Goal: Task Accomplishment & Management: Complete application form

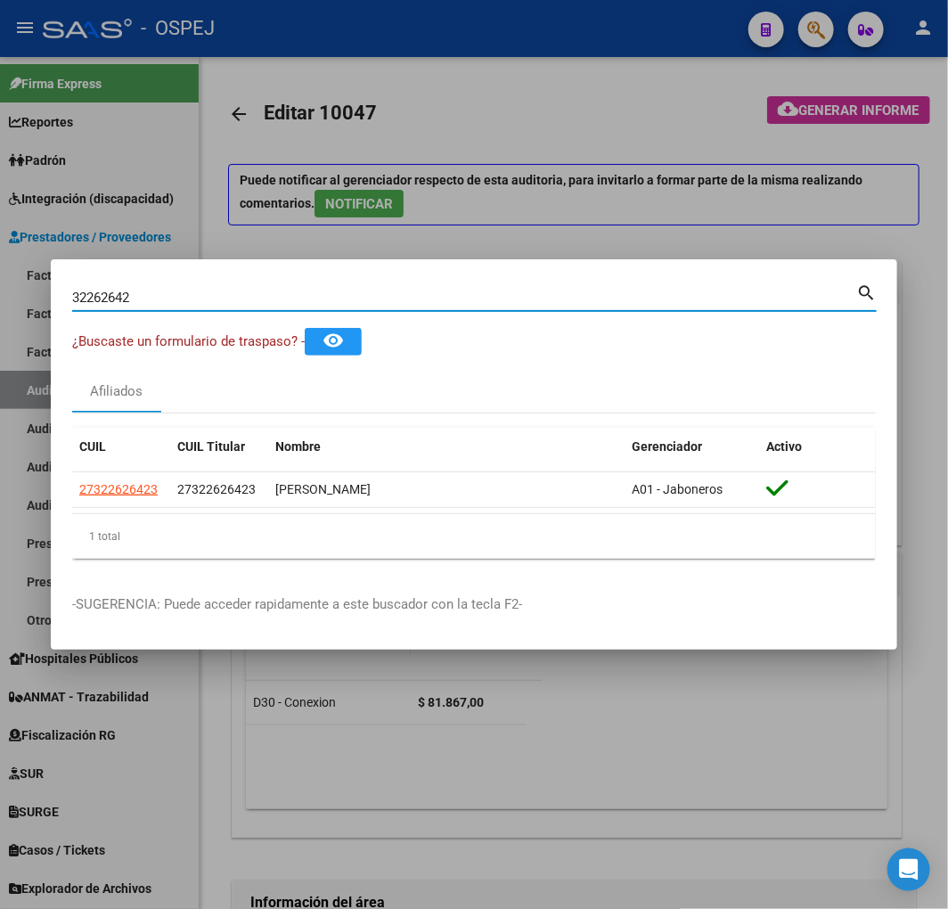
paste input "22926356"
type input "22926356"
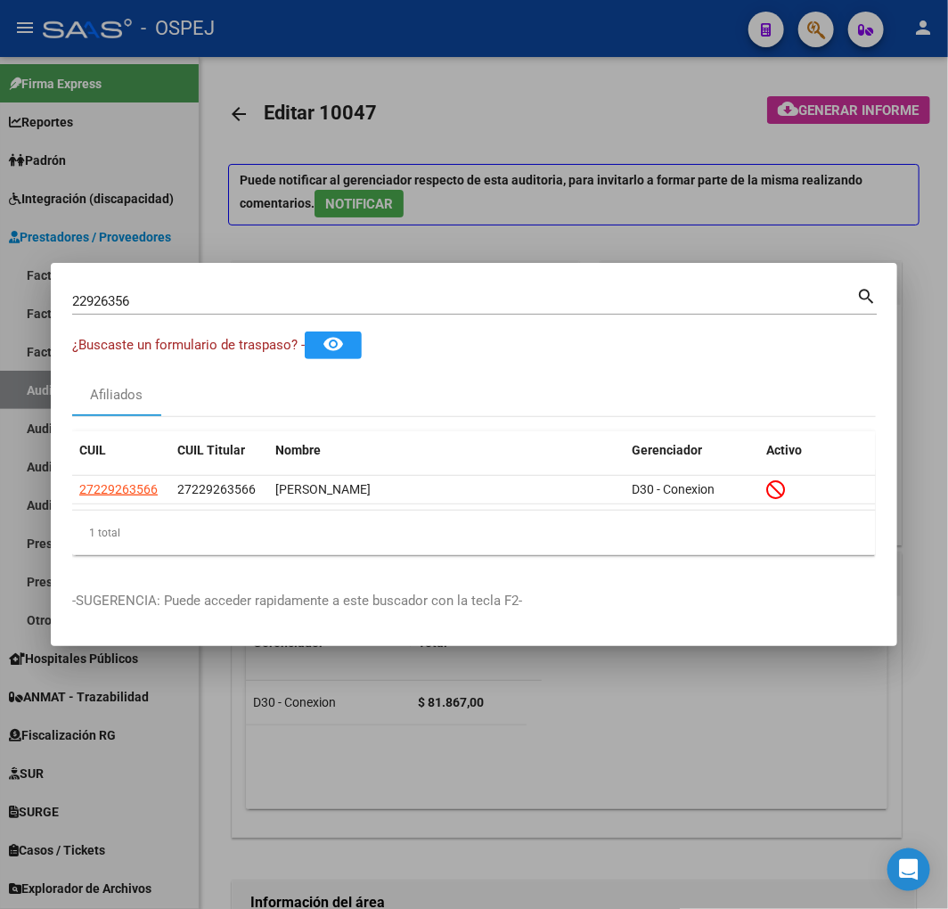
click at [103, 290] on div "22926356 Buscar (apellido, dni, [PERSON_NAME], [PERSON_NAME], cuit, obra social)" at bounding box center [464, 301] width 784 height 27
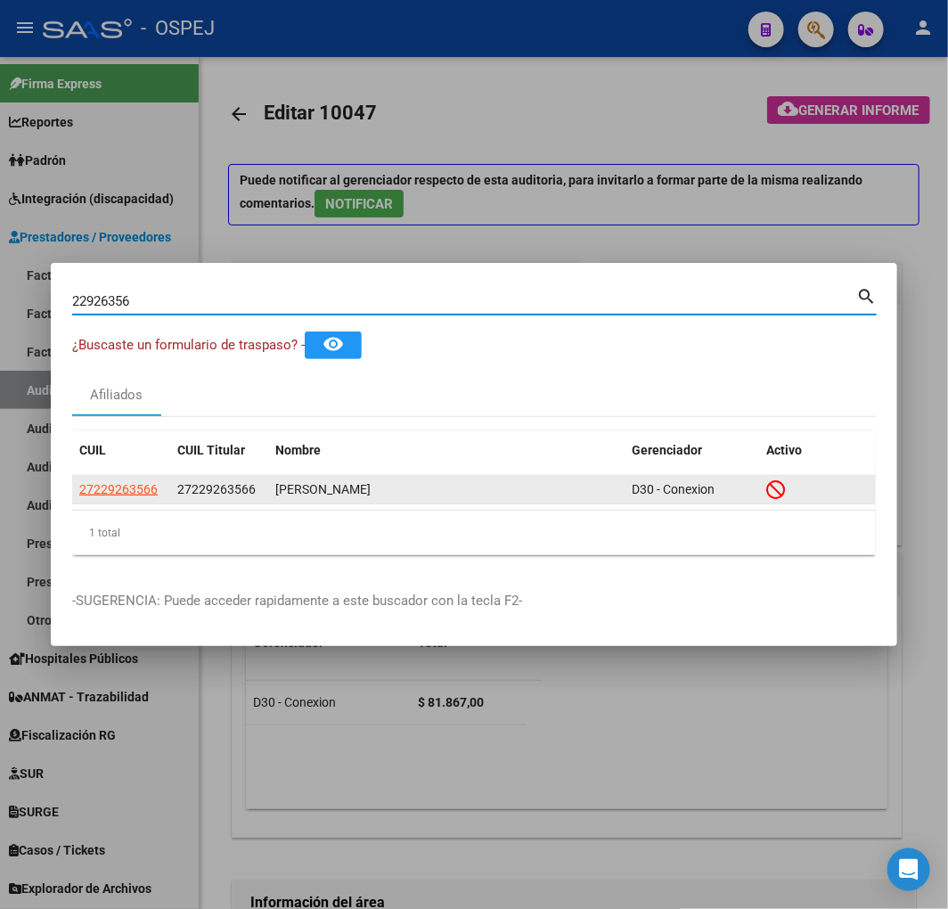
click at [143, 479] on app-link-go-to "27229263566" at bounding box center [118, 489] width 78 height 20
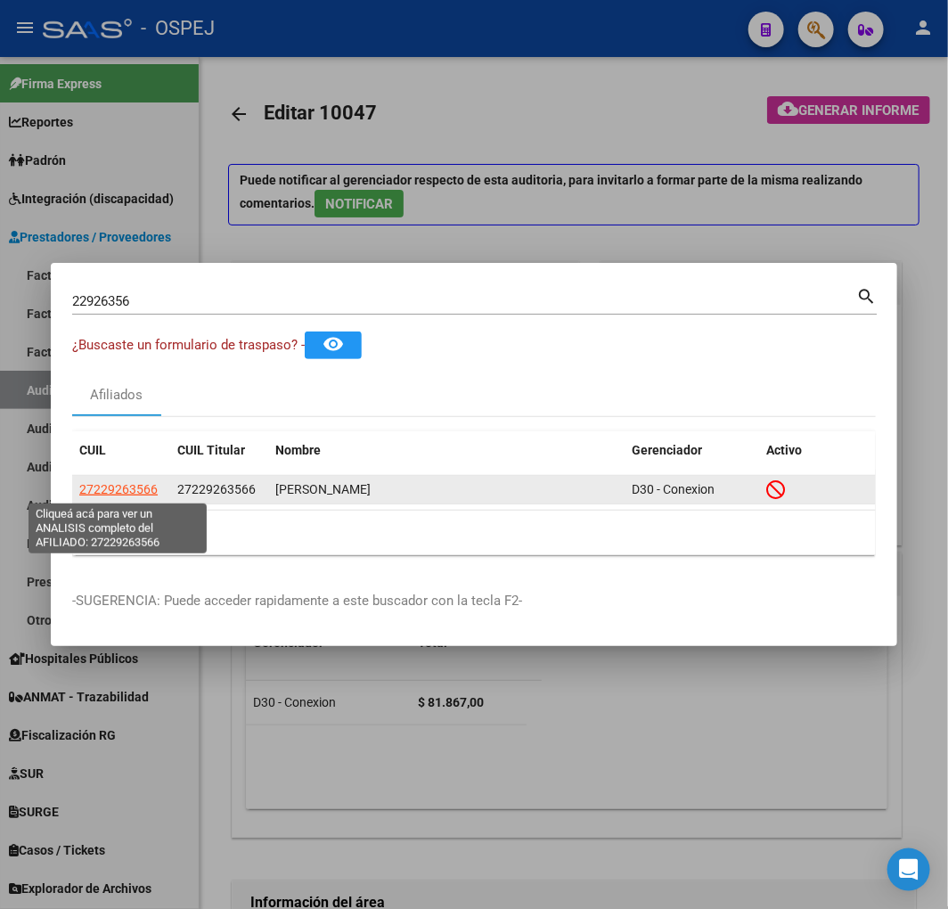
click at [145, 483] on span "27229263566" at bounding box center [118, 489] width 78 height 14
type textarea "27229263566"
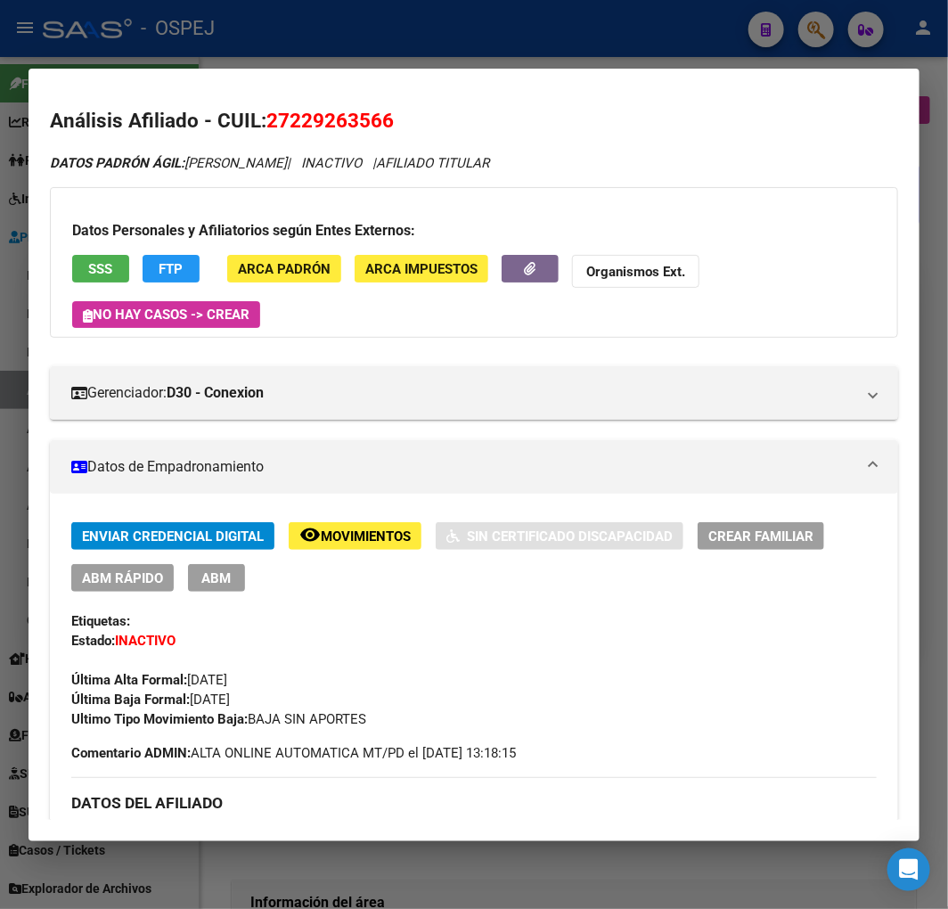
click at [94, 267] on span "SSS" at bounding box center [101, 269] width 24 height 16
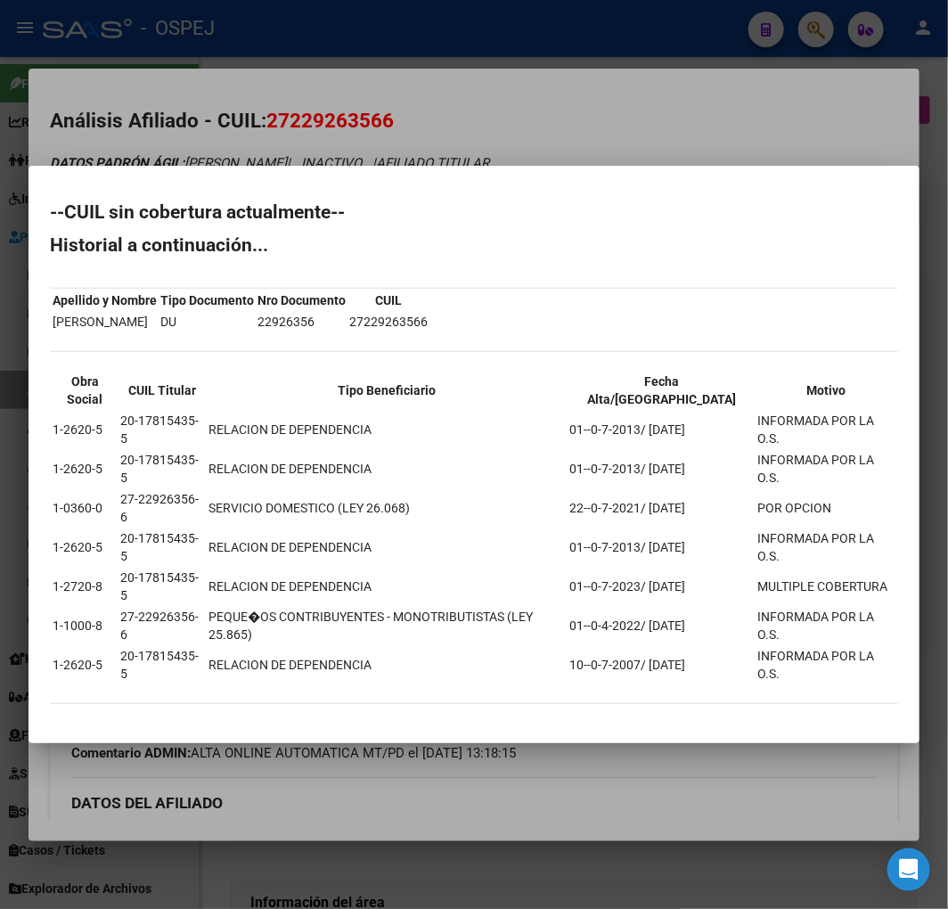
click at [403, 200] on div at bounding box center [474, 454] width 948 height 909
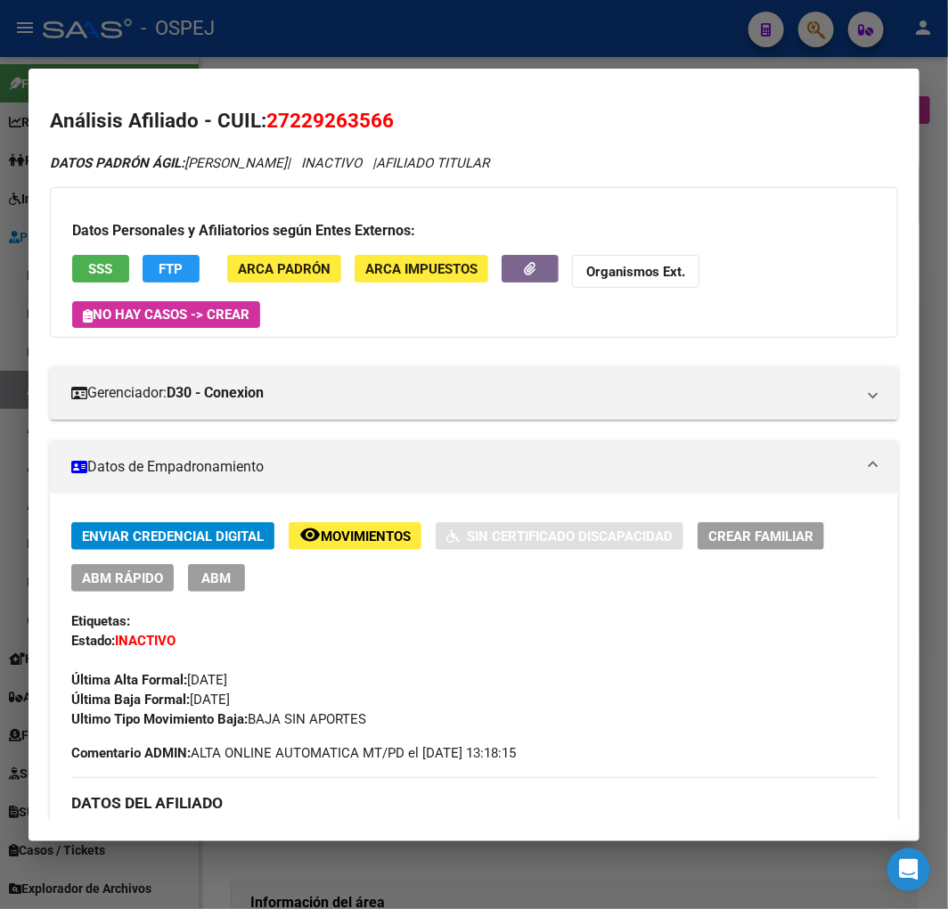
click at [101, 271] on span "SSS" at bounding box center [101, 269] width 24 height 16
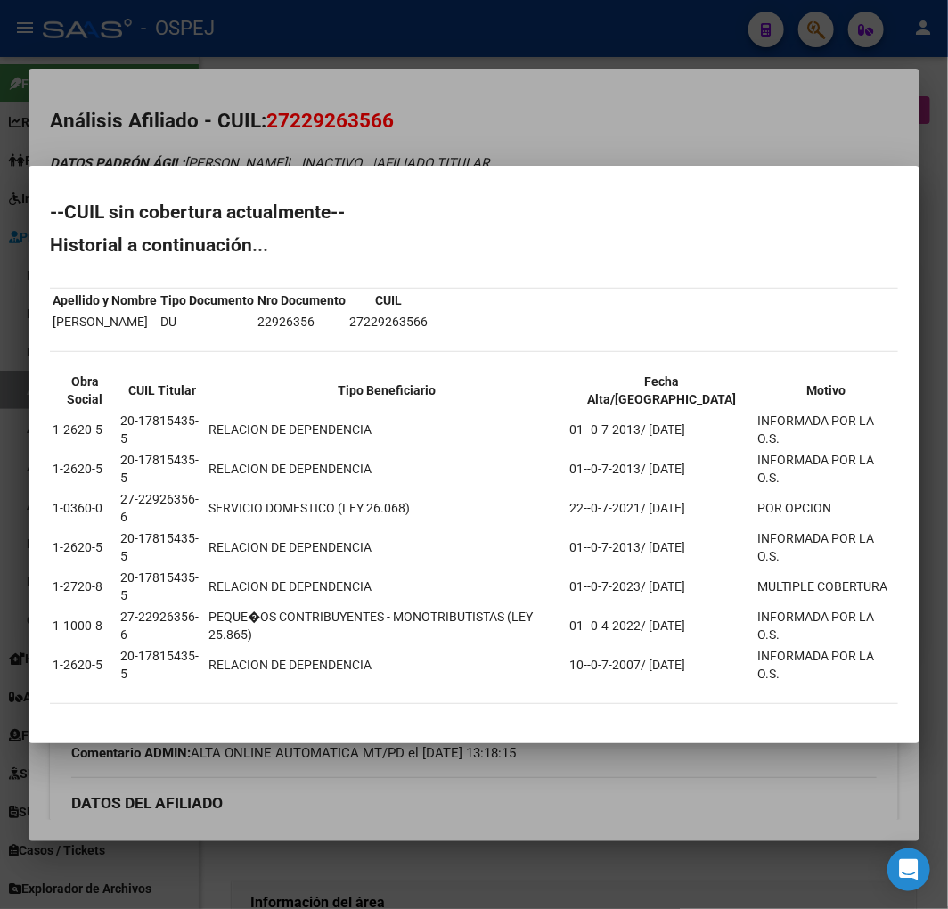
click at [259, 192] on div at bounding box center [474, 454] width 948 height 909
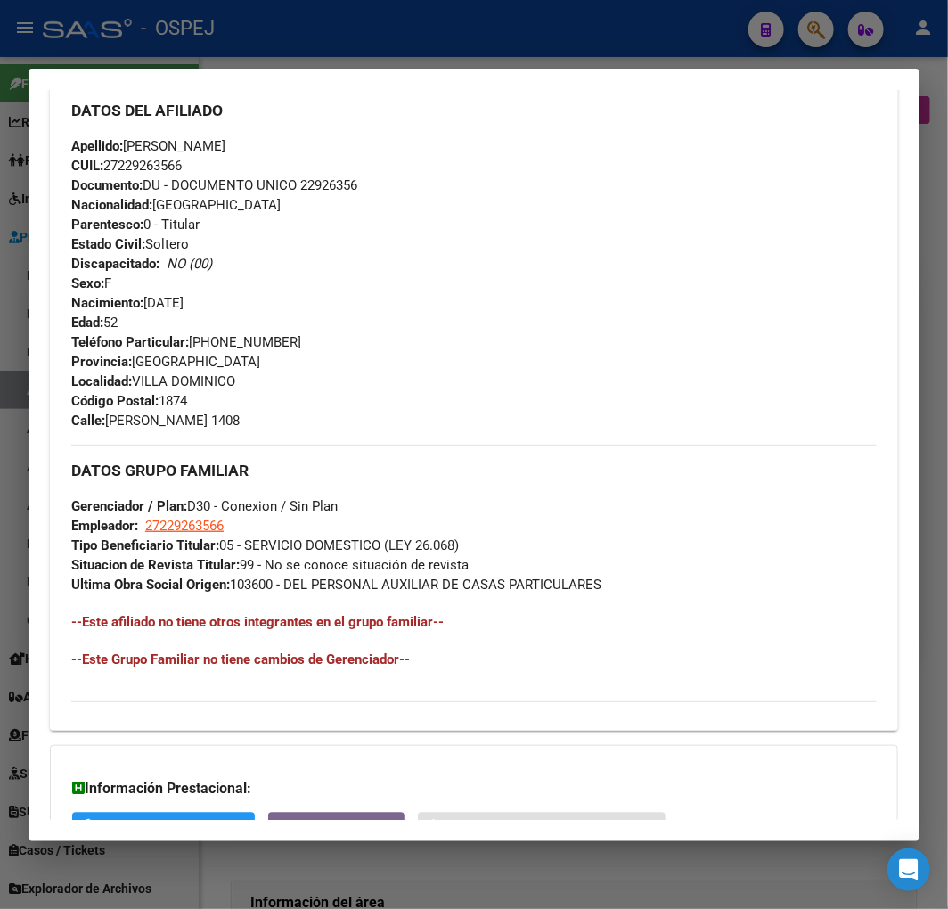
scroll to position [874, 0]
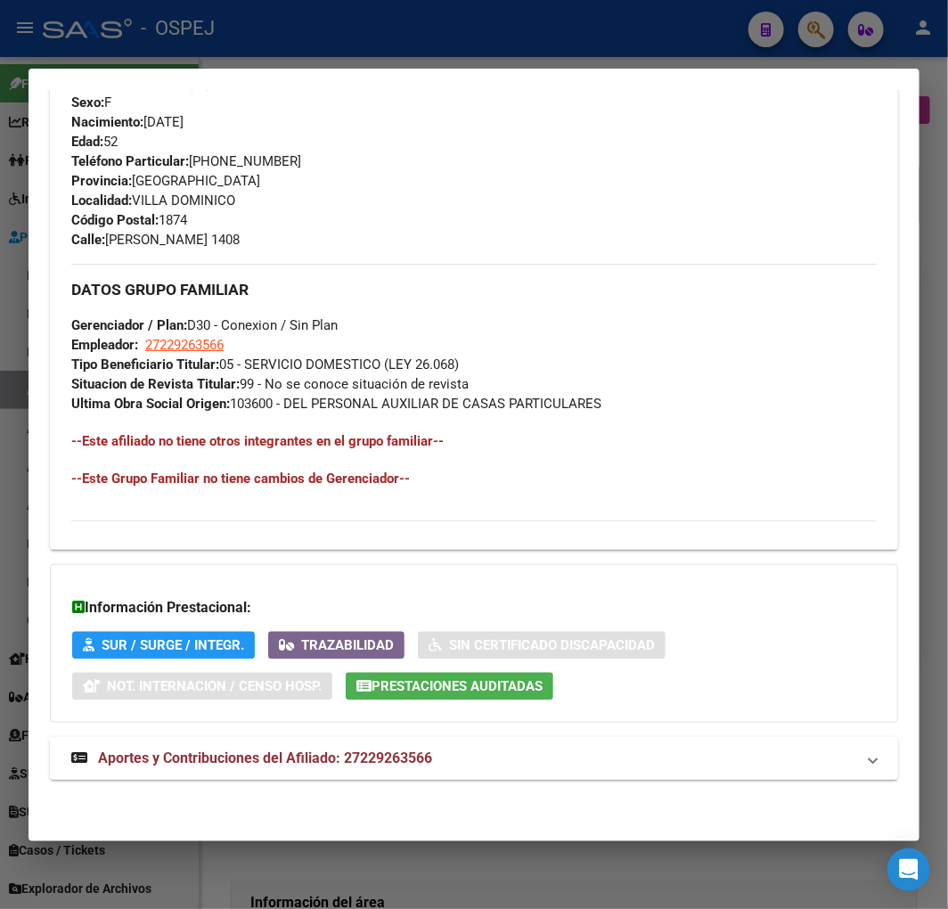
drag, startPoint x: 310, startPoint y: 784, endPoint x: 308, endPoint y: 773, distance: 11.7
click at [308, 778] on div "DATOS PADRÓN ÁGIL: [PERSON_NAME] | INACTIVO | AFILIADO TITULAR Datos Personales…" at bounding box center [474, 40] width 848 height 1520
click at [308, 770] on mat-expansion-panel-header "Aportes y Contribuciones del Afiliado: 27229263566" at bounding box center [474, 758] width 848 height 43
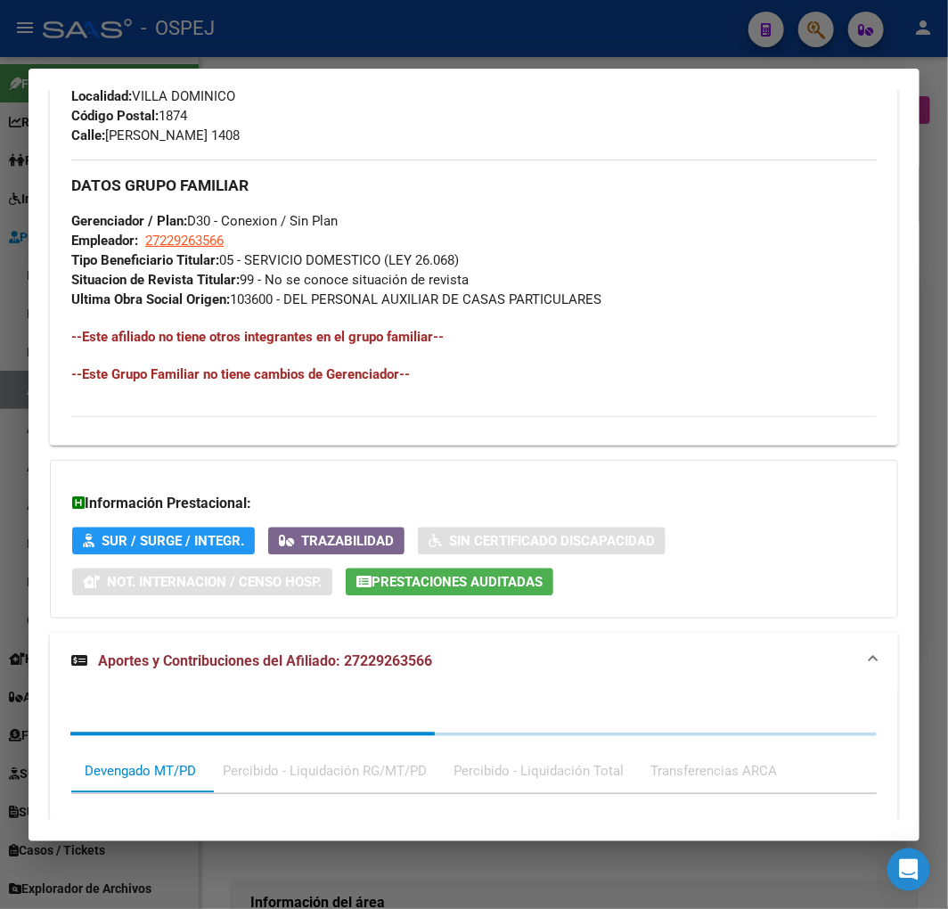
scroll to position [1326, 0]
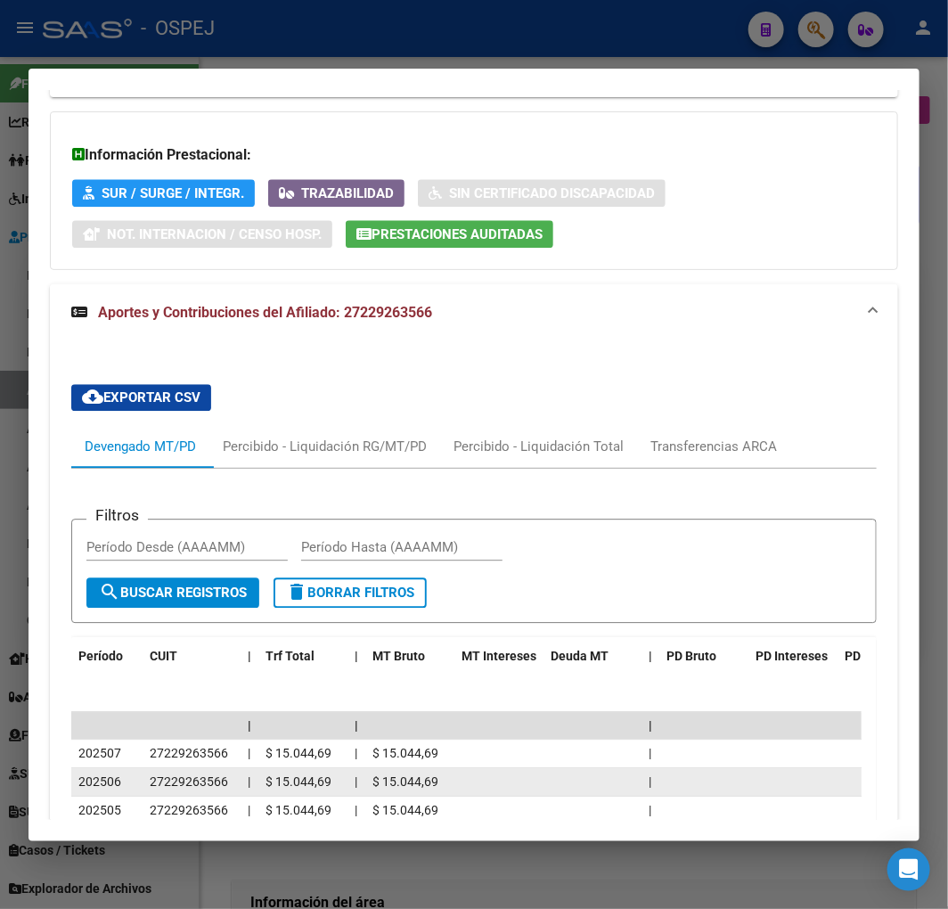
scroll to position [1678, 0]
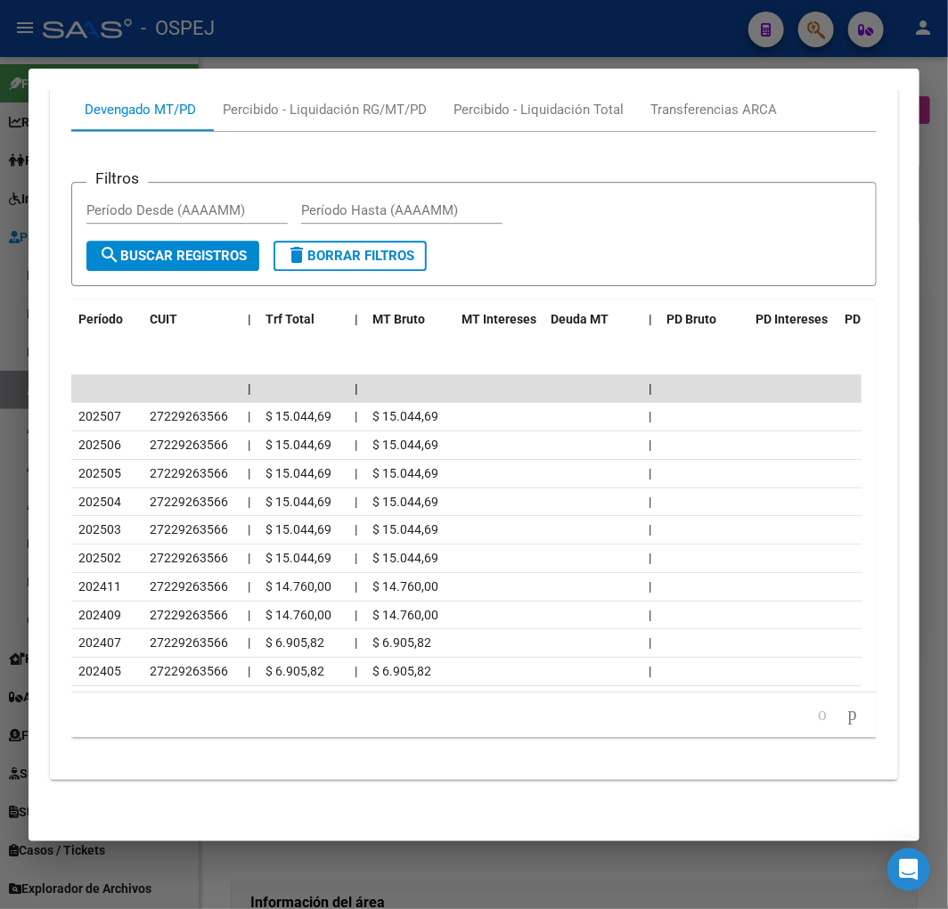
drag, startPoint x: 176, startPoint y: 22, endPoint x: 150, endPoint y: 63, distance: 48.5
click at [176, 22] on div at bounding box center [474, 454] width 948 height 909
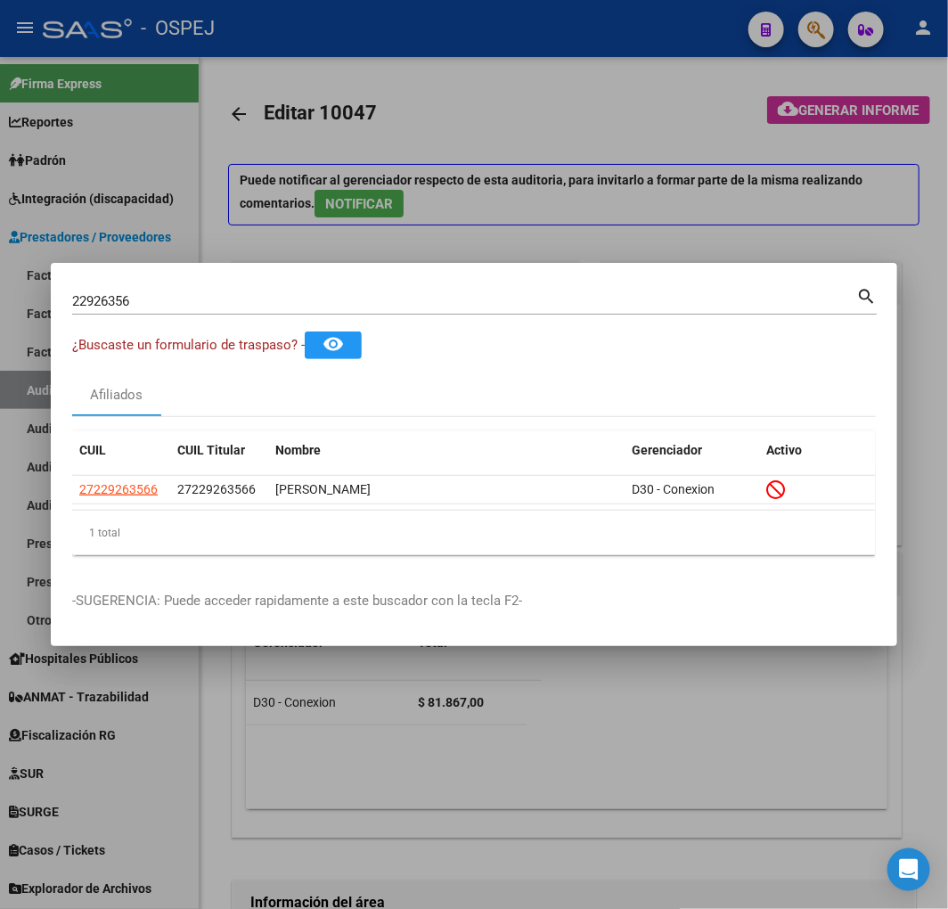
click at [167, 304] on input "22926356" at bounding box center [464, 301] width 784 height 16
click at [166, 303] on input "22926356" at bounding box center [464, 301] width 784 height 16
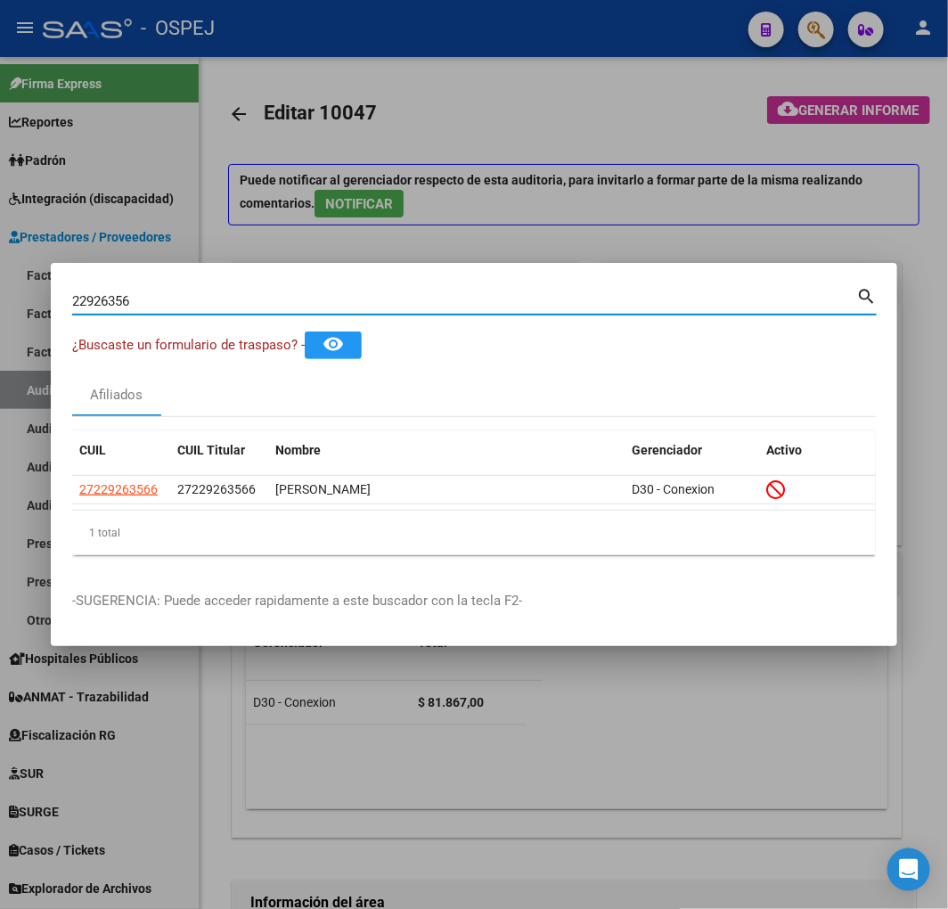
paste input "7380038019"
type input "27380038019"
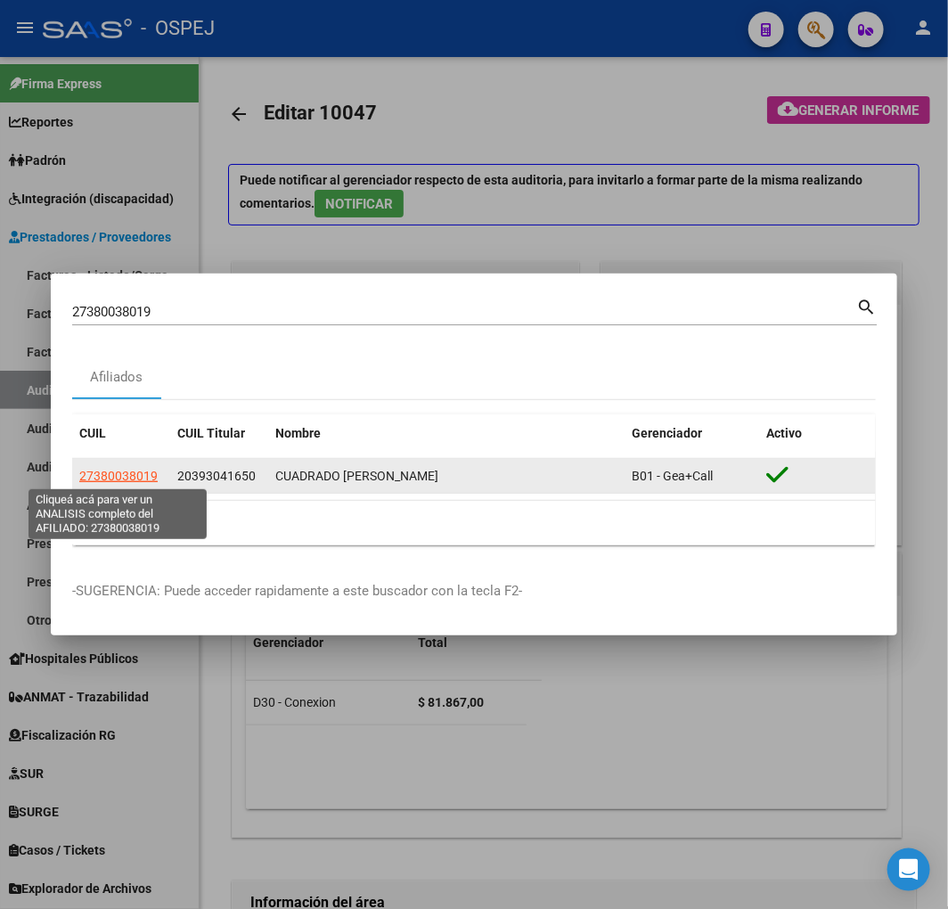
click at [144, 469] on span "27380038019" at bounding box center [118, 476] width 78 height 14
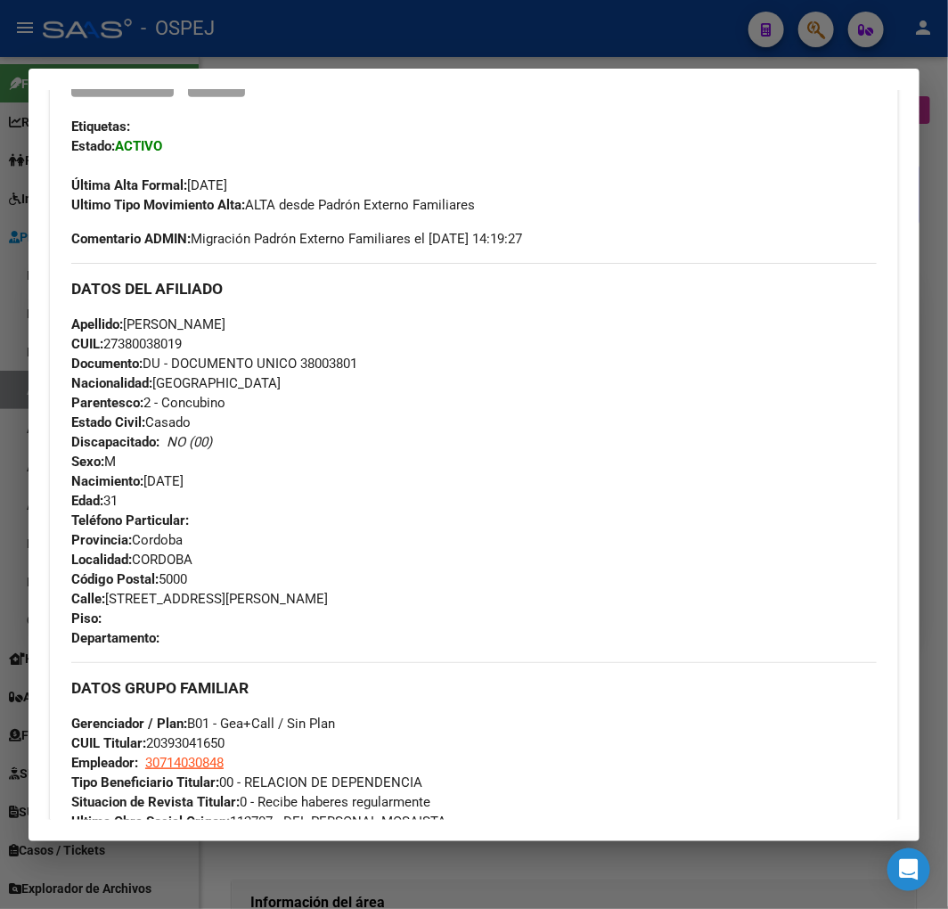
scroll to position [1063, 0]
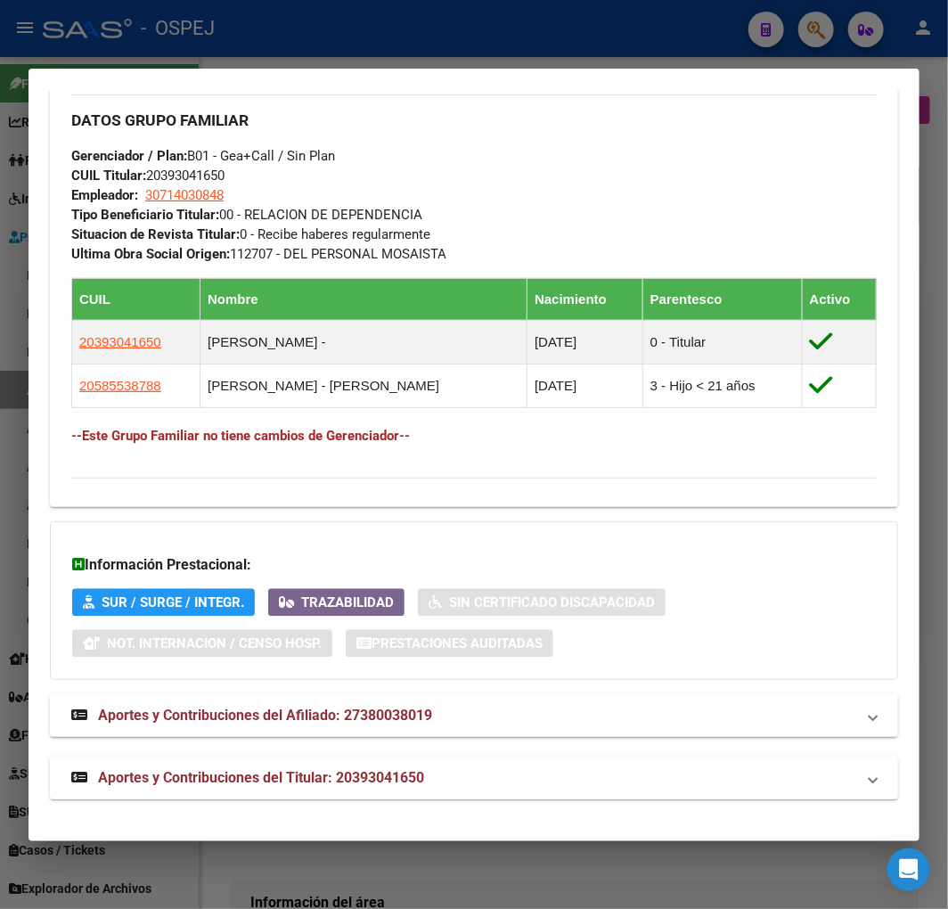
click at [339, 770] on span "Aportes y Contribuciones del Titular: 20393041650" at bounding box center [261, 777] width 326 height 17
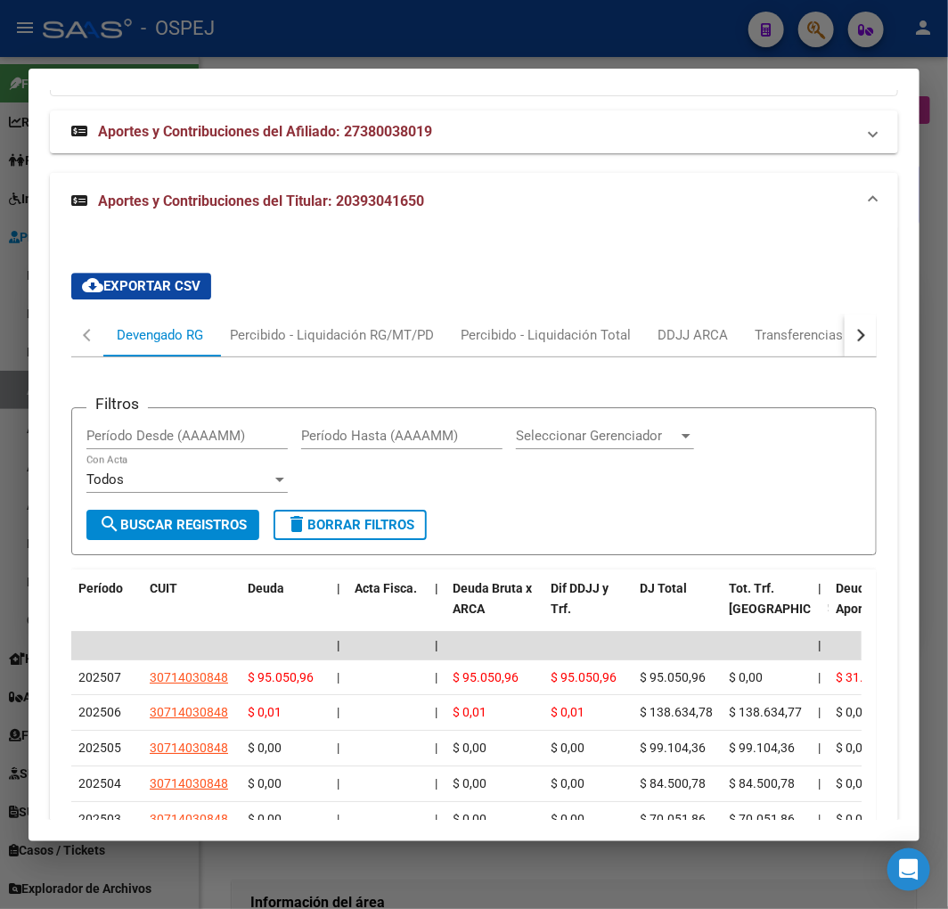
scroll to position [1845, 0]
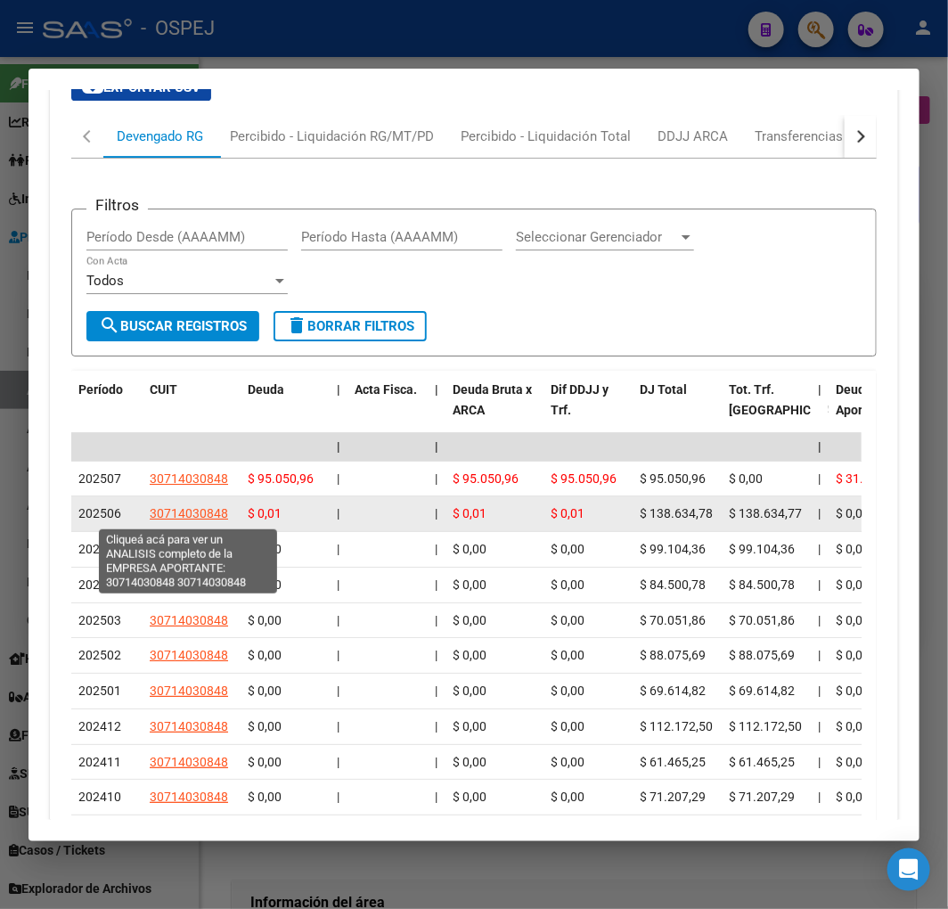
click at [176, 510] on span "30714030848" at bounding box center [189, 513] width 78 height 14
type textarea "30714030848"
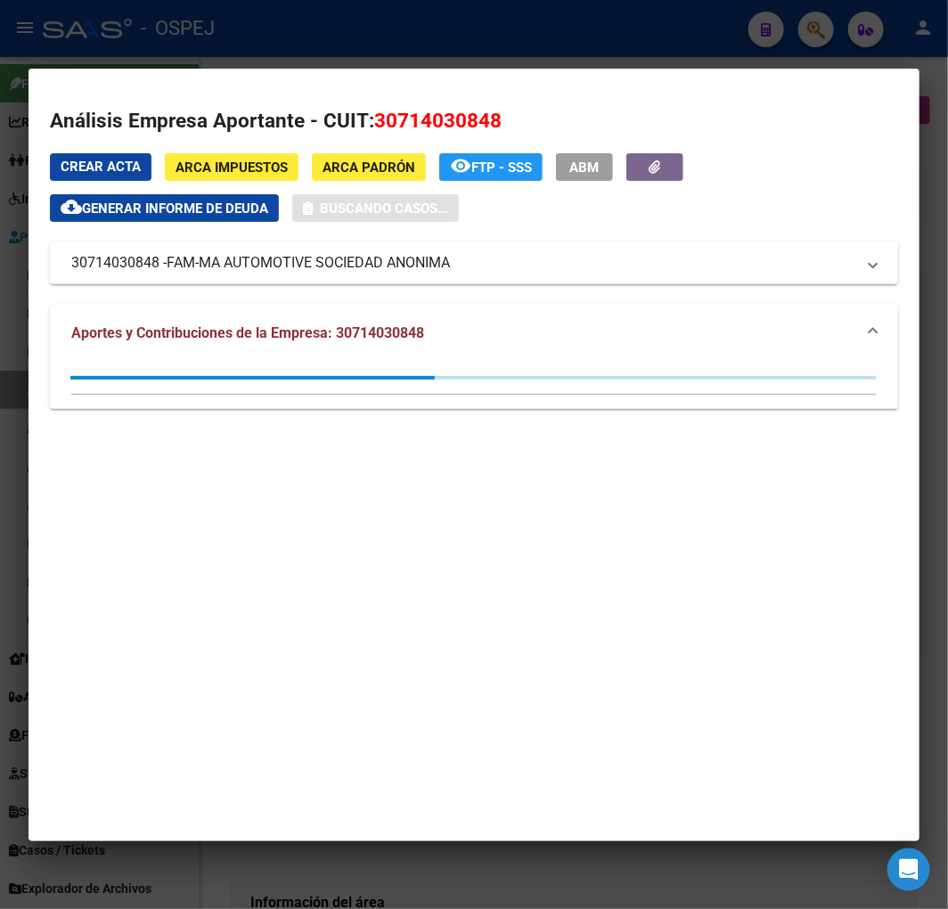
click at [236, 31] on div at bounding box center [474, 454] width 948 height 909
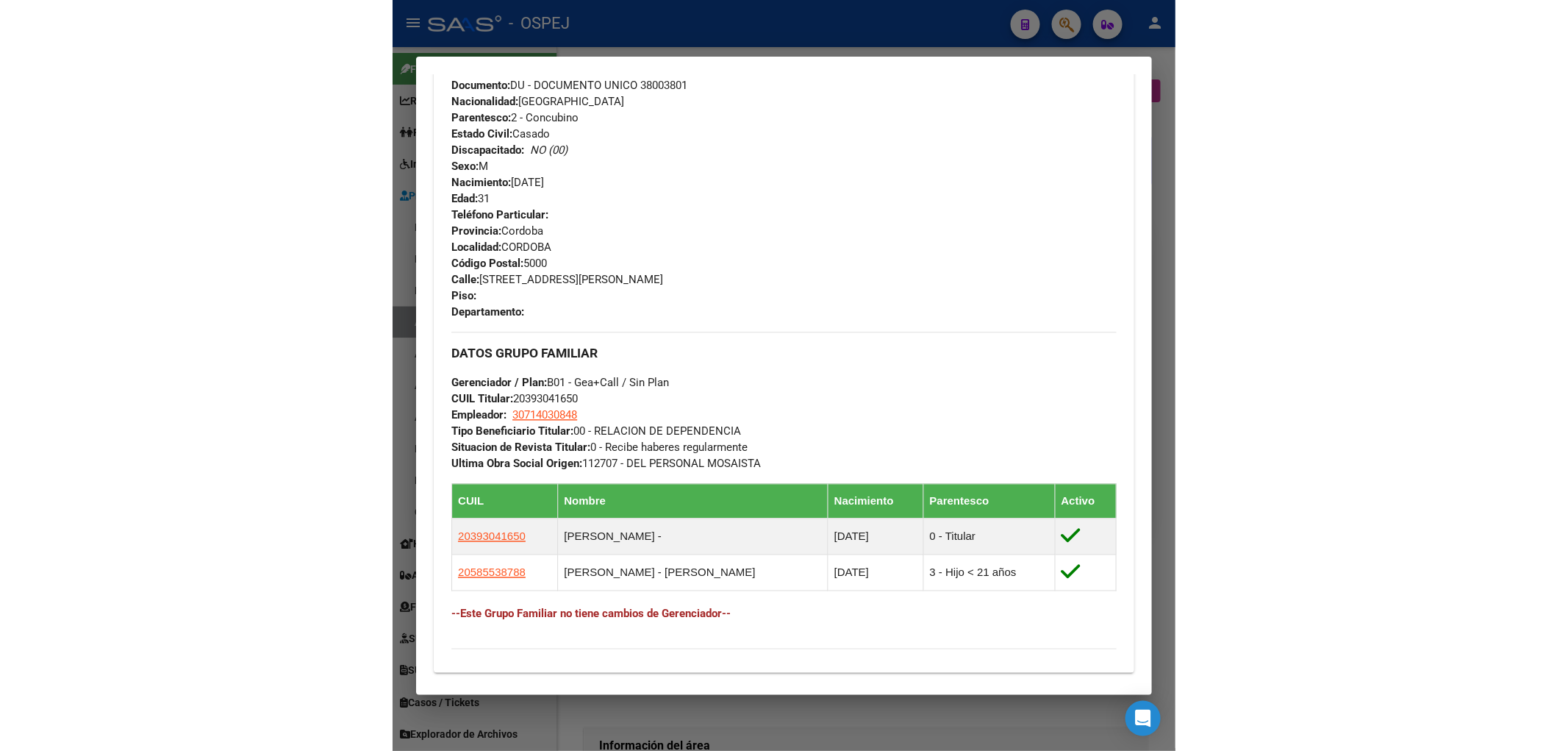
scroll to position [51, 0]
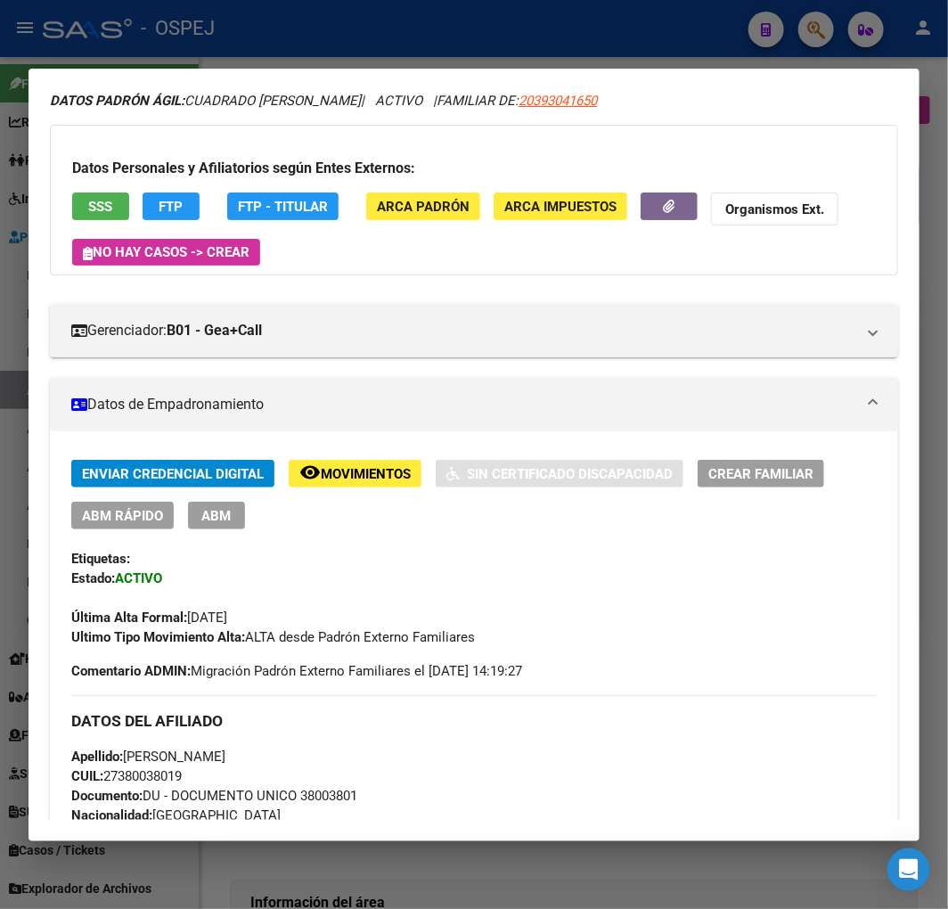
click at [185, 14] on div at bounding box center [474, 454] width 948 height 909
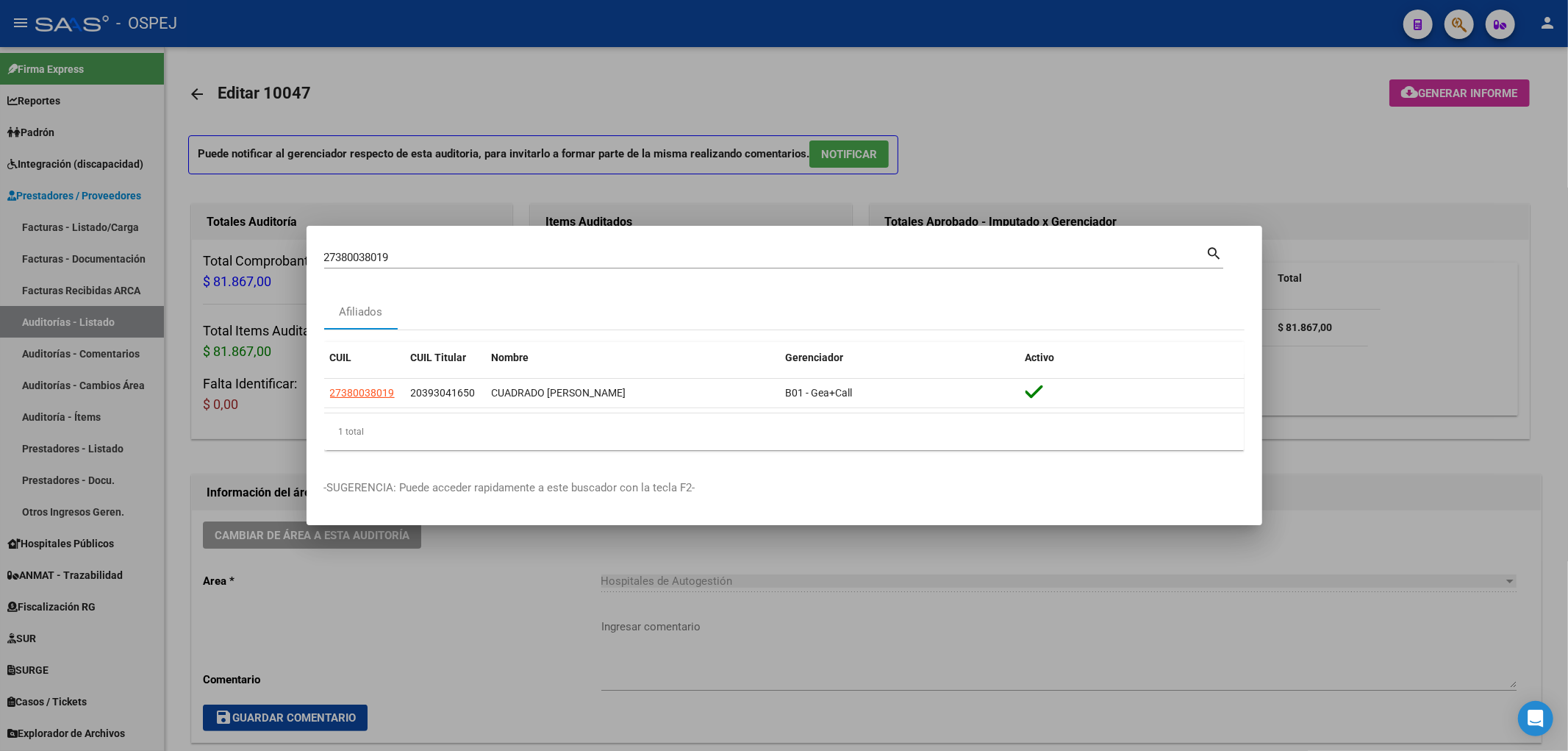
drag, startPoint x: 426, startPoint y: 245, endPoint x: 422, endPoint y: 255, distance: 10.8
click at [426, 246] on div "27380038019 Buscar (apellido, dni, [PERSON_NAME], [PERSON_NAME], cuit, obra soc…" at bounding box center [774, 256] width 899 height 25
click at [422, 256] on input "27380038019" at bounding box center [765, 257] width 882 height 13
type input "29783067"
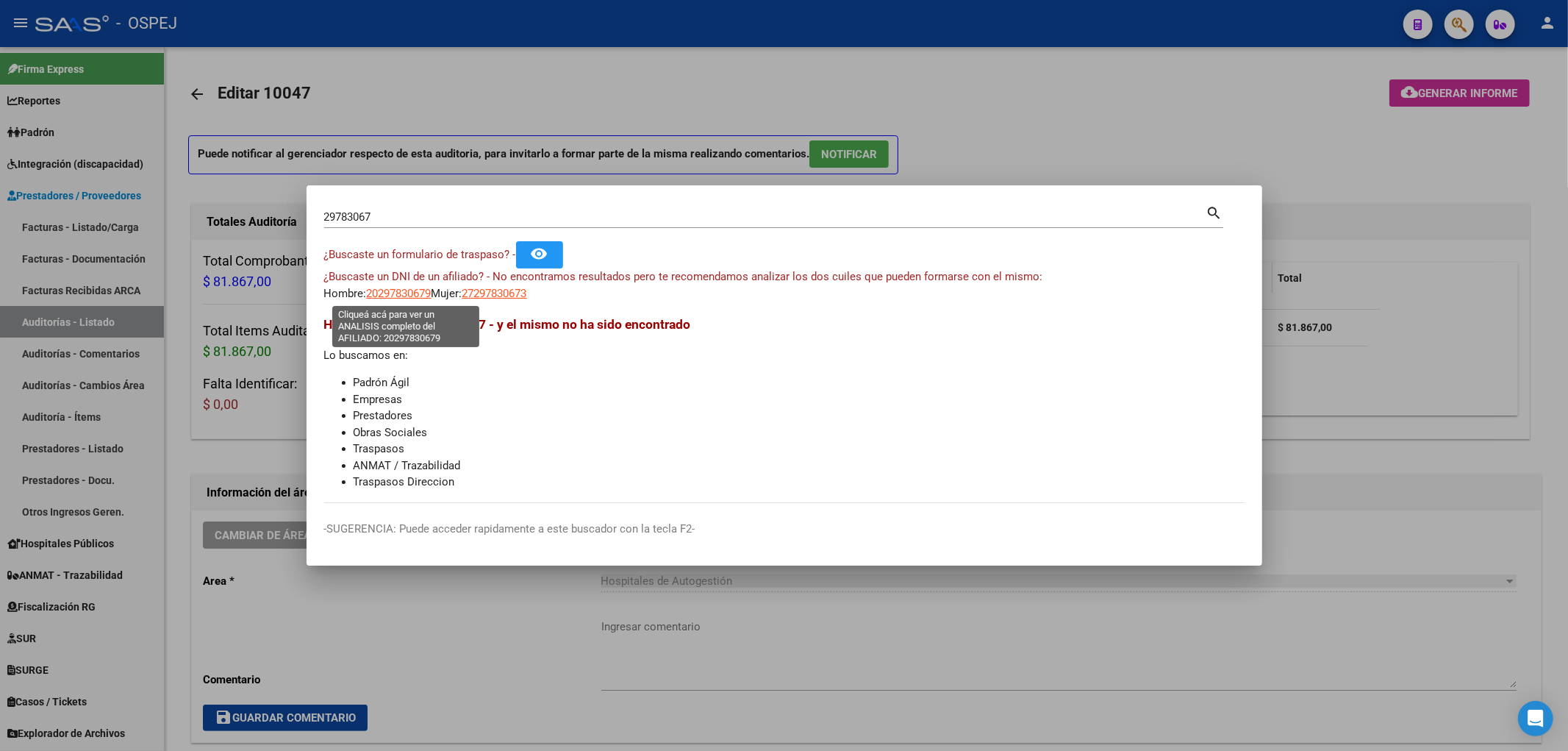
click at [417, 290] on span "20297830679" at bounding box center [399, 294] width 64 height 13
type textarea "20297830679"
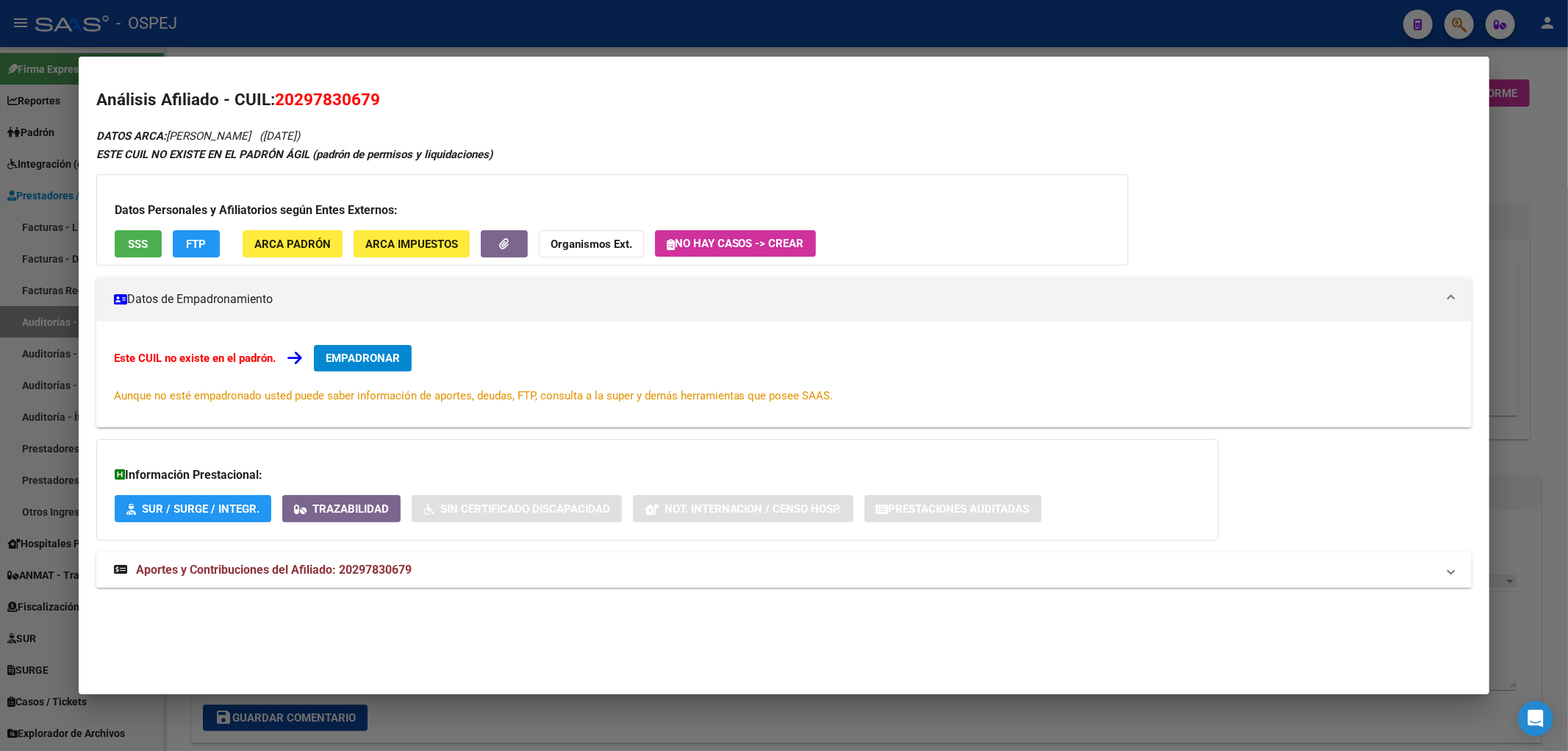
click at [187, 239] on span "FTP" at bounding box center [195, 244] width 20 height 13
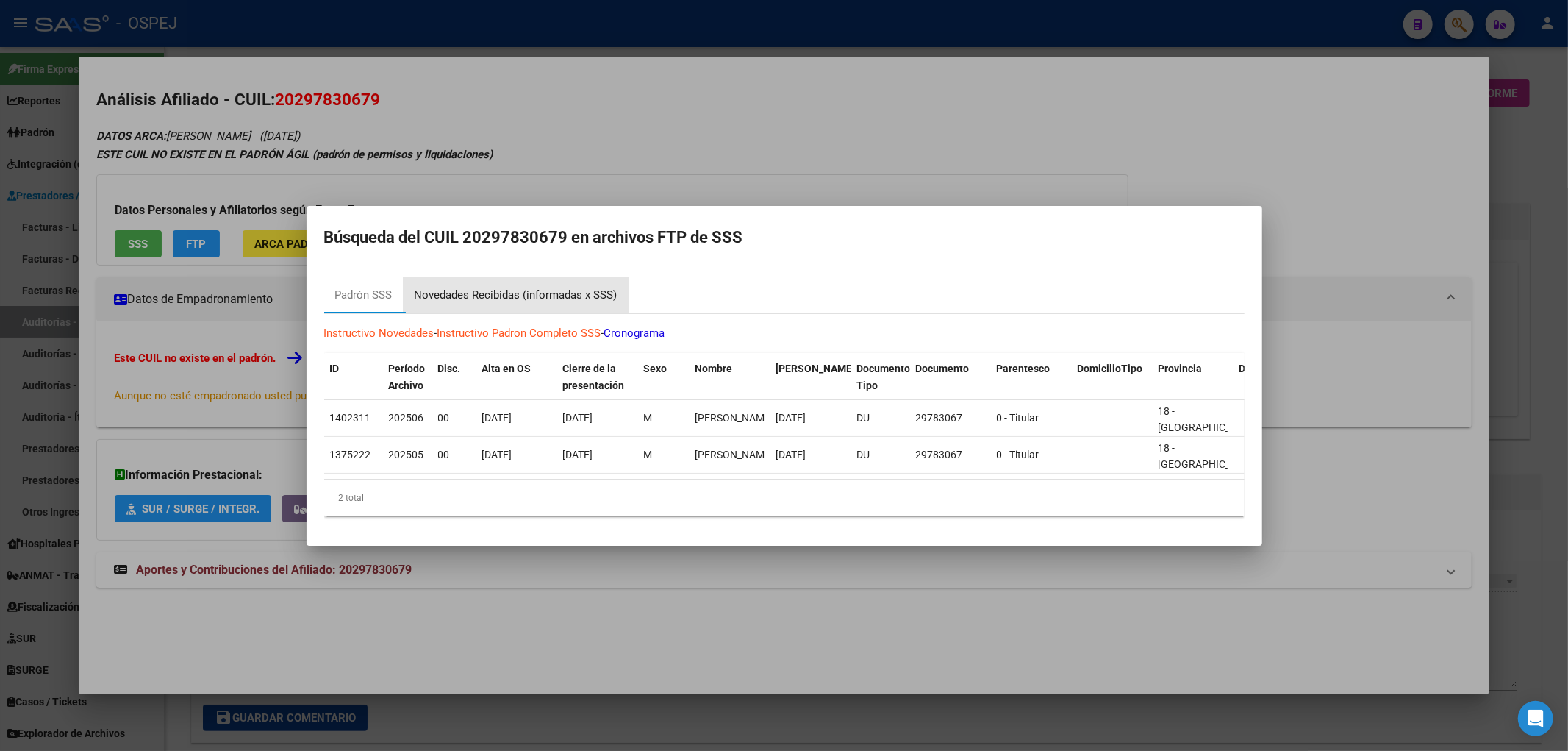
click at [478, 287] on div "Novedades Recibidas (informadas x SSS)" at bounding box center [516, 295] width 203 height 17
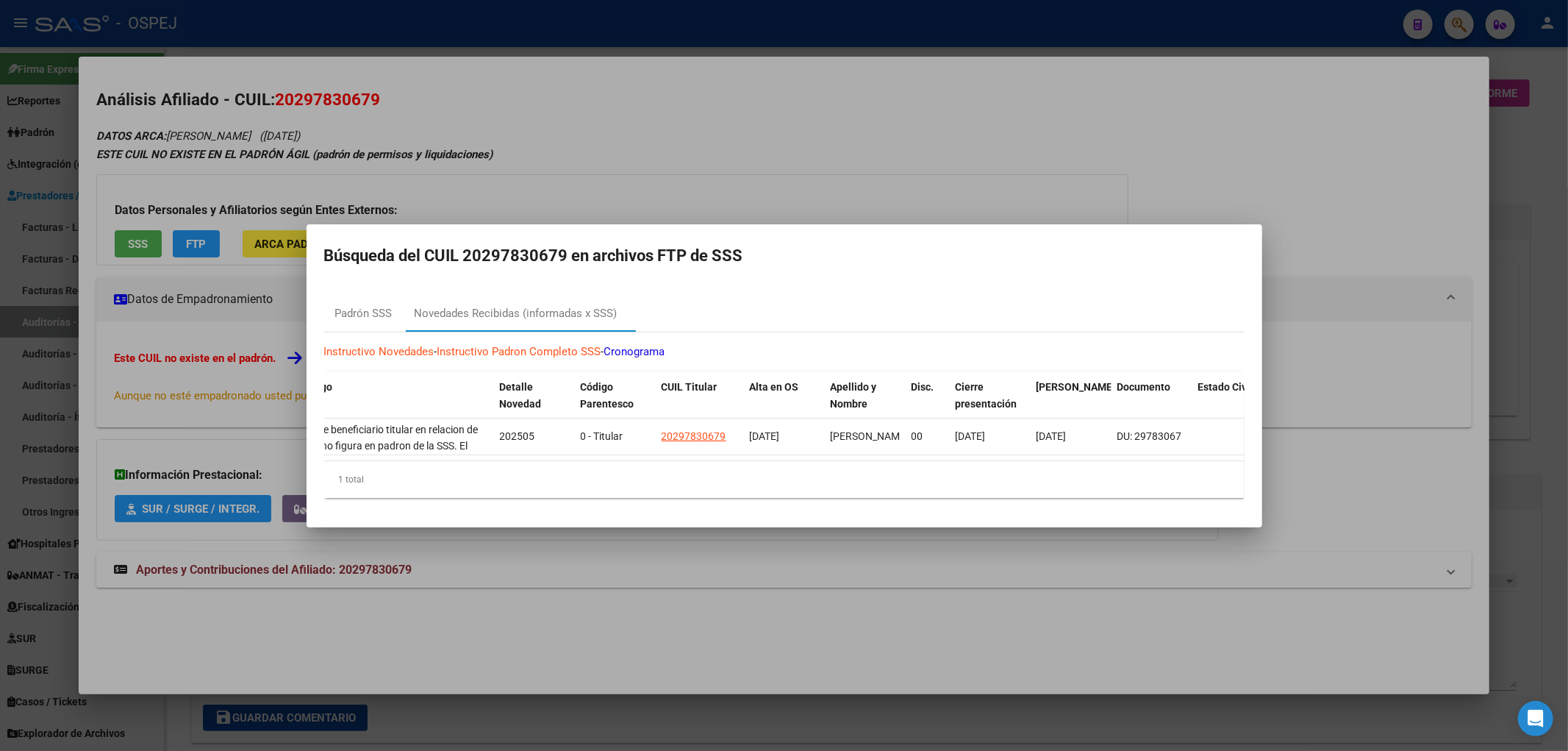
scroll to position [0, 0]
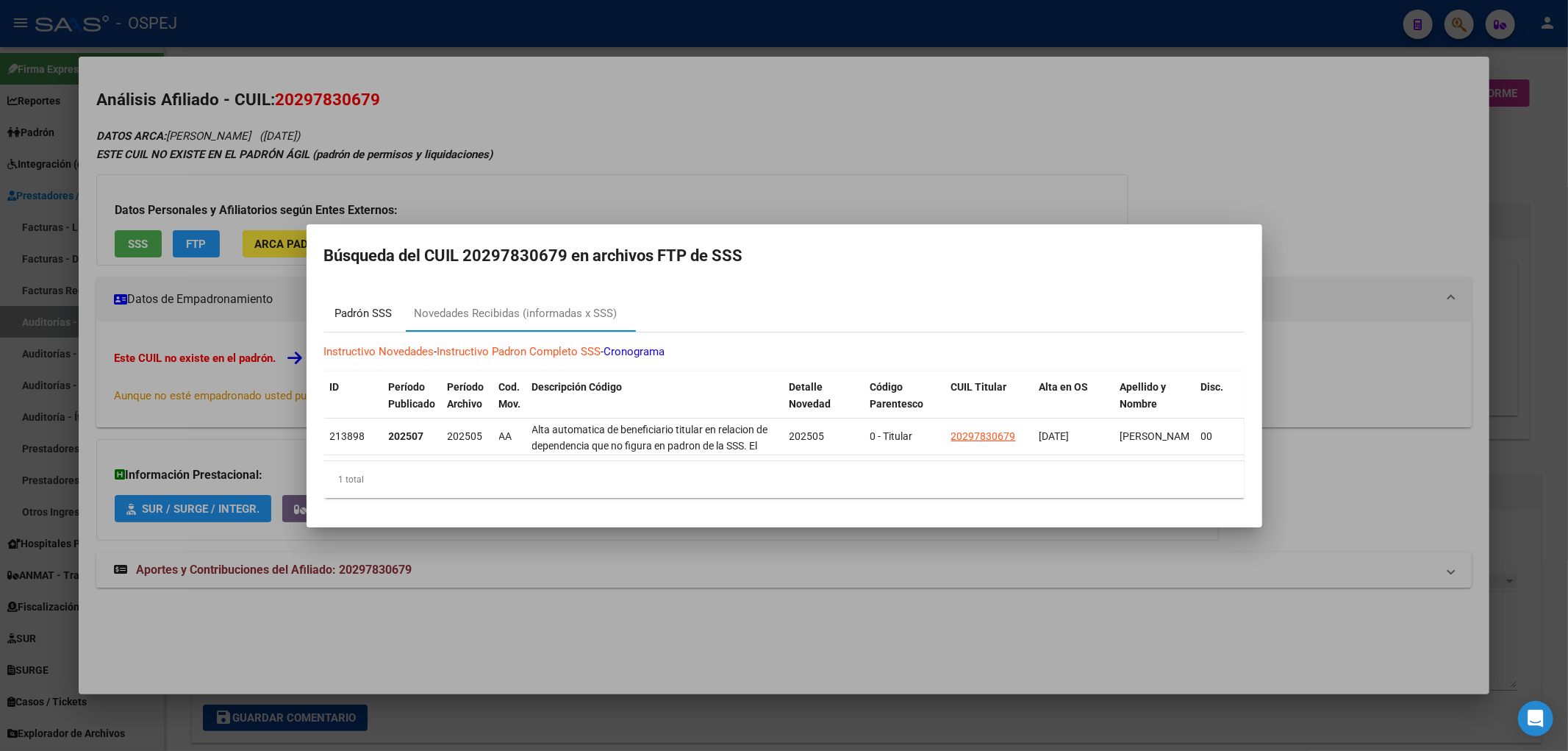
click at [369, 309] on div "Padrón SSS" at bounding box center [364, 314] width 58 height 17
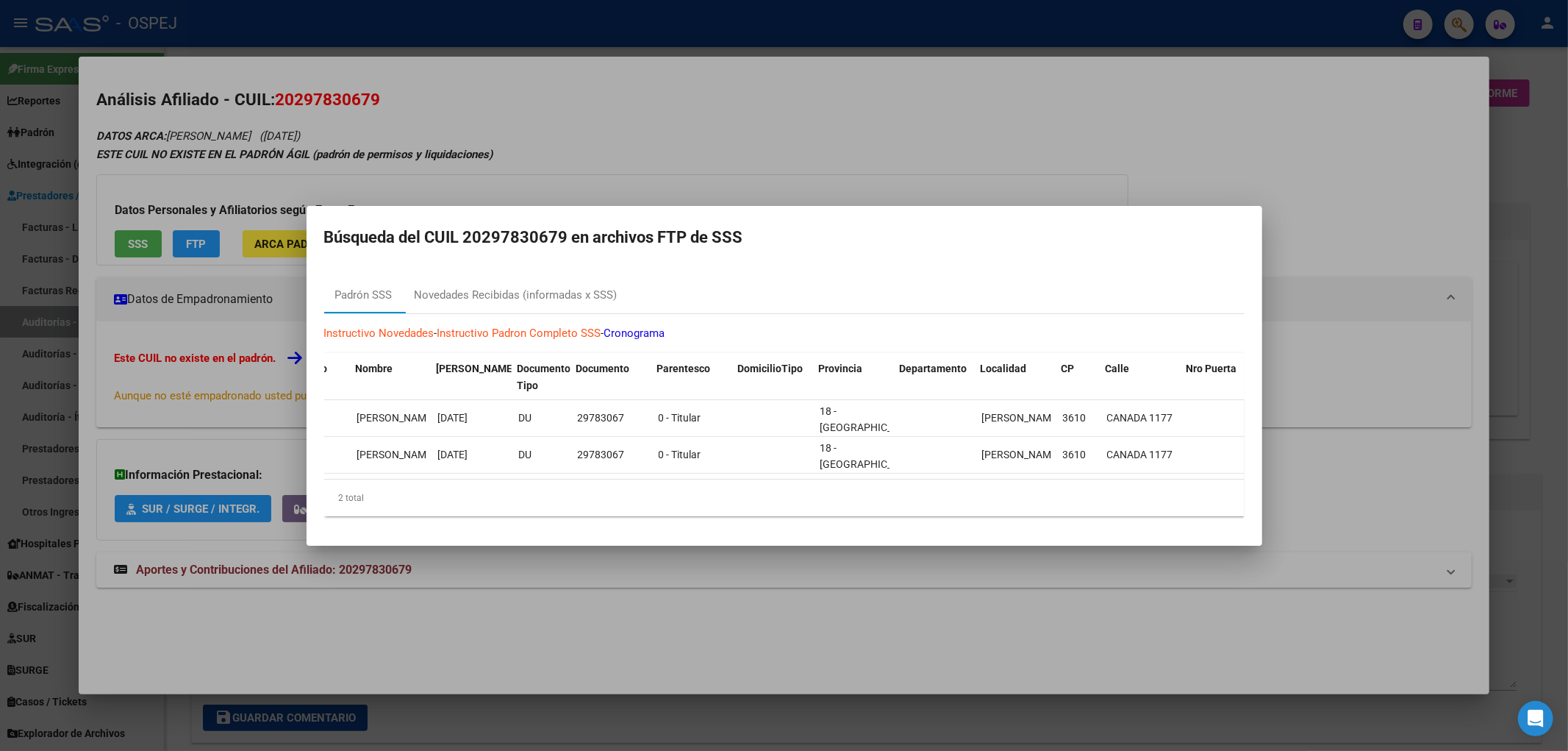
scroll to position [0, 340]
click at [563, 314] on div "Instructivo Novedades - Instructivo Padron Completo SSS - Cronograma ID Período…" at bounding box center [784, 420] width 921 height 214
click at [577, 304] on div "Novedades Recibidas (informadas x SSS)" at bounding box center [516, 295] width 225 height 35
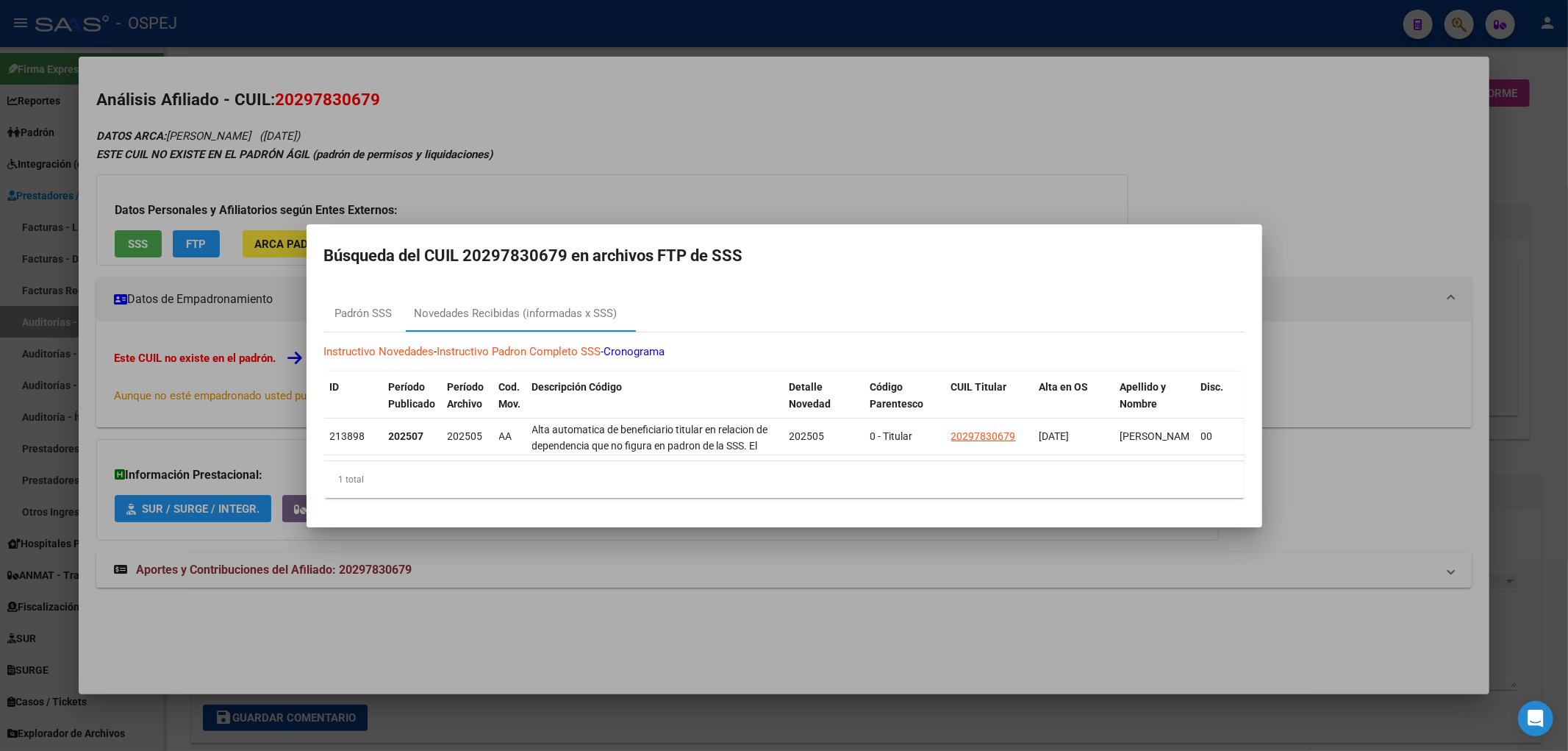
click at [438, 211] on div at bounding box center [784, 376] width 1568 height 751
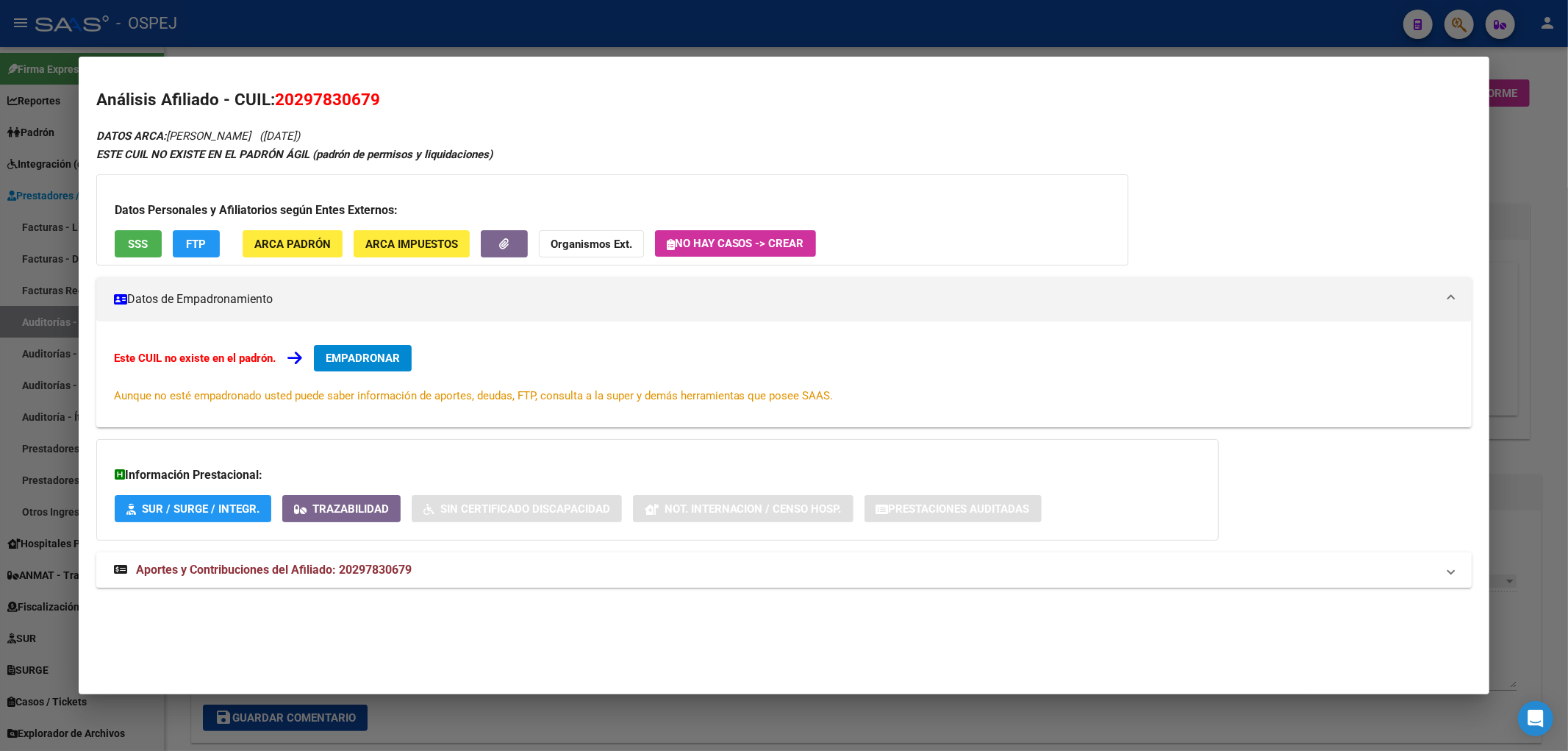
click at [489, 574] on mat-panel-title "Aportes y Contribuciones del Afiliado: 20297830679" at bounding box center [775, 569] width 1323 height 17
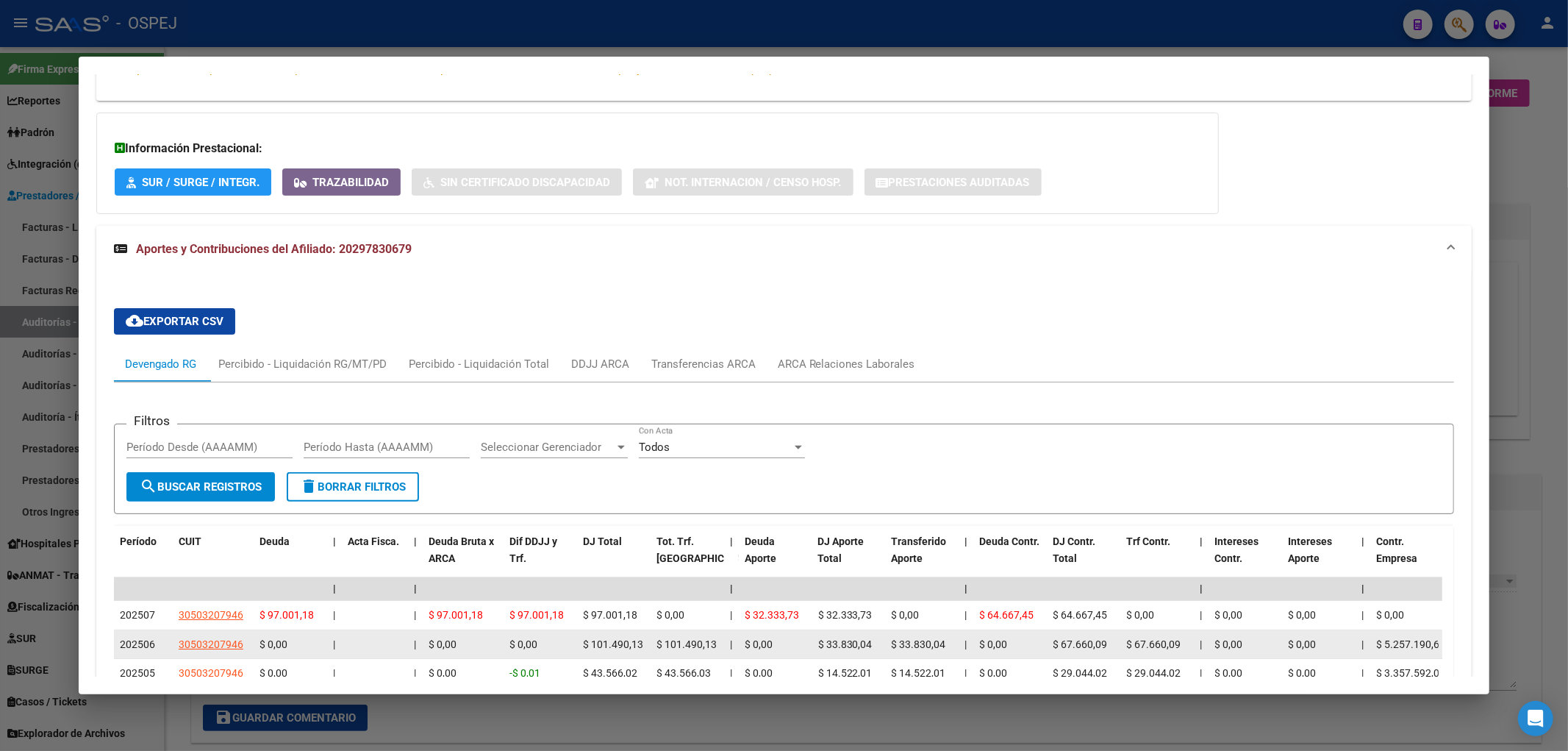
scroll to position [463, 0]
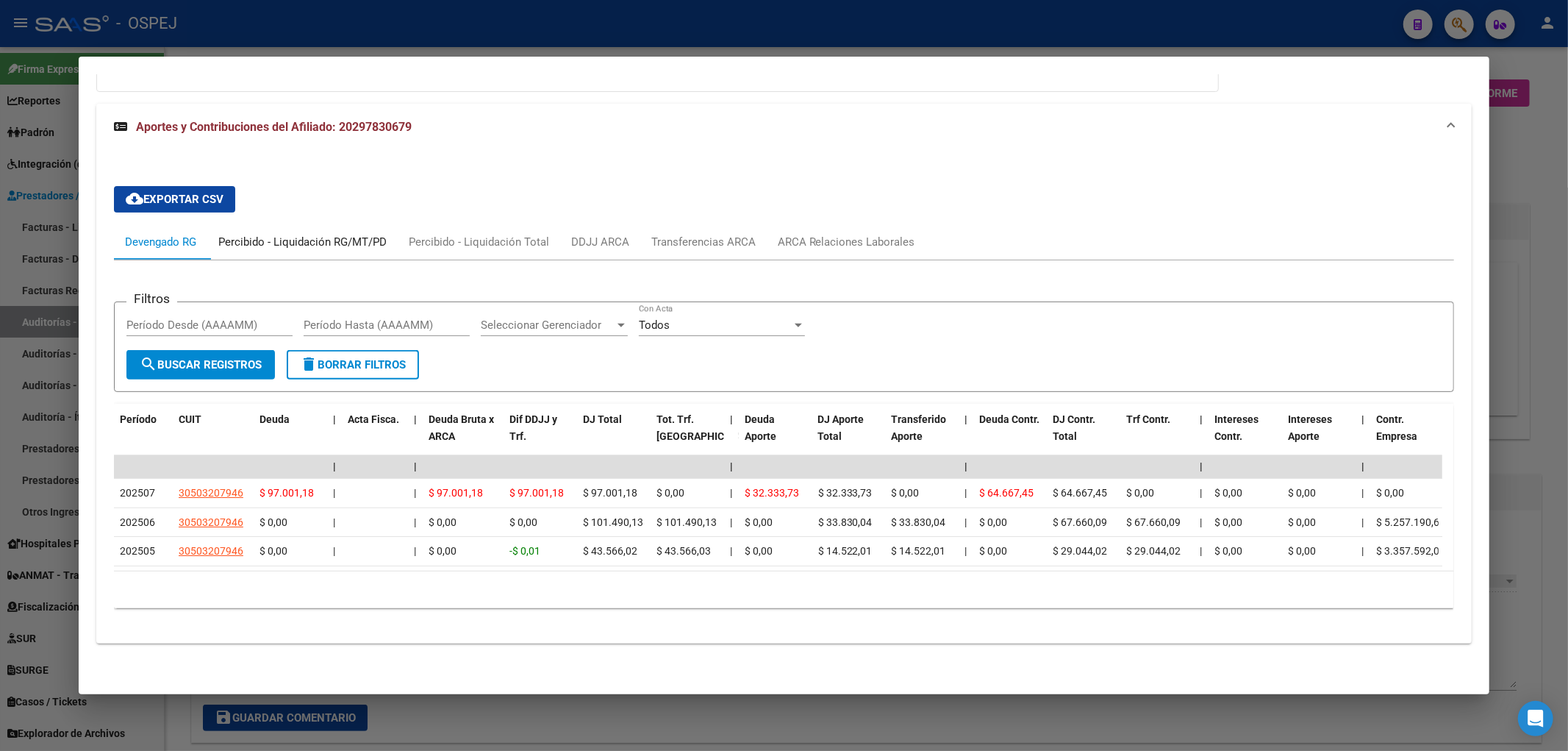
click at [308, 224] on div "Percibido - Liquidación RG/MT/PD" at bounding box center [302, 242] width 191 height 35
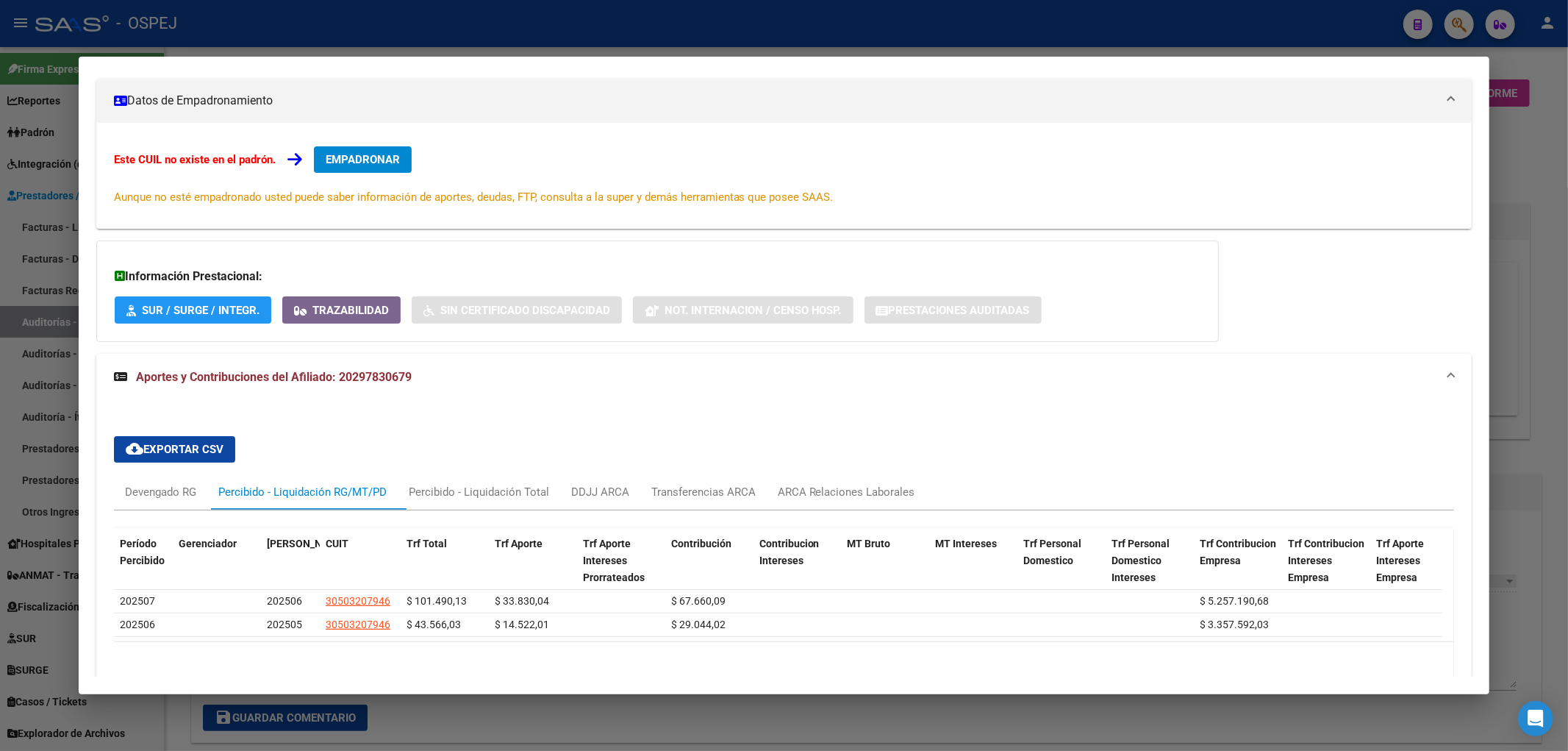
scroll to position [282, 0]
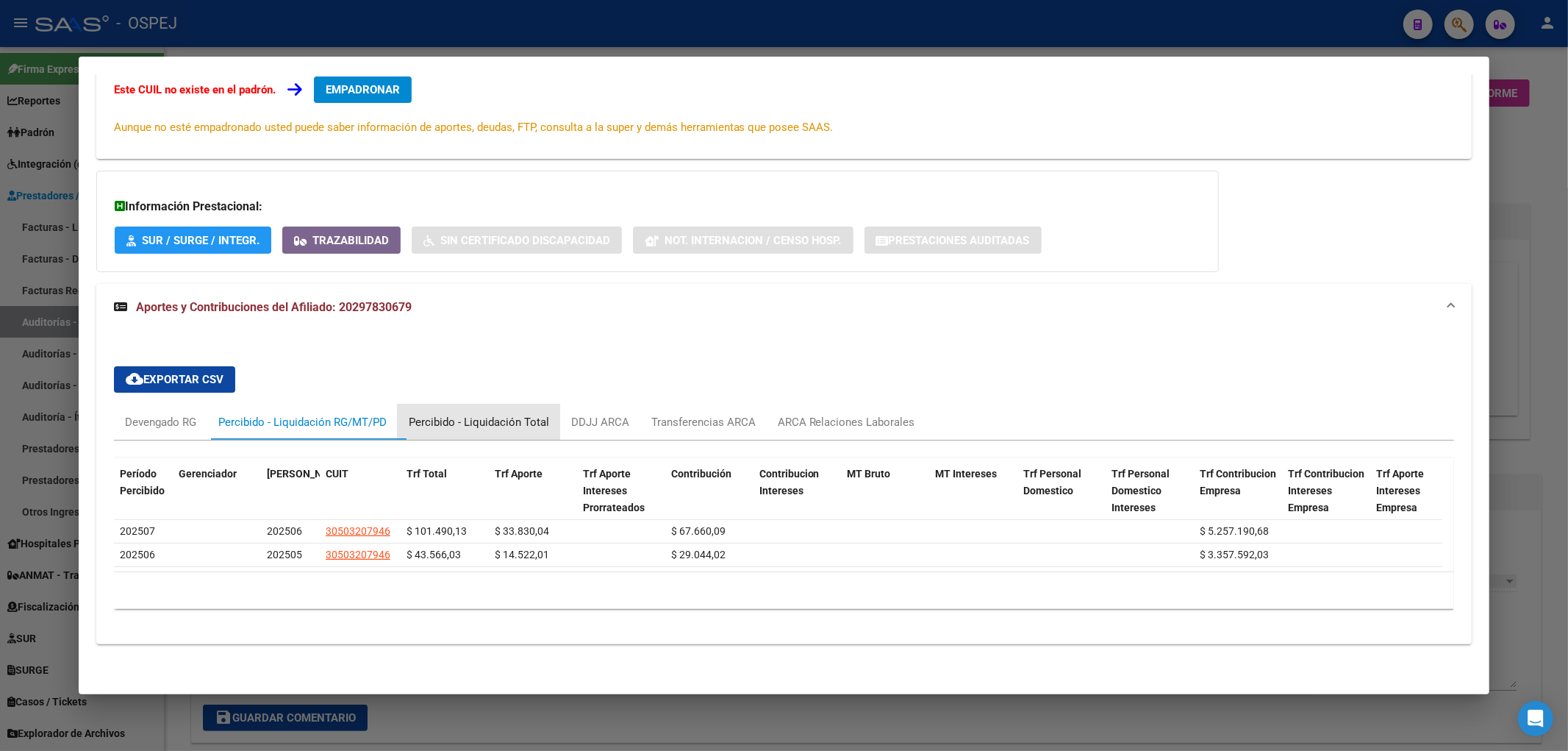
click at [495, 414] on div "Percibido - Liquidación Total" at bounding box center [478, 423] width 140 height 17
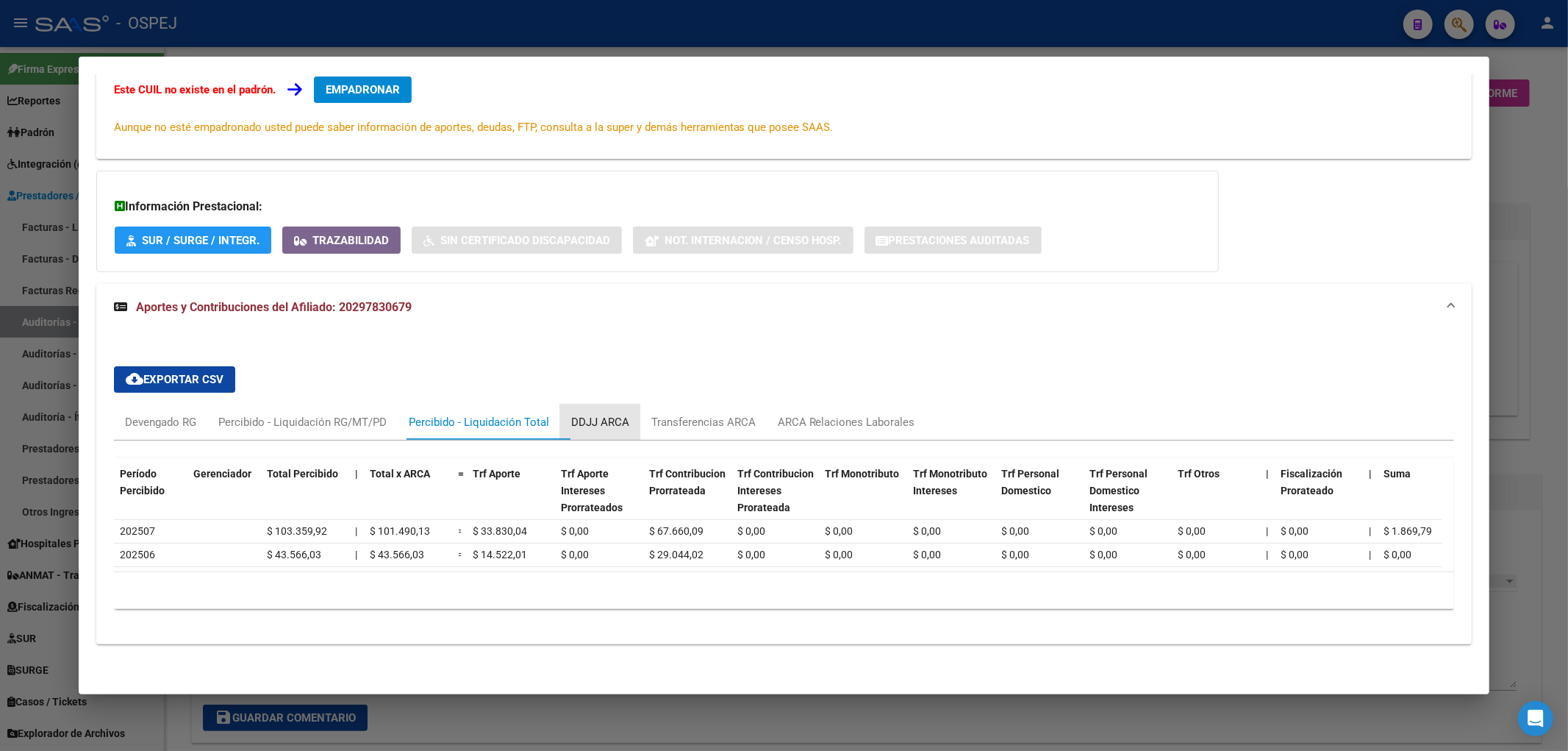
click at [605, 414] on div "DDJJ ARCA" at bounding box center [600, 423] width 58 height 17
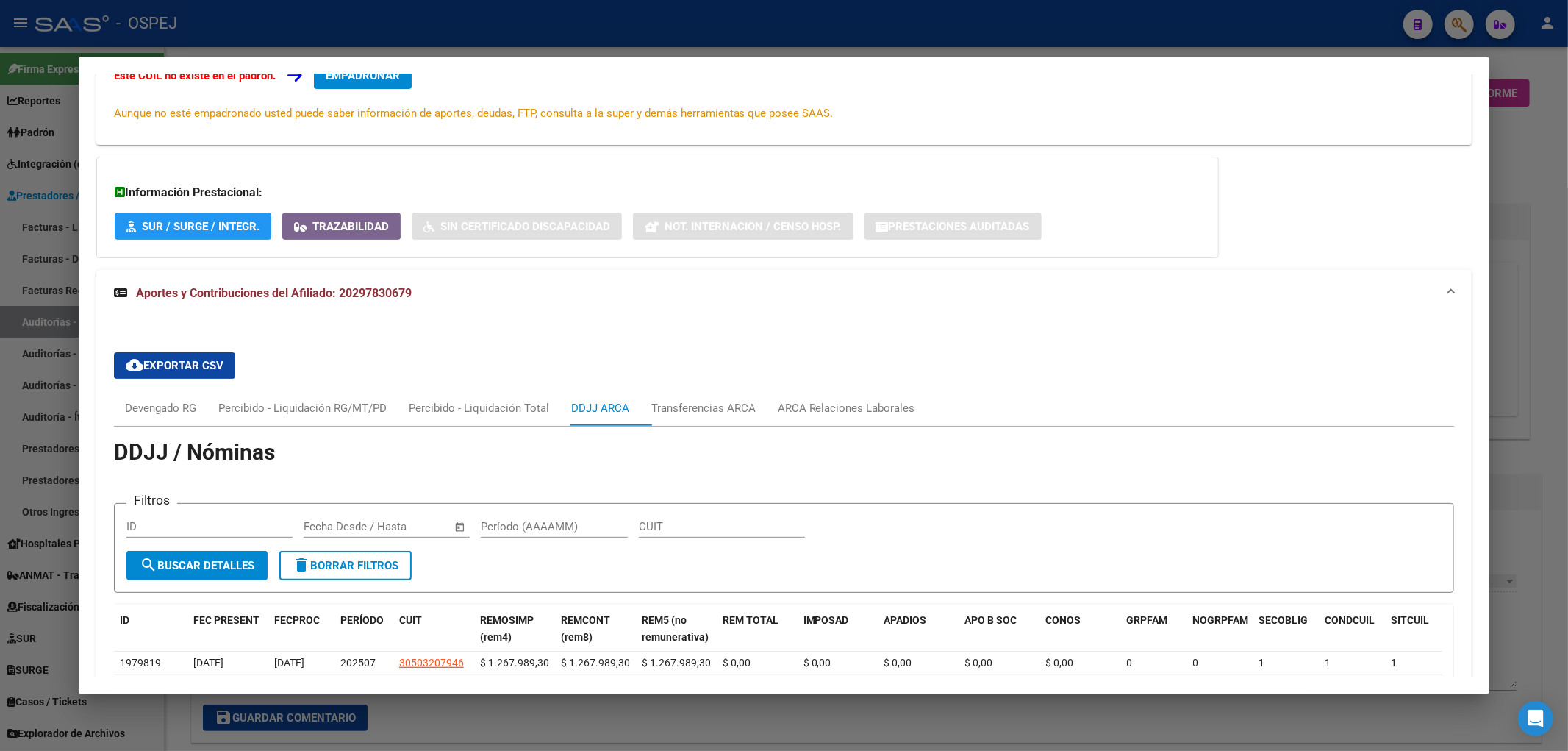
scroll to position [474, 0]
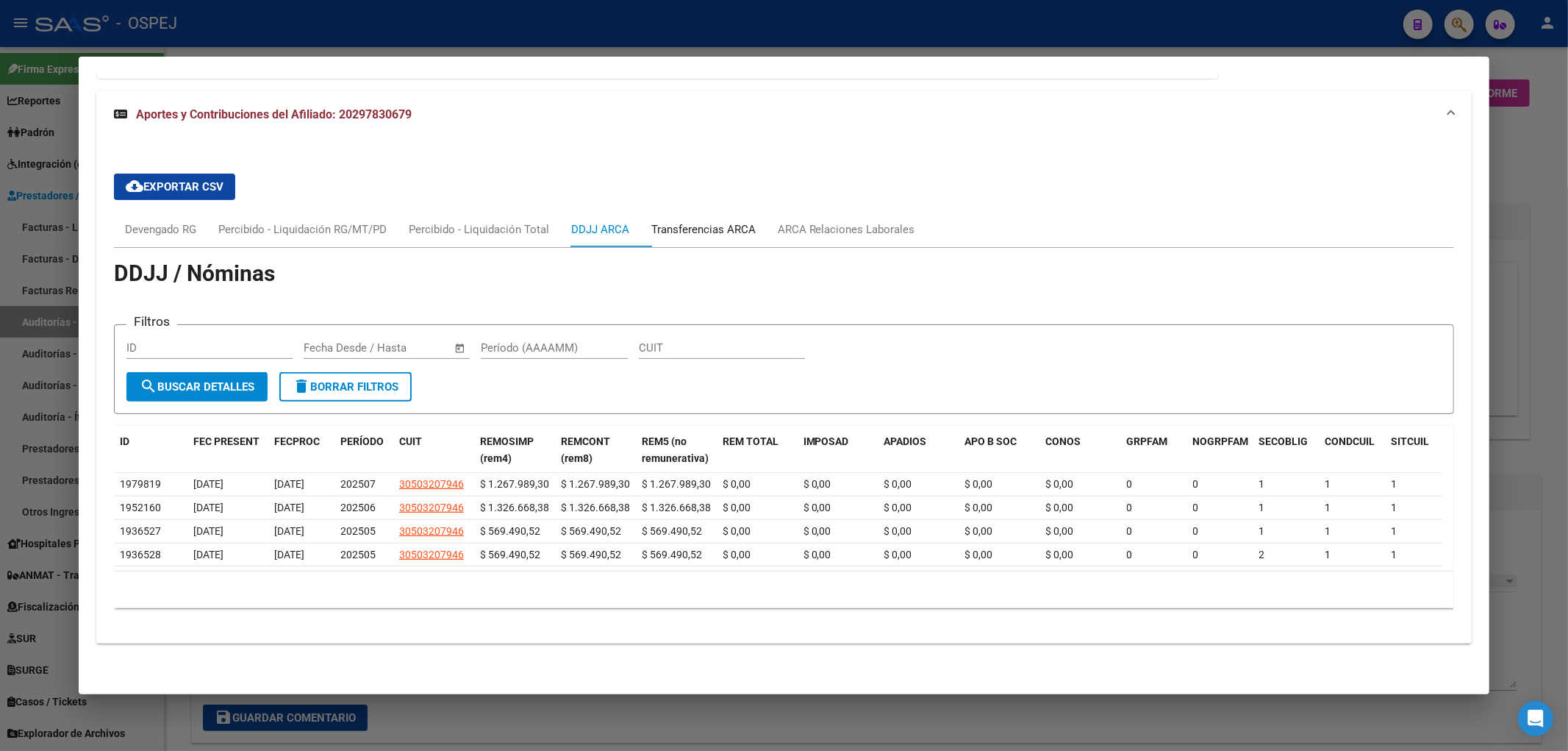
click at [667, 221] on div "Transferencias ARCA" at bounding box center [704, 229] width 105 height 17
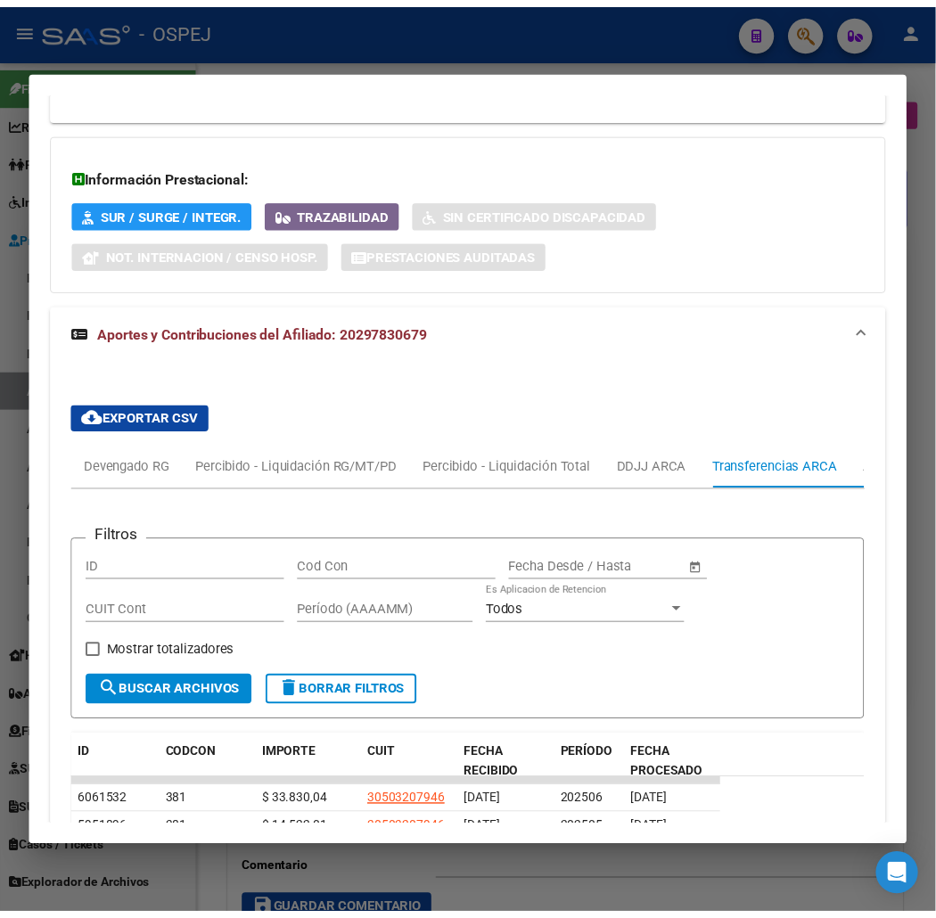
scroll to position [607, 0]
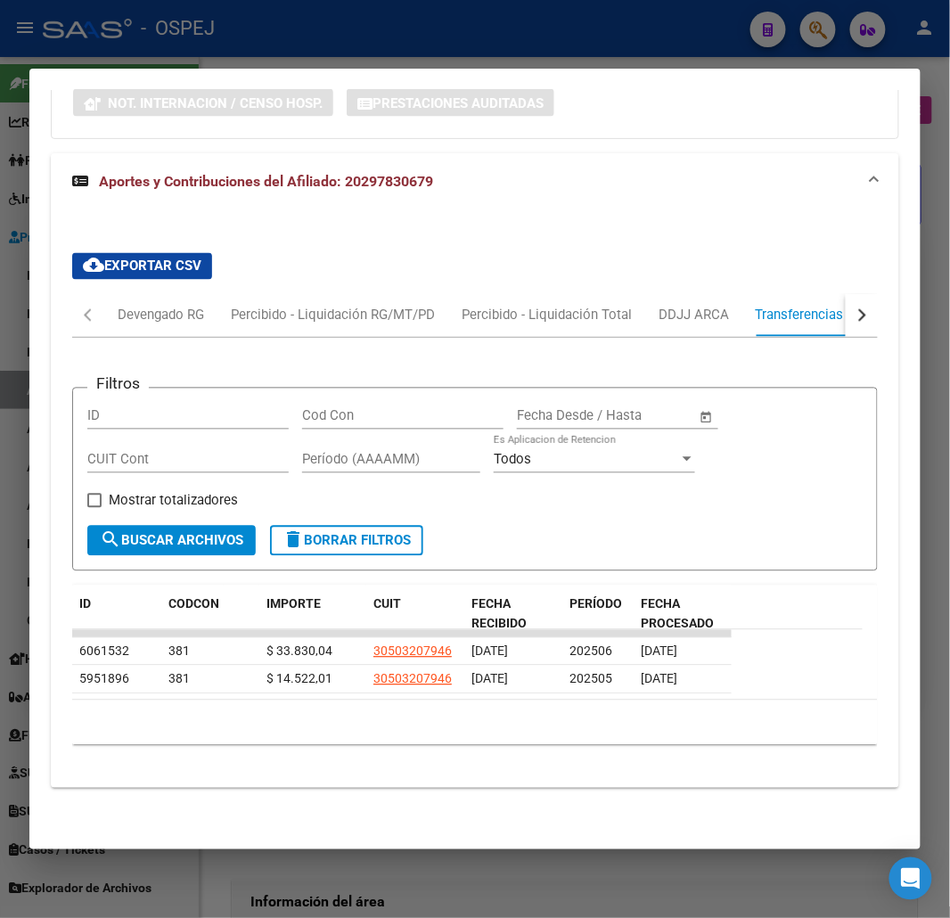
click at [211, 45] on div at bounding box center [475, 459] width 950 height 918
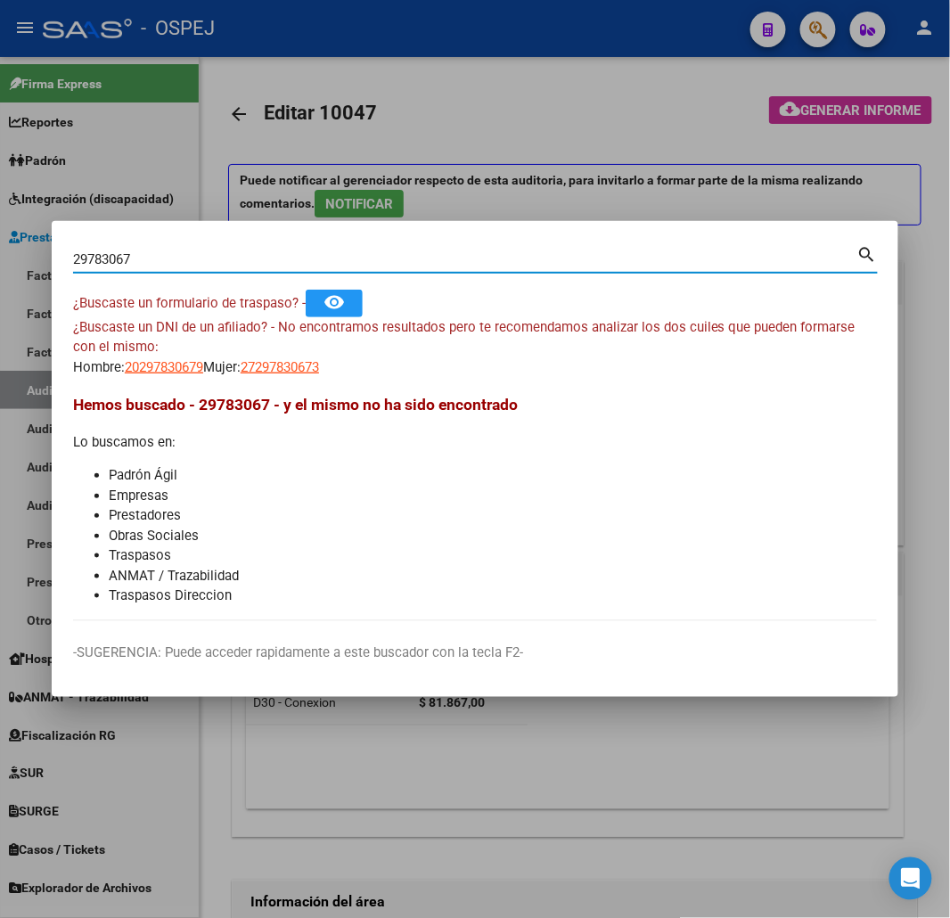
drag, startPoint x: 200, startPoint y: 258, endPoint x: -183, endPoint y: 269, distance: 382.4
click at [0, 269] on html "menu - OSPEJ person Firma Express Reportes Ingresos Devengados Detalles por CUI…" at bounding box center [475, 459] width 950 height 918
type input "27899511"
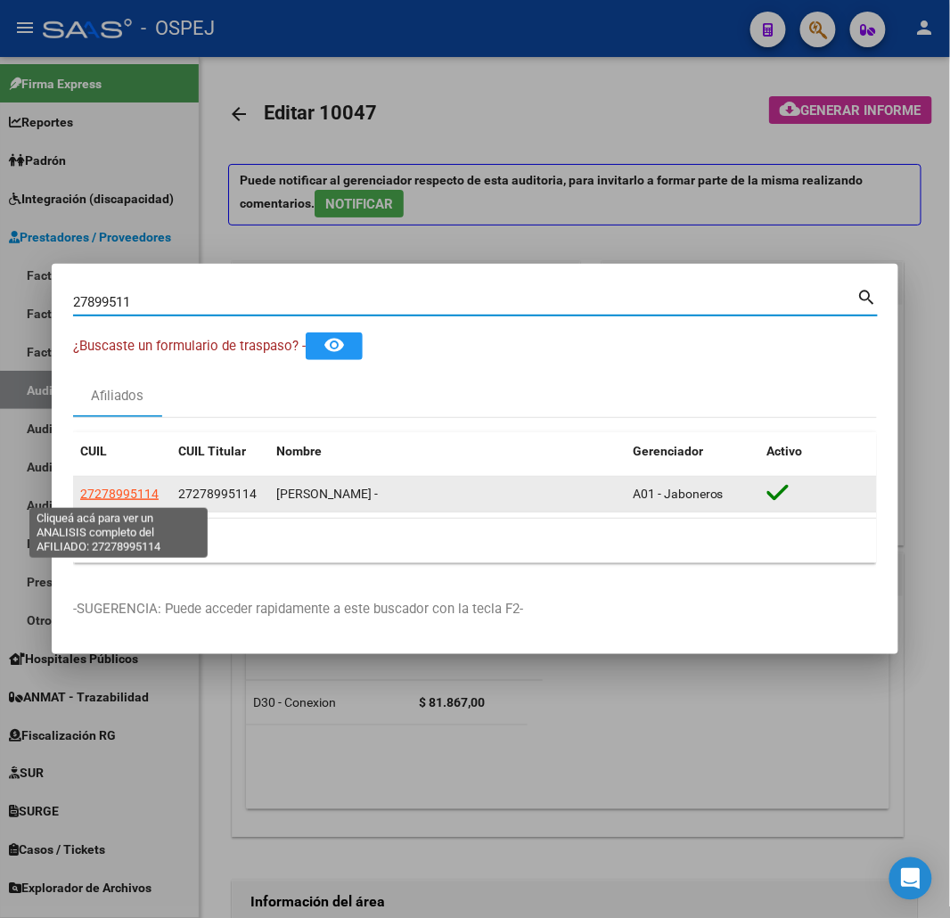
click at [146, 492] on span "27278995114" at bounding box center [119, 494] width 78 height 14
type textarea "27278995114"
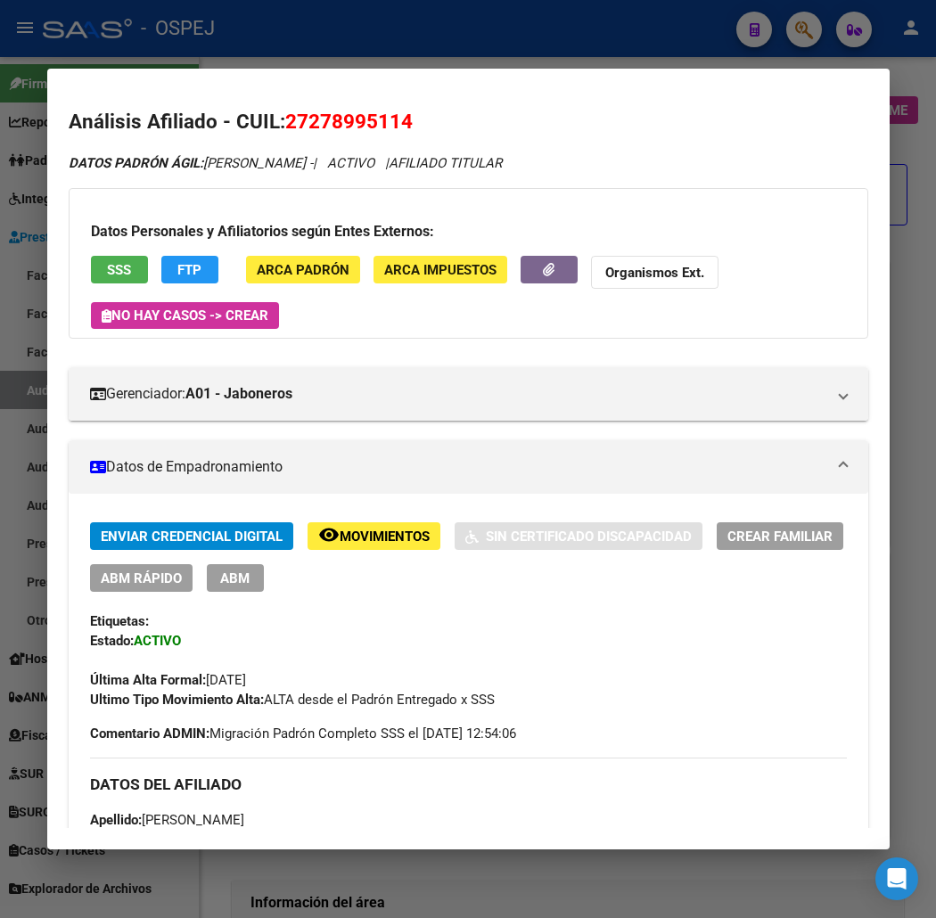
click at [107, 266] on span "SSS" at bounding box center [119, 270] width 24 height 16
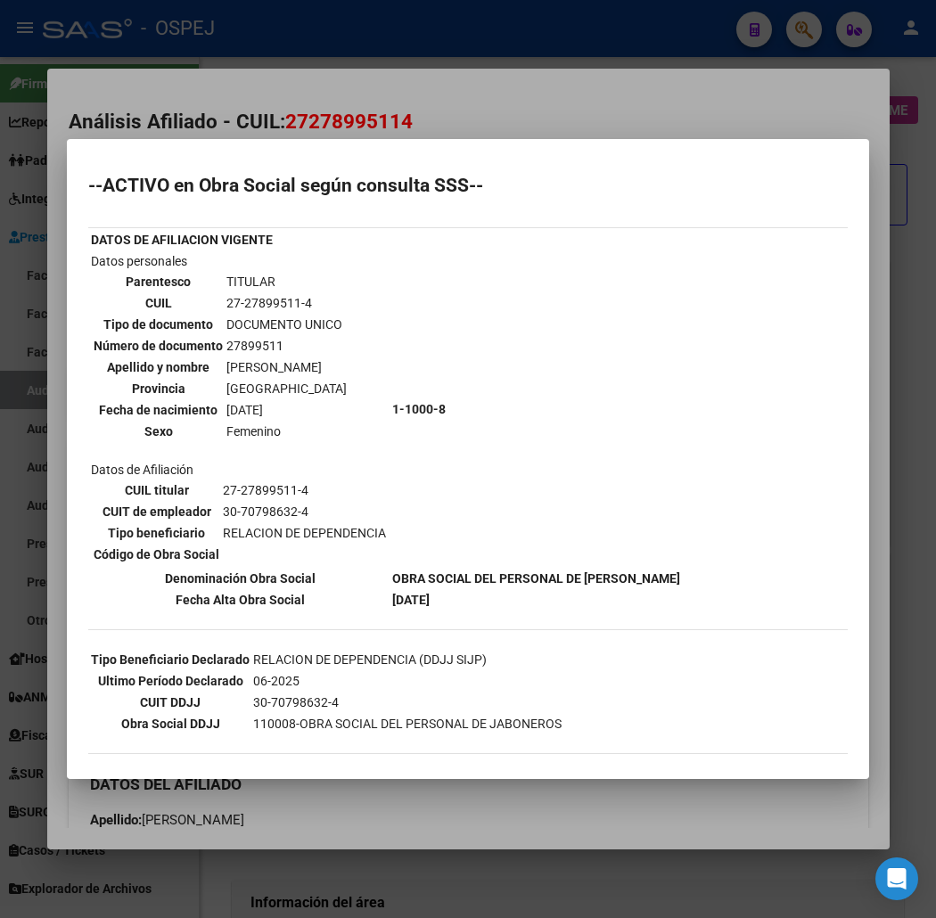
click at [327, 94] on div at bounding box center [468, 459] width 936 height 918
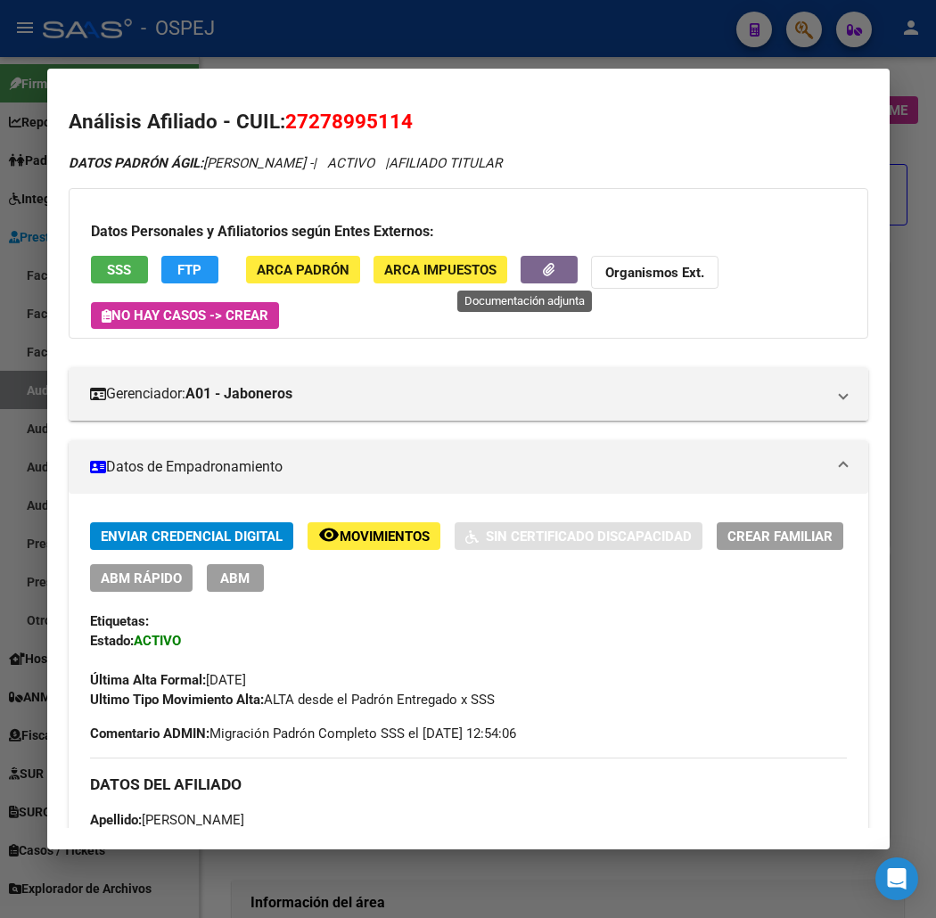
click at [520, 260] on button "button" at bounding box center [548, 270] width 57 height 28
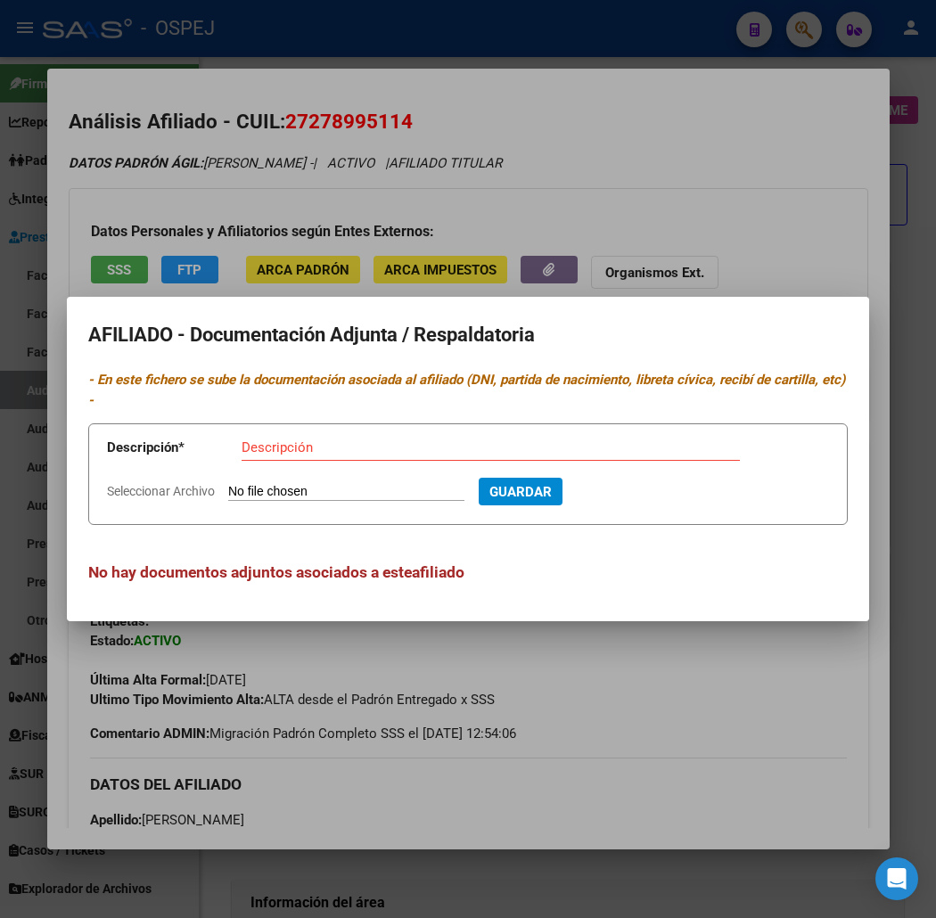
type input "C:\fakepath\WhatsApp Image [DATE] 14.46.07.jpeg"
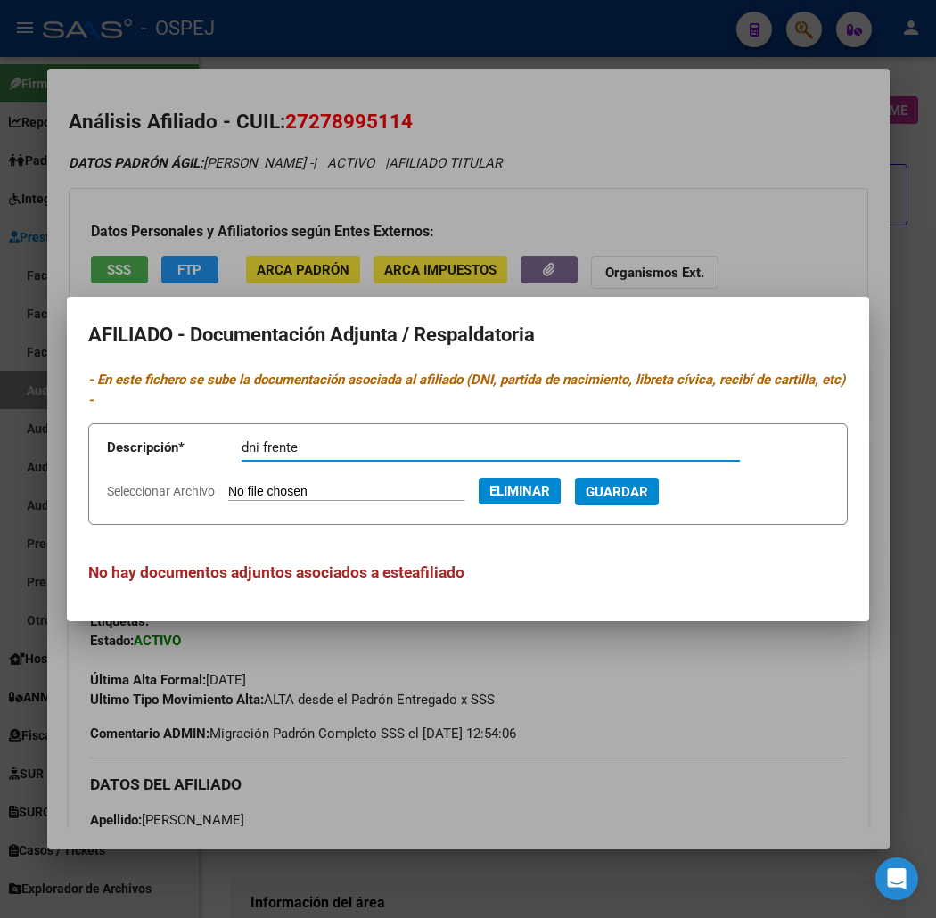
type input "dni frente"
click at [575, 478] on button "Guardar" at bounding box center [617, 492] width 84 height 28
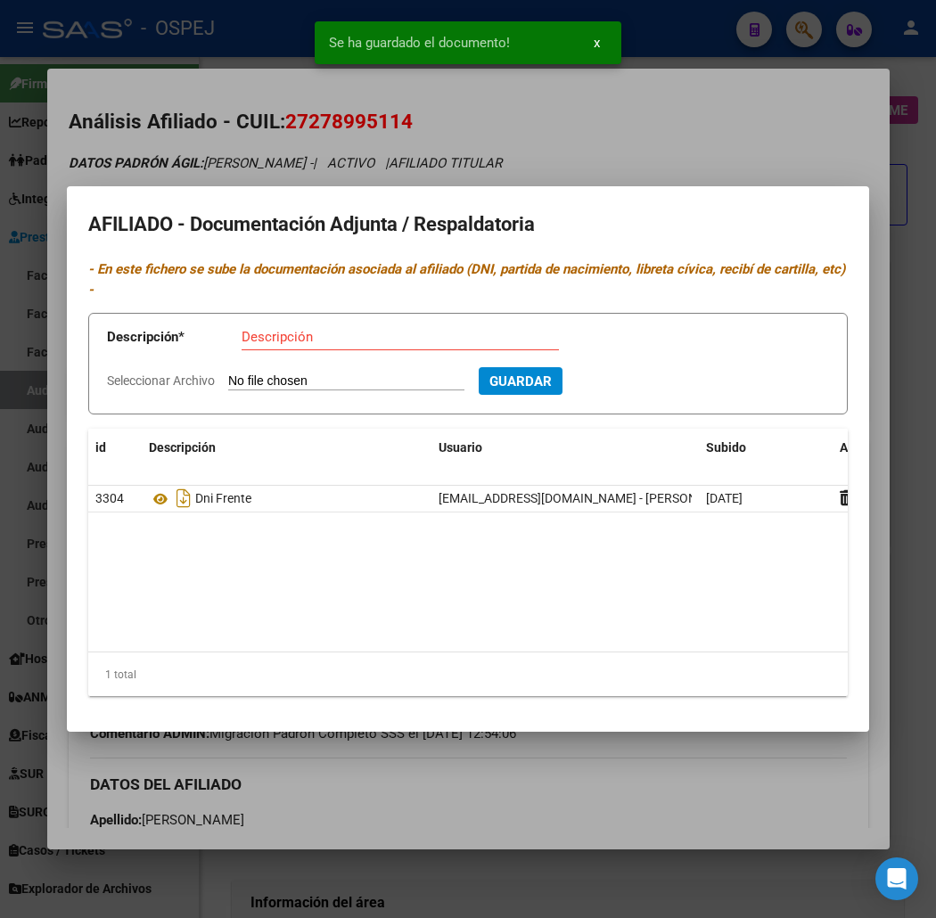
type input "C:\fakepath\WhatsApp Image [DATE] 14.46.08.jpeg"
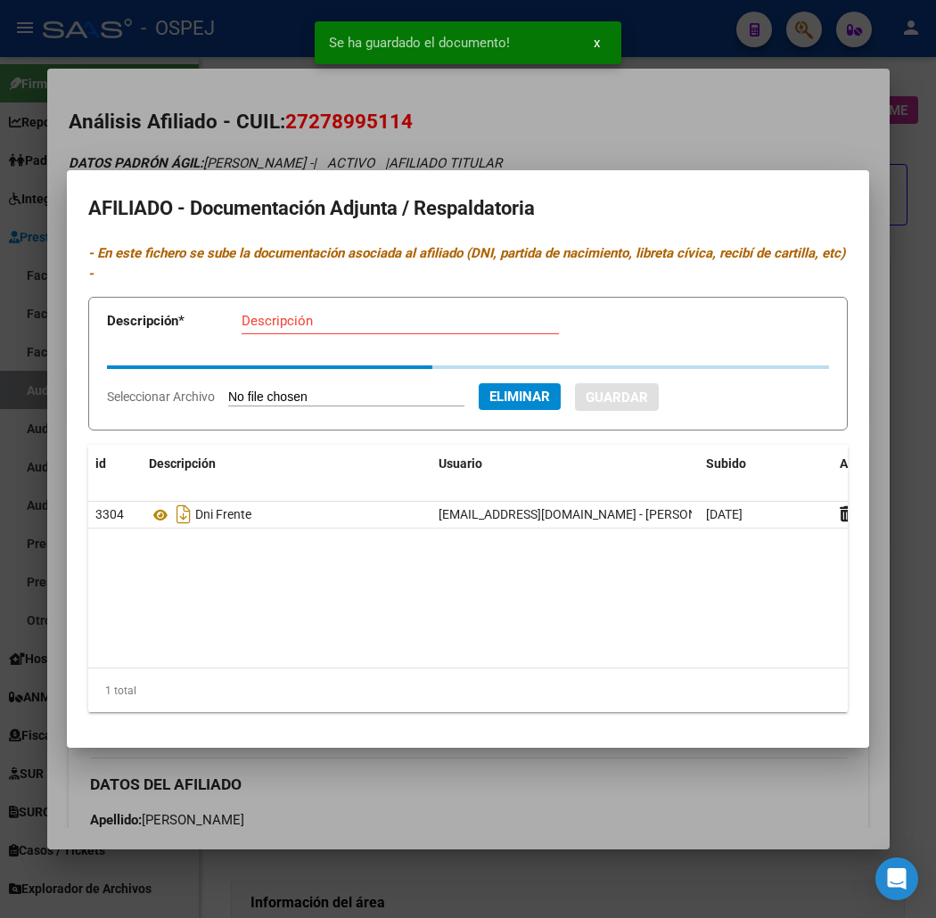
drag, startPoint x: 263, startPoint y: 343, endPoint x: 263, endPoint y: 331, distance: 11.6
click at [263, 341] on form "Descripción * Descripción Seleccionar Archivo Eliminar Guardar" at bounding box center [467, 364] width 759 height 134
click at [264, 323] on div "Descripción" at bounding box center [399, 320] width 317 height 27
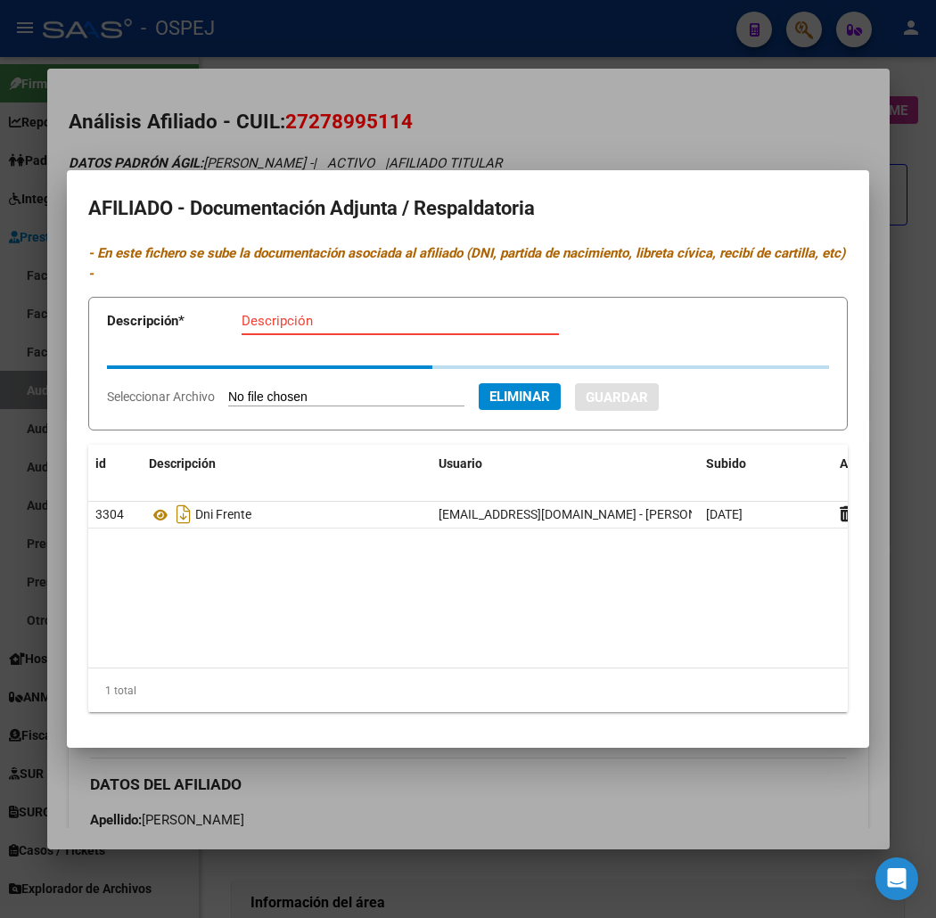
click at [262, 319] on div "Descripción" at bounding box center [399, 320] width 317 height 27
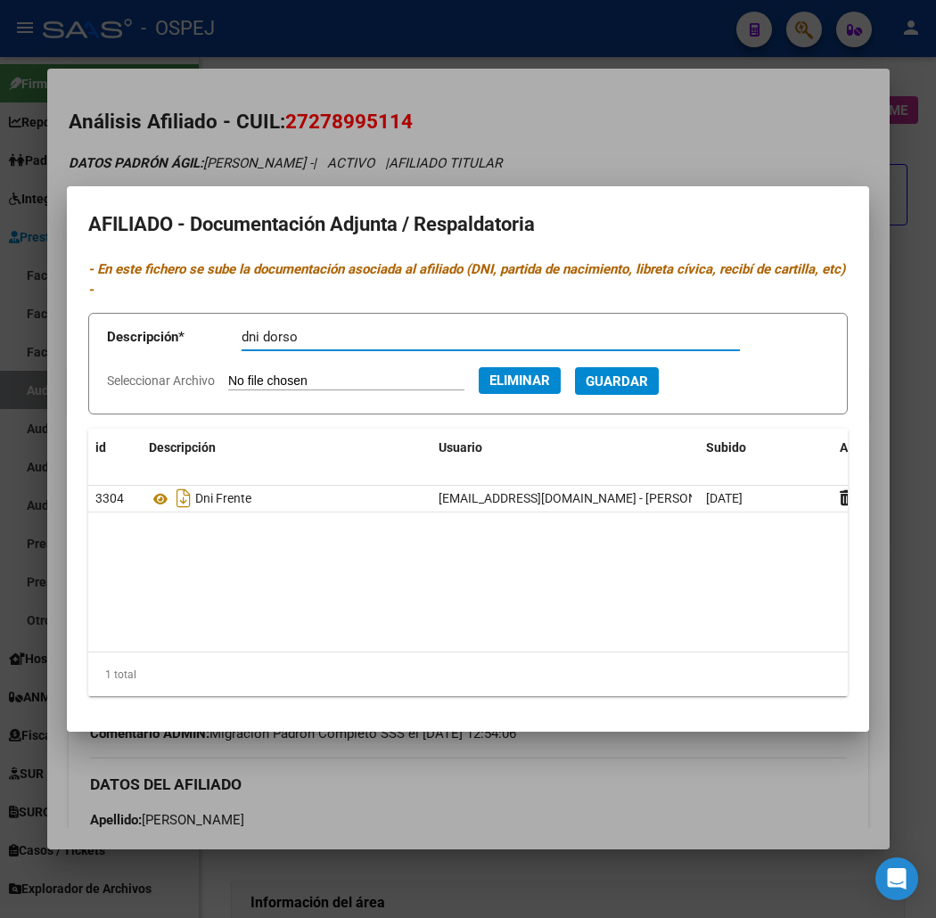
type input "dni dorso"
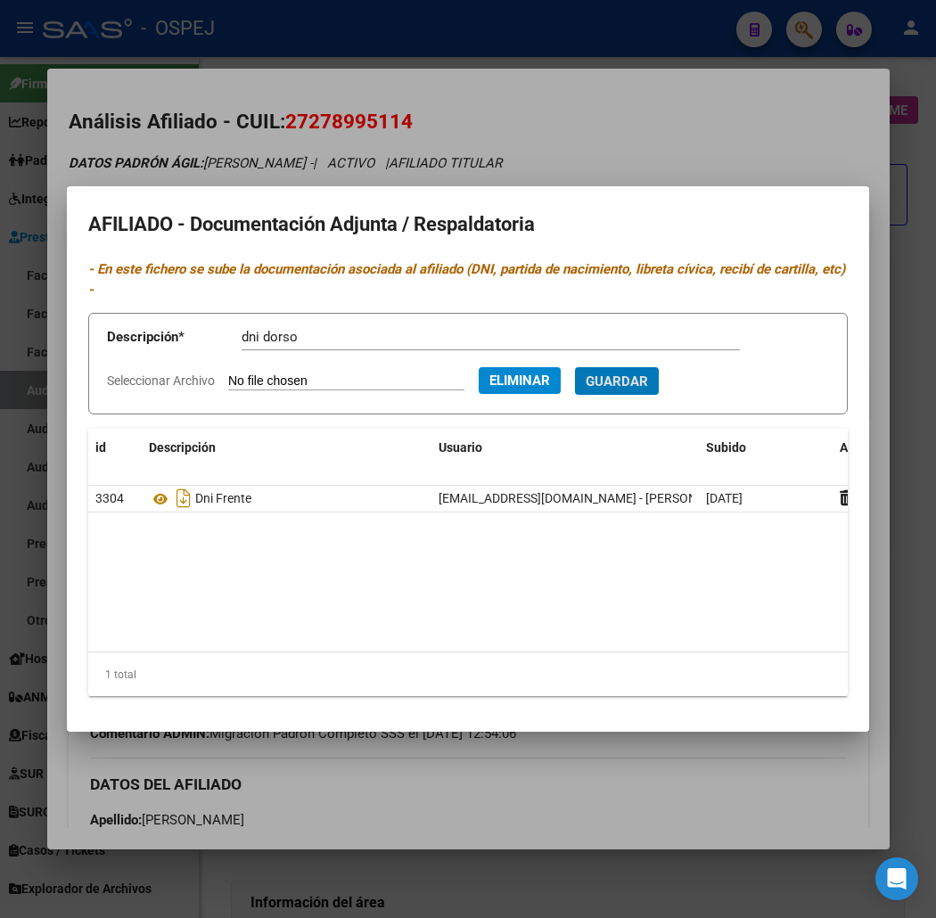
click at [575, 367] on button "Guardar" at bounding box center [617, 381] width 84 height 28
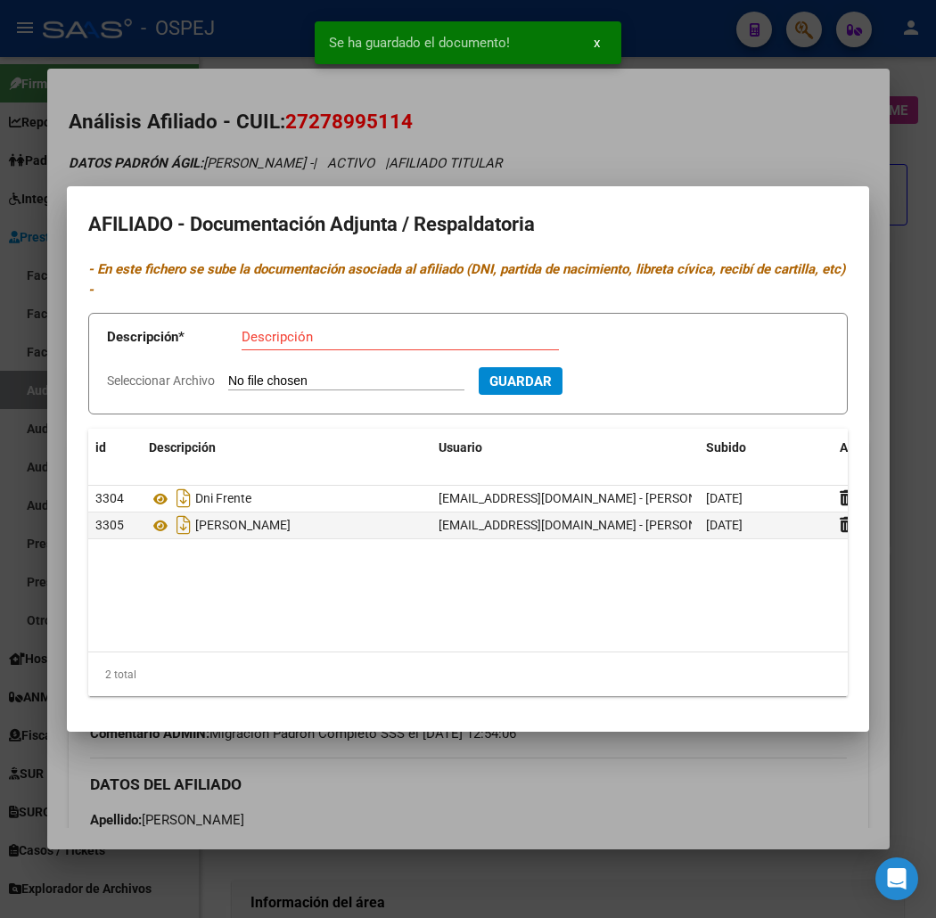
click at [236, 98] on div at bounding box center [468, 459] width 936 height 918
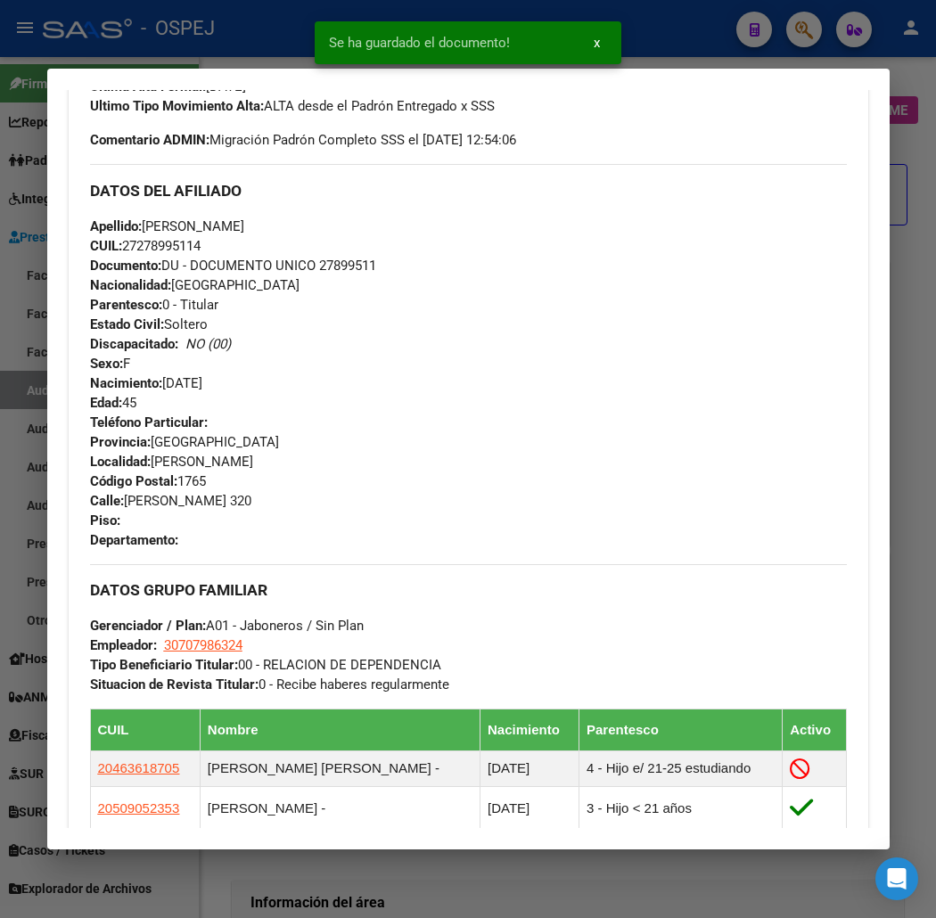
scroll to position [966, 0]
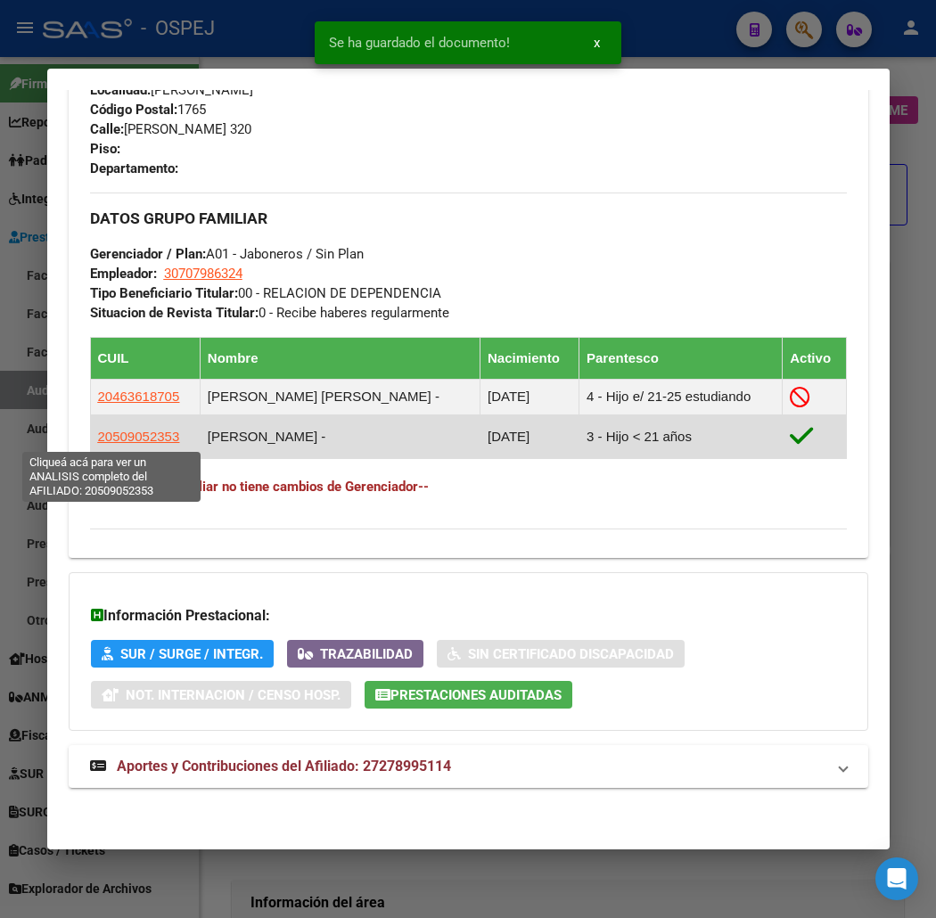
click at [132, 439] on span "20509052353" at bounding box center [139, 436] width 82 height 15
type textarea "20509052353"
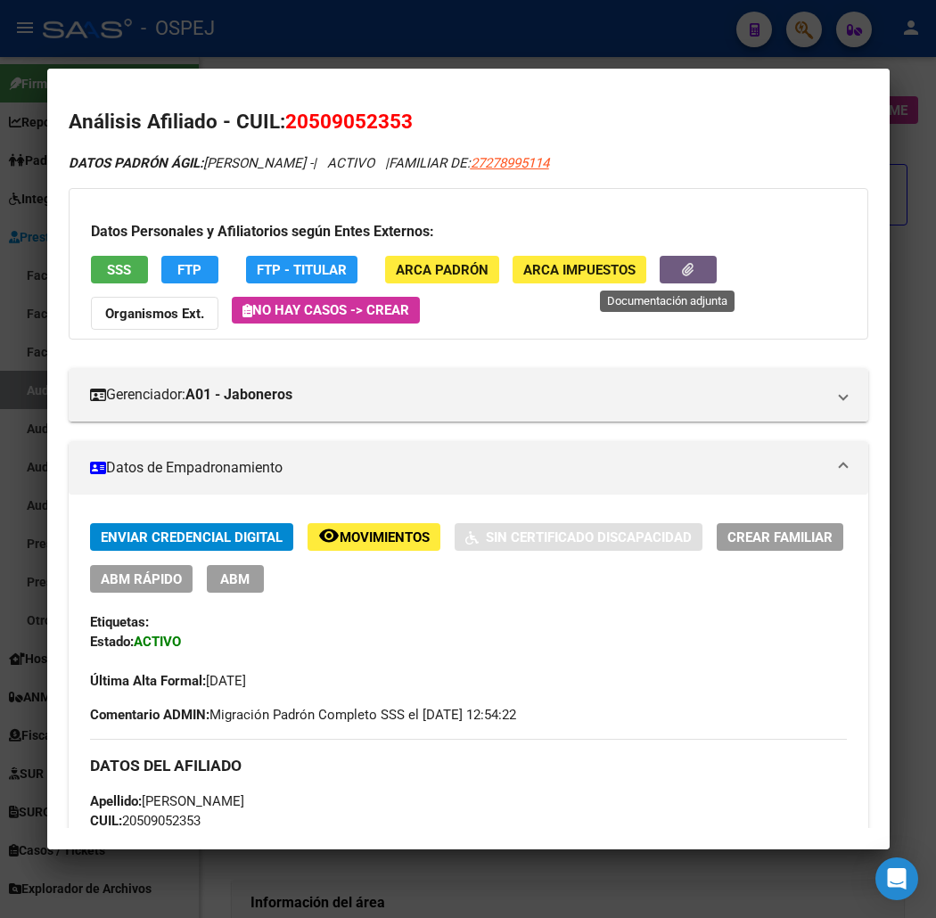
click at [682, 263] on icon "button" at bounding box center [688, 269] width 12 height 13
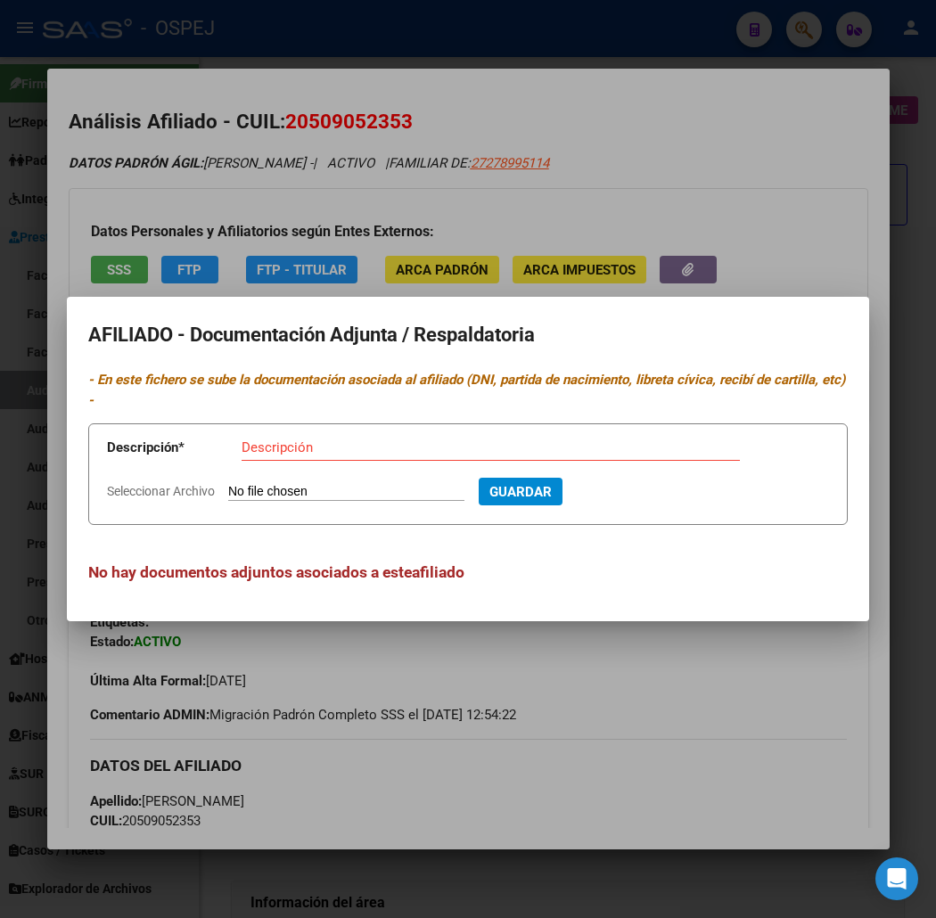
type input "C:\fakepath\WhatsApp Image [DATE] 14.46.07 (1).jpeg"
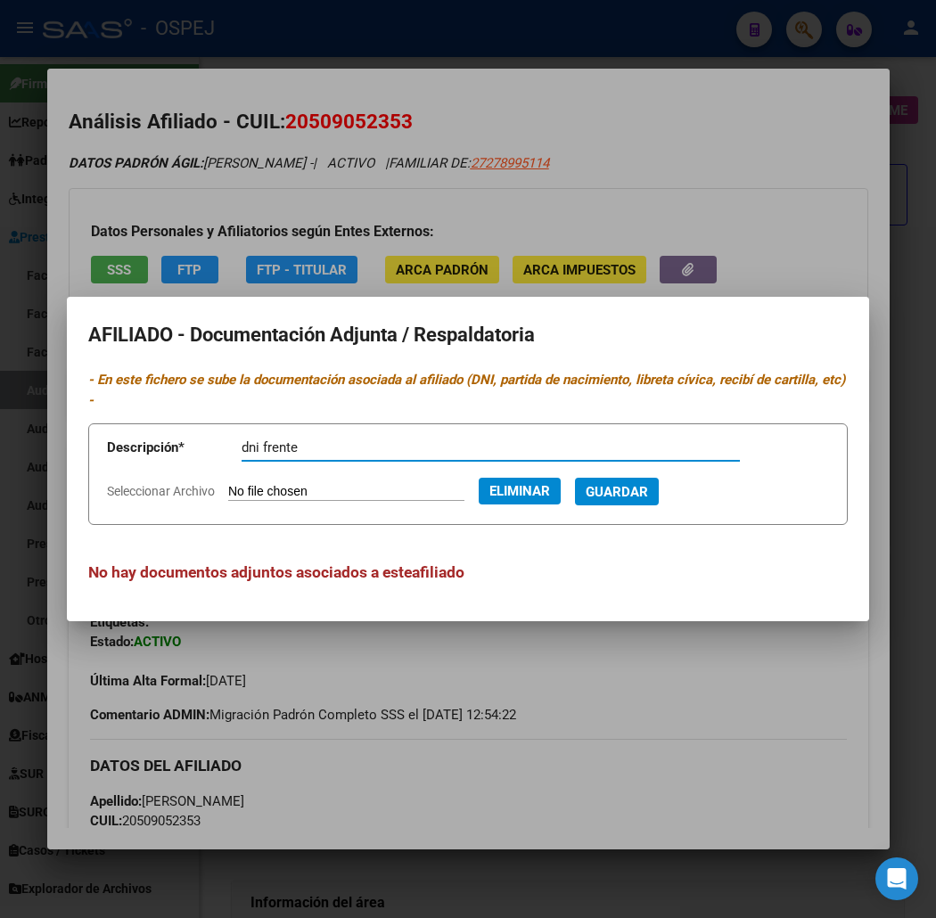
type input "dni frente"
click at [575, 478] on button "Guardar" at bounding box center [617, 492] width 84 height 28
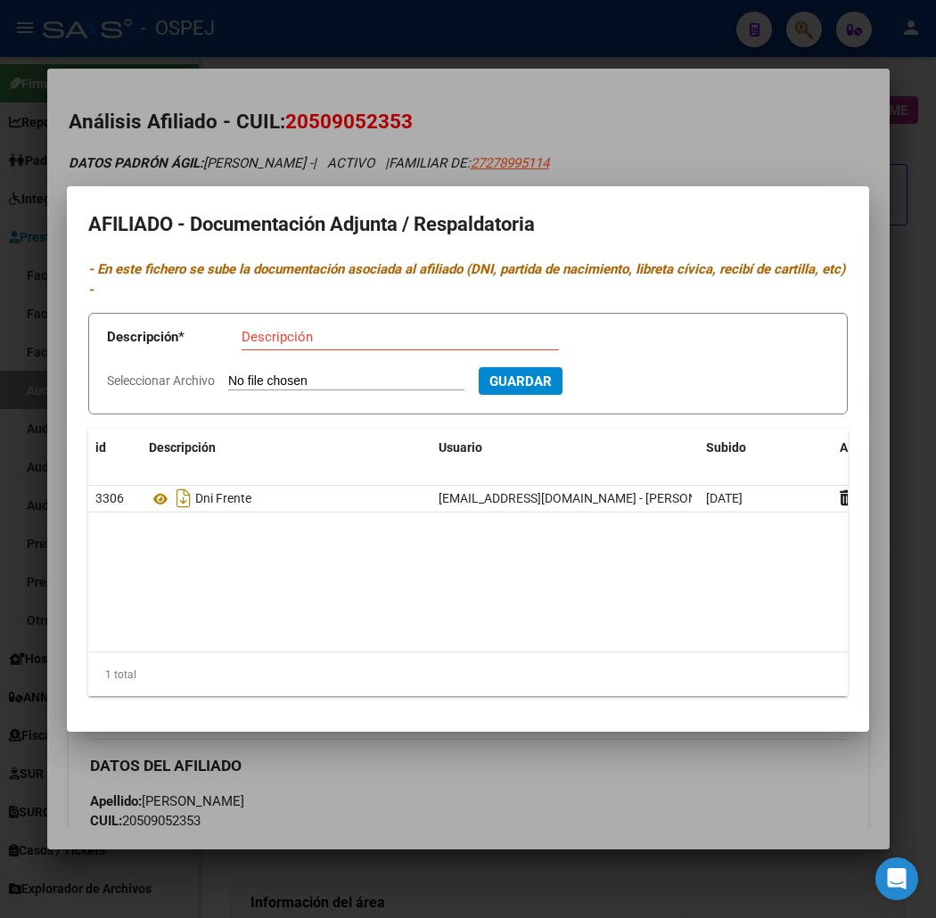
type input "C:\fakepath\WhatsApp Image [DATE] 14.46.07 (2).jpeg"
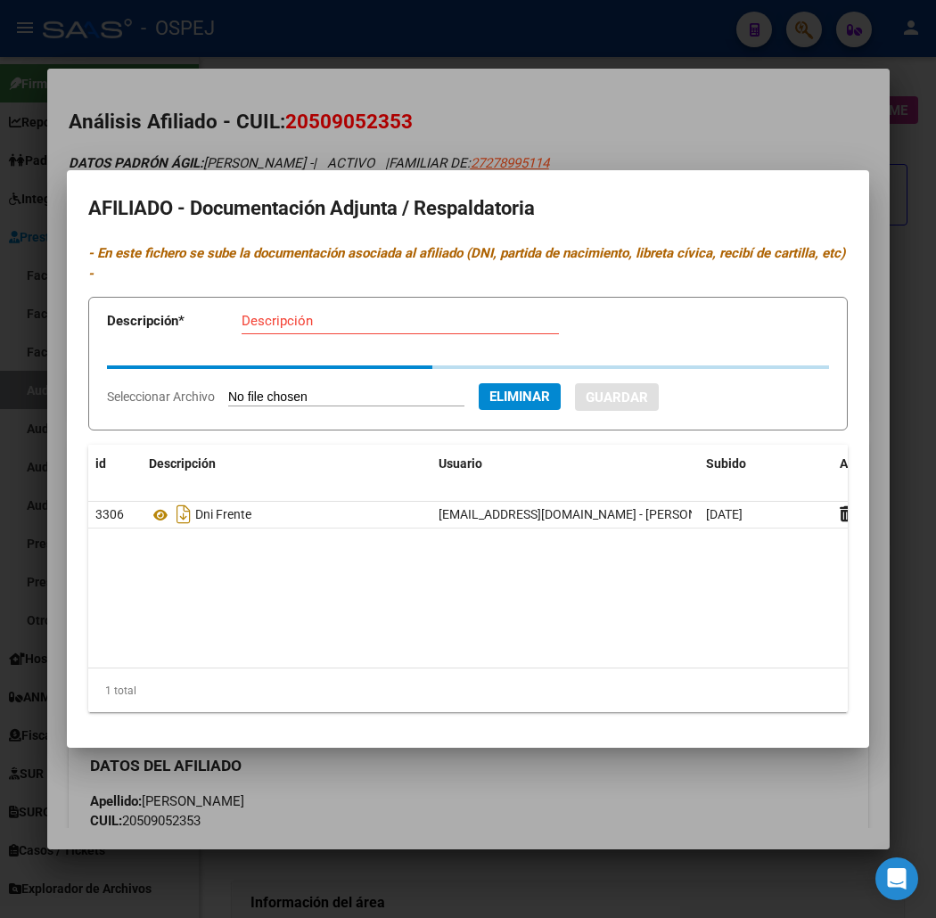
click at [269, 314] on input "Descripción" at bounding box center [399, 321] width 317 height 16
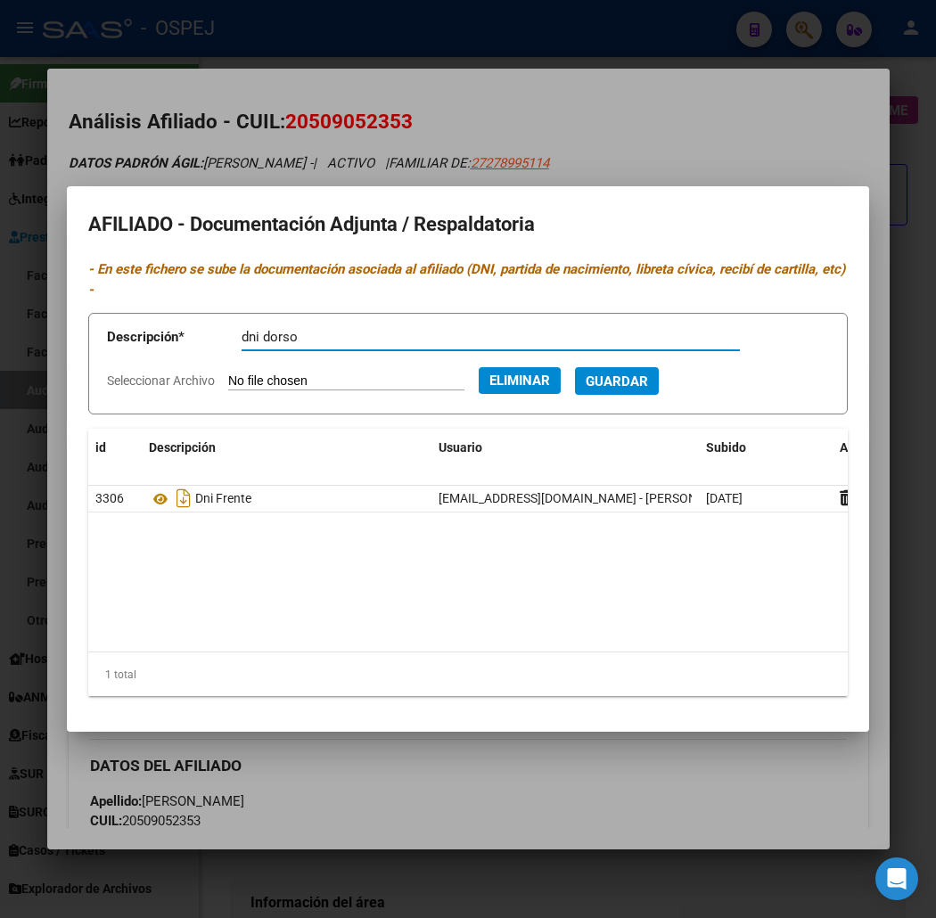
type input "dni dorso"
click at [575, 367] on button "Guardar" at bounding box center [617, 381] width 84 height 28
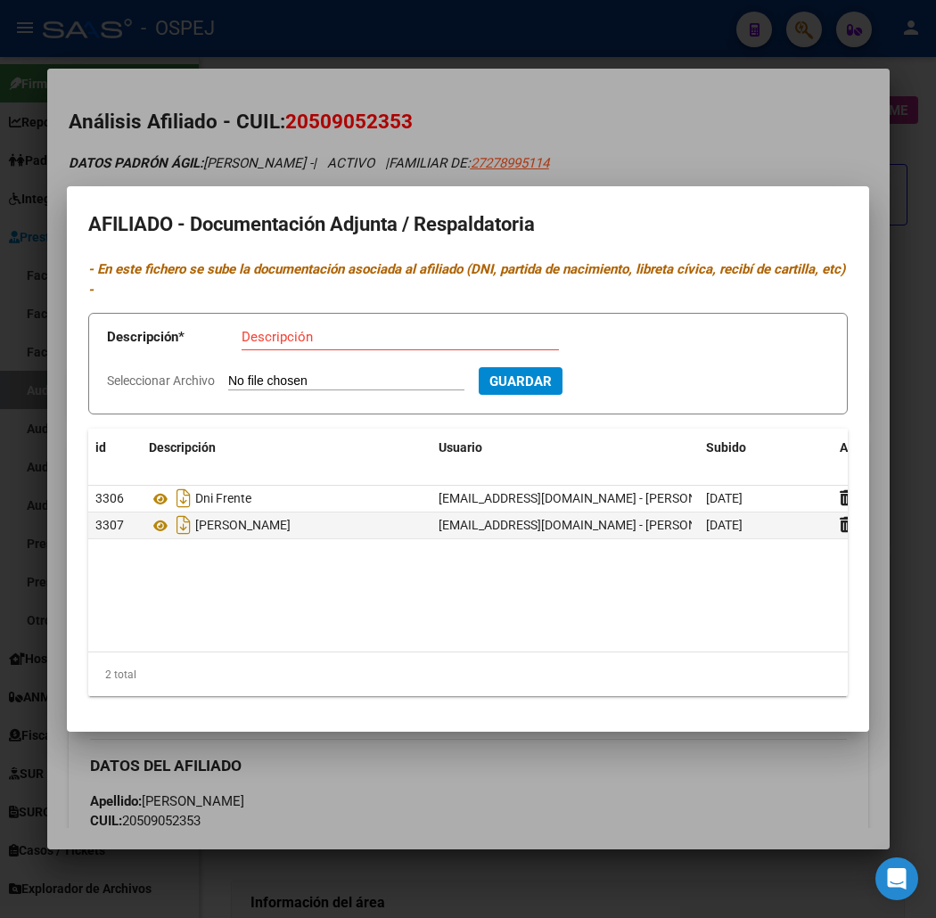
click at [323, 120] on div at bounding box center [468, 459] width 936 height 918
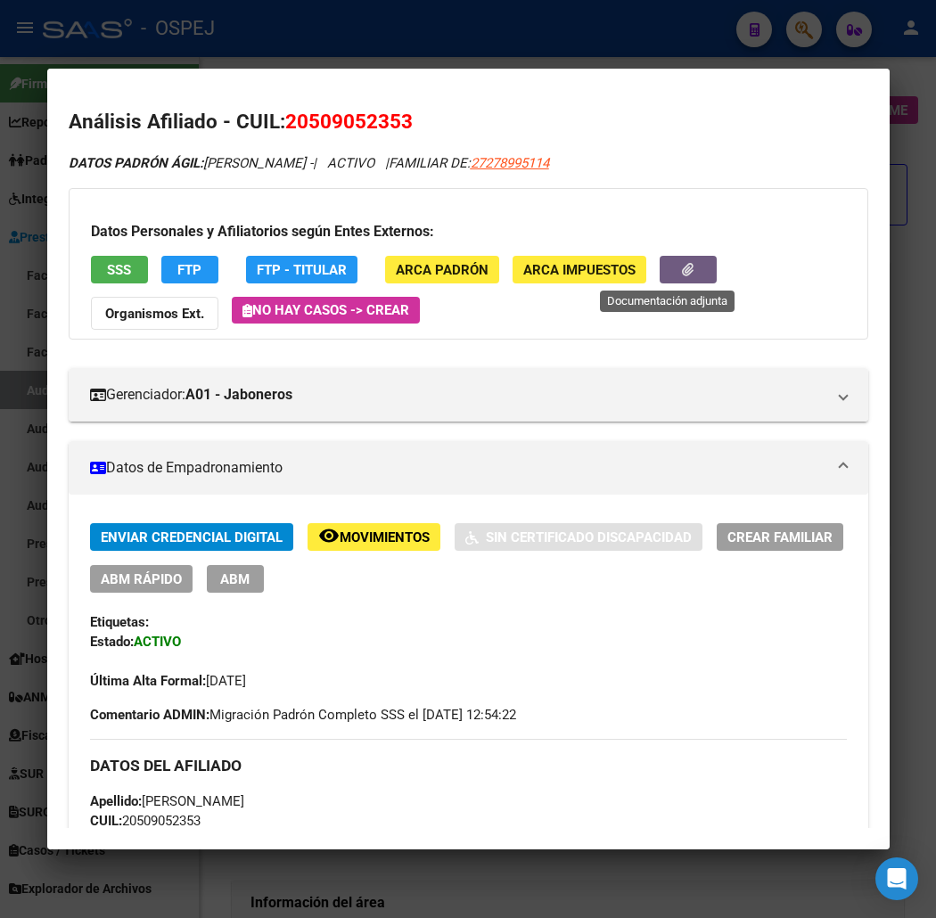
click at [695, 262] on button "button" at bounding box center [687, 270] width 57 height 28
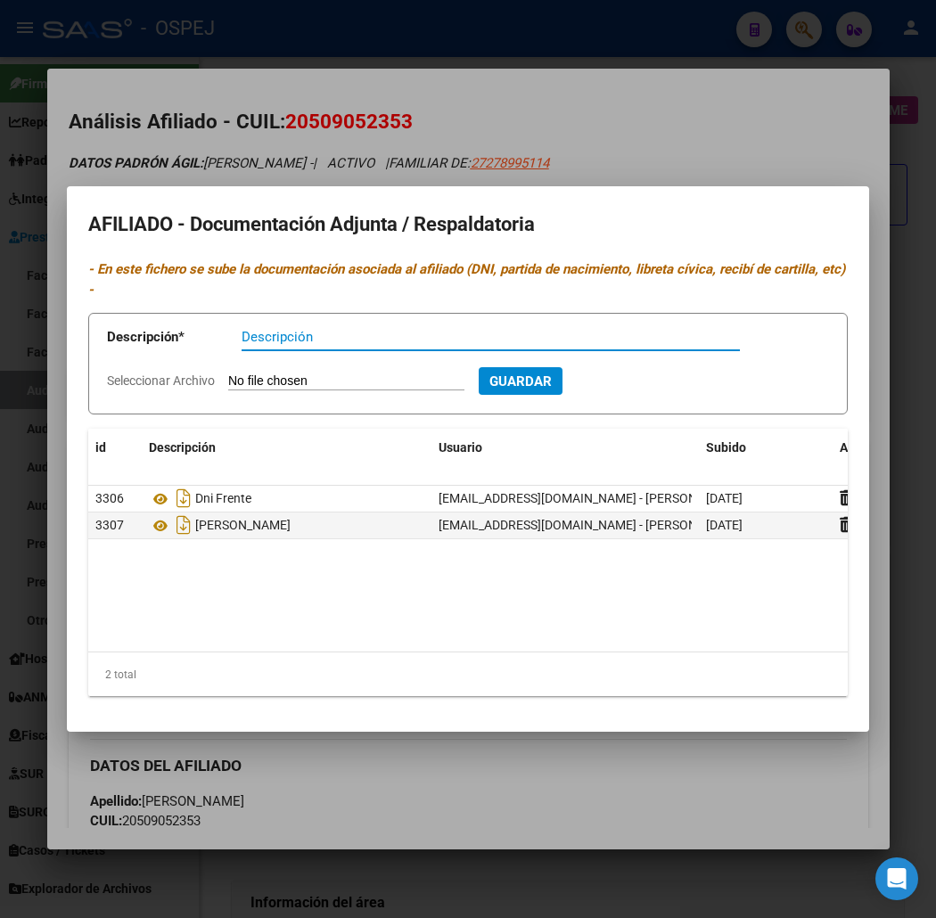
click at [358, 149] on div at bounding box center [468, 459] width 936 height 918
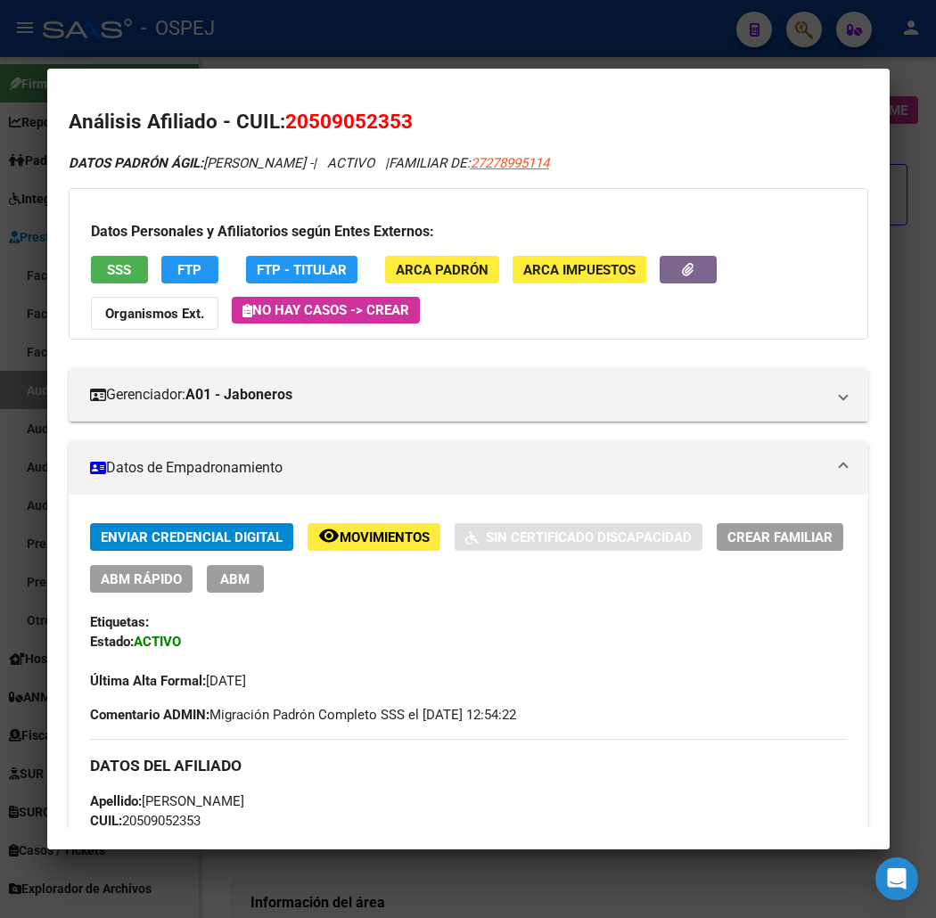
click at [683, 278] on button "button" at bounding box center [687, 270] width 57 height 28
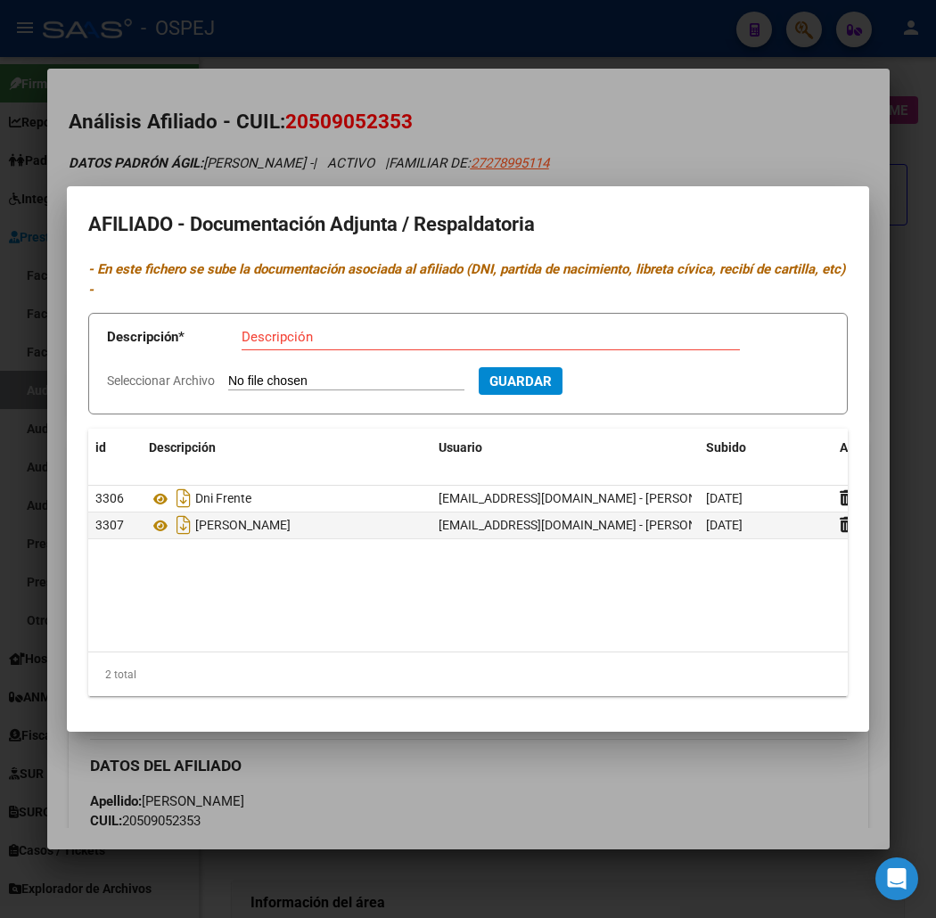
type input "C:\fakepath\WhatsApp Image [DATE] 14.46.09.jpeg"
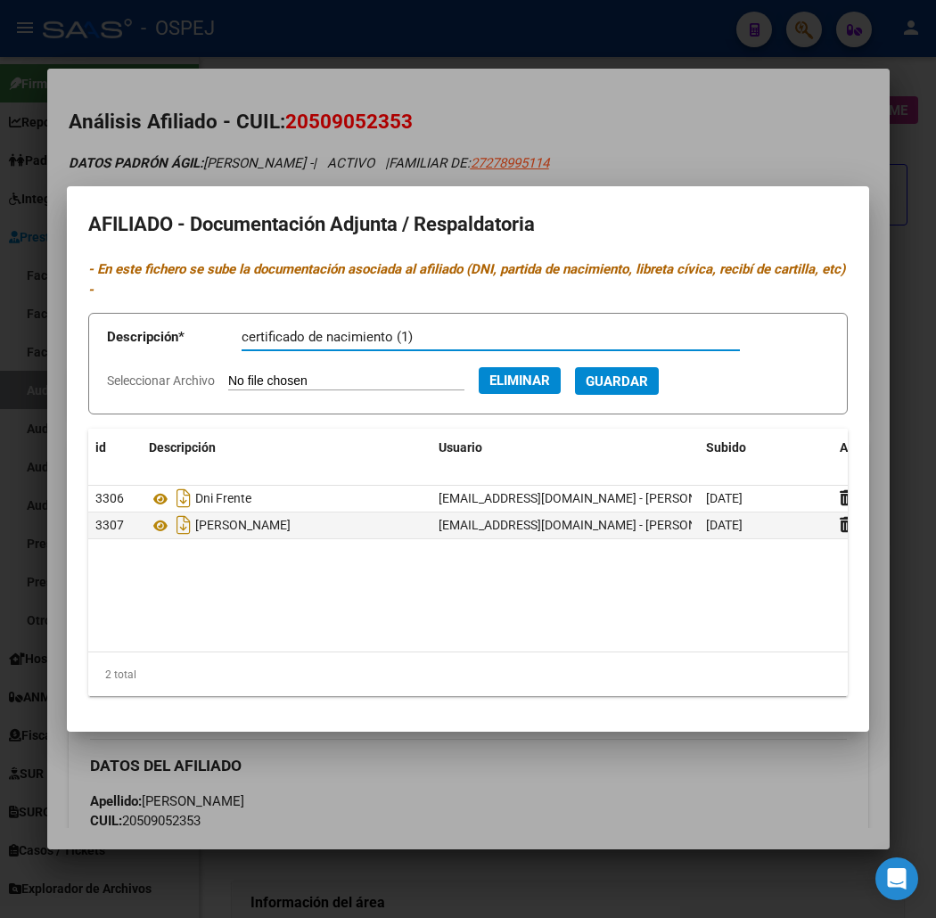
type input "certificado de nacimiento (1)"
click at [600, 367] on button "Guardar" at bounding box center [617, 381] width 84 height 28
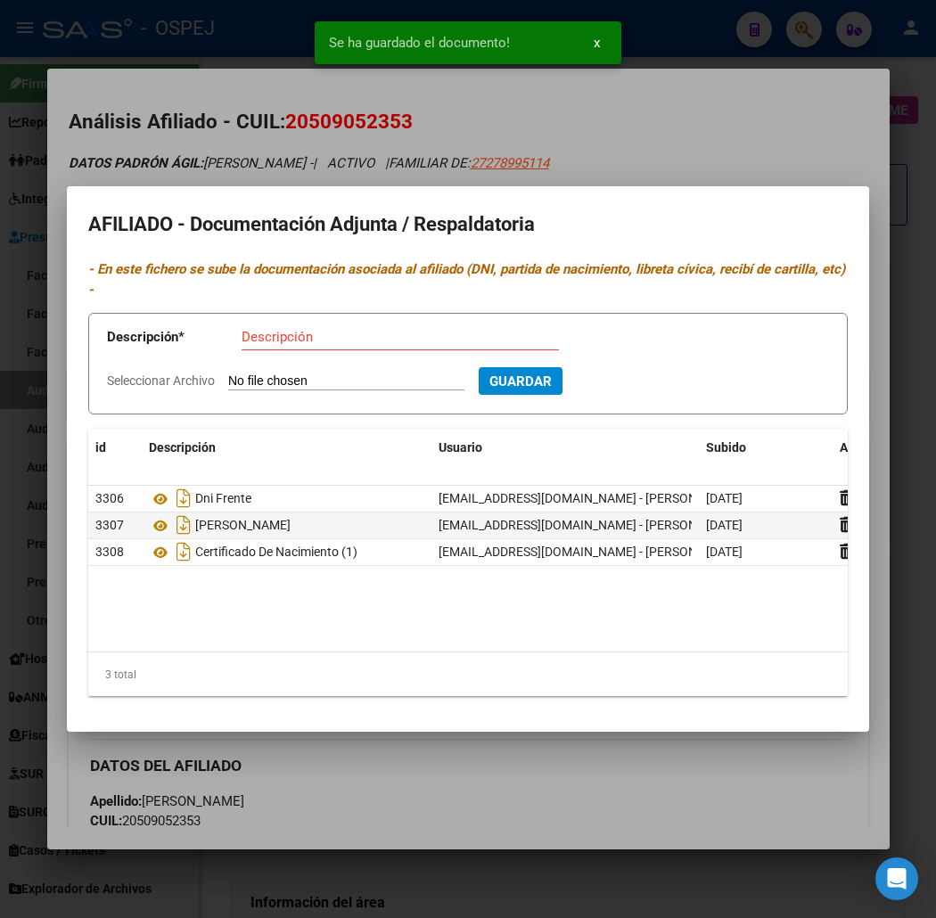
type input "C:\fakepath\WhatsApp Image [DATE] 14.46.09 (1).jpeg"
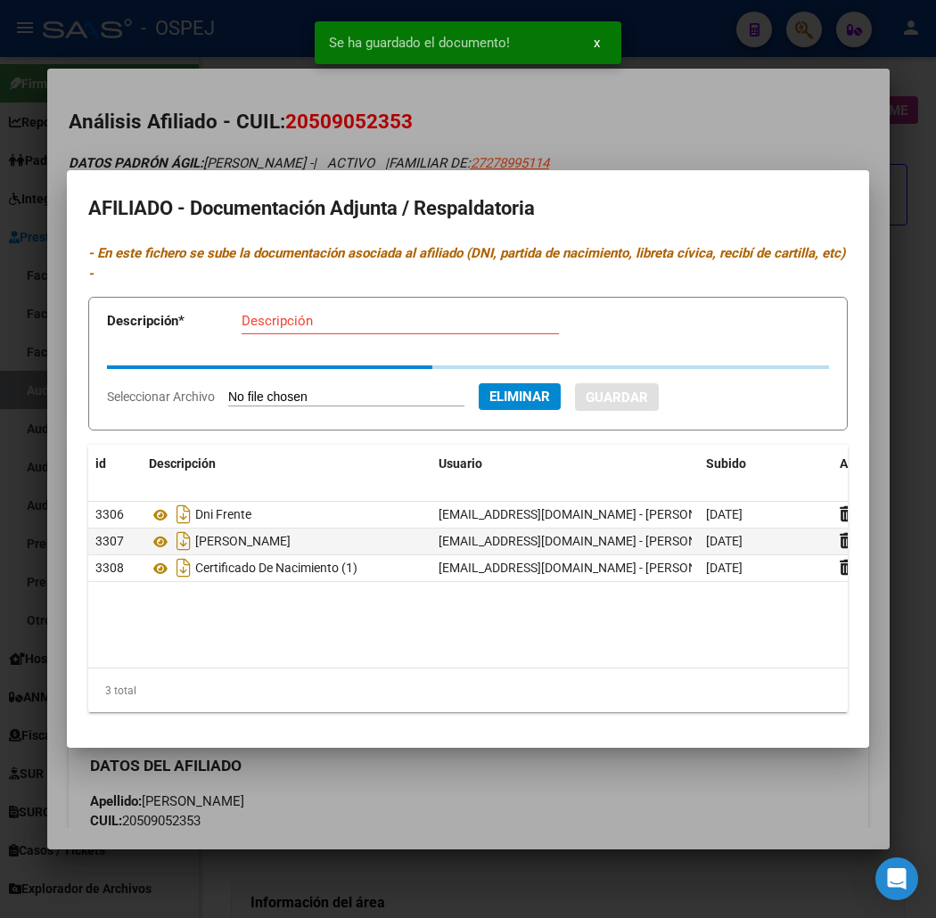
click at [282, 314] on input "Descripción" at bounding box center [399, 321] width 317 height 16
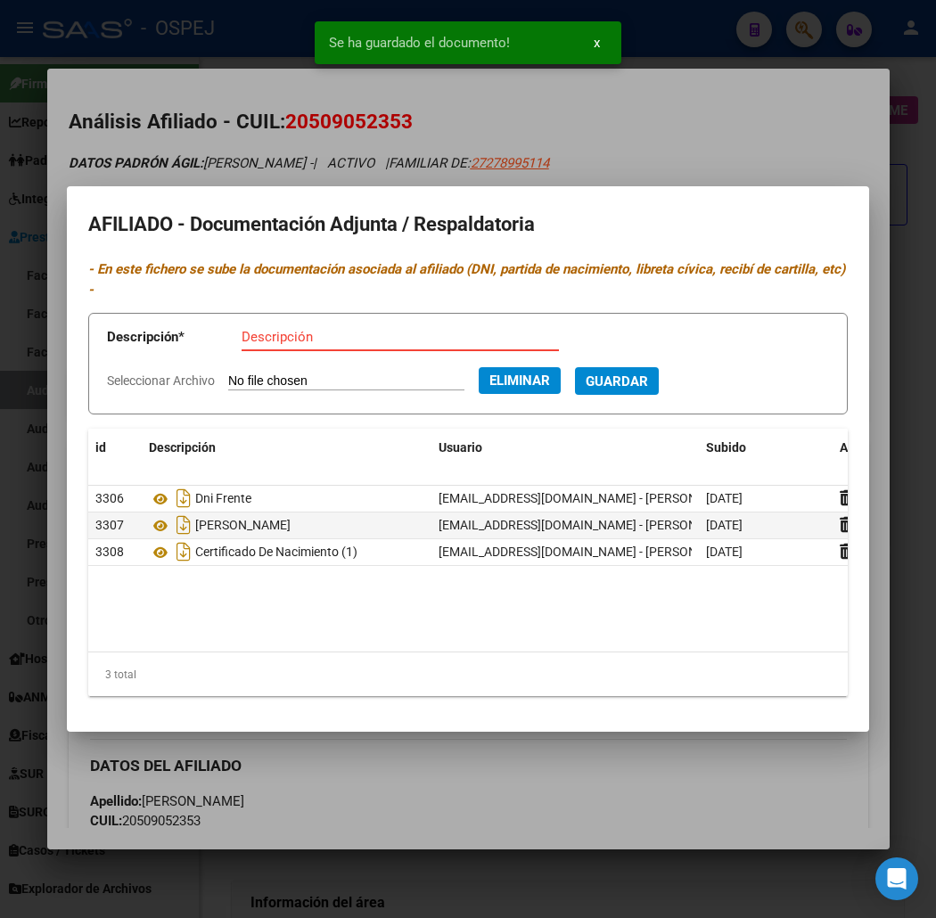
paste input "certificado de nacimiento (1)"
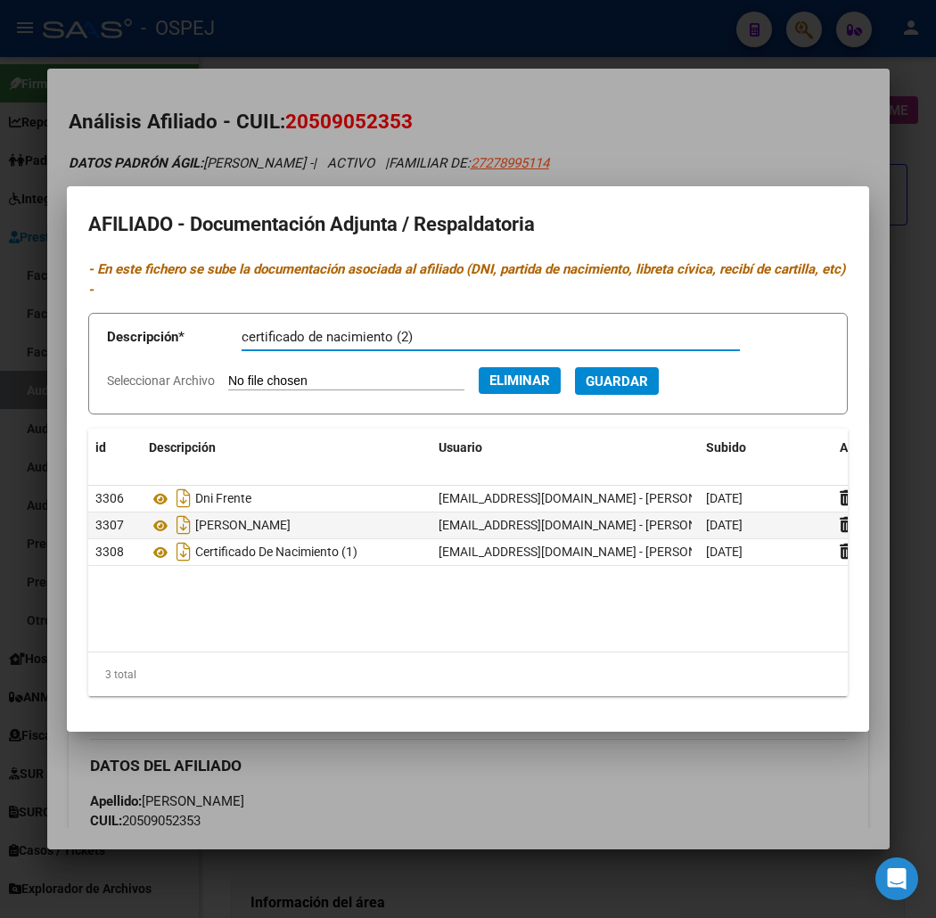
type input "certificado de nacimiento (2)"
click at [616, 373] on span "Guardar" at bounding box center [616, 381] width 62 height 16
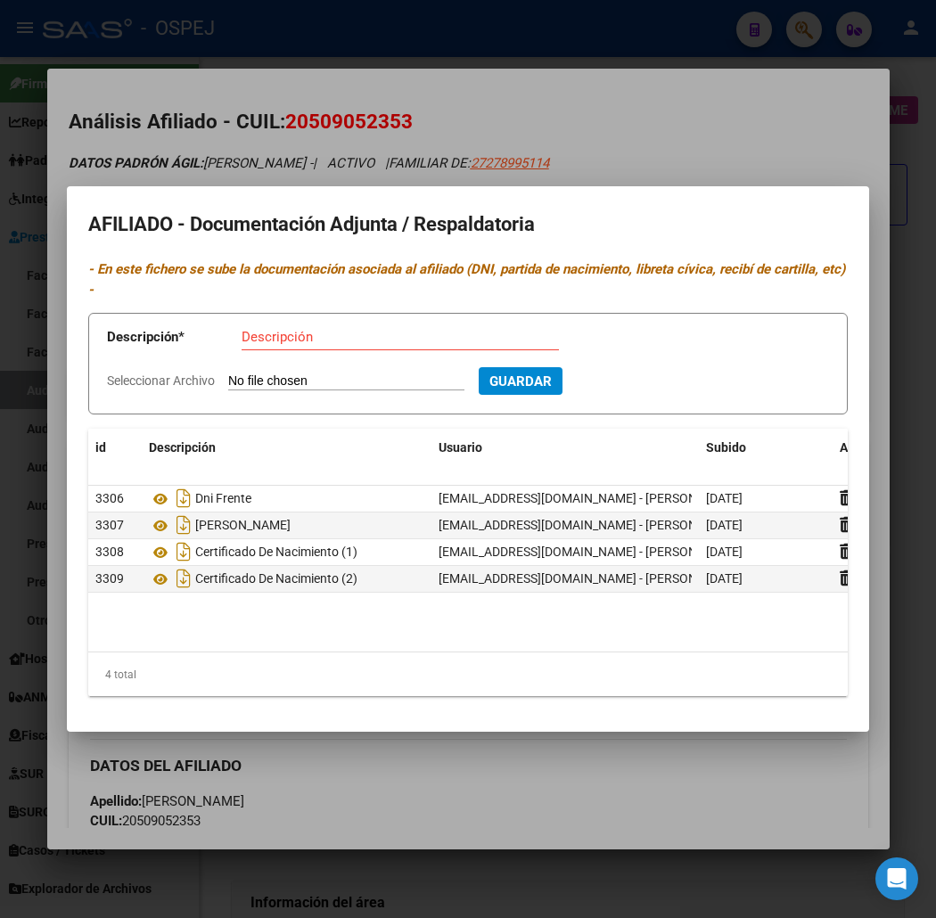
drag, startPoint x: 211, startPoint y: 110, endPoint x: 214, endPoint y: 121, distance: 11.9
click at [211, 110] on div at bounding box center [468, 459] width 936 height 918
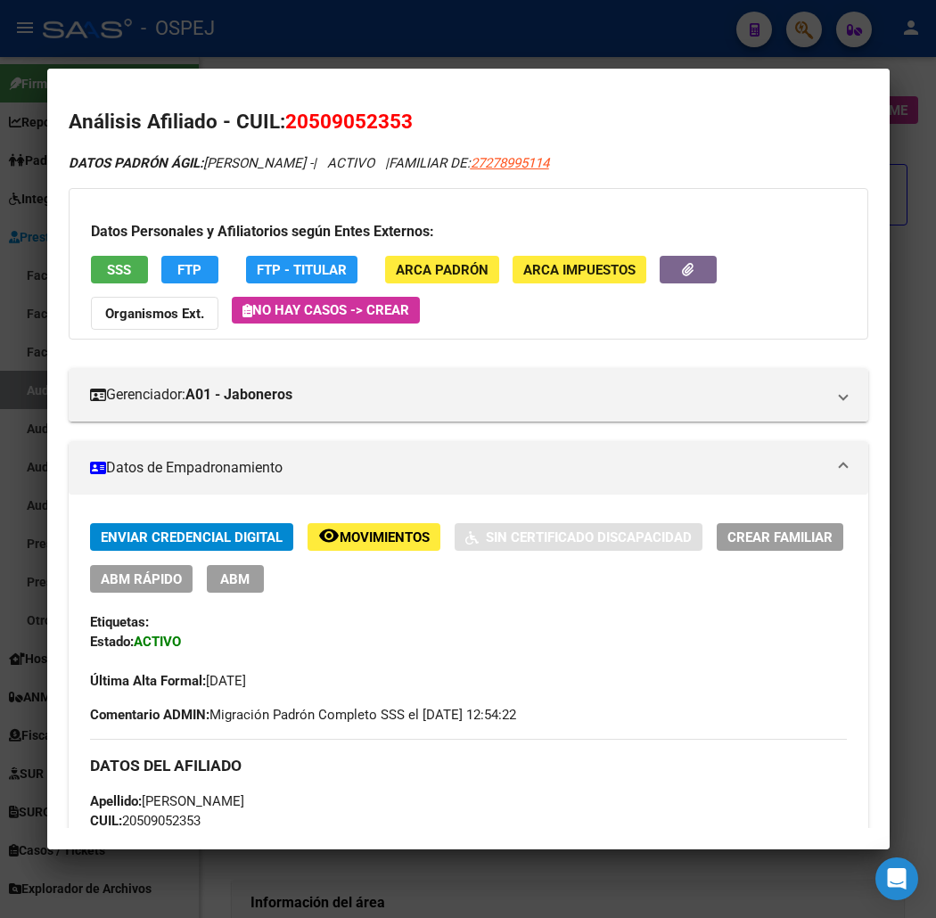
click at [383, 66] on div at bounding box center [468, 459] width 936 height 918
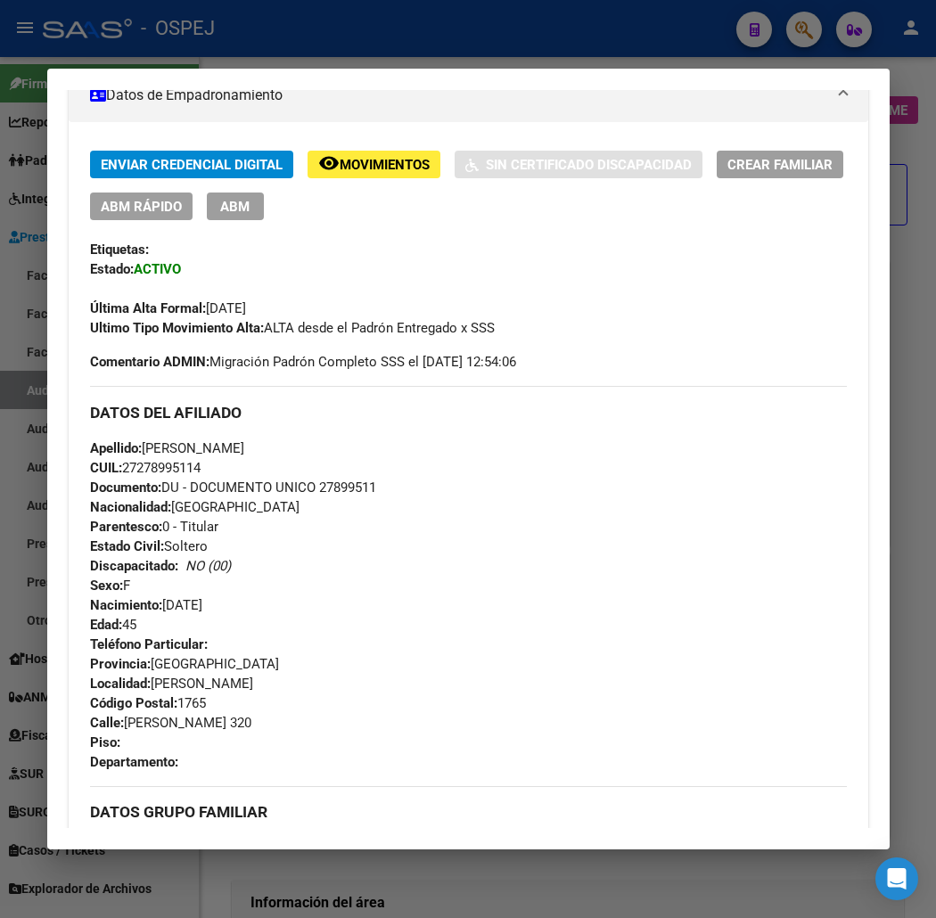
scroll to position [0, 0]
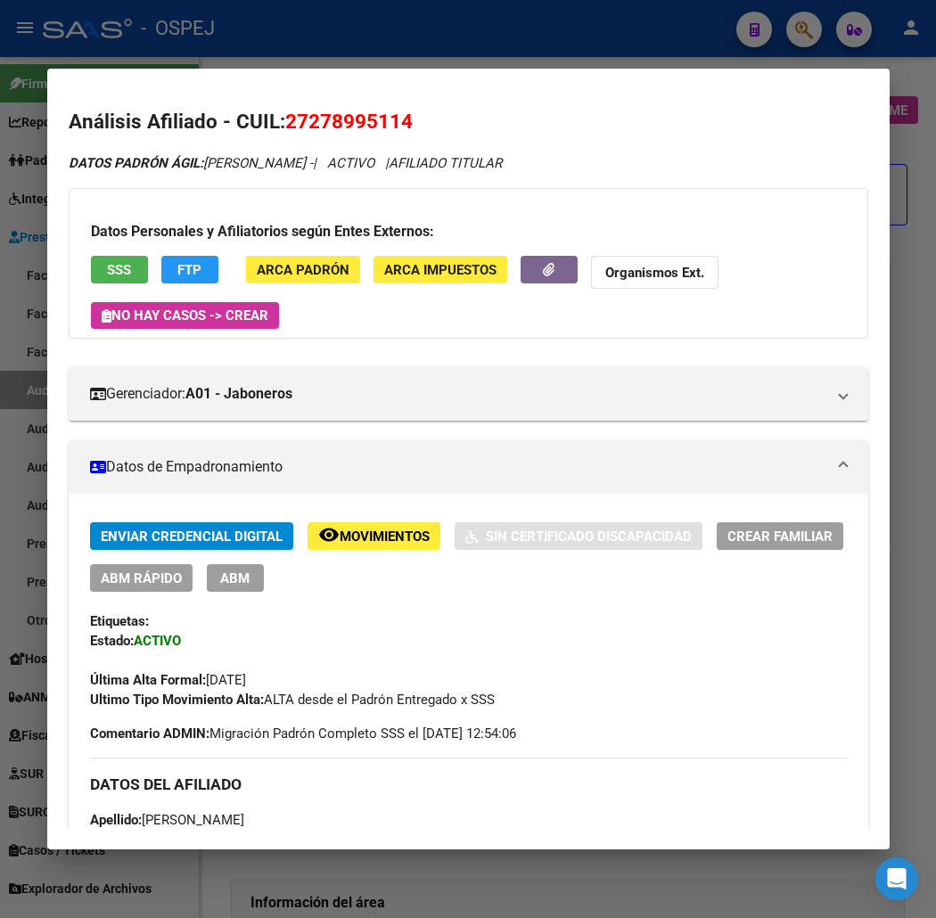
click at [119, 580] on span "ABM Rápido" at bounding box center [141, 578] width 81 height 16
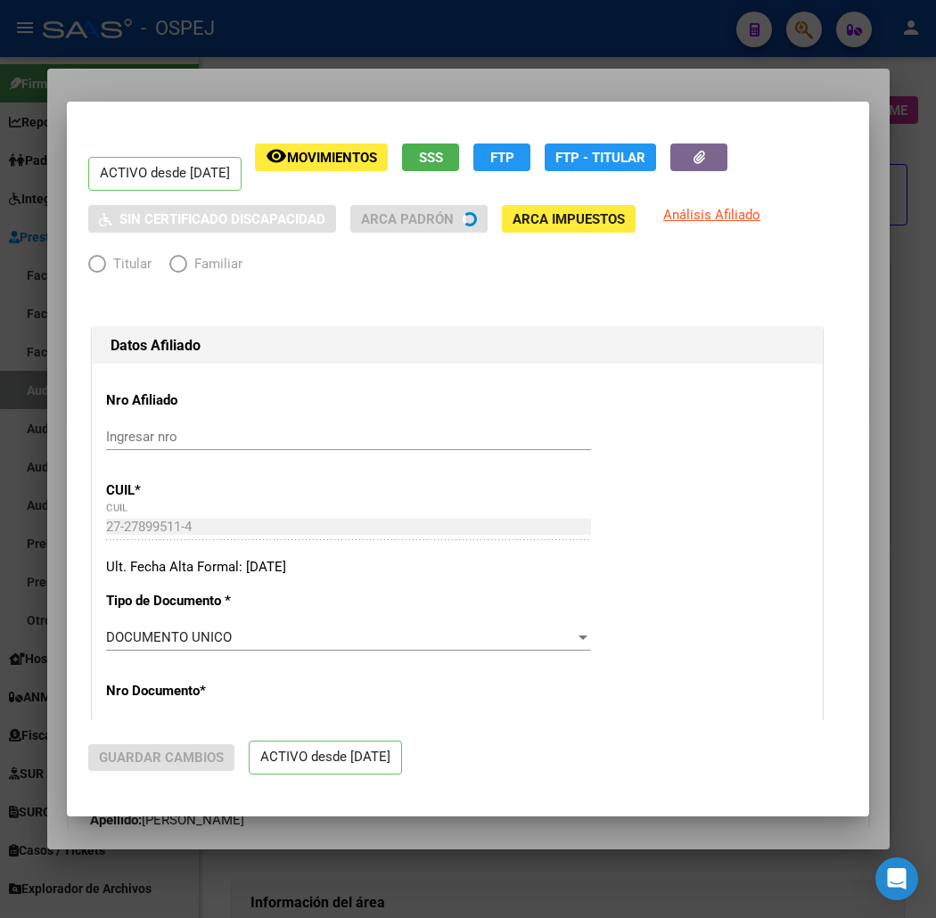
radio input "true"
type input "30-70798632-4"
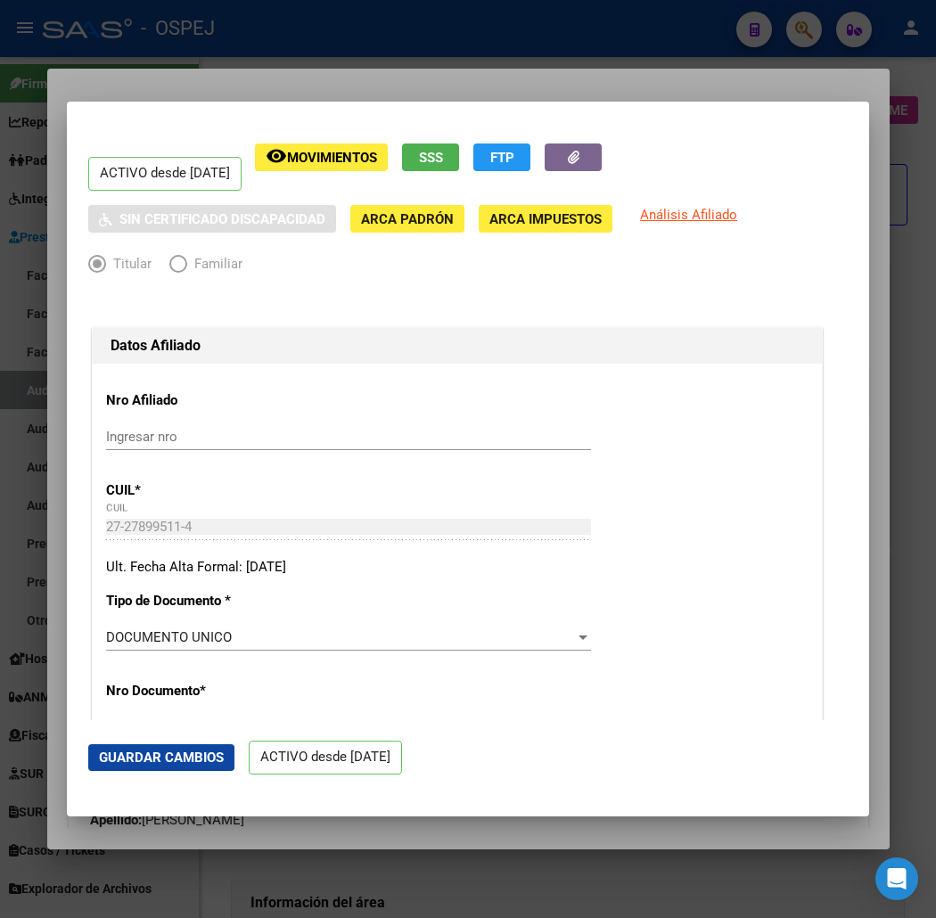
scroll to position [396, 0]
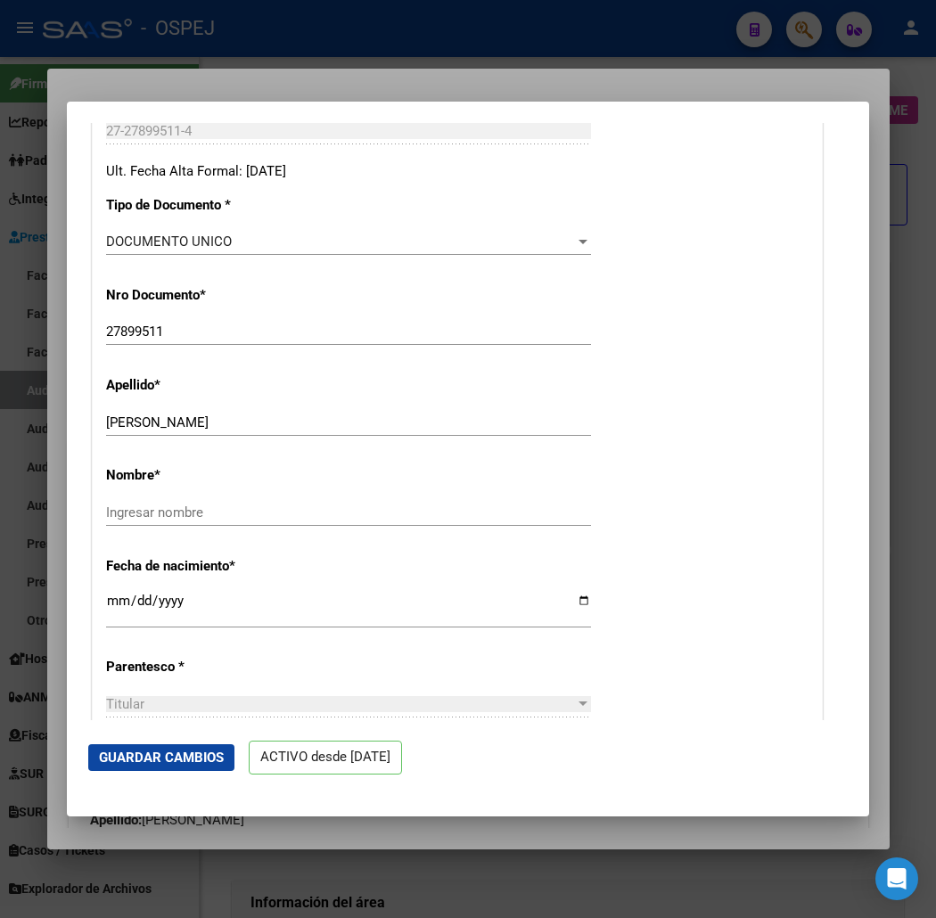
click at [178, 420] on input "[PERSON_NAME]" at bounding box center [348, 422] width 485 height 16
type input "[PERSON_NAME]"
paste input "[PERSON_NAME]"
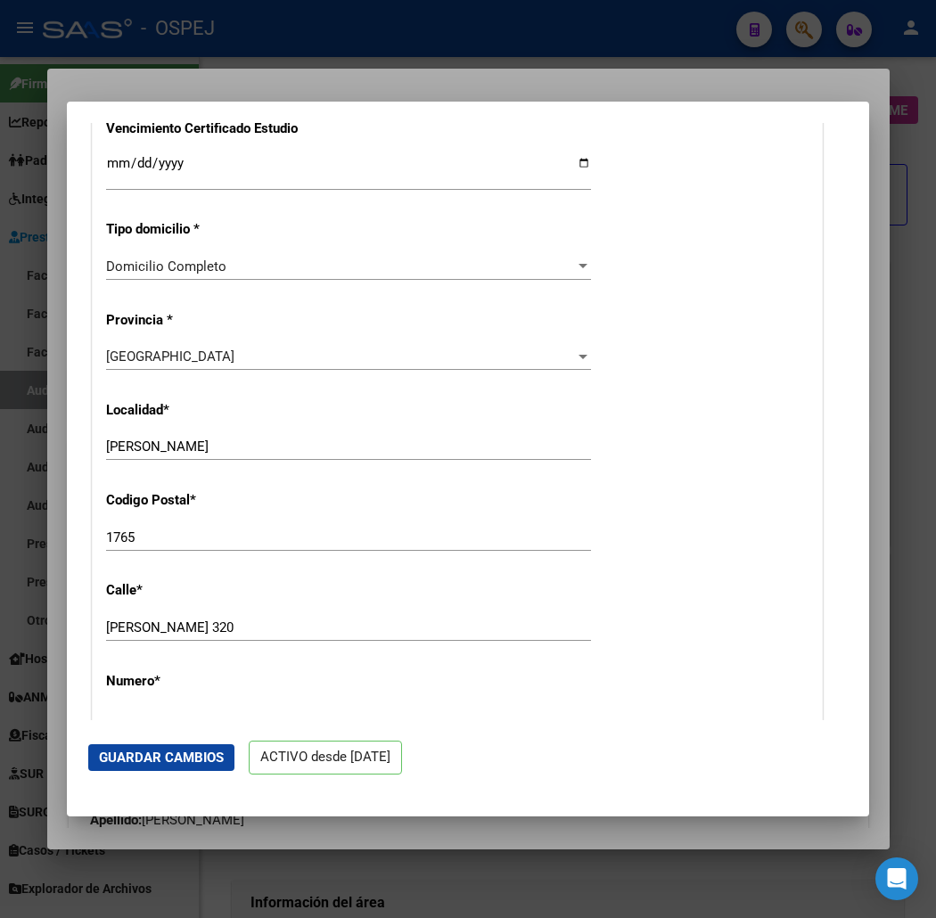
scroll to position [1485, 0]
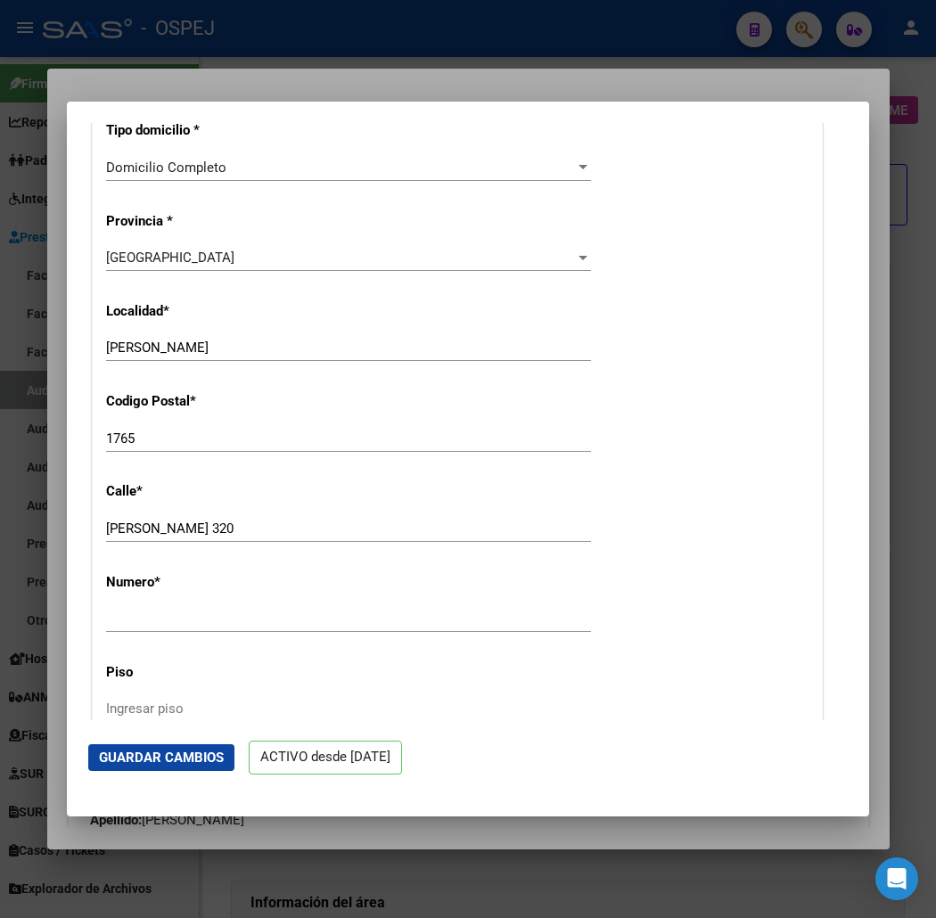
type input "[PERSON_NAME]"
click at [167, 528] on input "[PERSON_NAME] 320" at bounding box center [348, 528] width 485 height 16
type input "DE LOS [DEMOGRAPHIC_DATA]"
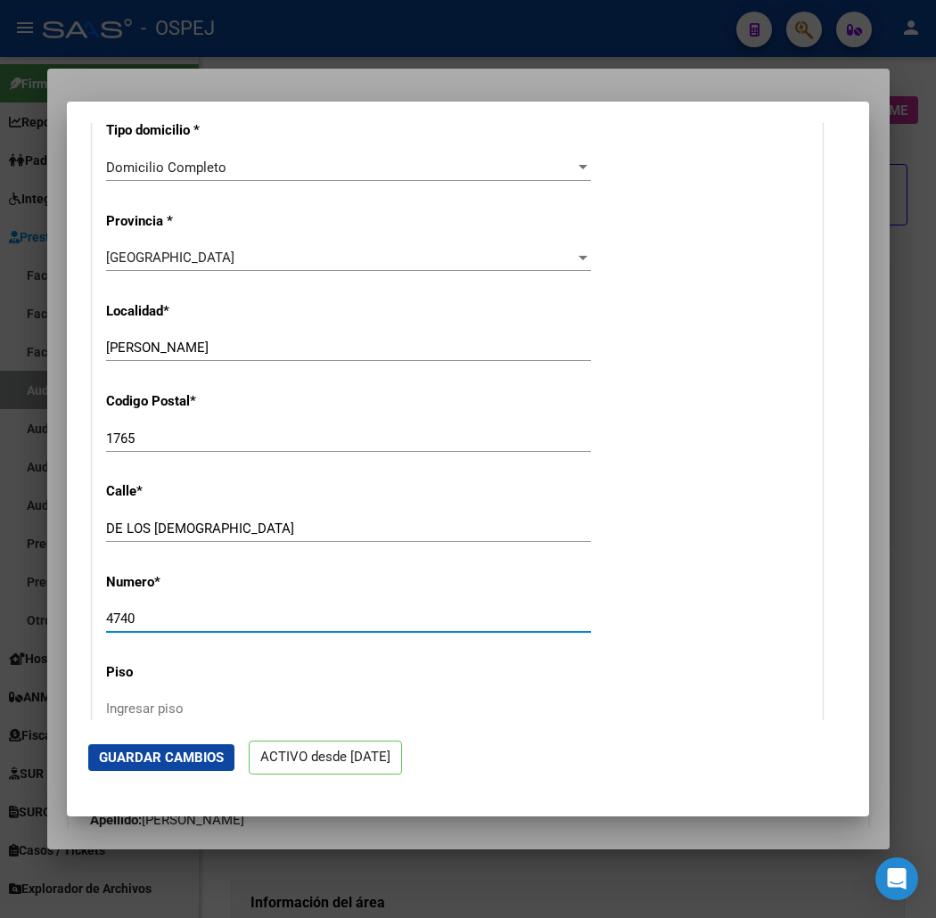
scroll to position [1782, 0]
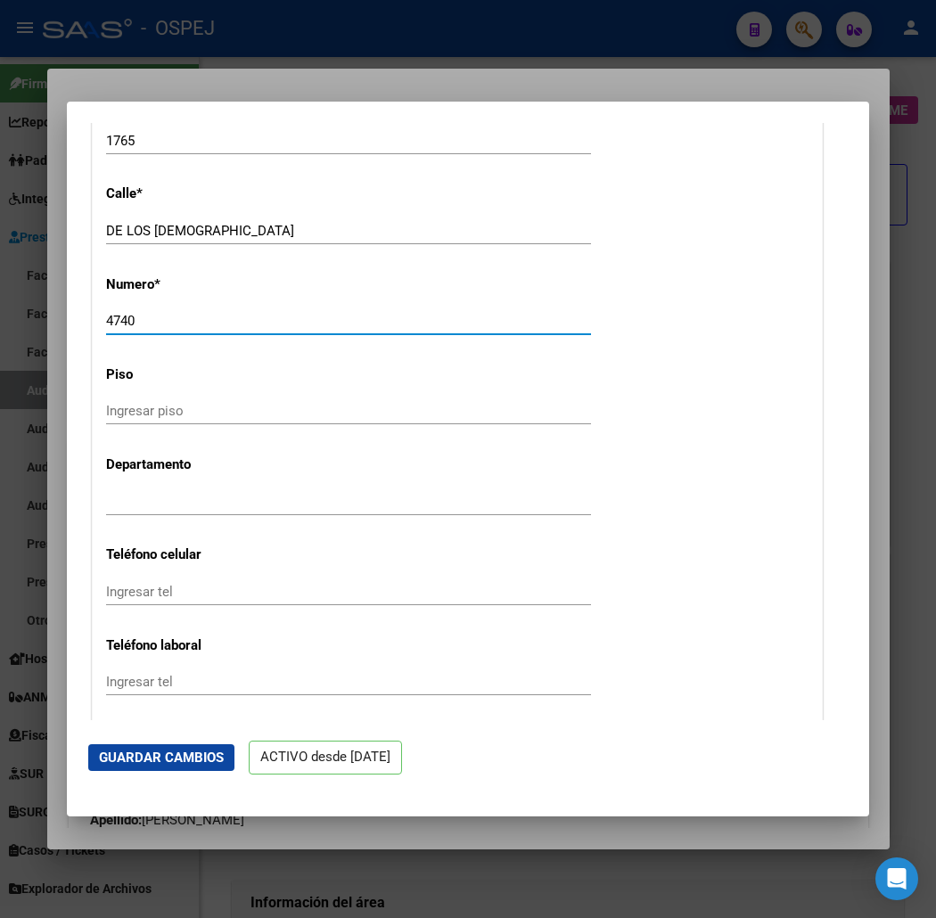
type input "4740"
click at [192, 497] on input "Ingresar depto" at bounding box center [348, 502] width 485 height 16
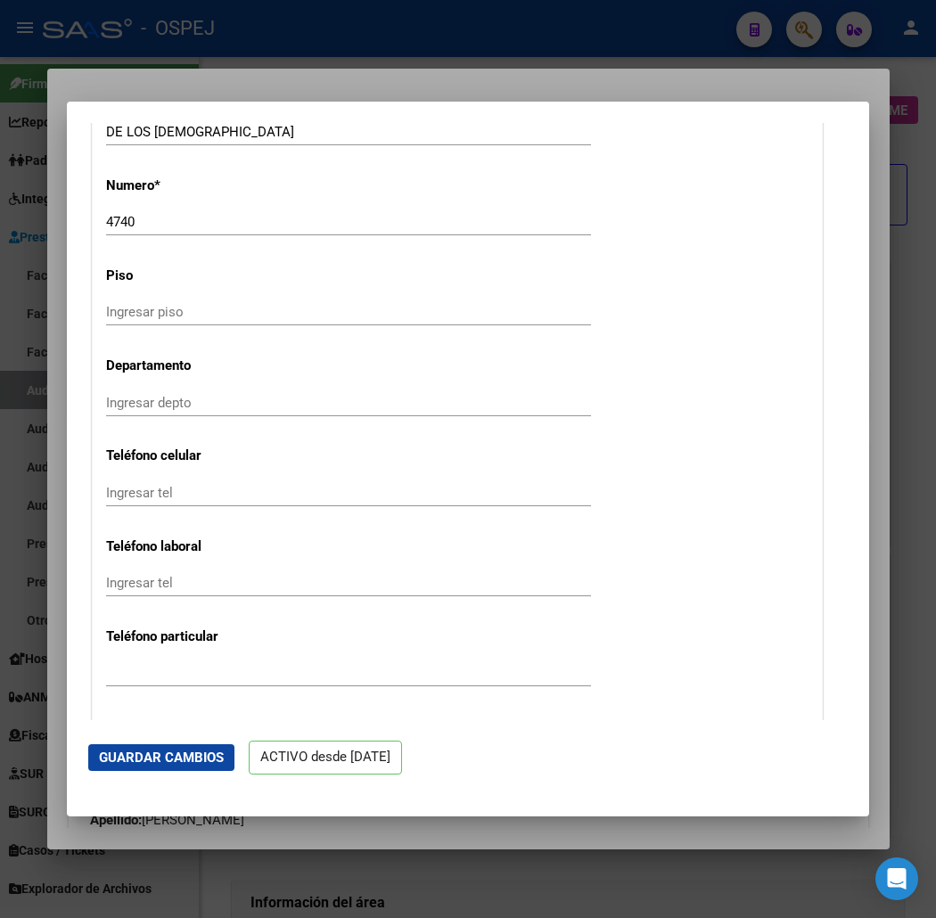
drag, startPoint x: 138, startPoint y: 469, endPoint x: 138, endPoint y: 487, distance: 18.7
click at [138, 487] on input "Ingresar tel" at bounding box center [348, 493] width 485 height 16
paste input "[PHONE_NUMBER]"
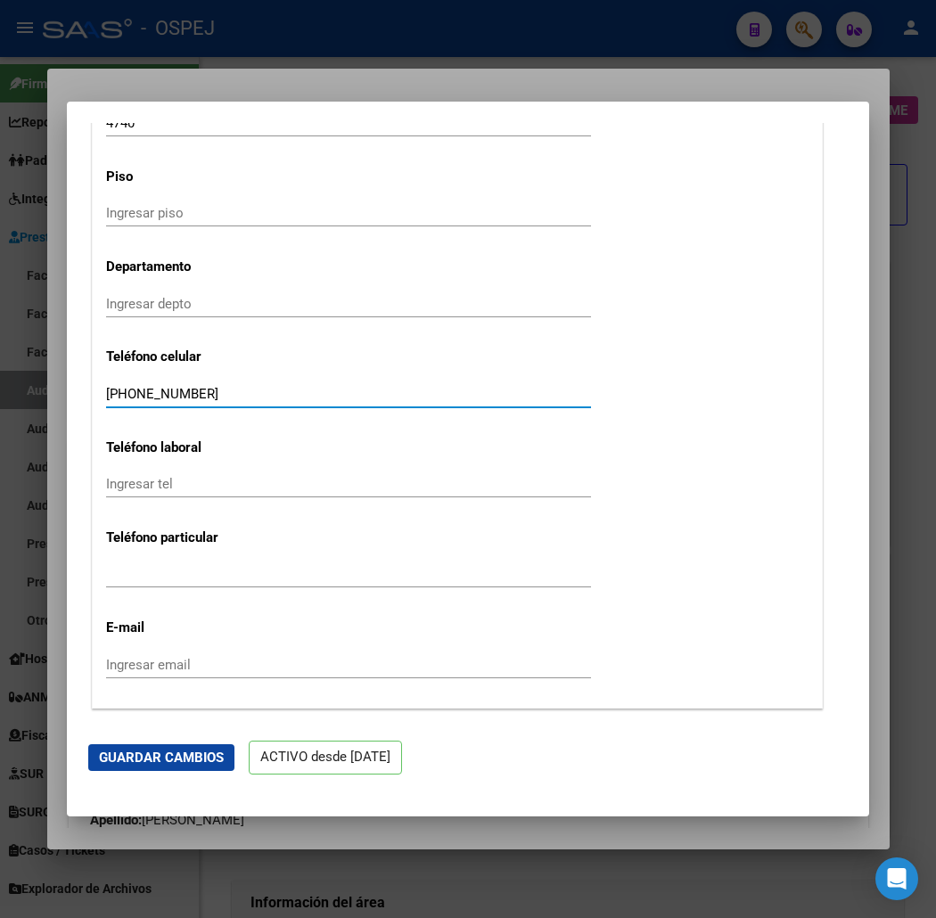
type input "[PHONE_NUMBER]"
click at [95, 734] on mat-dialog-actions "Guardar Cambios ACTIVO desde [DATE]" at bounding box center [467, 758] width 759 height 76
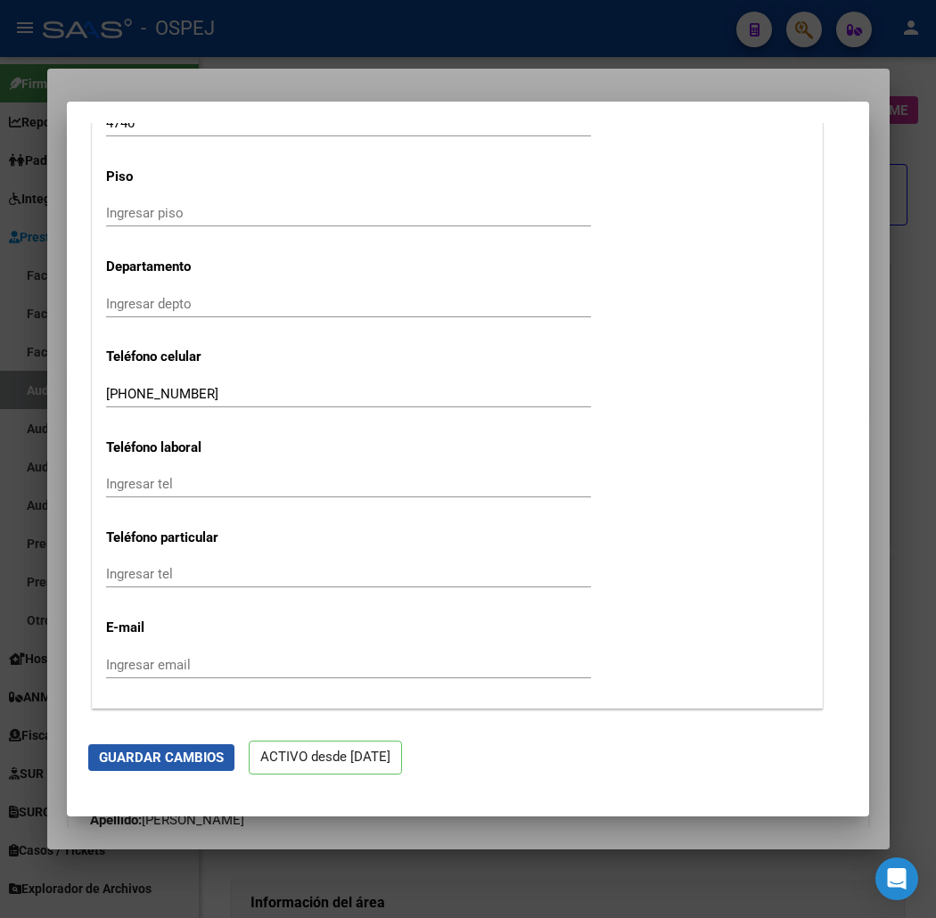
click at [99, 749] on span "Guardar Cambios" at bounding box center [161, 757] width 125 height 16
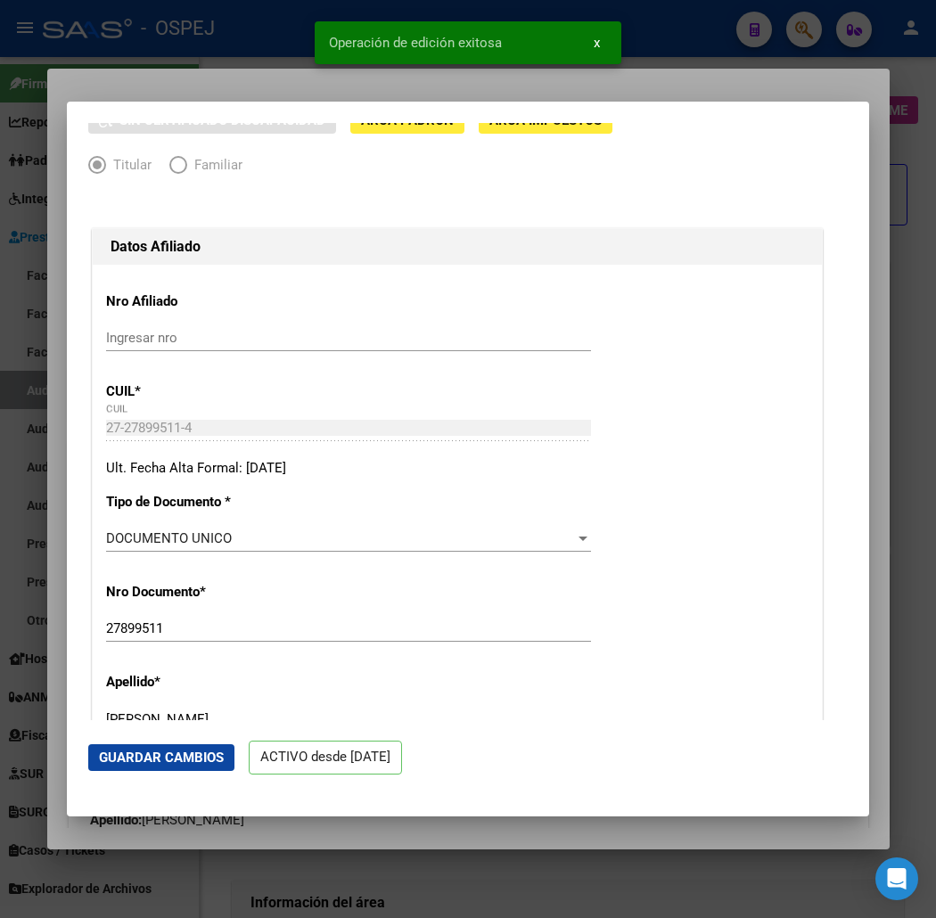
scroll to position [0, 0]
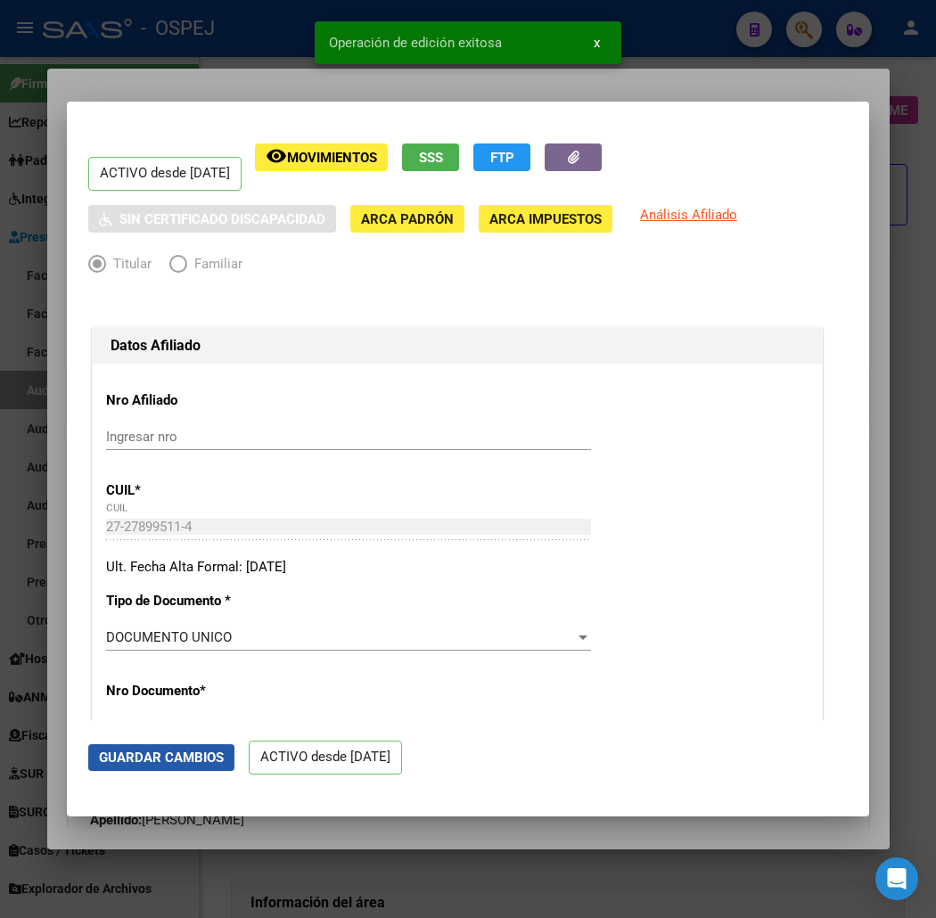
click at [121, 757] on span "Guardar Cambios" at bounding box center [161, 757] width 125 height 16
click at [156, 857] on div at bounding box center [468, 459] width 936 height 918
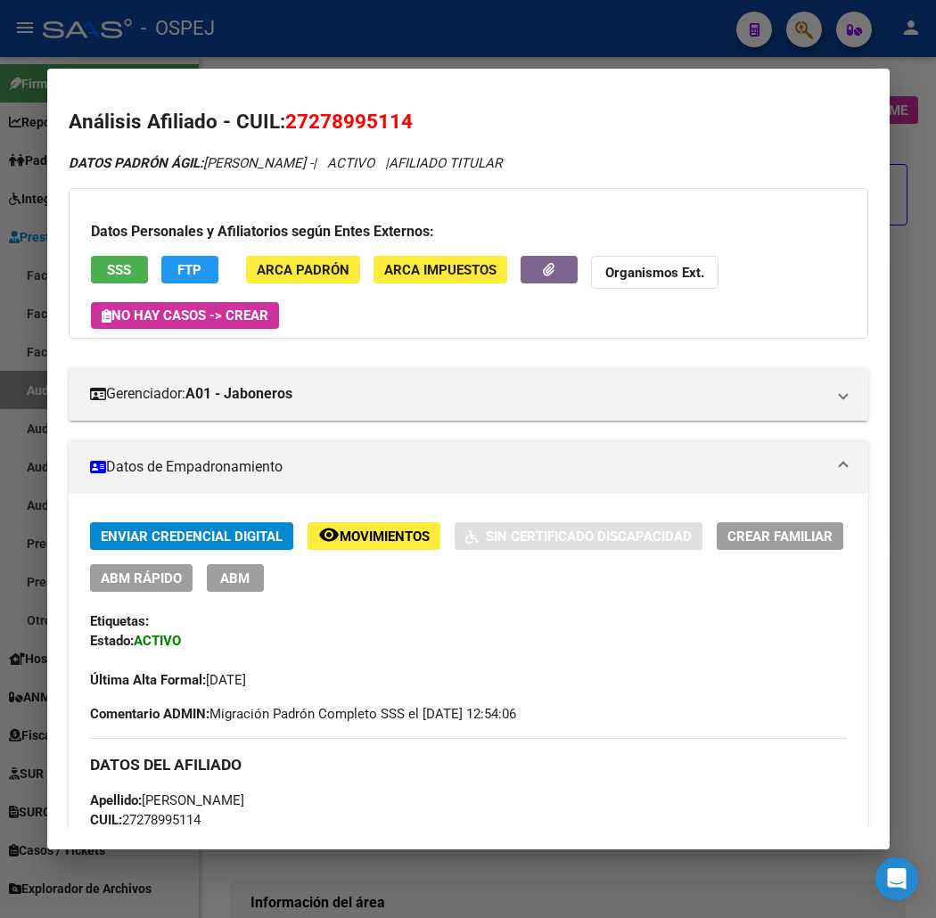
click at [303, 110] on span "27278995114" at bounding box center [348, 121] width 127 height 23
copy span "27278995114"
click at [666, 272] on strong "Organismos Ext." at bounding box center [654, 273] width 99 height 16
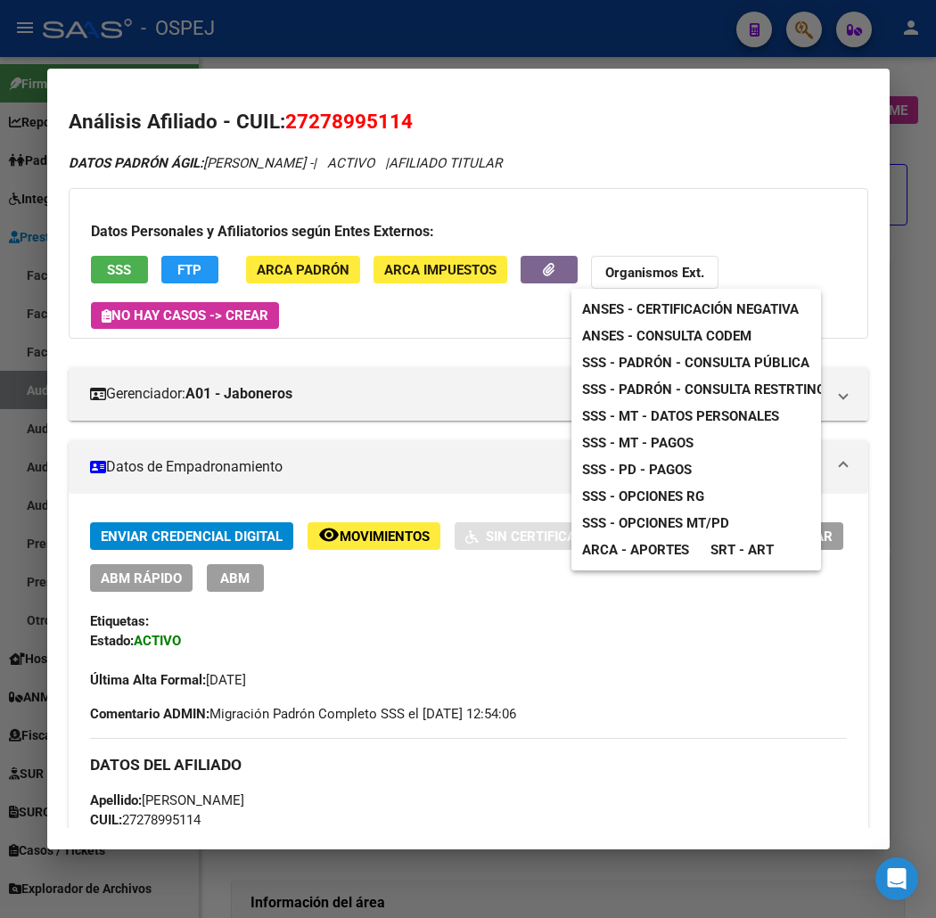
click at [683, 331] on span "ANSES - Consulta CODEM" at bounding box center [666, 336] width 169 height 16
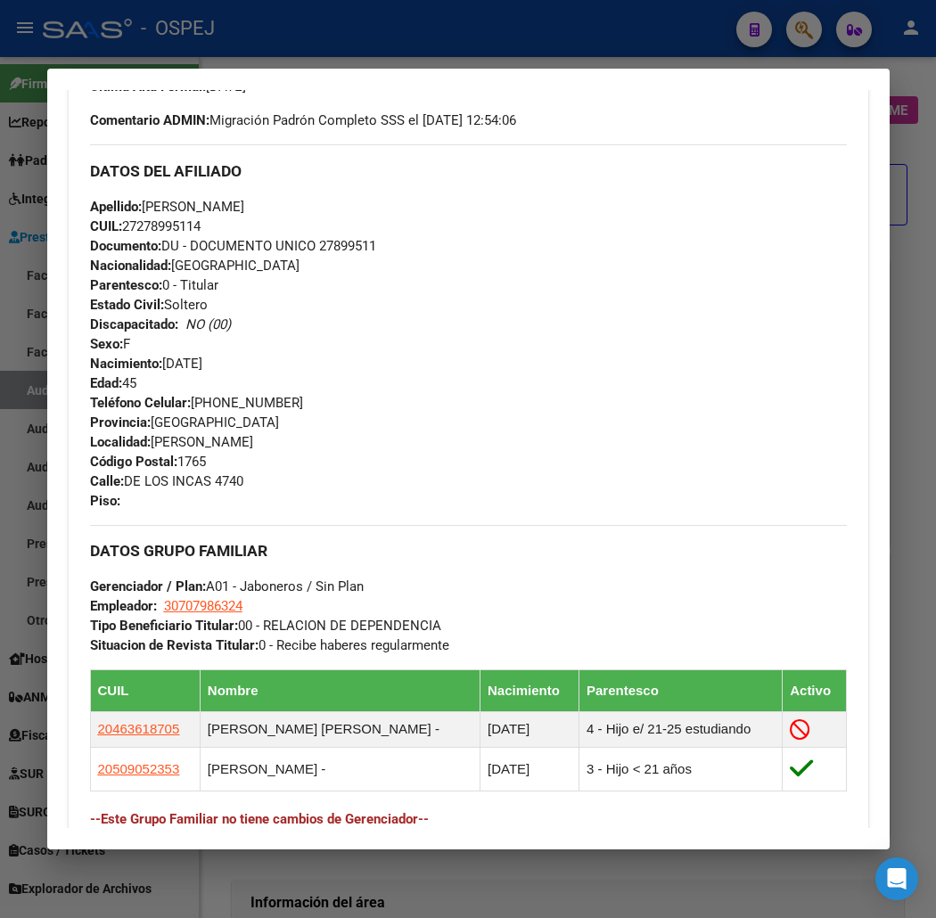
scroll to position [928, 0]
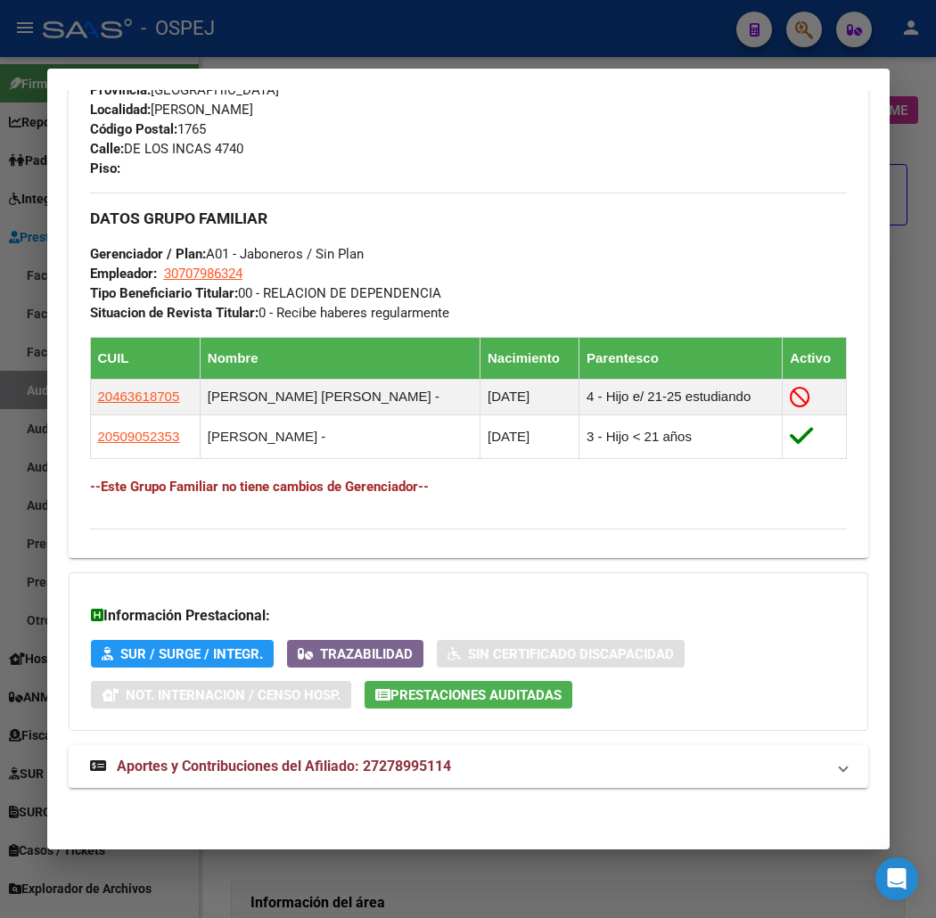
click at [241, 43] on div at bounding box center [468, 459] width 936 height 918
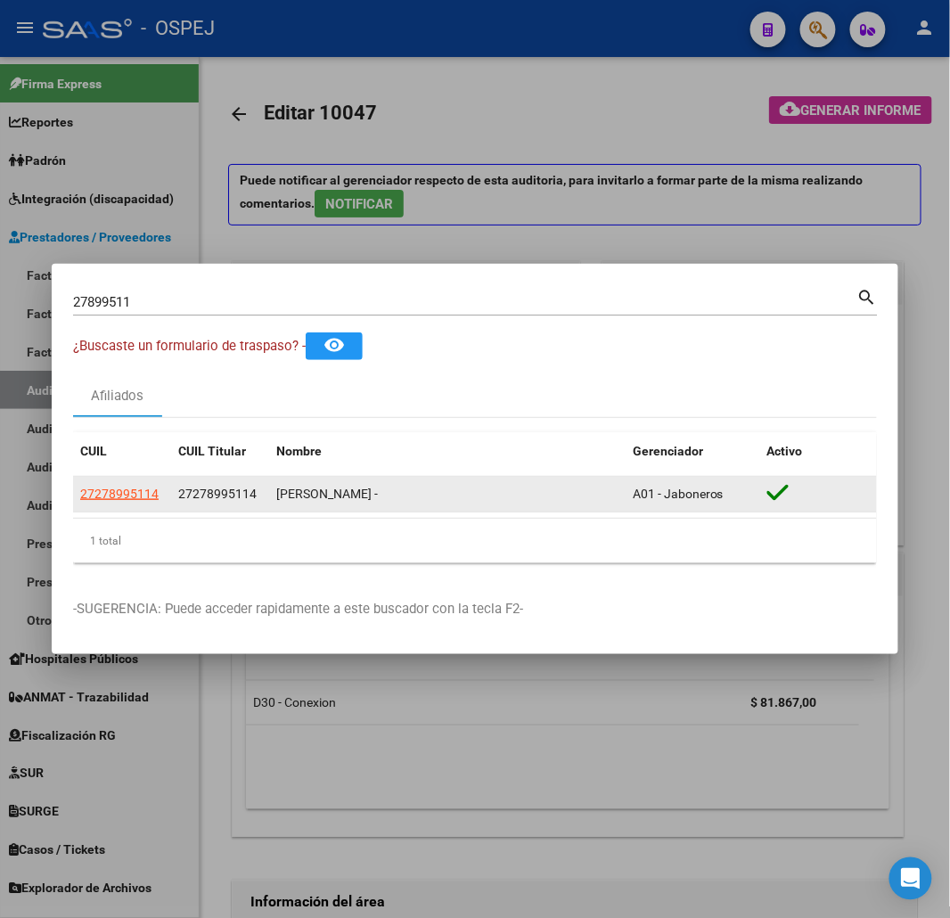
click at [121, 479] on datatable-body-cell "27278995114" at bounding box center [122, 494] width 98 height 35
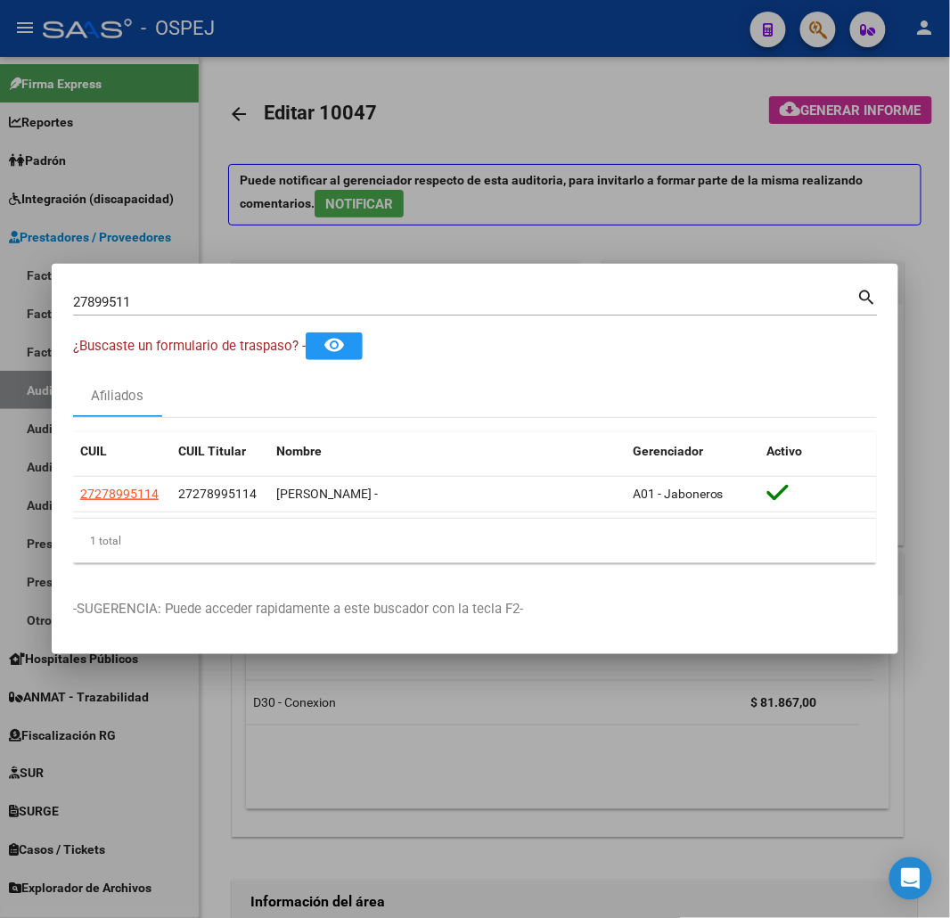
click at [447, 308] on input "27899511" at bounding box center [465, 302] width 784 height 16
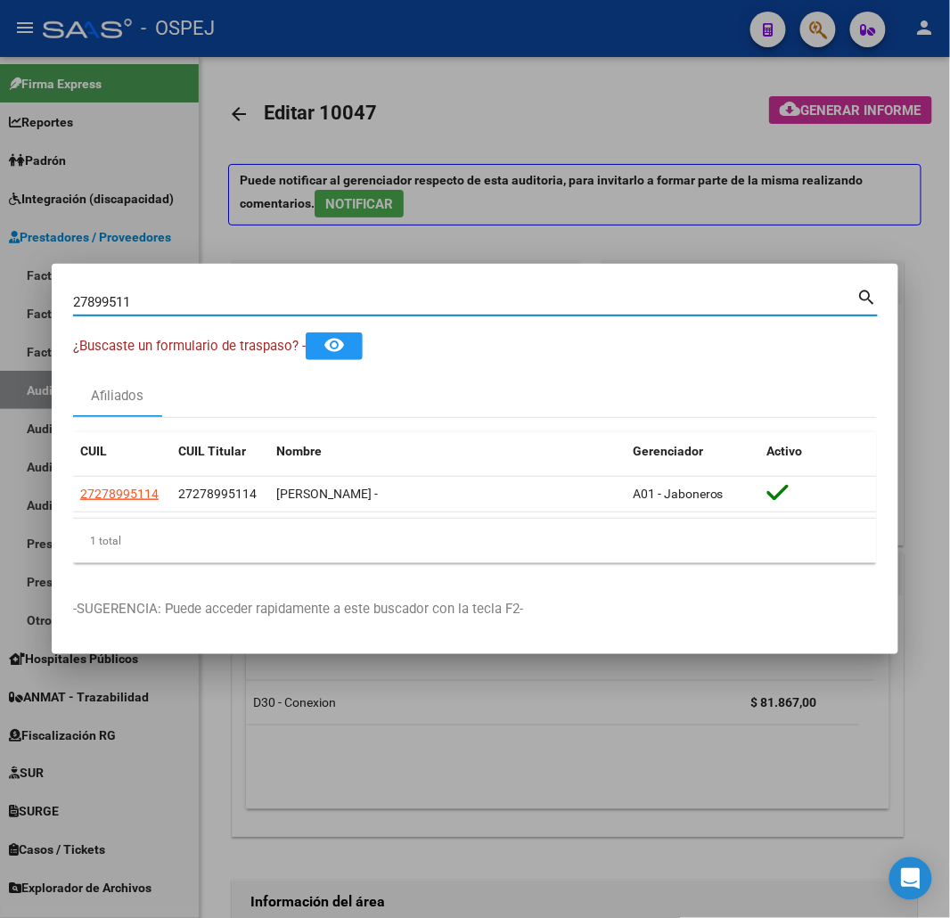
click at [447, 308] on input "27899511" at bounding box center [465, 302] width 784 height 16
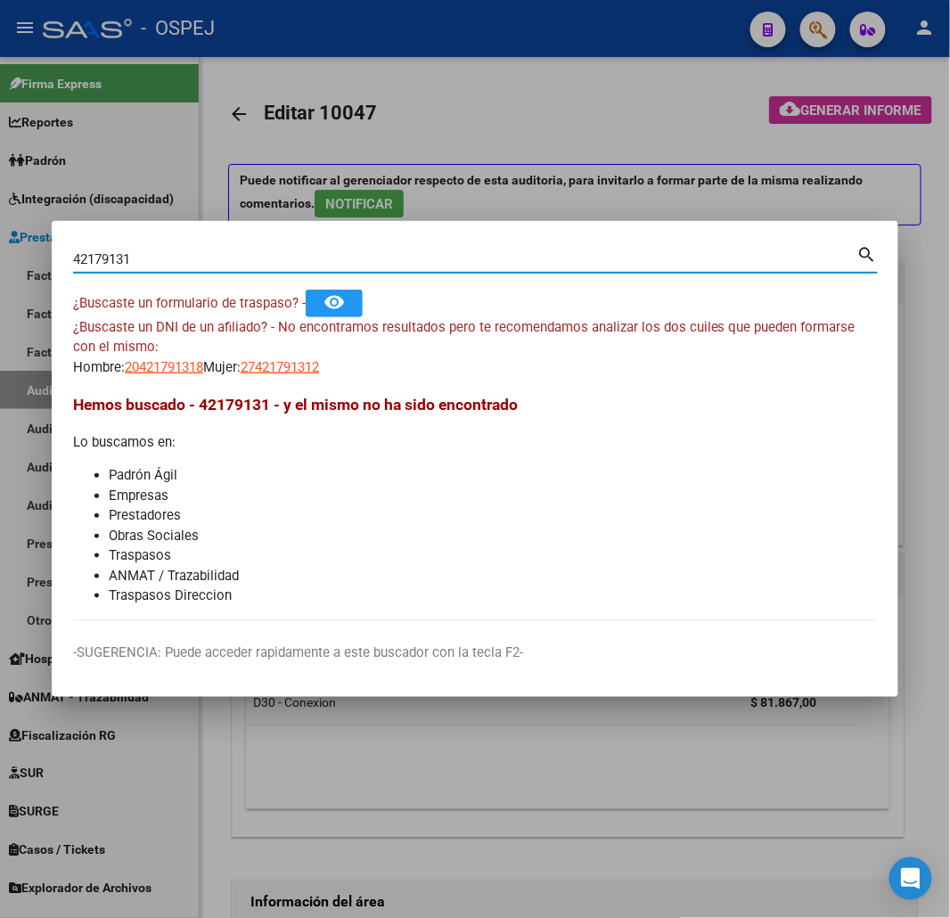
click at [109, 254] on input "42179131" at bounding box center [465, 259] width 784 height 16
type input "42169031"
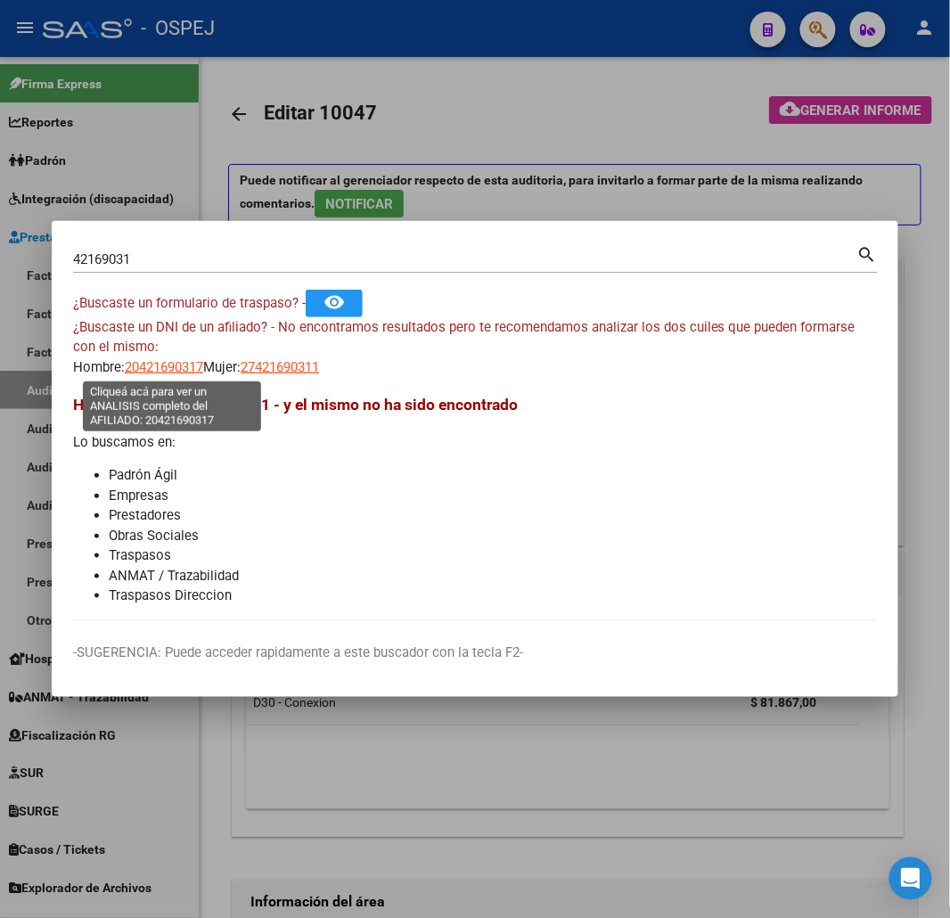
click at [203, 360] on span "20421690317" at bounding box center [164, 367] width 78 height 16
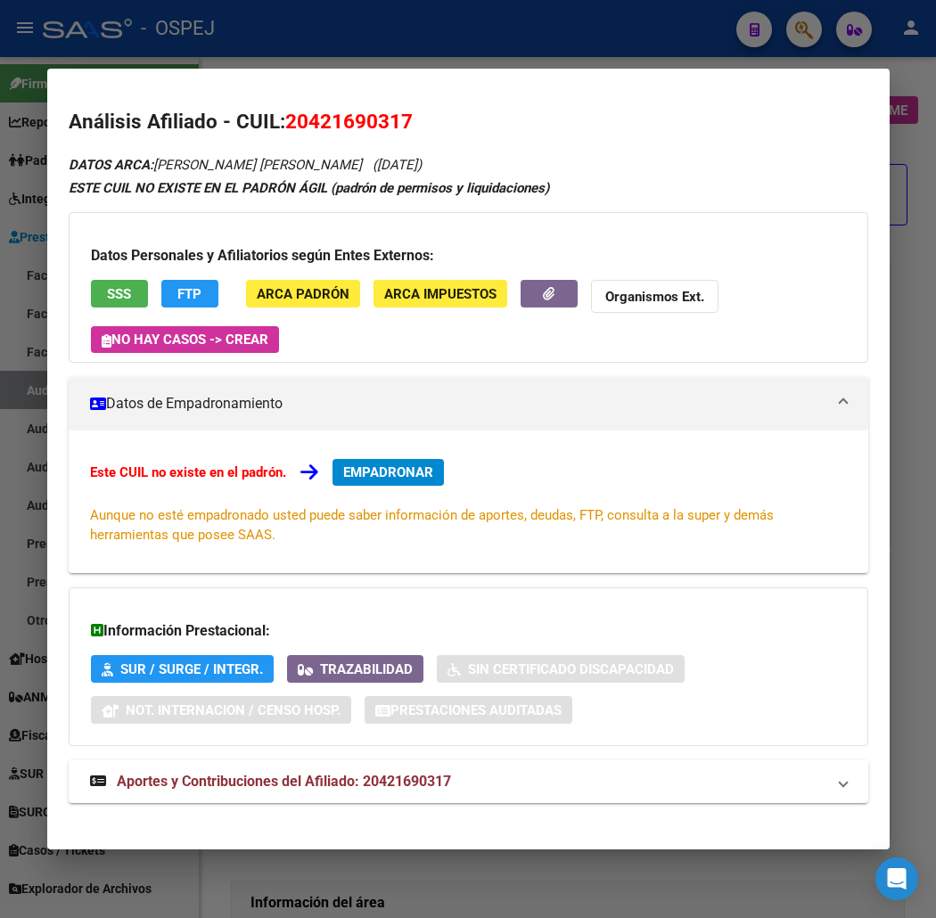
click at [107, 291] on span "SSS" at bounding box center [119, 294] width 24 height 16
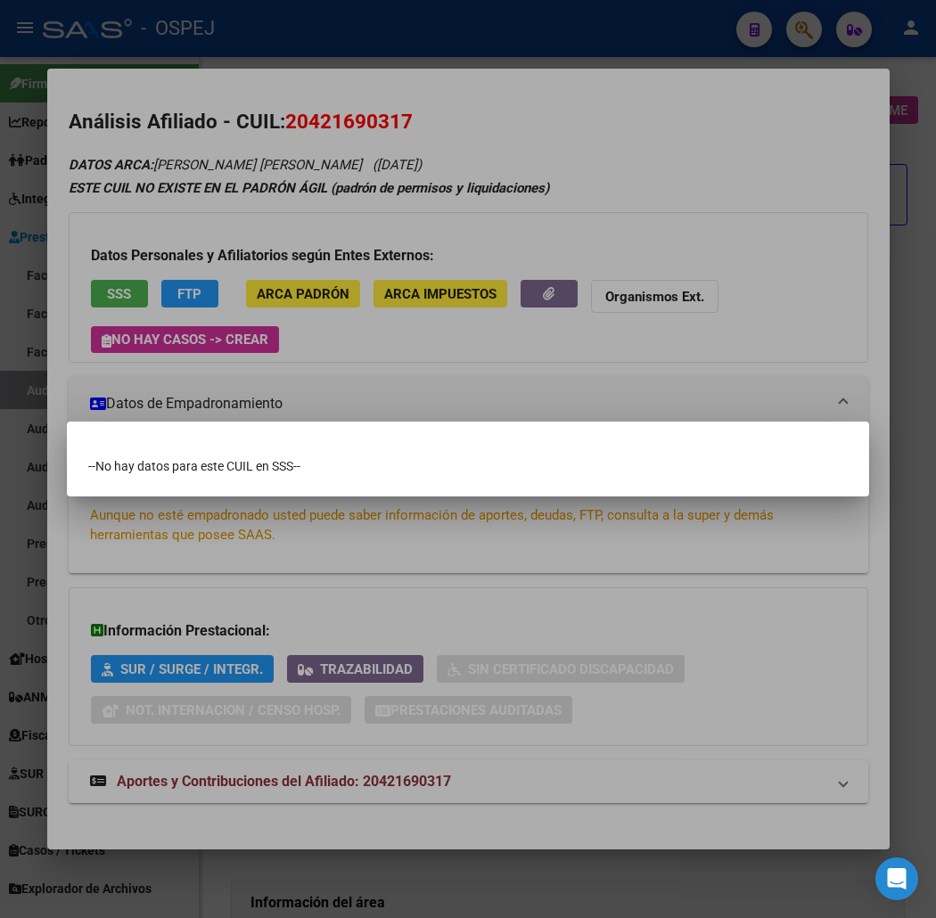
click at [145, 188] on div at bounding box center [468, 459] width 936 height 918
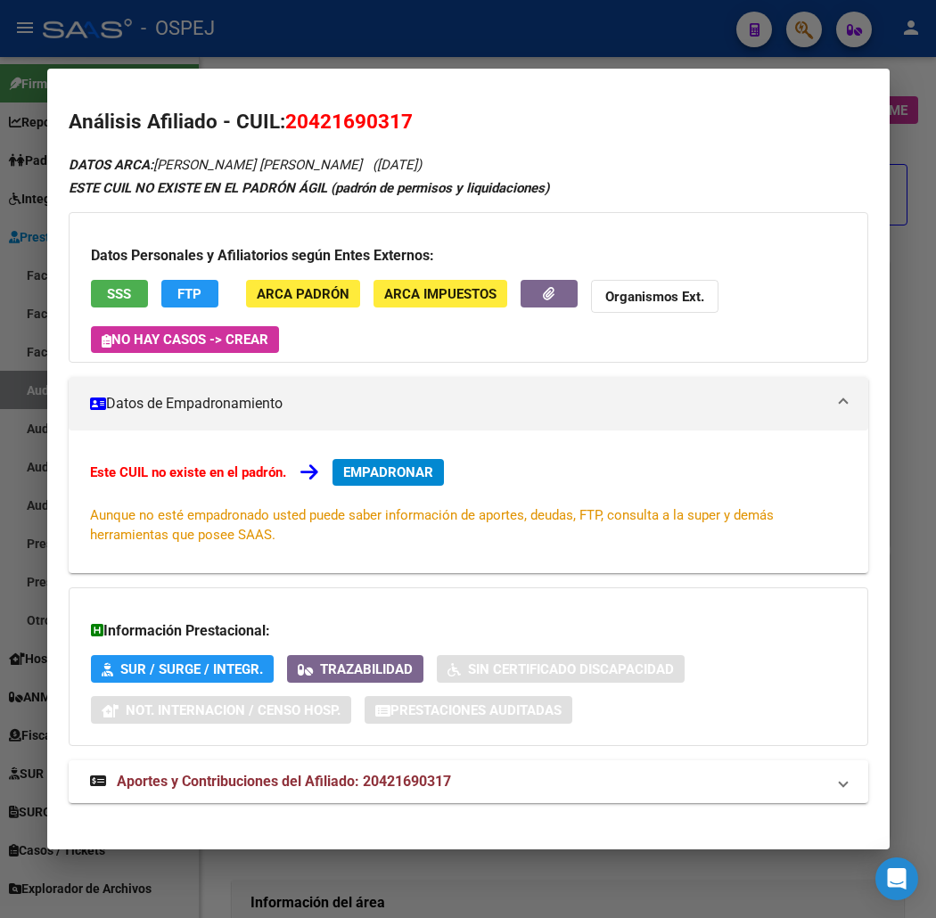
click at [301, 122] on span "20421690317" at bounding box center [348, 121] width 127 height 23
copy span "20421690317"
click at [107, 294] on span "SSS" at bounding box center [119, 294] width 24 height 16
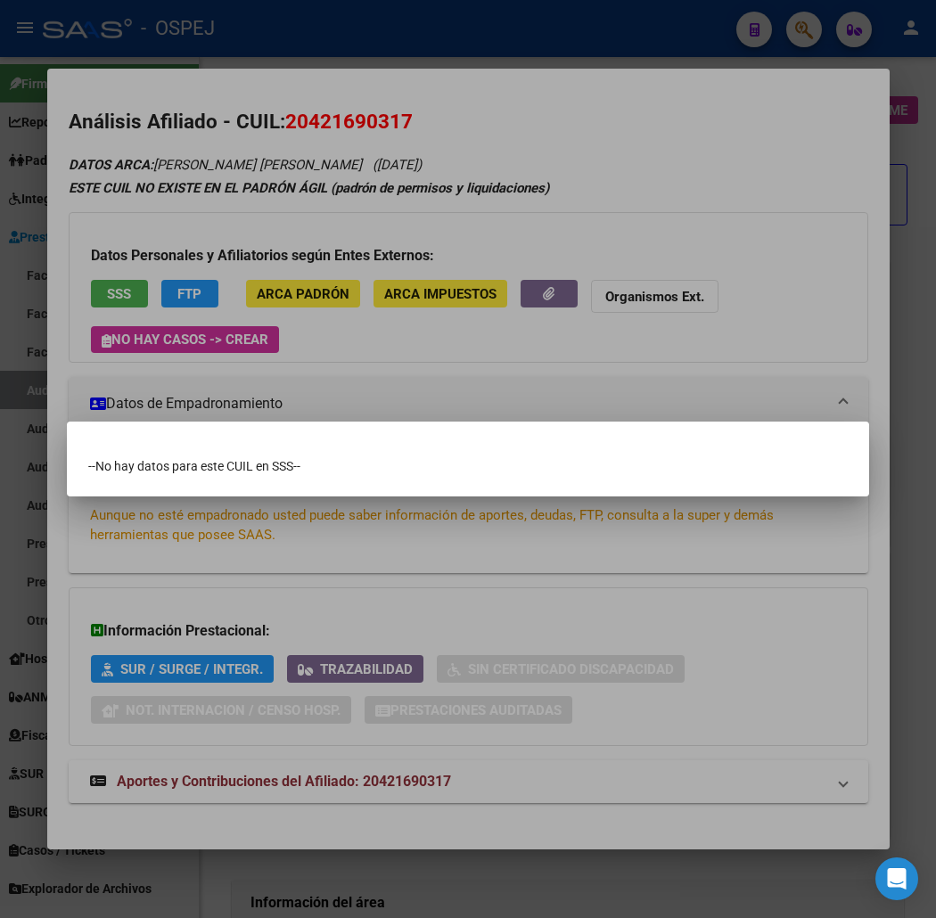
click at [89, 294] on div at bounding box center [468, 459] width 936 height 918
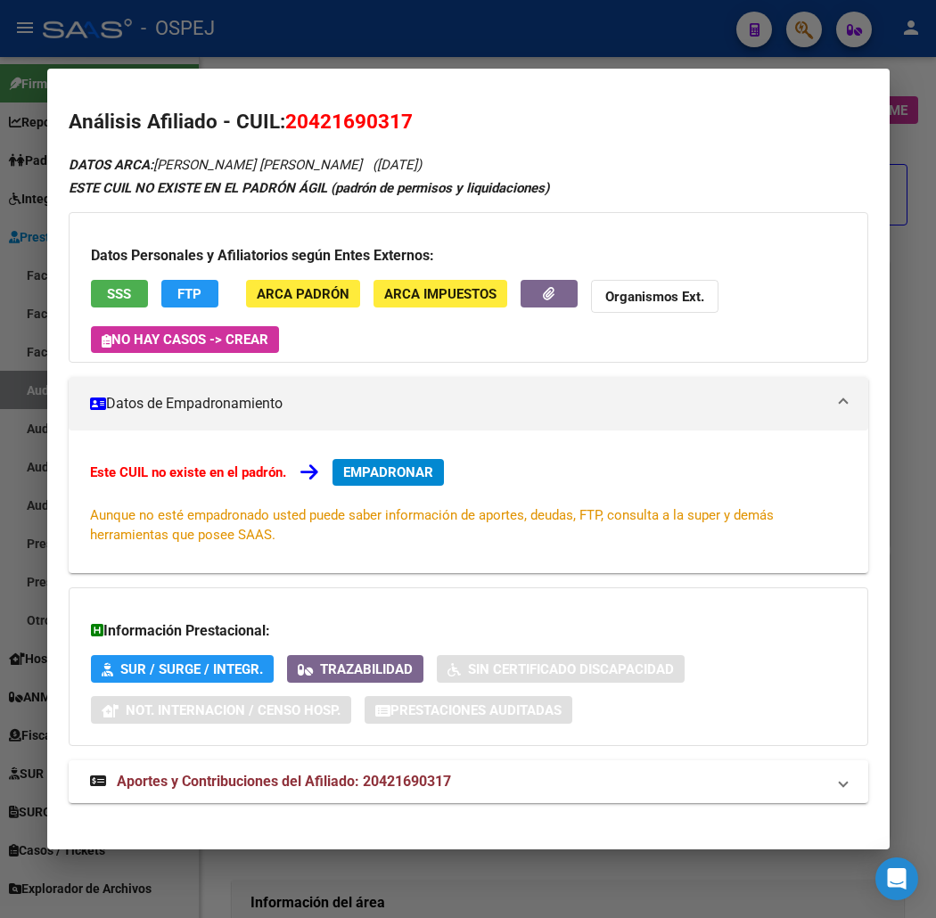
click at [605, 299] on strong "Organismos Ext." at bounding box center [654, 297] width 99 height 16
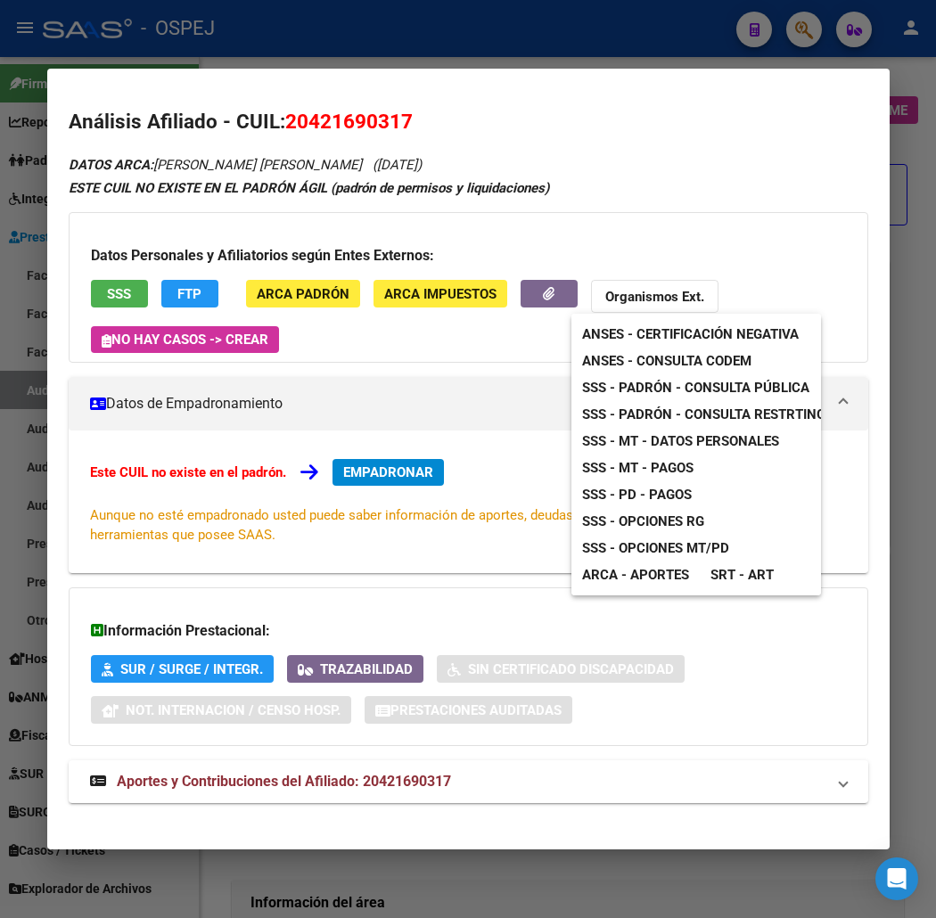
click at [638, 356] on span "ANSES - Consulta CODEM" at bounding box center [666, 361] width 169 height 16
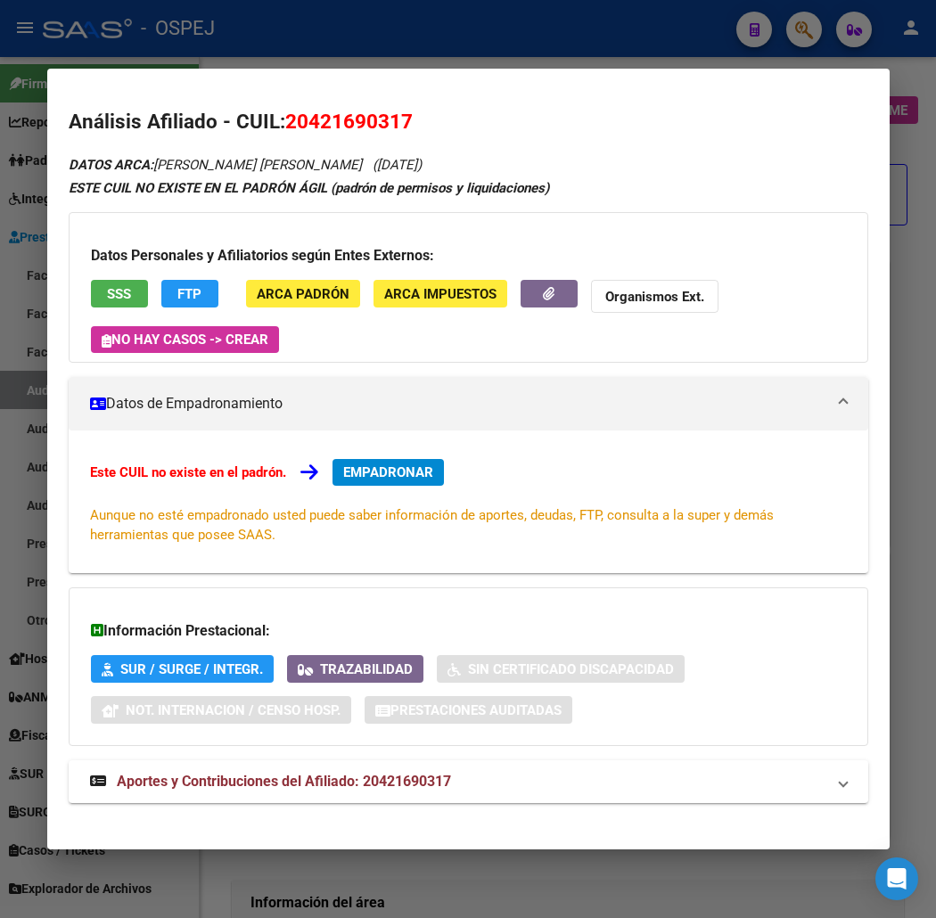
scroll to position [15, 0]
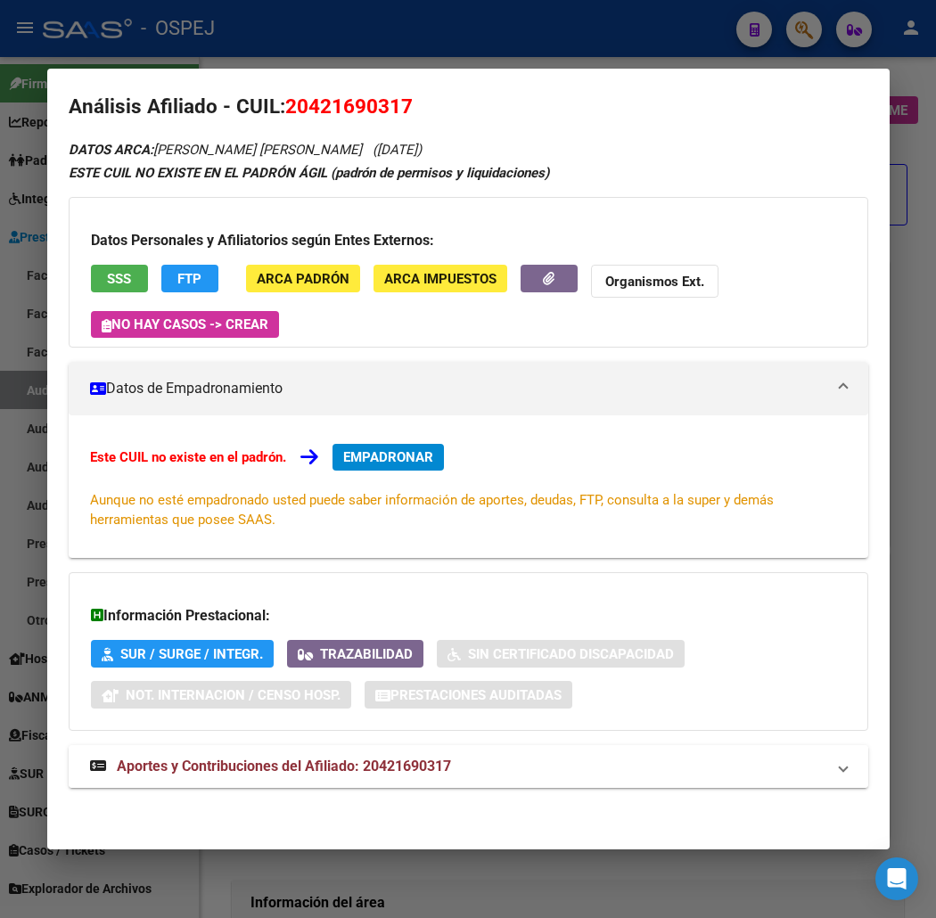
click at [354, 777] on strong "Aportes y Contribuciones del Afiliado: 20421690317" at bounding box center [270, 766] width 361 height 21
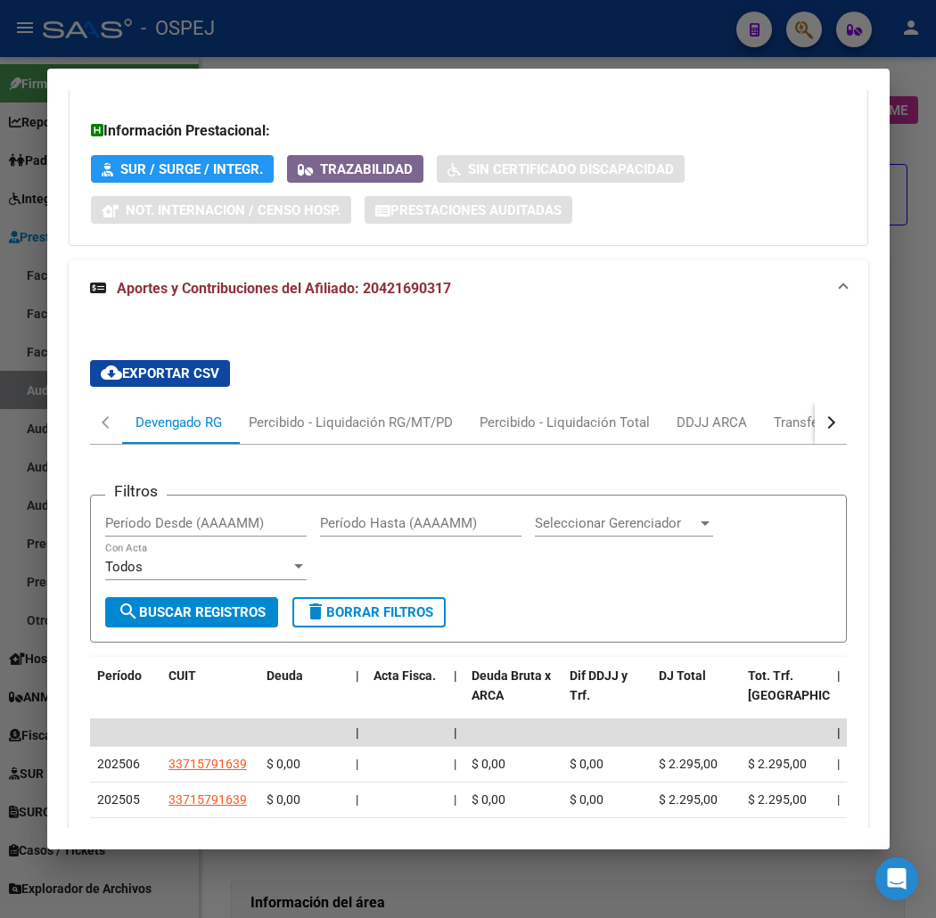
scroll to position [713, 0]
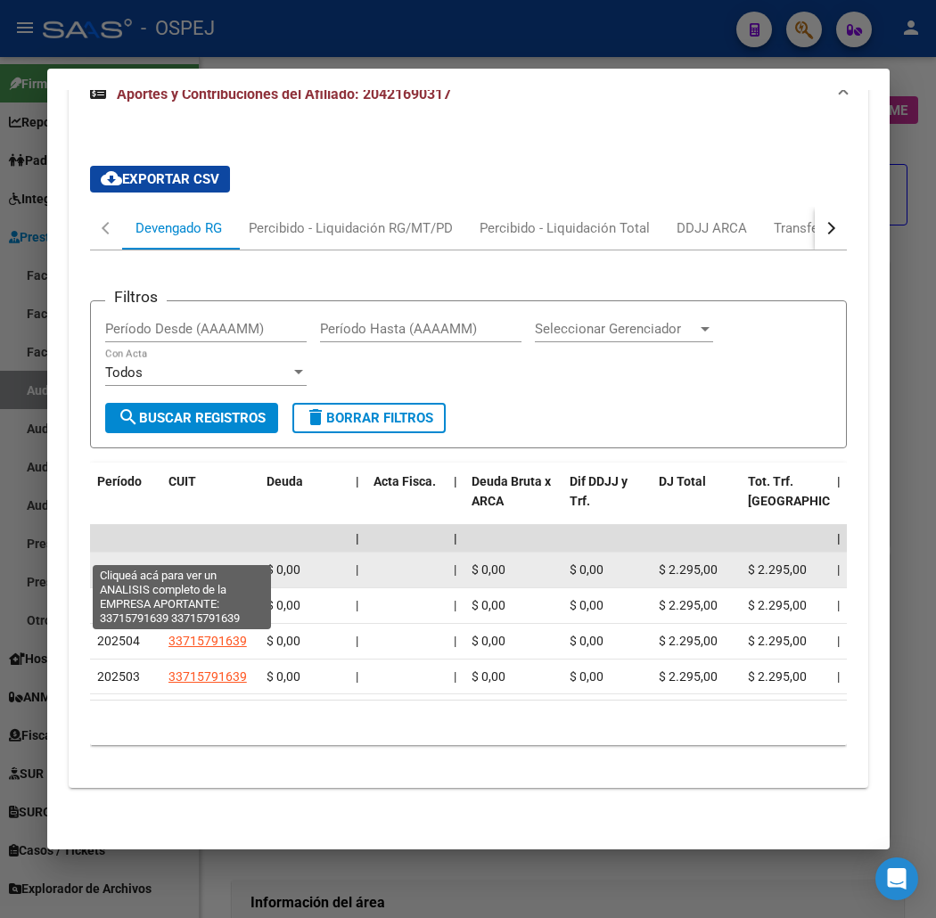
click at [192, 560] on app-link-go-to "33715791639" at bounding box center [207, 570] width 78 height 20
click at [189, 562] on span "33715791639" at bounding box center [207, 569] width 78 height 14
type textarea "33715791639"
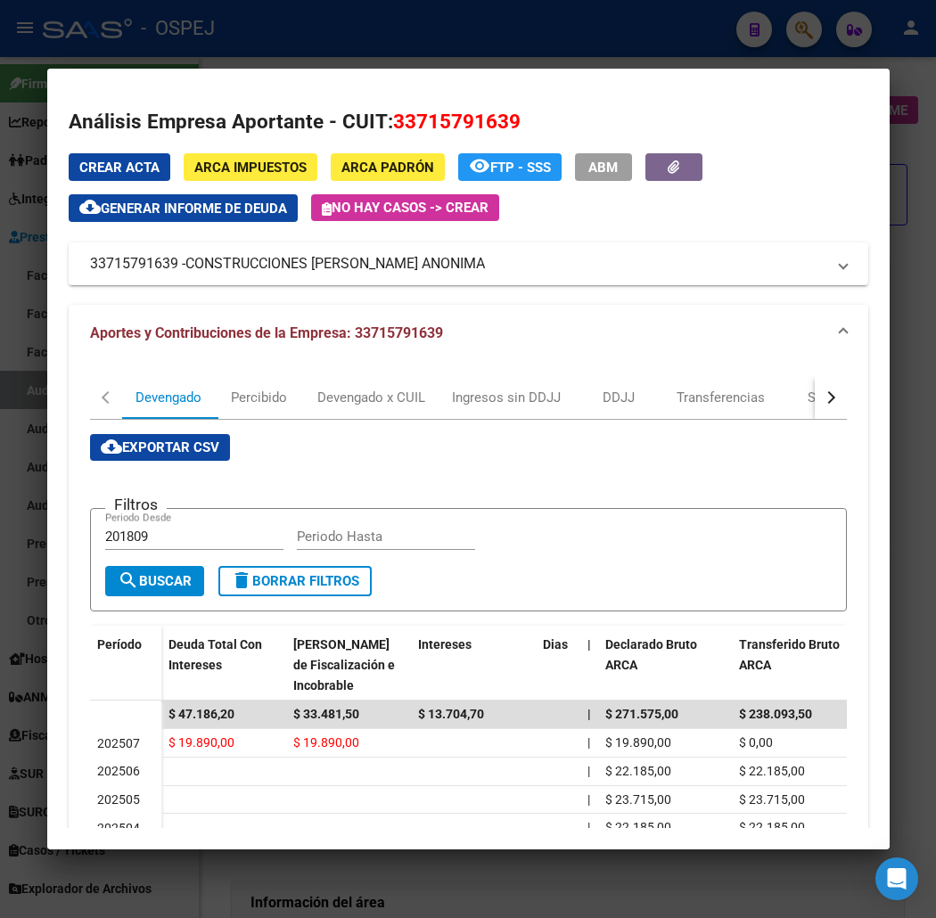
click at [278, 47] on div at bounding box center [468, 459] width 936 height 918
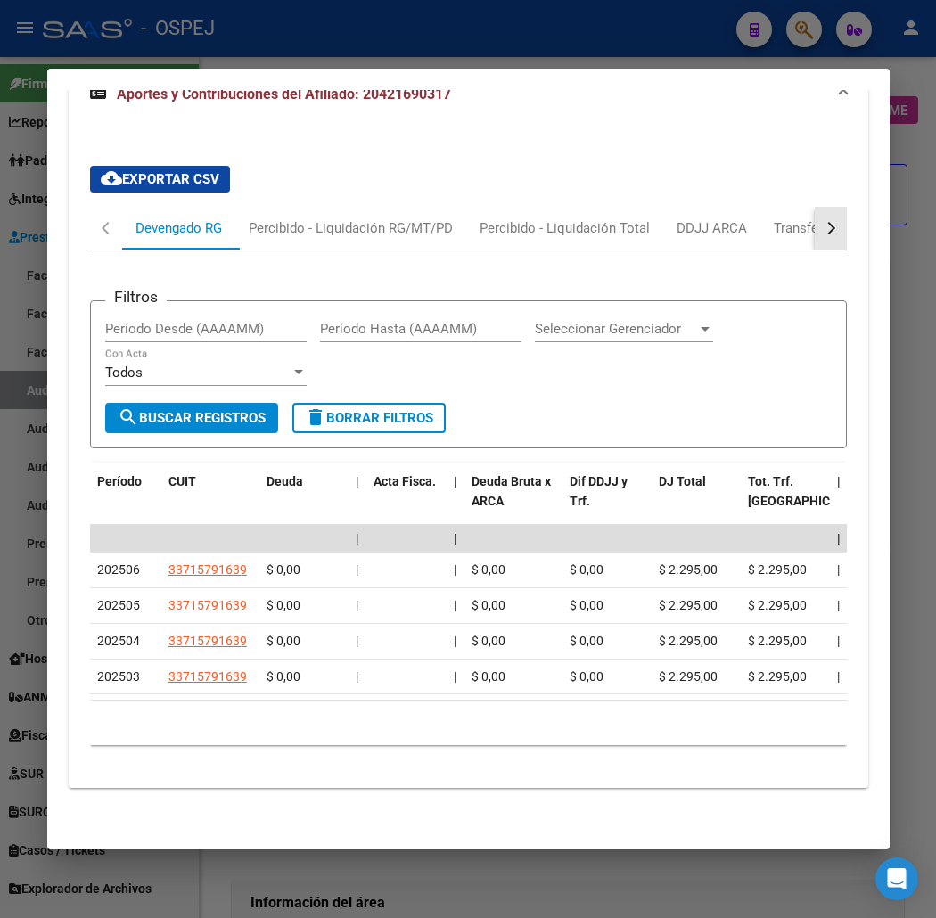
click at [847, 215] on button "button" at bounding box center [830, 228] width 32 height 43
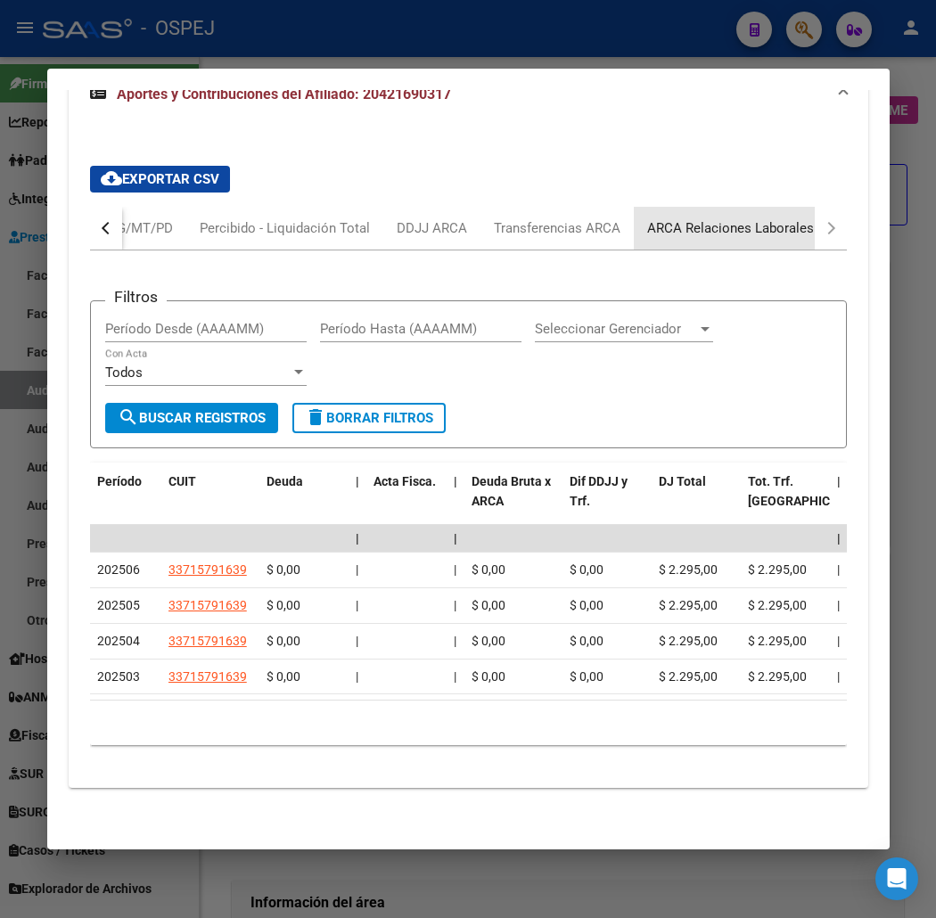
click at [811, 214] on div "ARCA Relaciones Laborales" at bounding box center [730, 228] width 193 height 43
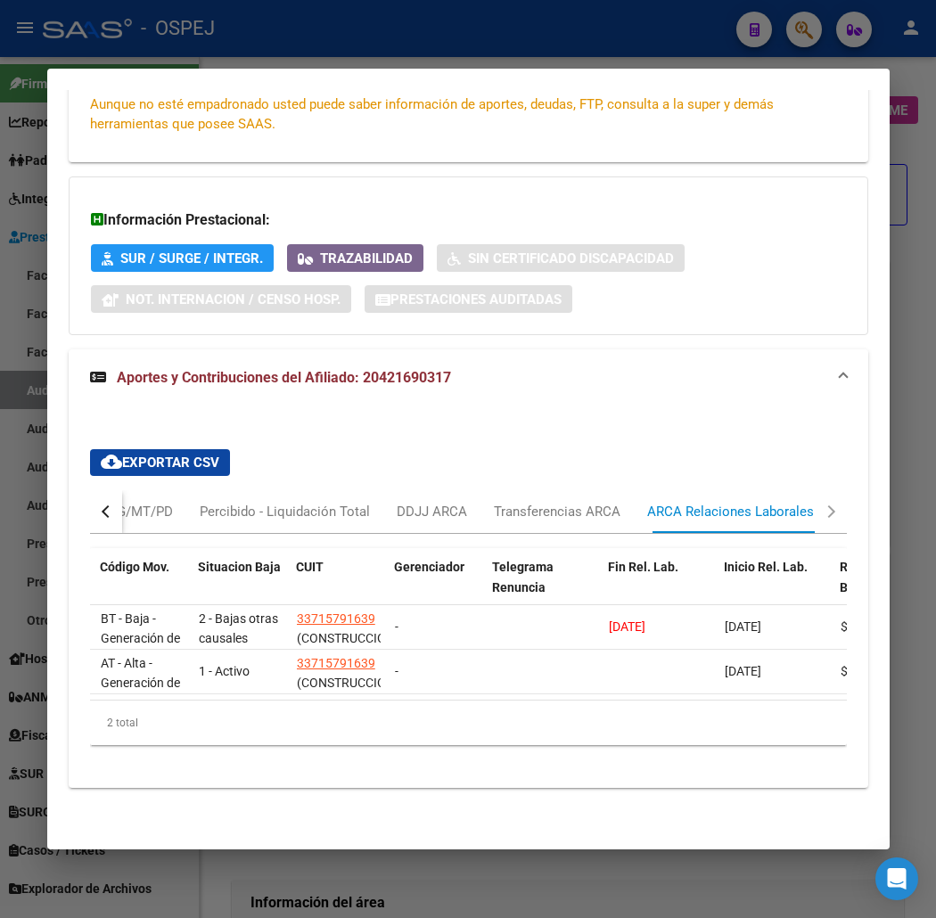
scroll to position [0, 0]
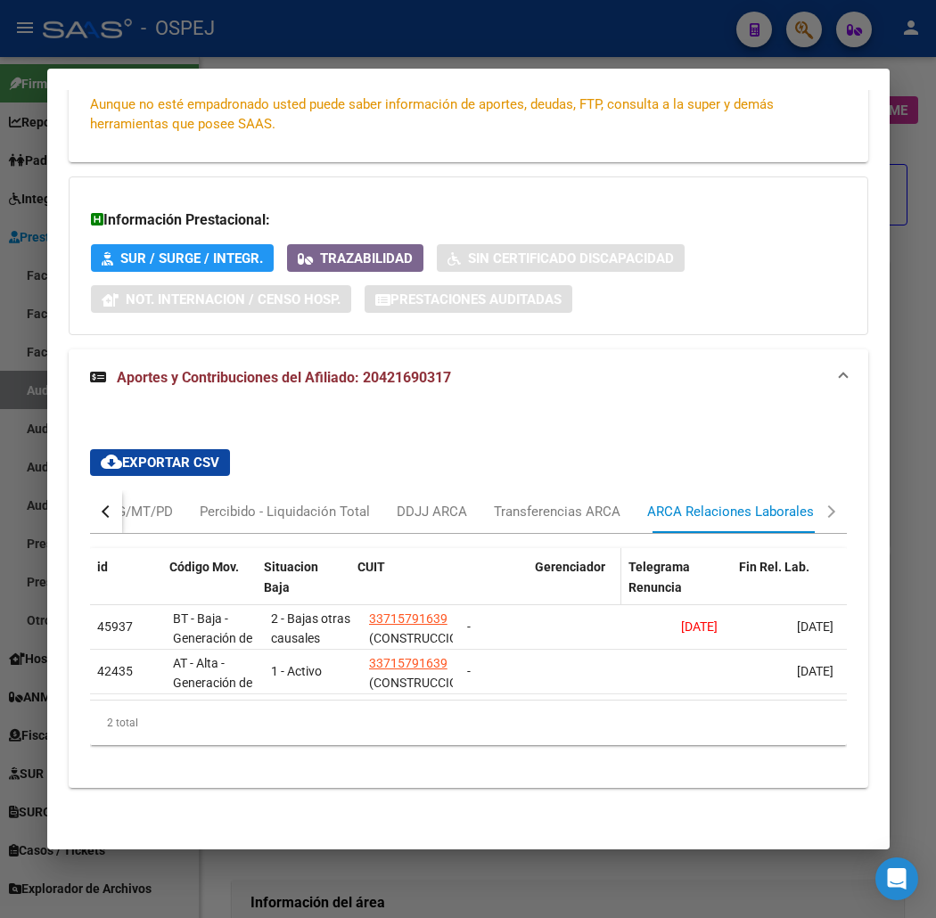
drag, startPoint x: 432, startPoint y: 558, endPoint x: 680, endPoint y: 586, distance: 249.4
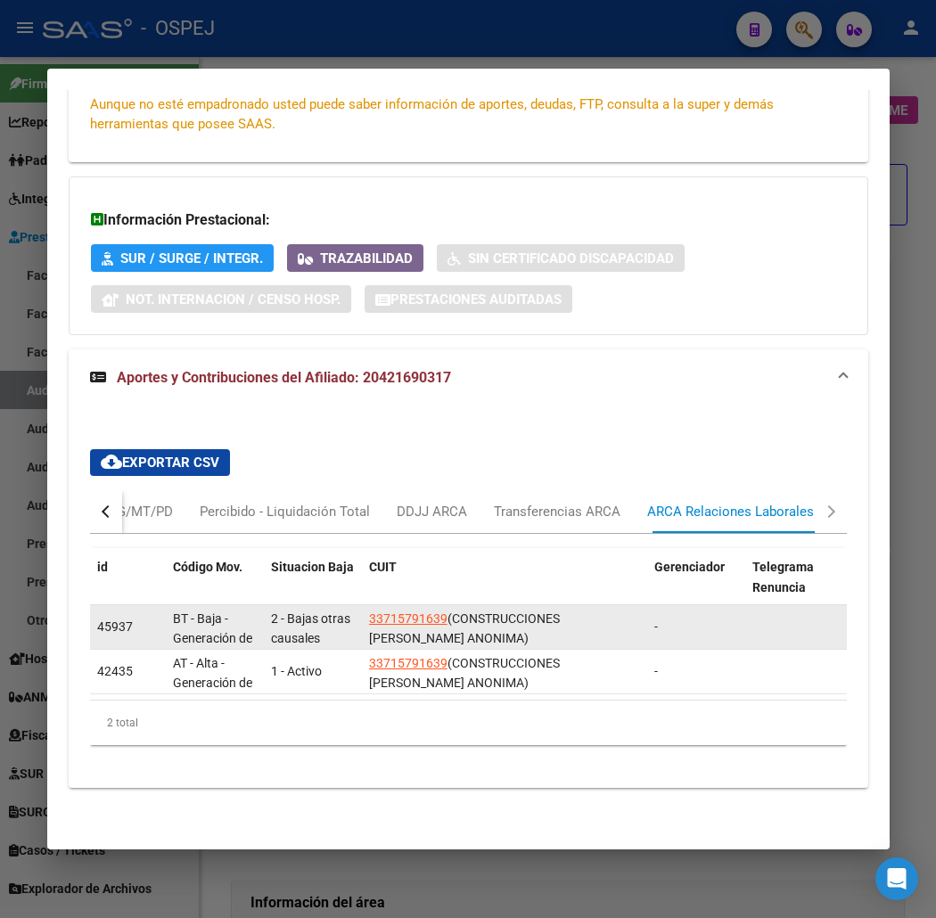
scroll to position [1, 0]
drag, startPoint x: 423, startPoint y: 606, endPoint x: 459, endPoint y: 621, distance: 38.7
click at [465, 627] on div "33715791639 (CONSTRUCCIONES [PERSON_NAME] ANONIMA)" at bounding box center [504, 626] width 271 height 37
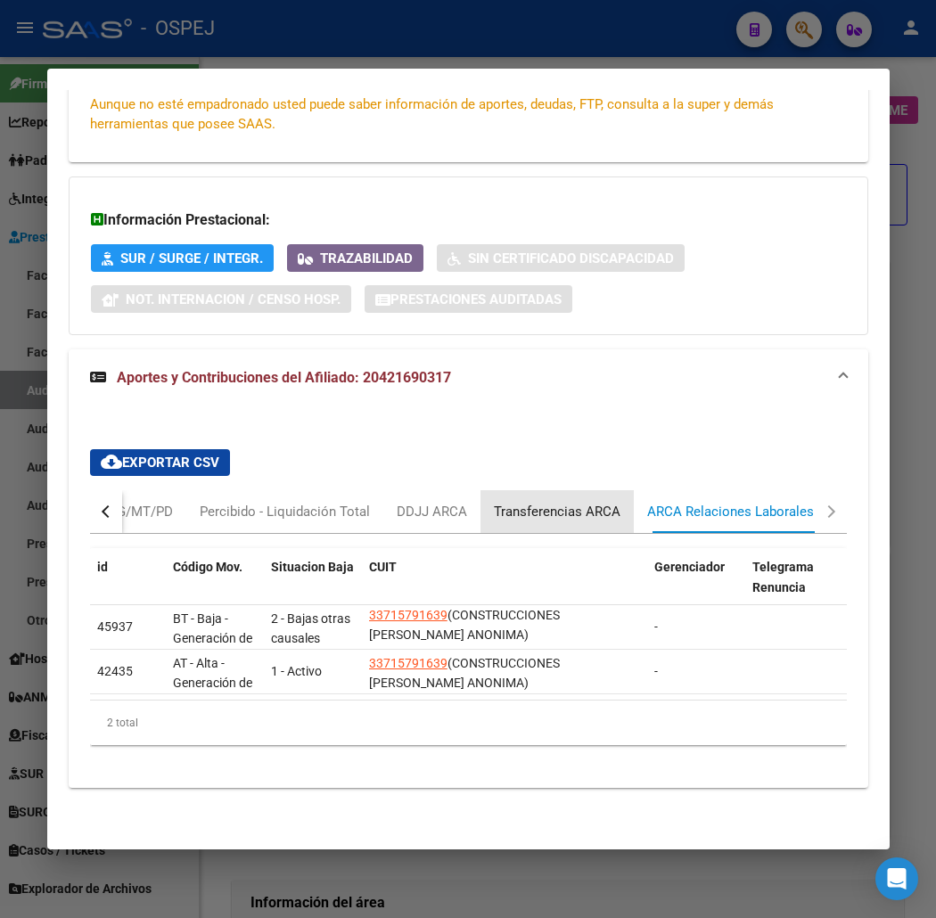
click at [501, 502] on div "Transferencias ARCA" at bounding box center [557, 512] width 127 height 20
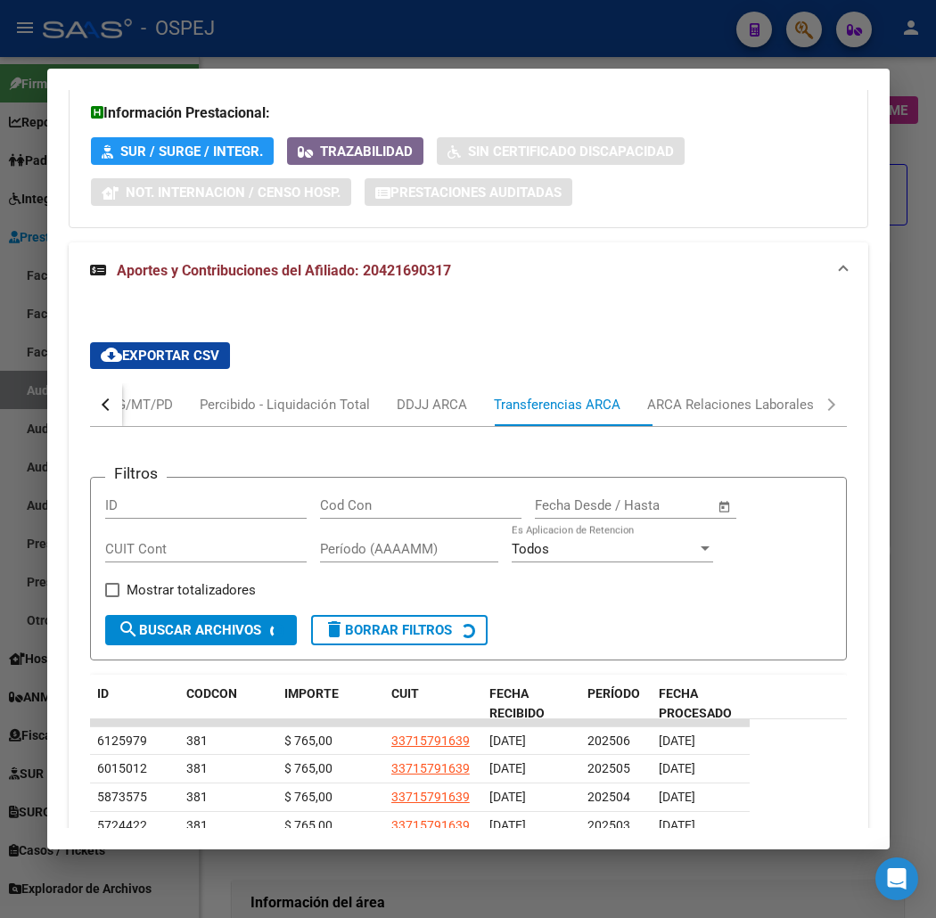
scroll to position [663, 0]
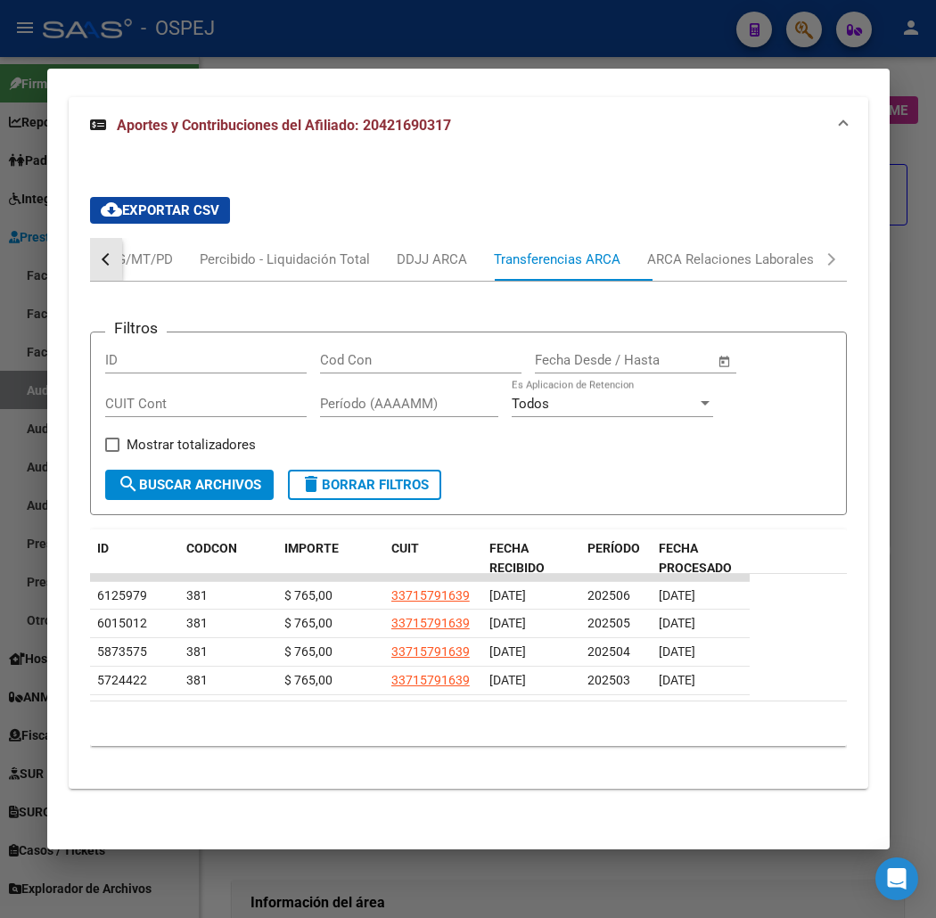
click at [90, 268] on button "button" at bounding box center [106, 259] width 32 height 43
click at [160, 268] on div "Devengado RG" at bounding box center [178, 260] width 86 height 20
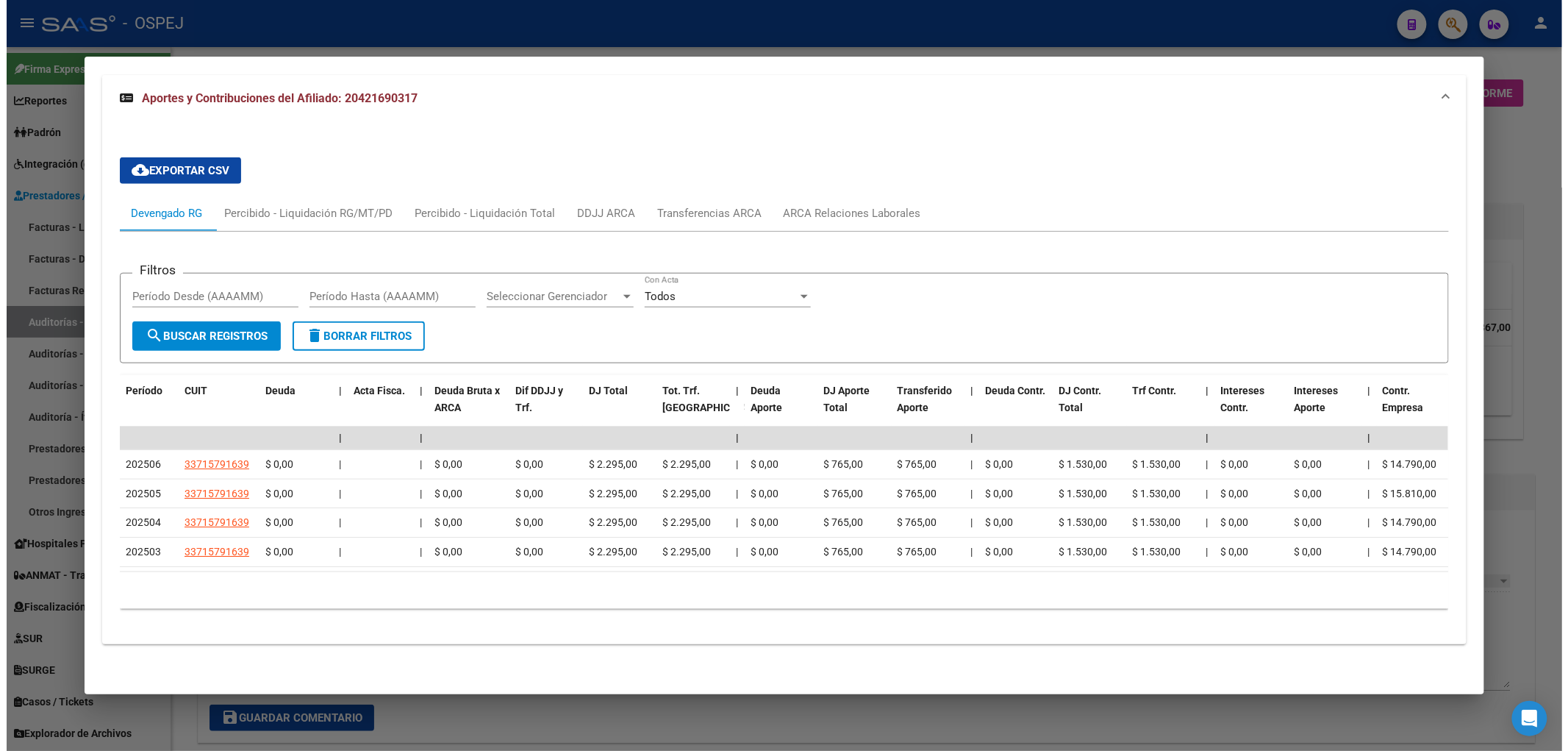
scroll to position [473, 0]
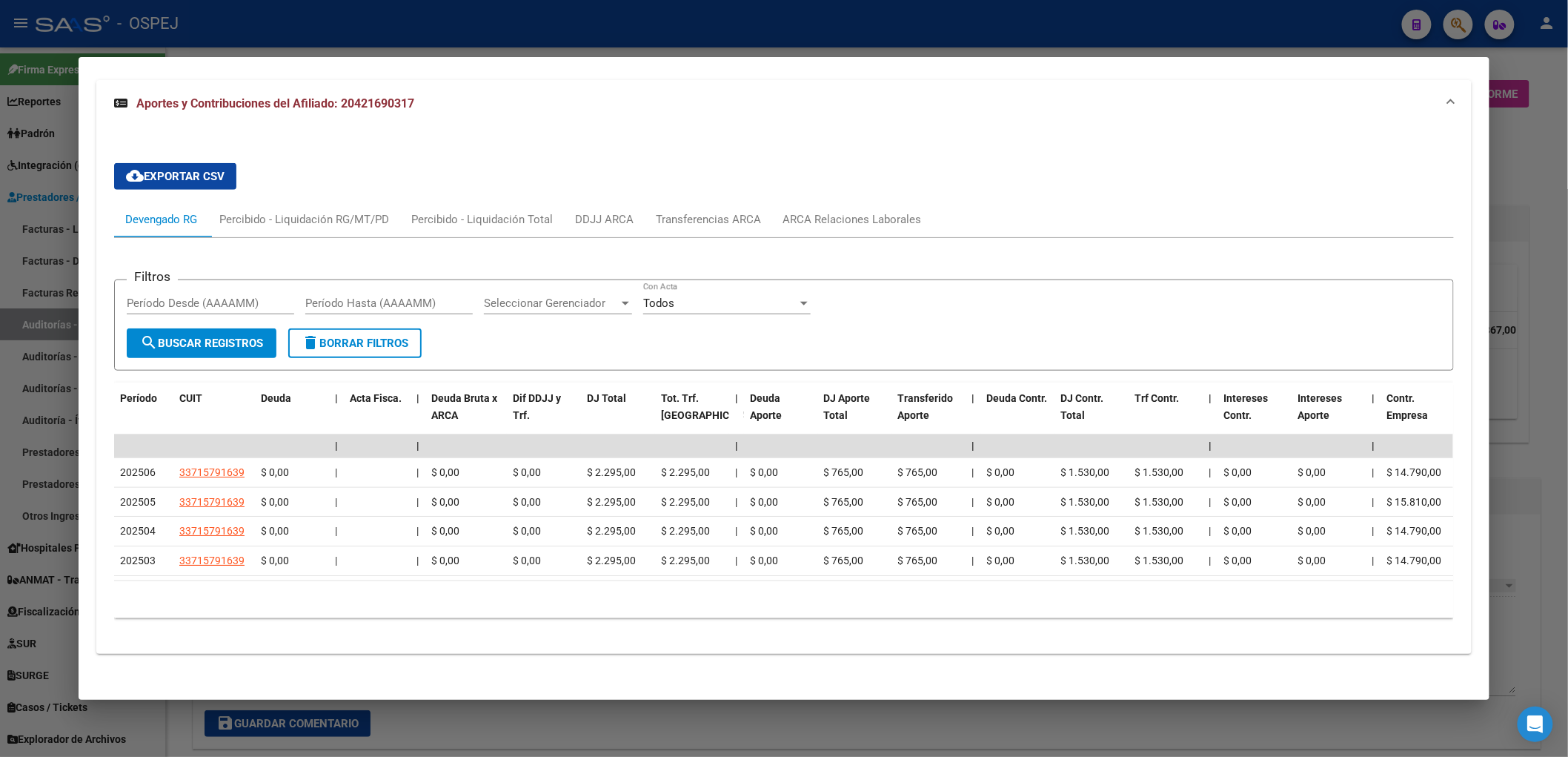
click at [491, 38] on div at bounding box center [784, 378] width 1568 height 757
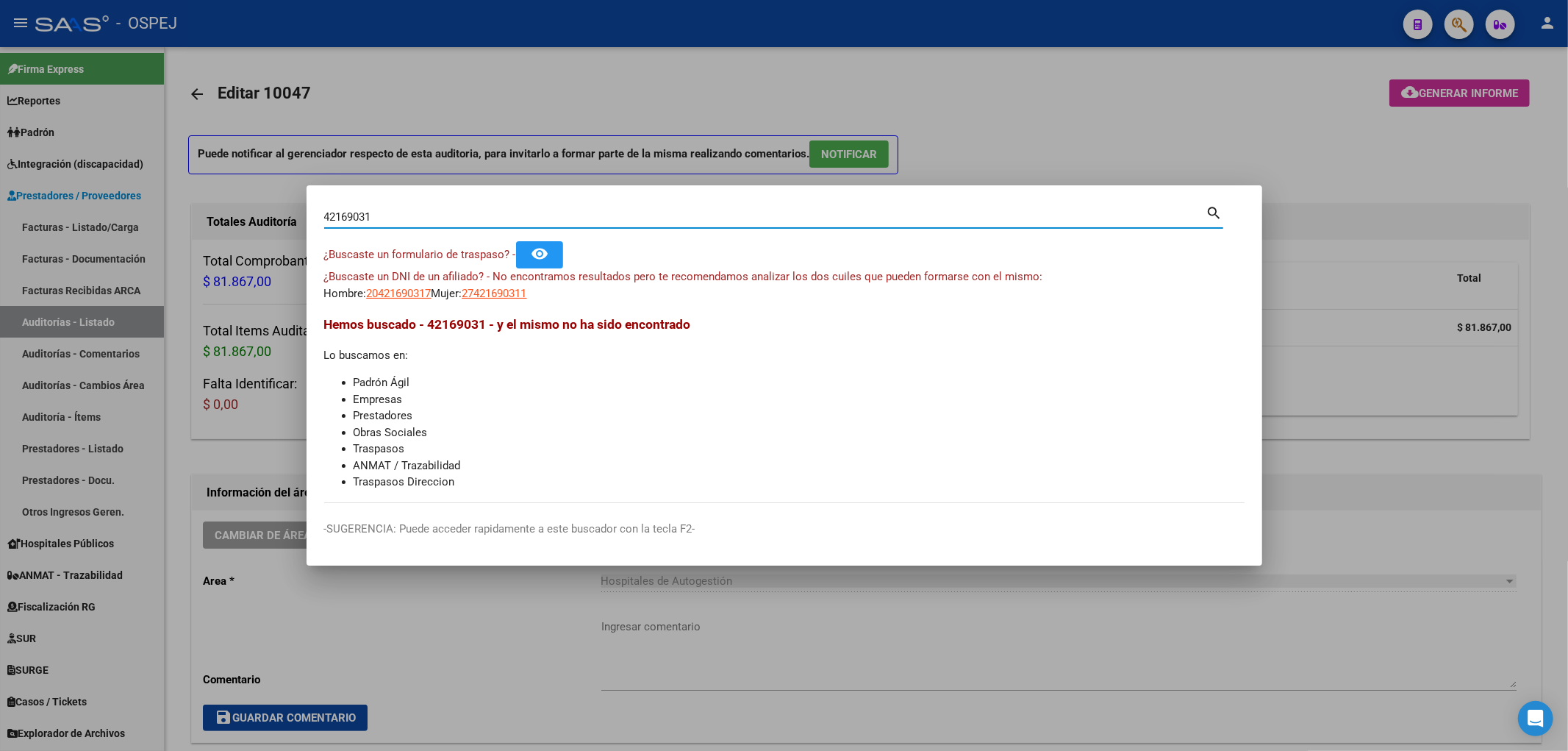
click at [441, 217] on input "42169031" at bounding box center [765, 217] width 882 height 13
paste input "42169031"
click at [441, 217] on input "4216903142169031" at bounding box center [765, 217] width 882 height 13
paste input
type input "42169031"
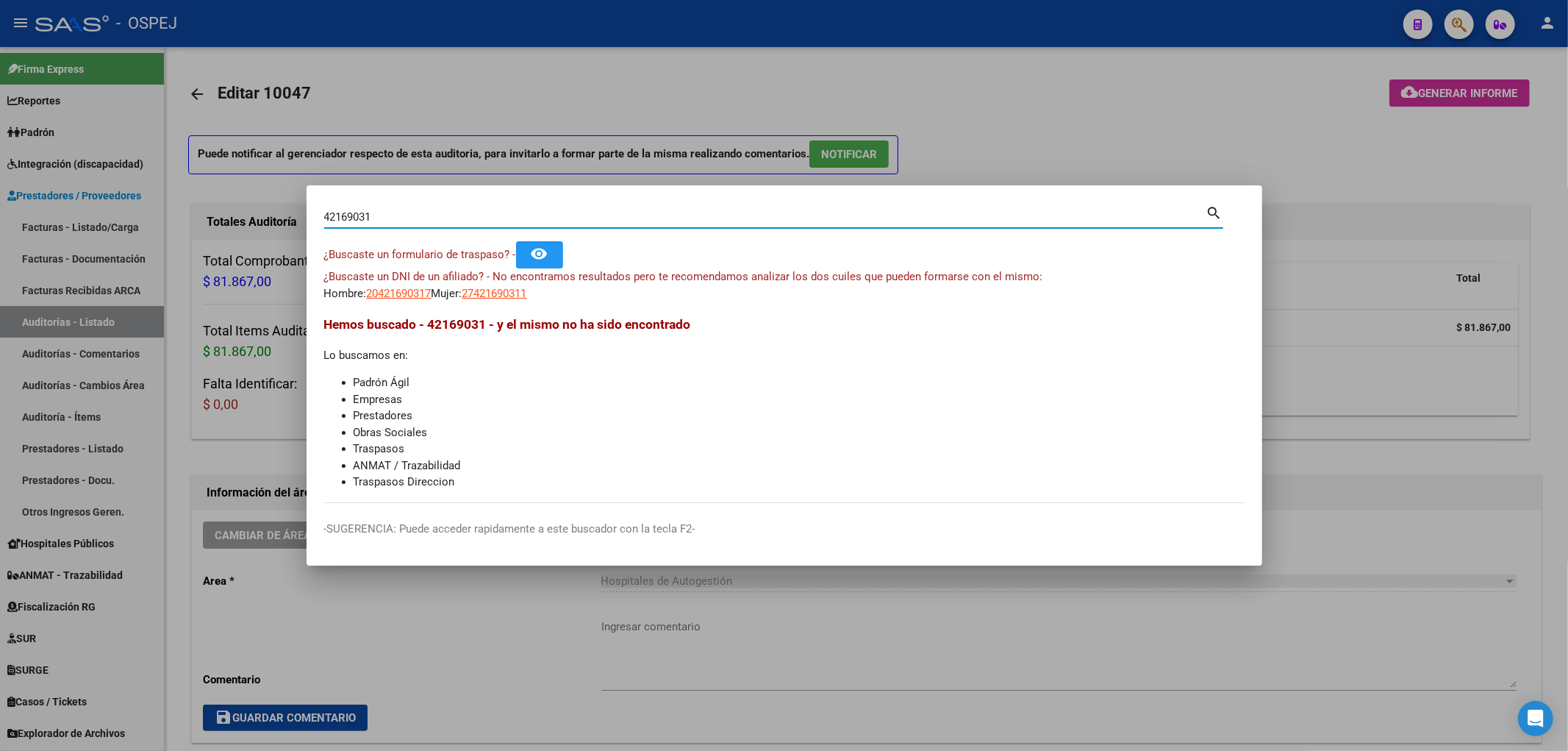
click at [416, 303] on mat-dialog-content "42169031 Buscar (apellido, dni, cuil, nro traspaso, cuit, obra social) search ¿…" at bounding box center [784, 353] width 955 height 300
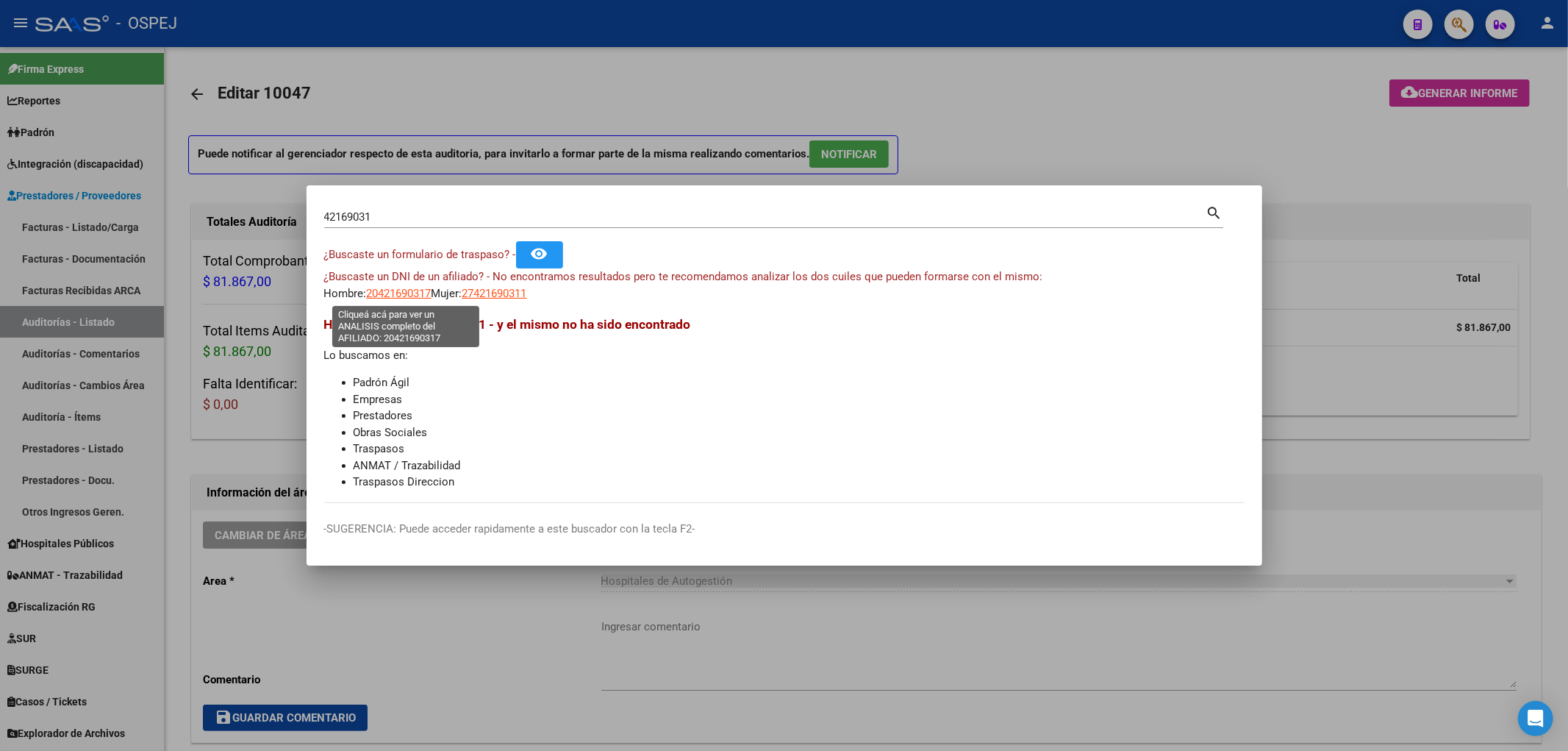
click at [422, 295] on span "20421690317" at bounding box center [399, 294] width 64 height 13
type textarea "20421690317"
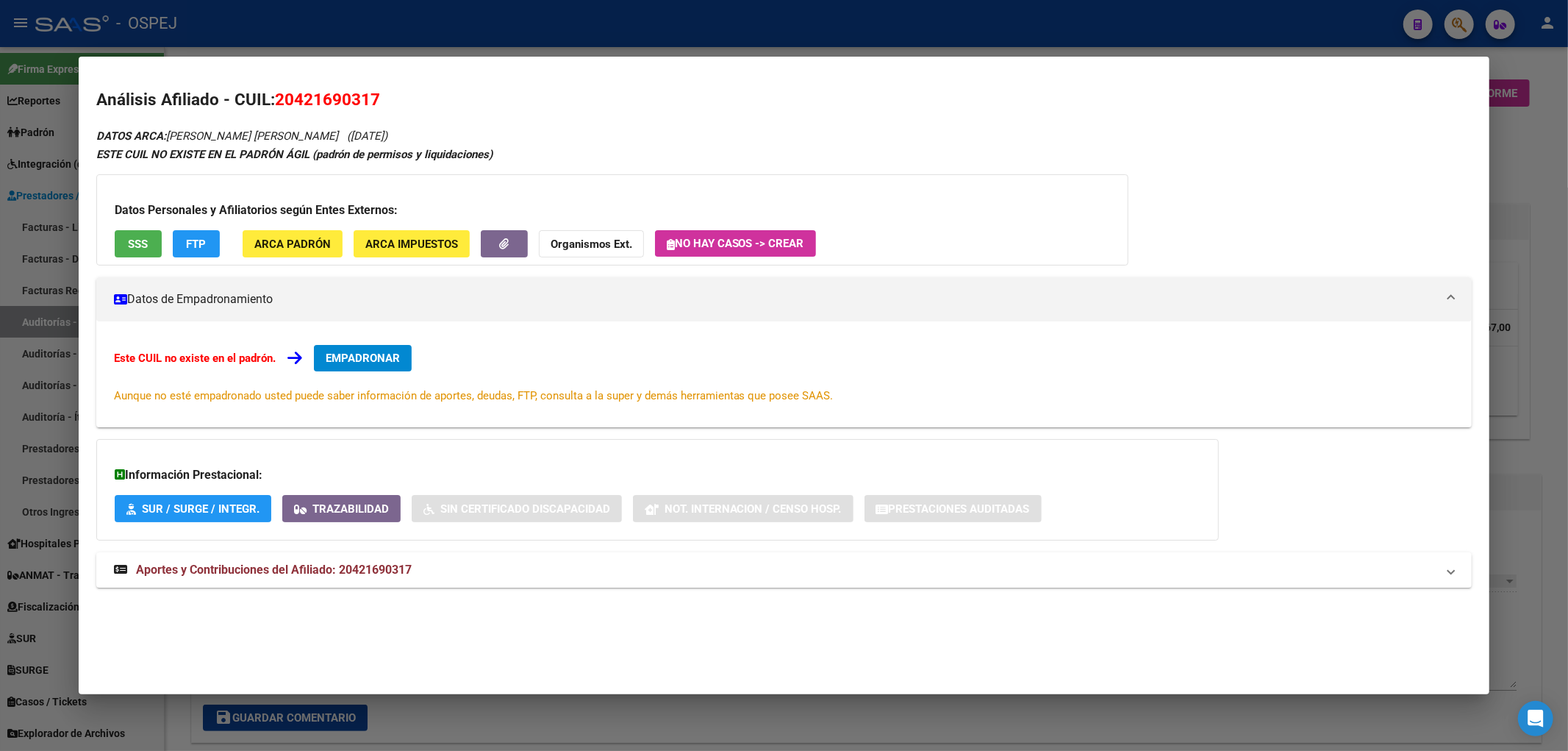
click at [133, 251] on span "SSS" at bounding box center [138, 244] width 20 height 13
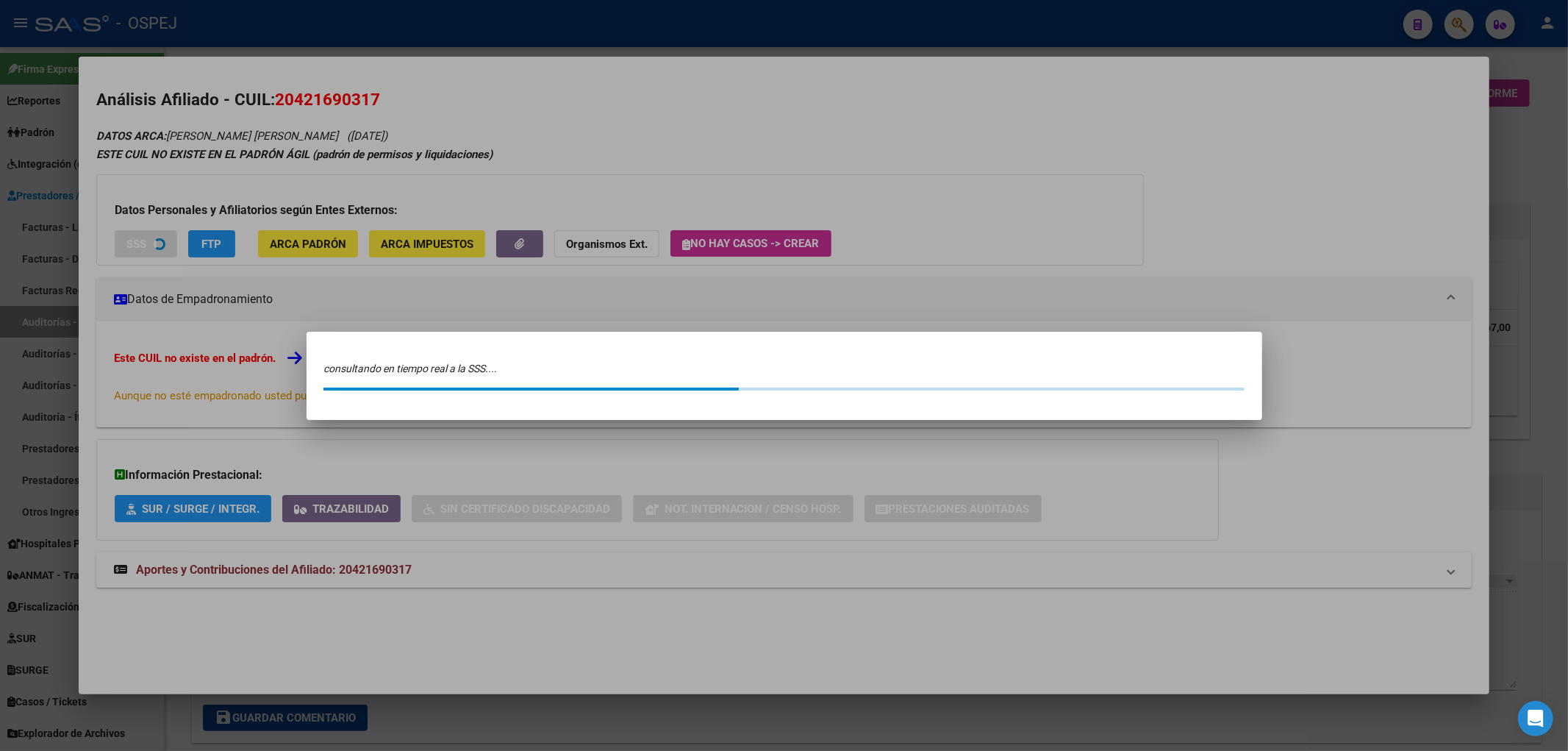
click at [318, 239] on div at bounding box center [784, 376] width 1568 height 751
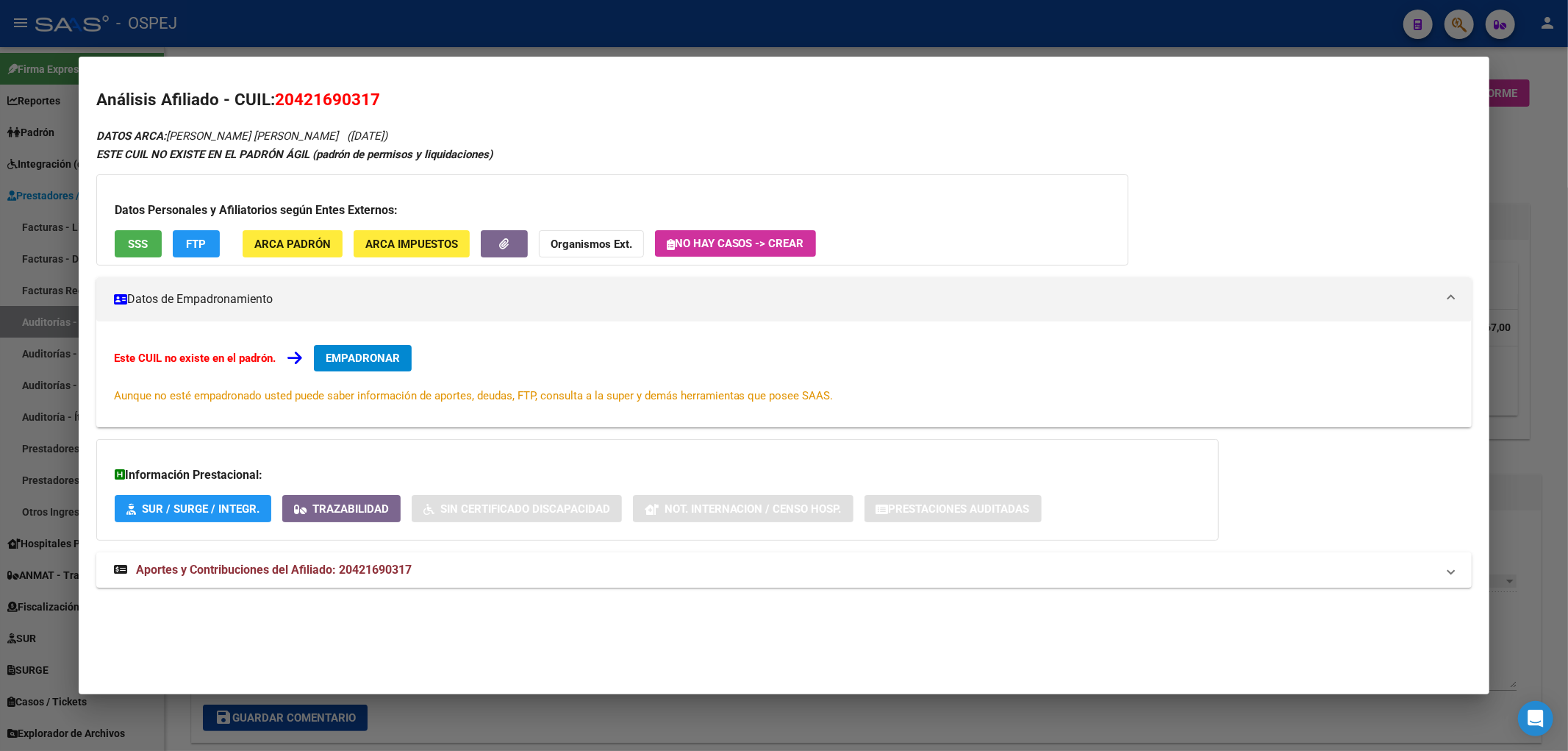
click at [278, 245] on span "ARCA Padrón" at bounding box center [292, 244] width 77 height 13
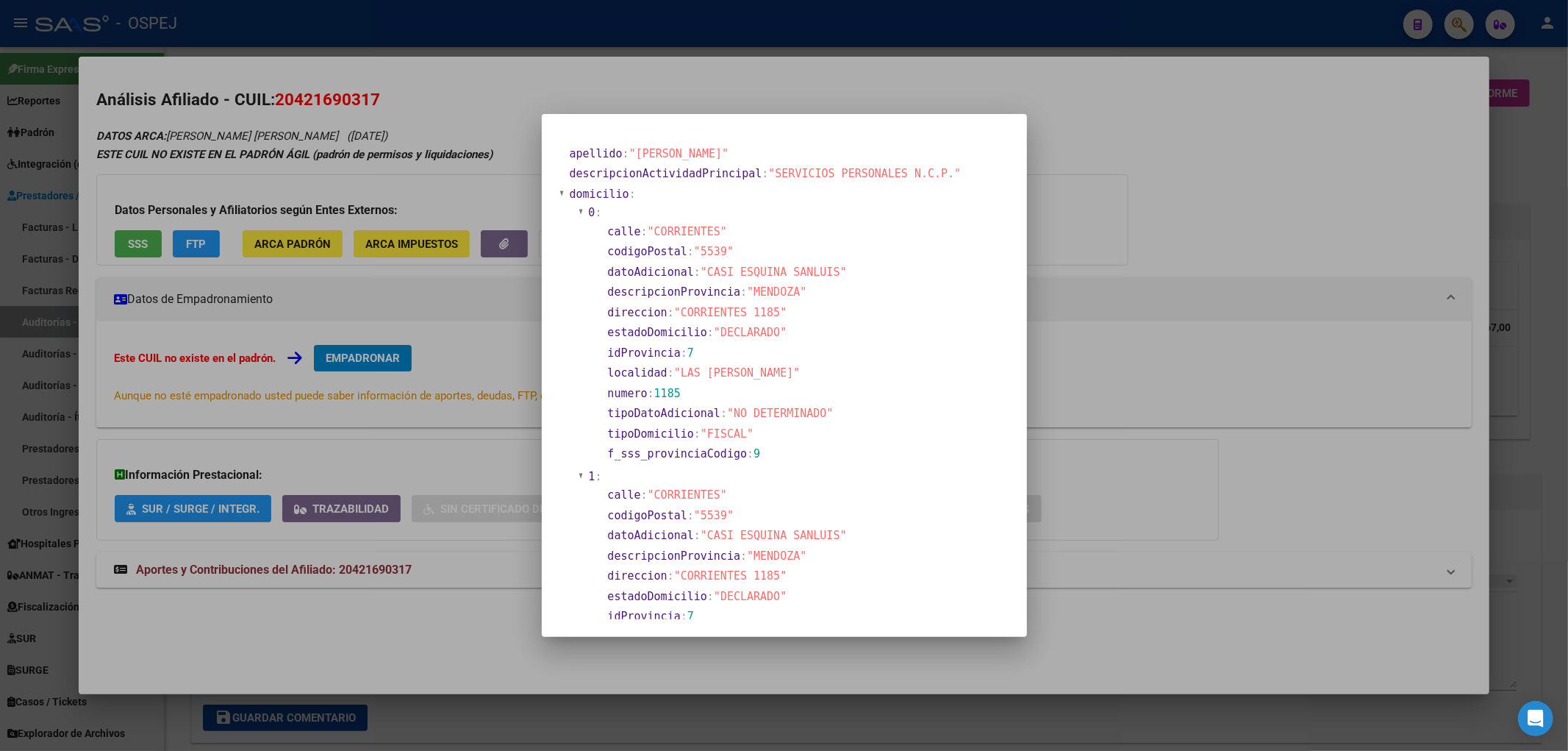
click at [369, 214] on div at bounding box center [784, 376] width 1568 height 751
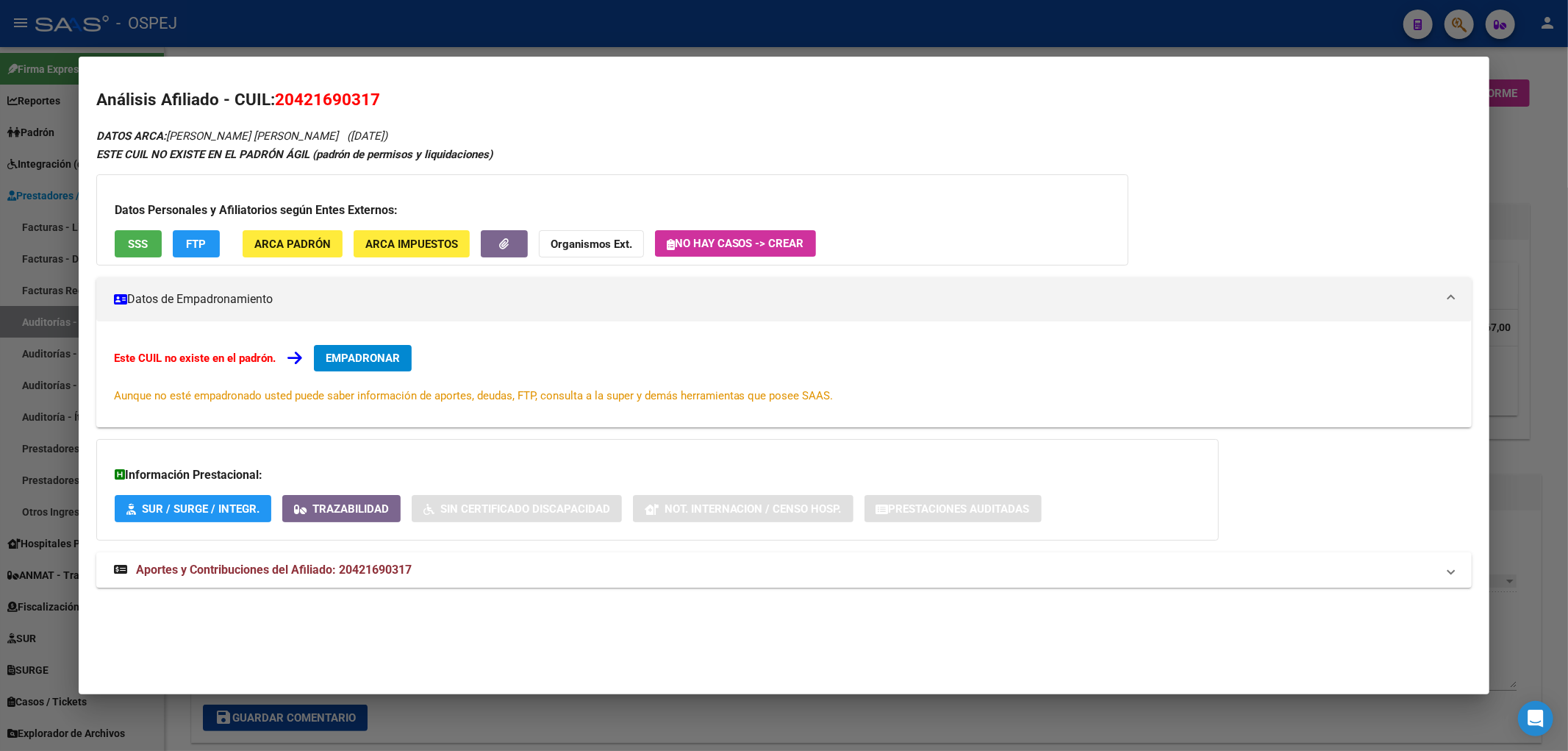
click at [361, 31] on div at bounding box center [784, 376] width 1568 height 751
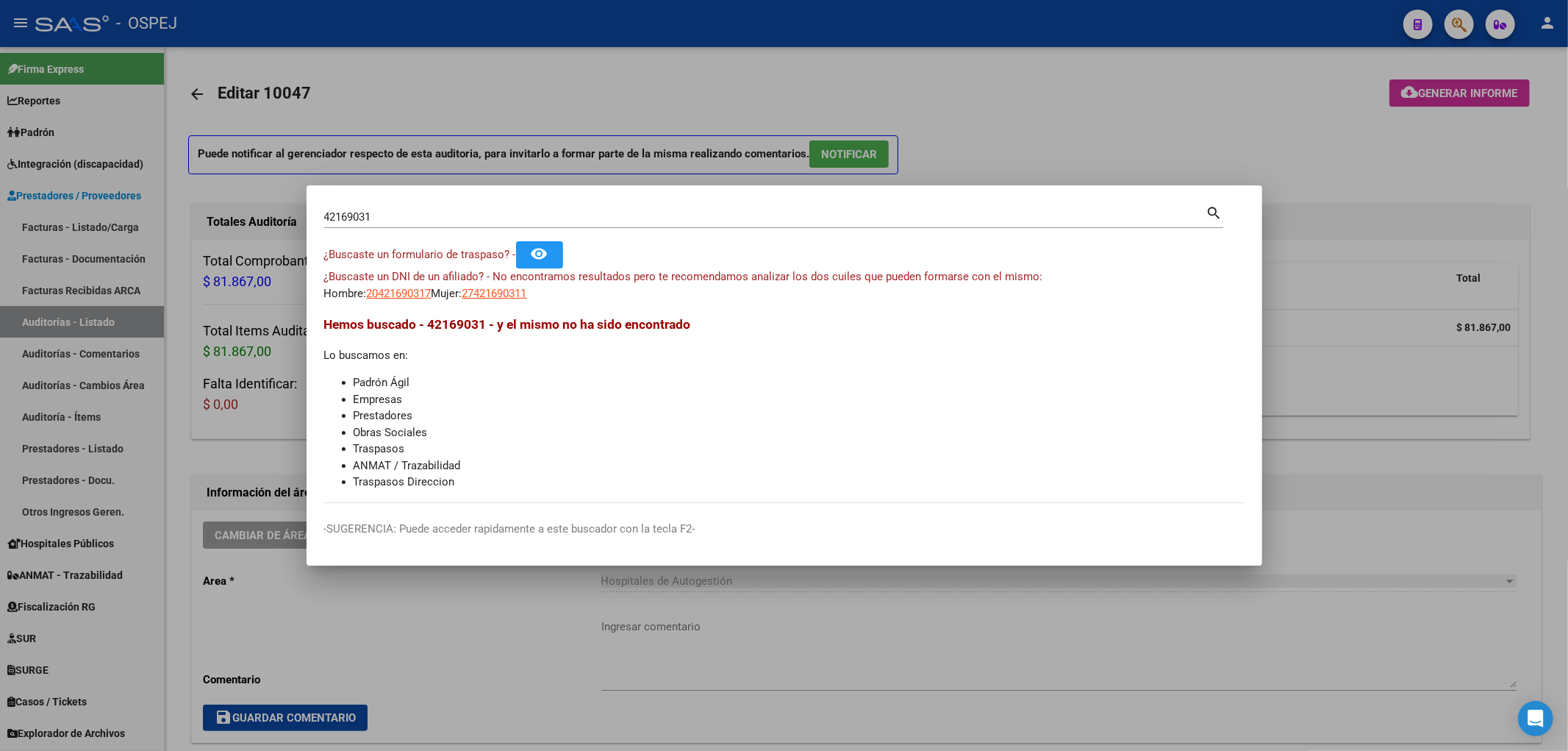
click at [383, 217] on input "42169031" at bounding box center [765, 217] width 882 height 13
click at [412, 216] on input "29783067" at bounding box center [765, 217] width 882 height 13
type input "29783067"
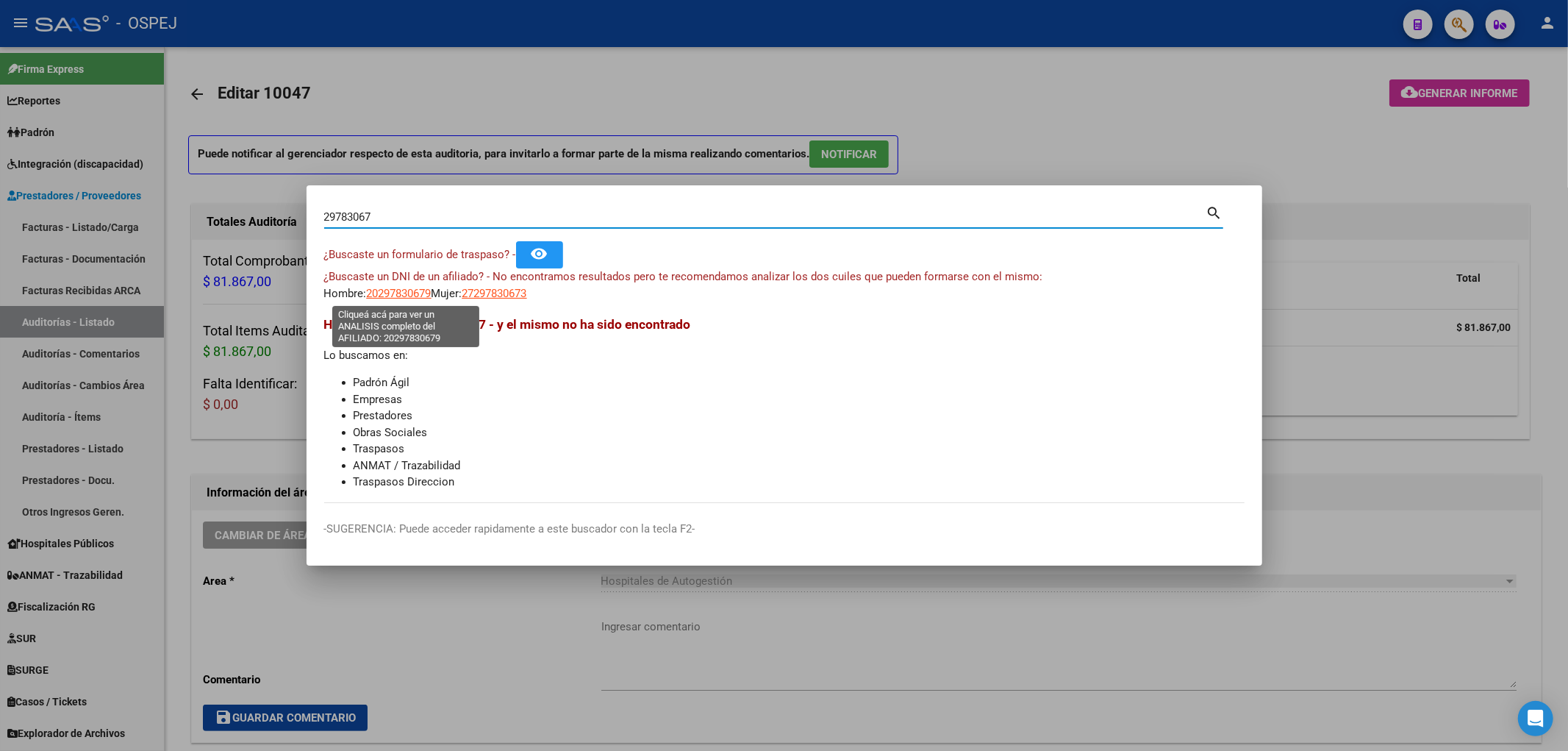
click at [390, 283] on div "¿Buscaste un DNI de un afiliado? - No encontramos resultados pero te recomendam…" at bounding box center [784, 285] width 921 height 33
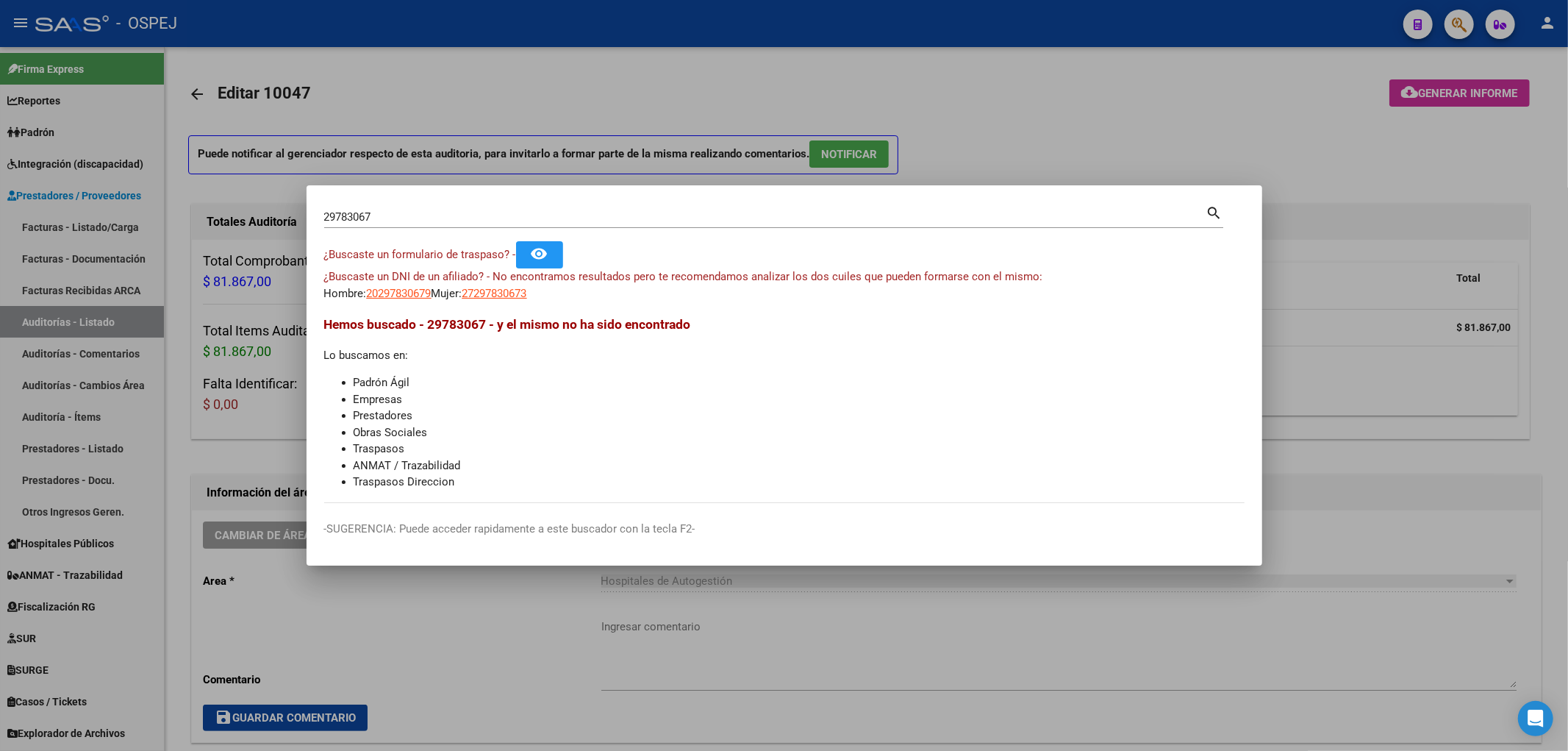
click at [395, 296] on span "20297830679" at bounding box center [399, 294] width 64 height 13
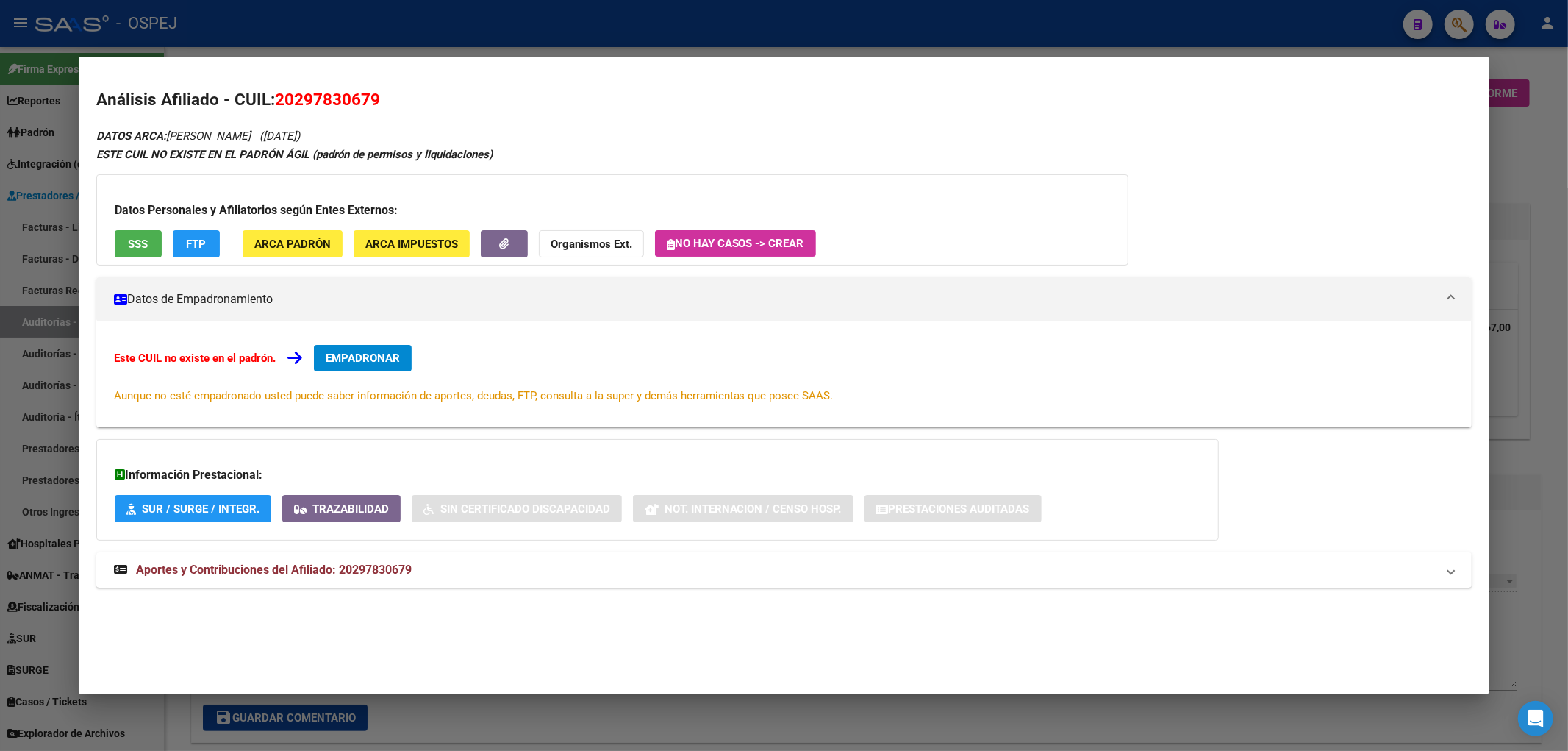
click at [332, 93] on span "20297830679" at bounding box center [327, 99] width 105 height 19
copy span "20297830679"
click at [551, 247] on button "Organismos Ext." at bounding box center [591, 243] width 105 height 27
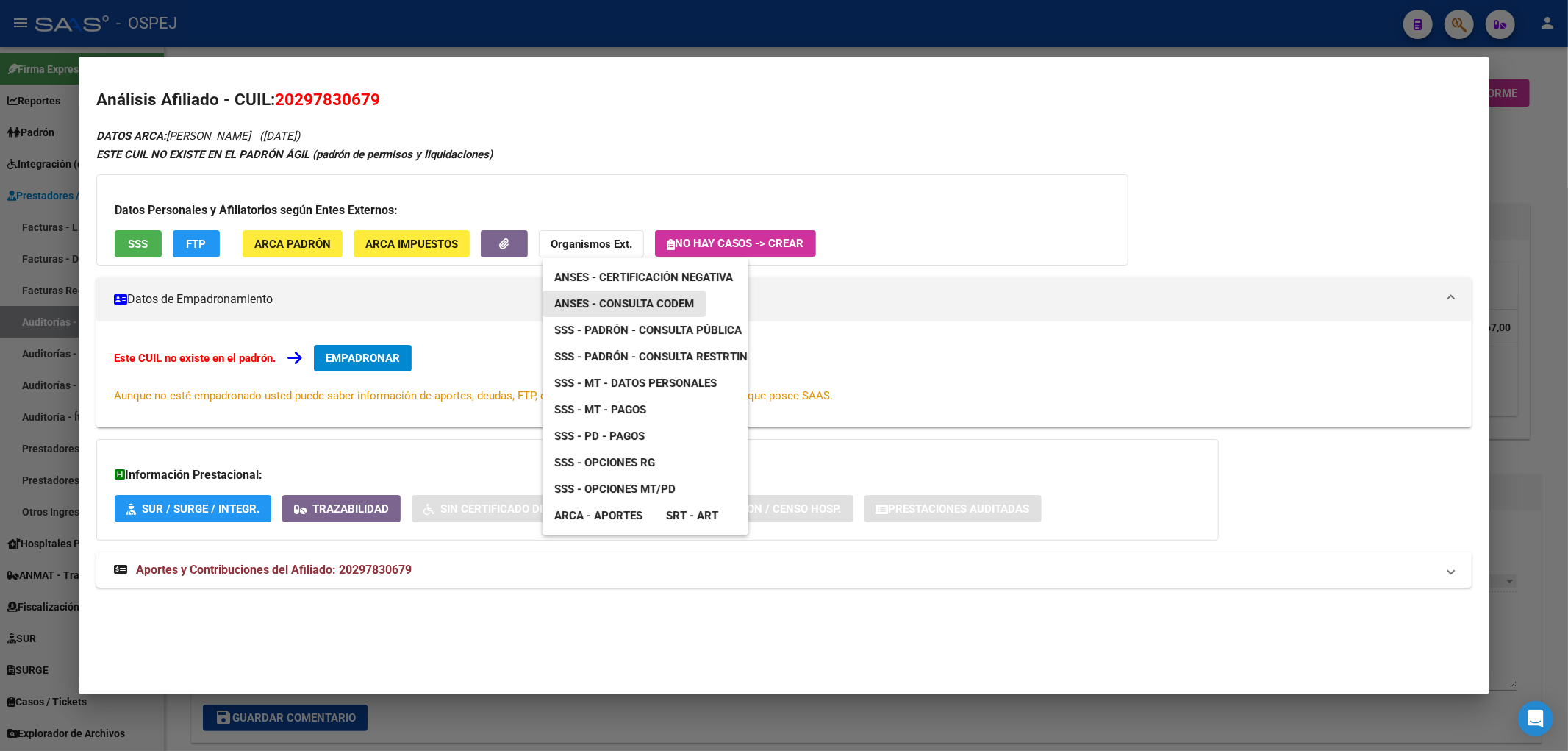
click at [640, 301] on span "ANSES - Consulta CODEM" at bounding box center [624, 304] width 139 height 13
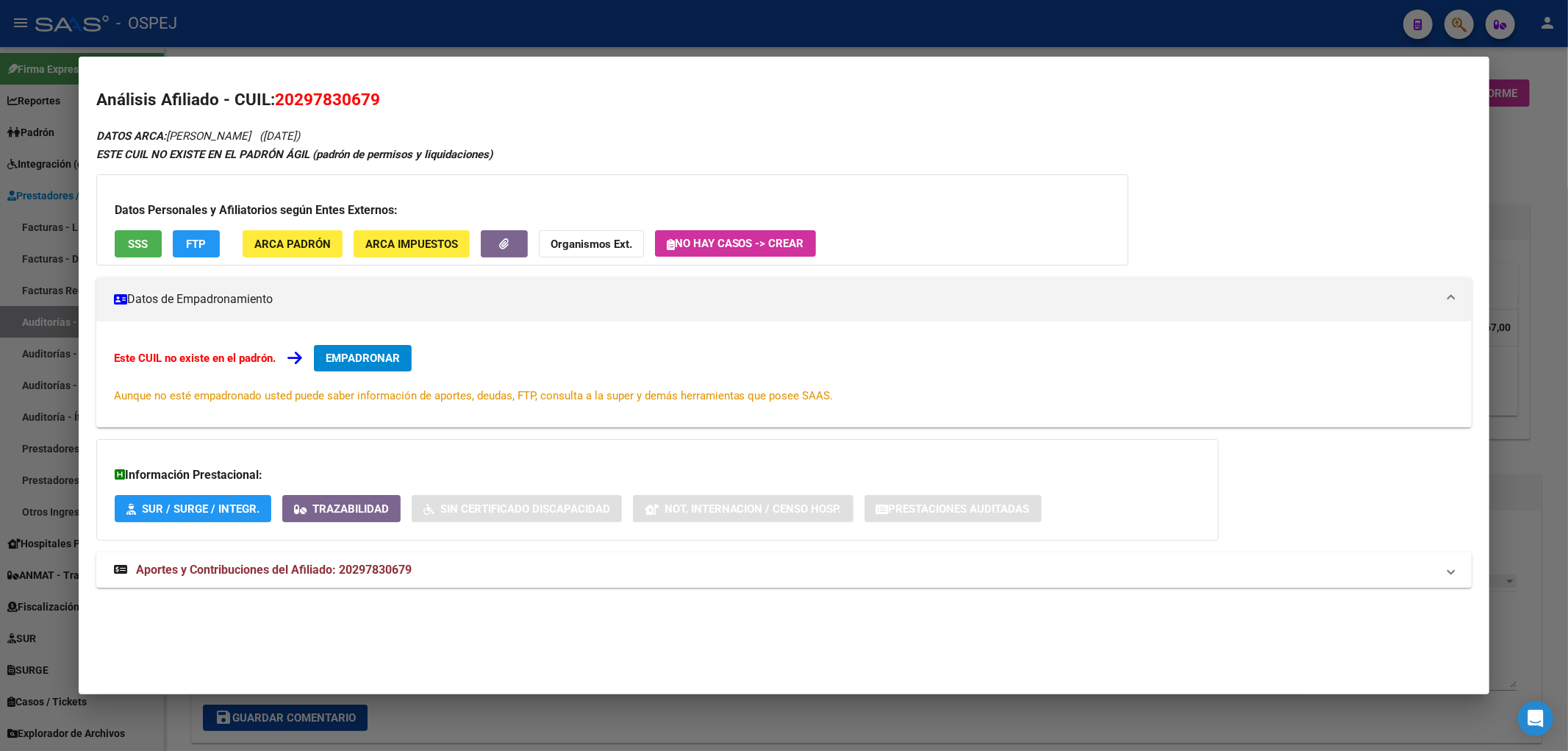
click at [604, 223] on div "Datos Personales y Afiliatorios según Entes Externos: SSS FTP ARCA Padrón ARCA …" at bounding box center [612, 220] width 1032 height 91
click at [566, 243] on strong "Organismos Ext." at bounding box center [591, 244] width 82 height 13
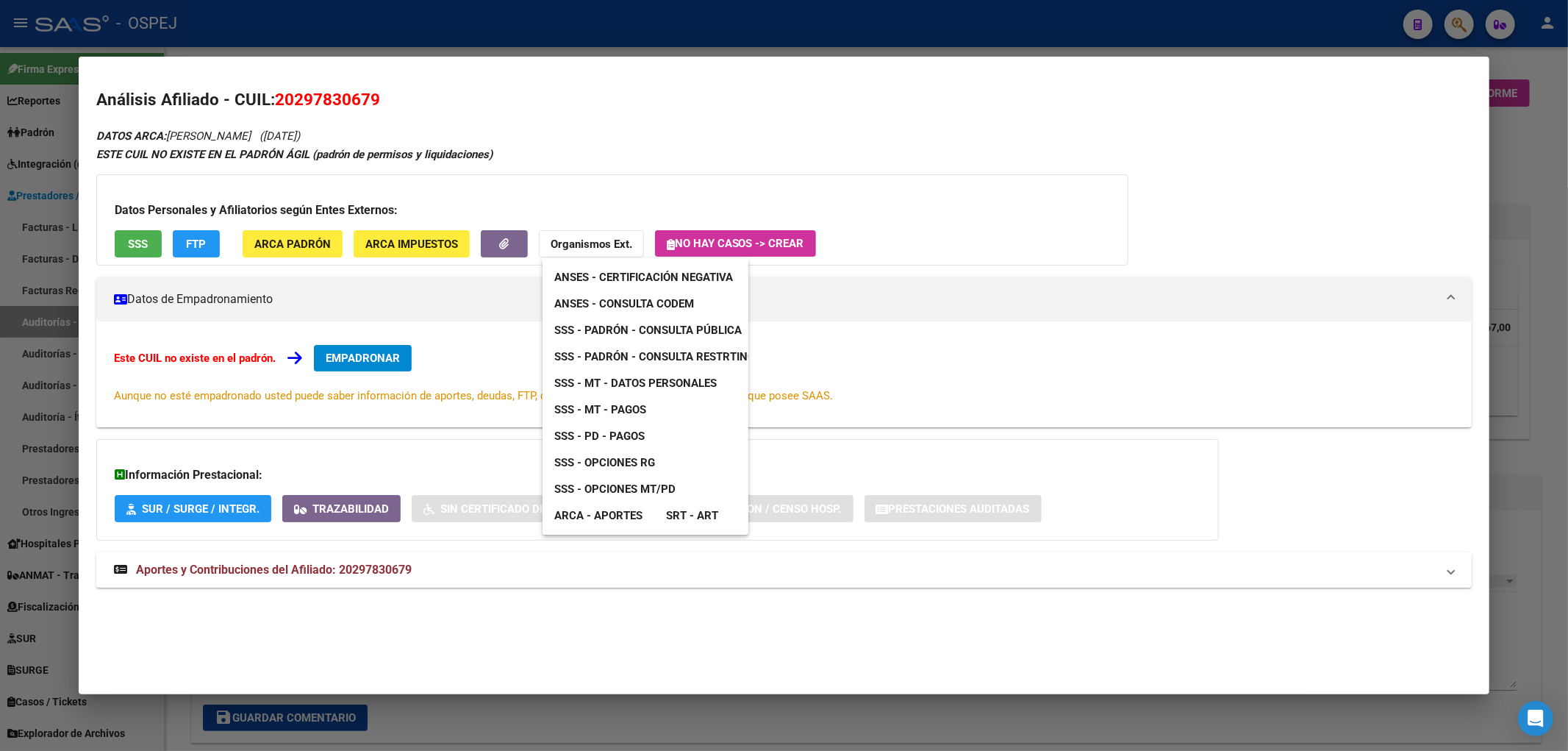
click at [156, 236] on div at bounding box center [784, 376] width 1568 height 751
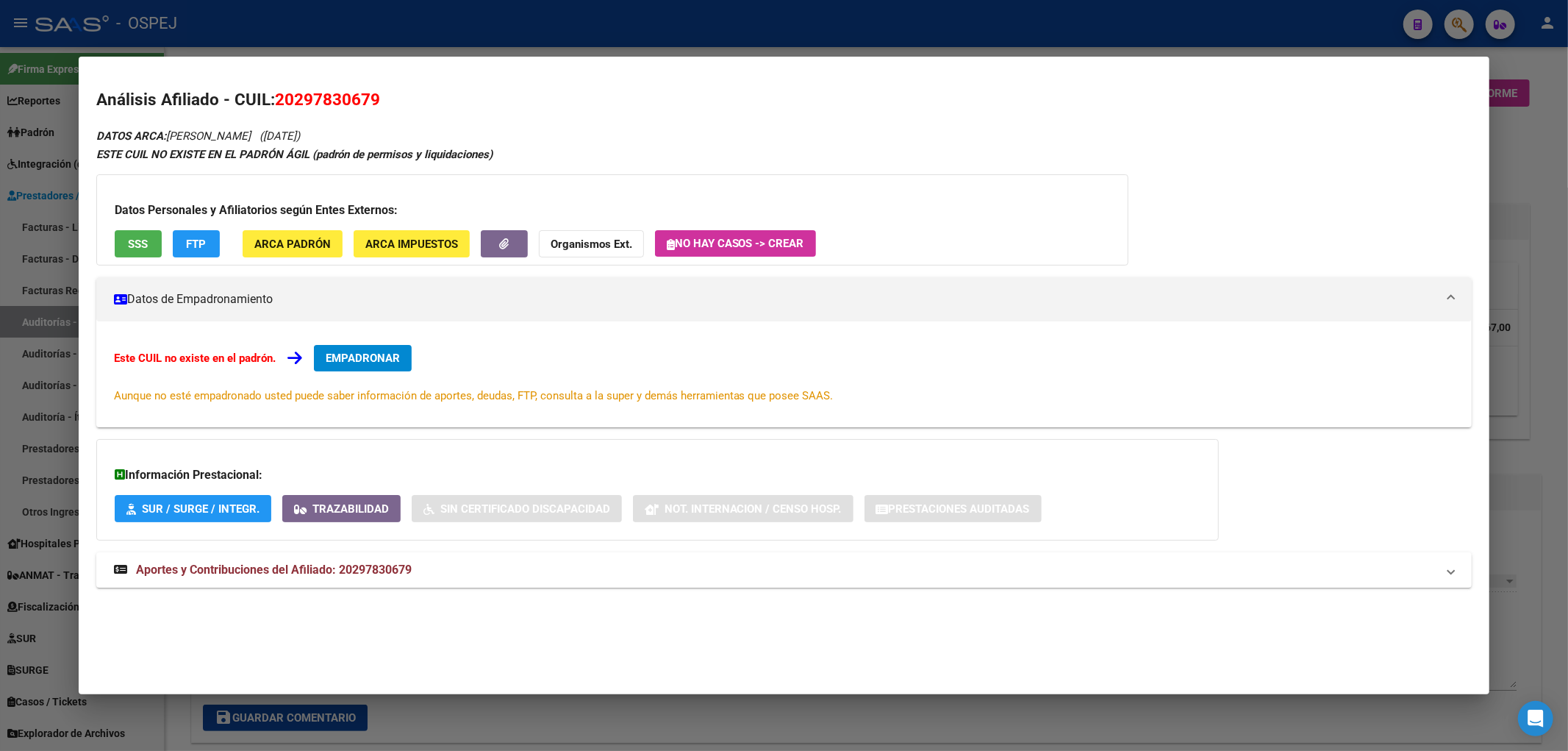
click at [156, 236] on button "SSS" at bounding box center [138, 243] width 47 height 27
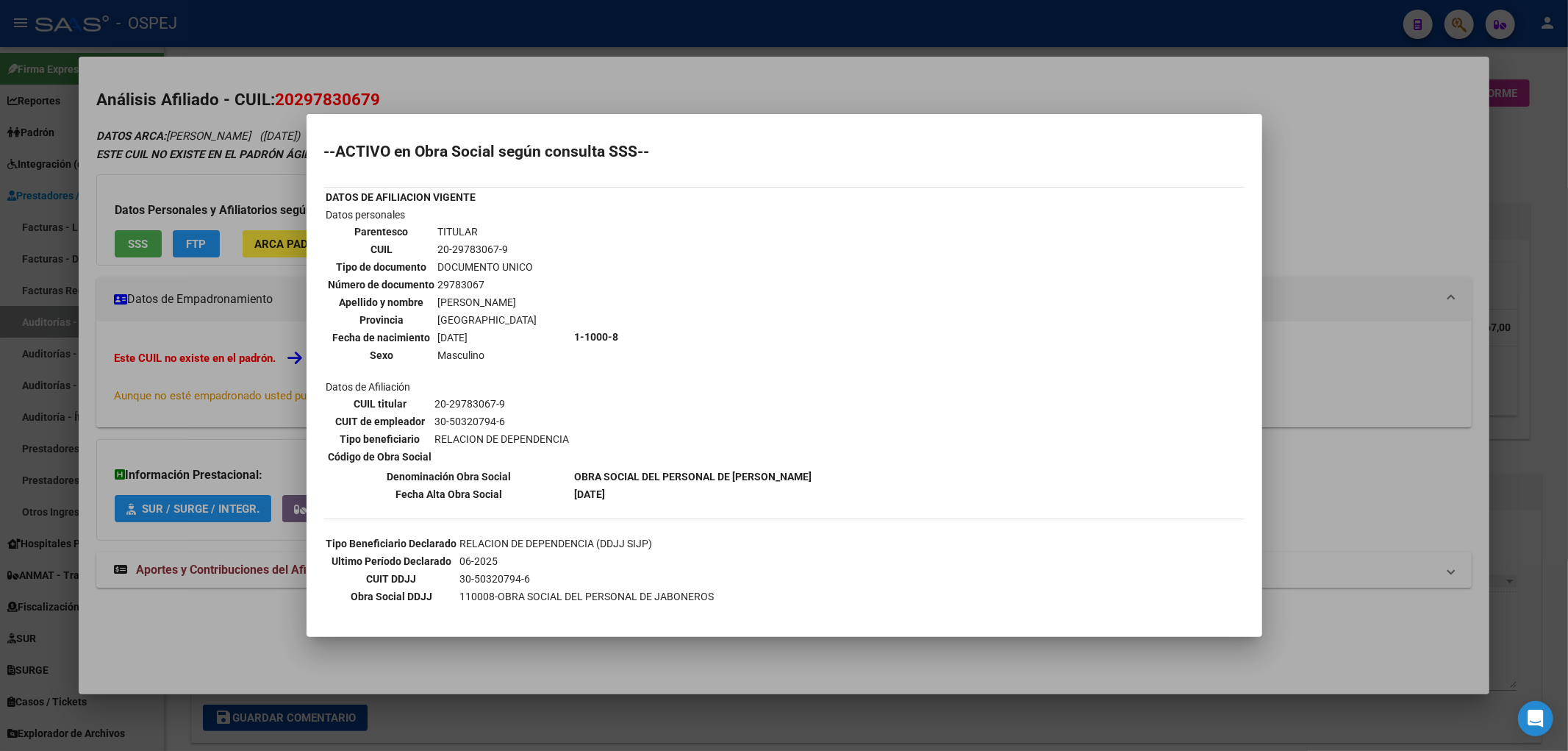
click at [544, 75] on div at bounding box center [784, 376] width 1568 height 751
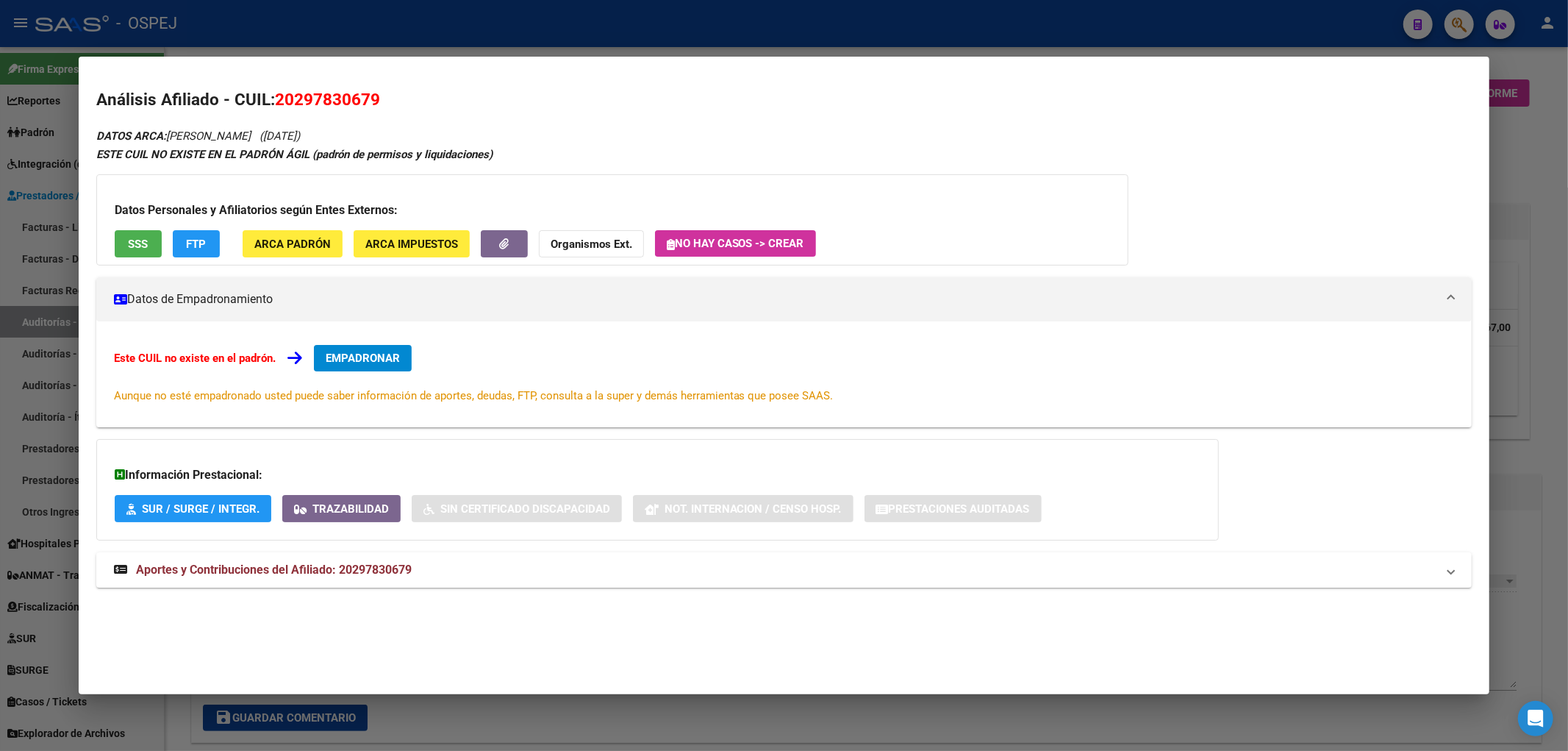
click at [569, 248] on strong "Organismos Ext." at bounding box center [591, 244] width 82 height 13
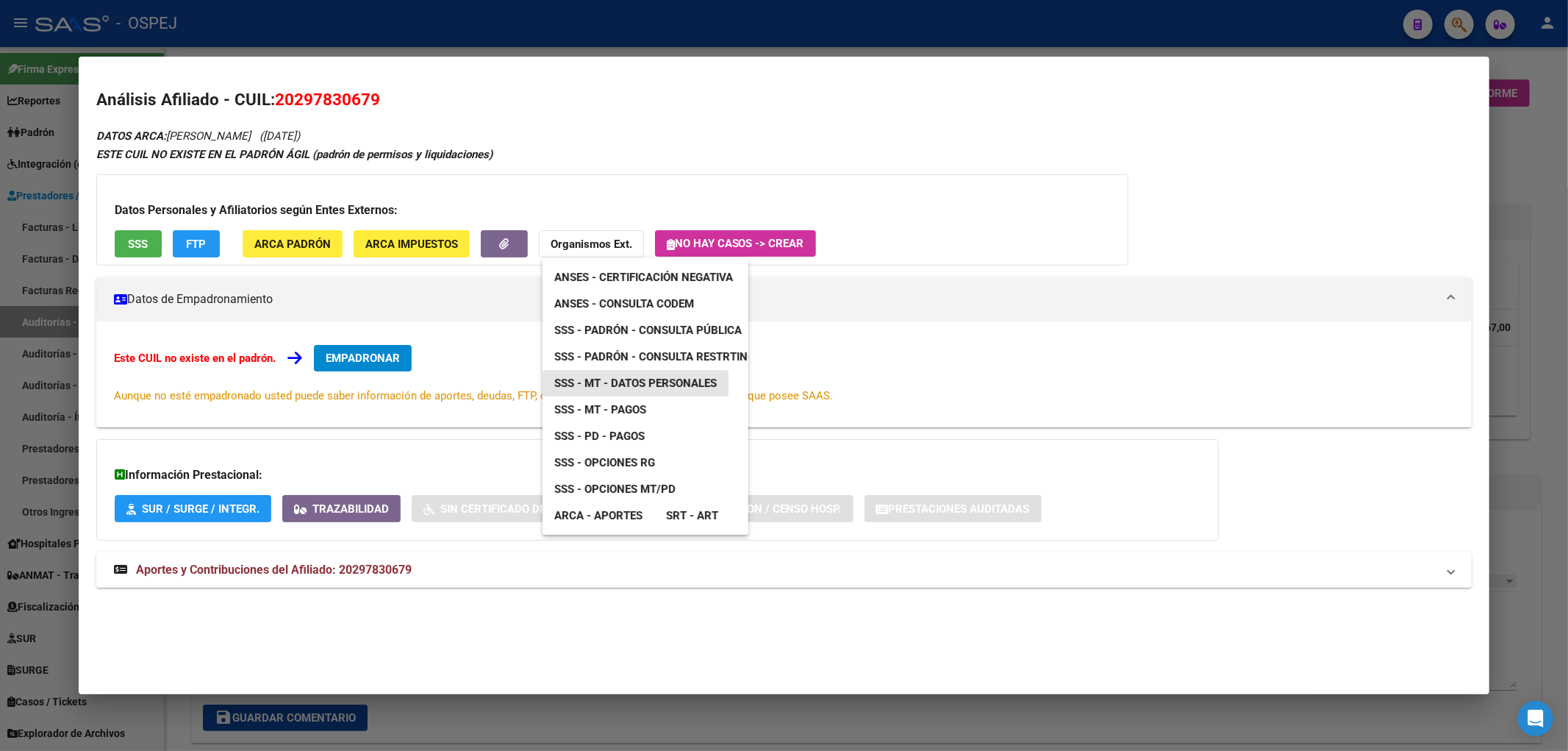
click at [638, 385] on span "SSS - MT - Datos Personales" at bounding box center [635, 383] width 162 height 13
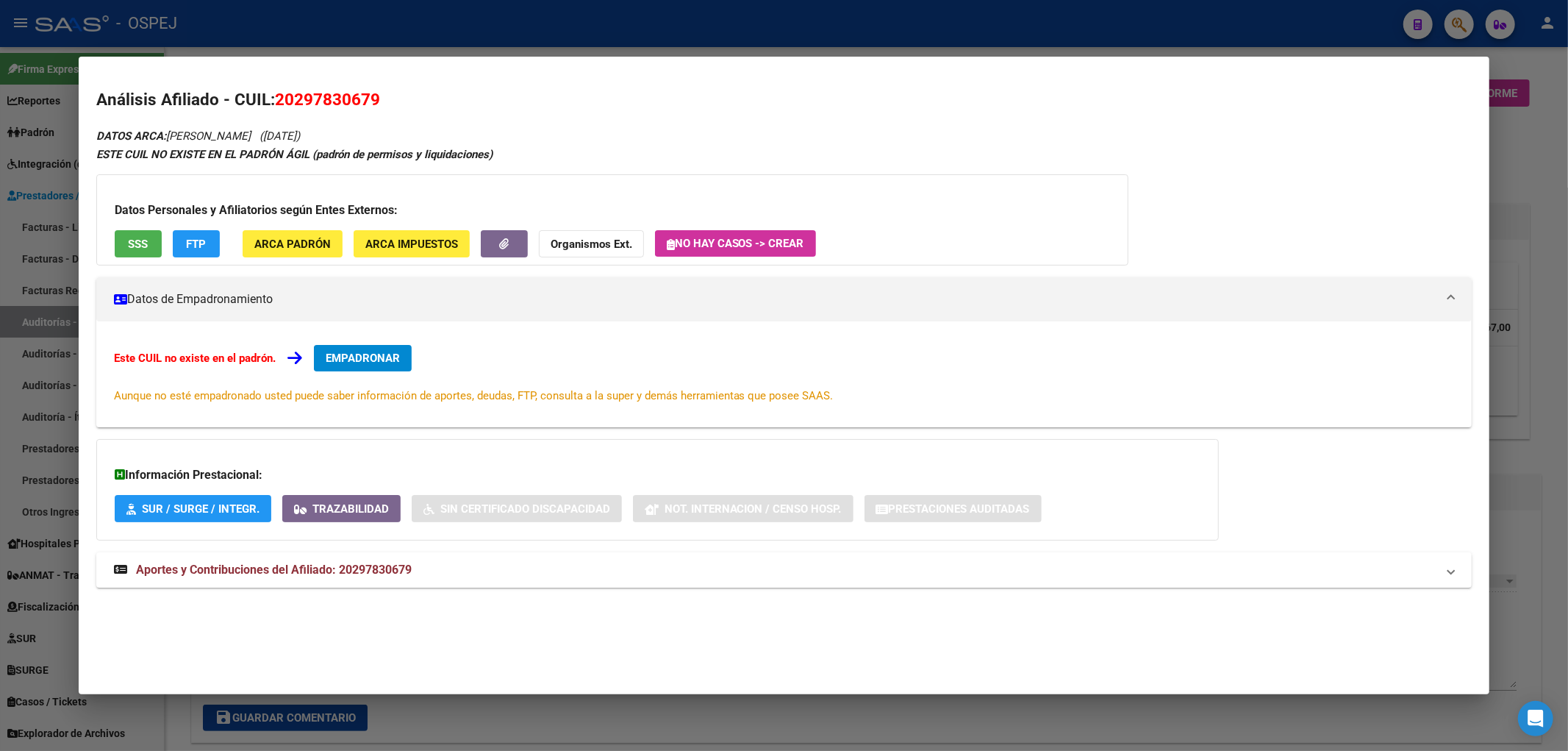
click at [614, 247] on strong "Organismos Ext." at bounding box center [591, 244] width 82 height 13
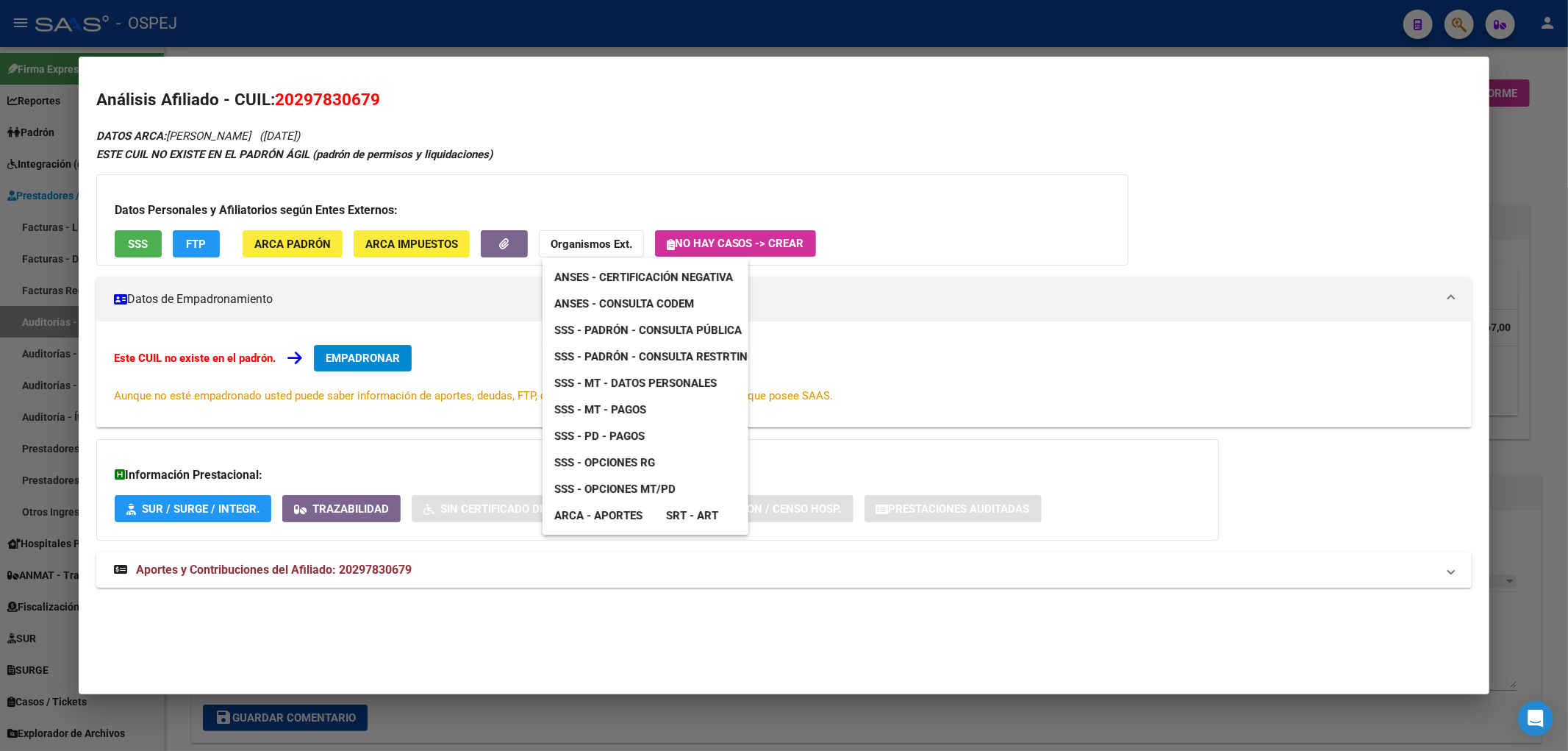
click at [588, 431] on span "SSS - PD - Pagos" at bounding box center [600, 436] width 91 height 13
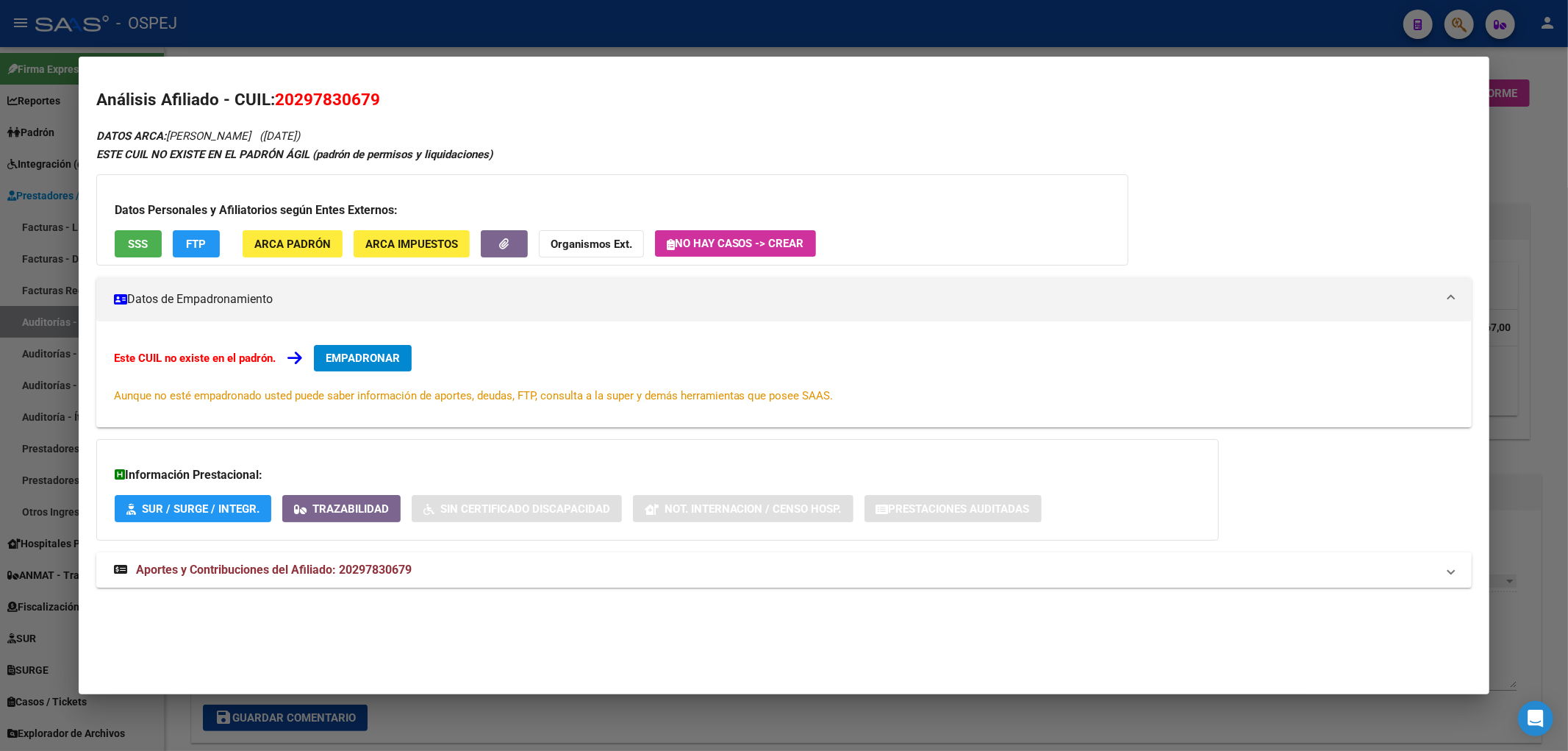
click at [566, 223] on div "Datos Personales y Afiliatorios según Entes Externos: SSS FTP ARCA Padrón ARCA …" at bounding box center [612, 220] width 1032 height 91
click at [582, 252] on button "Organismos Ext." at bounding box center [591, 243] width 105 height 27
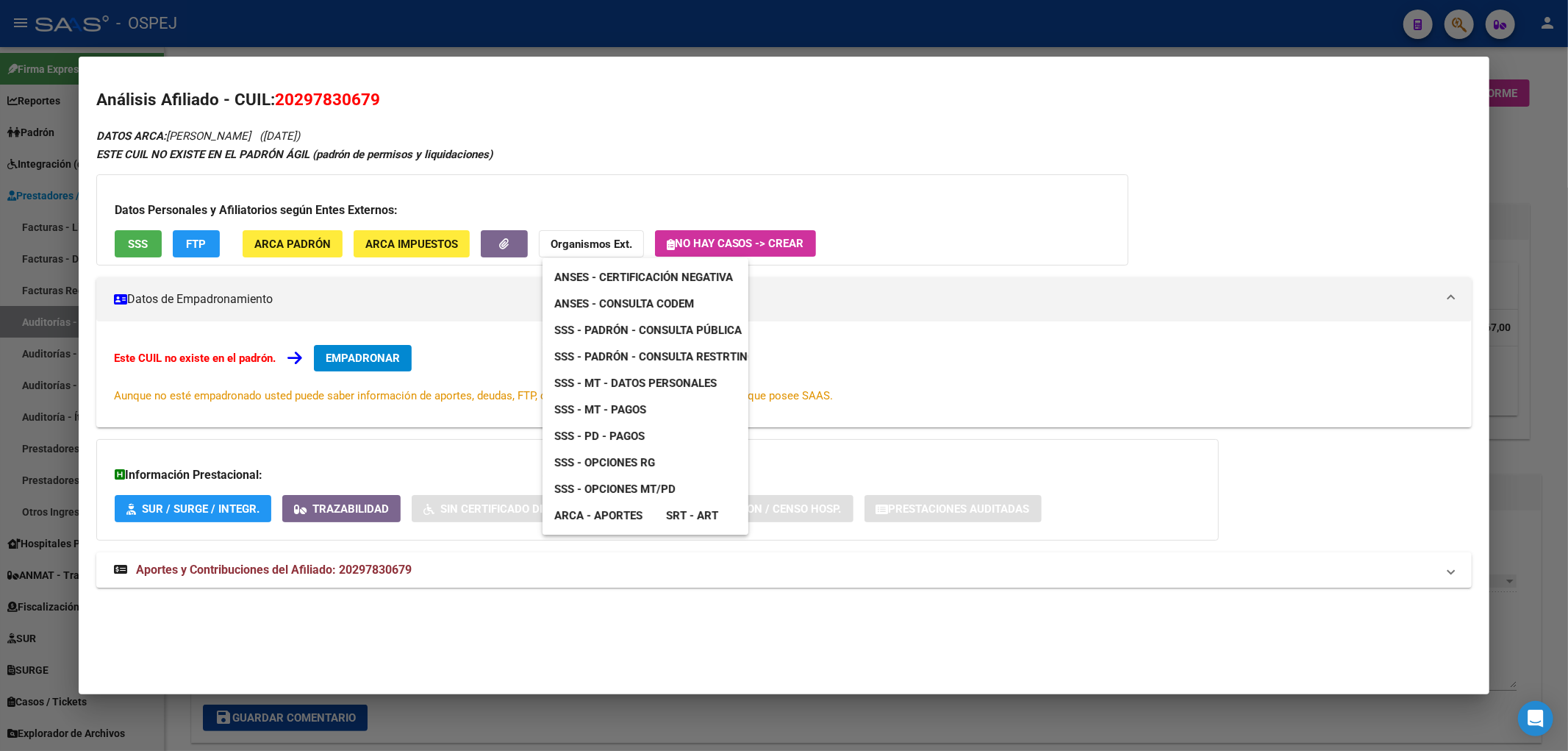
click at [436, 164] on div at bounding box center [784, 376] width 1568 height 751
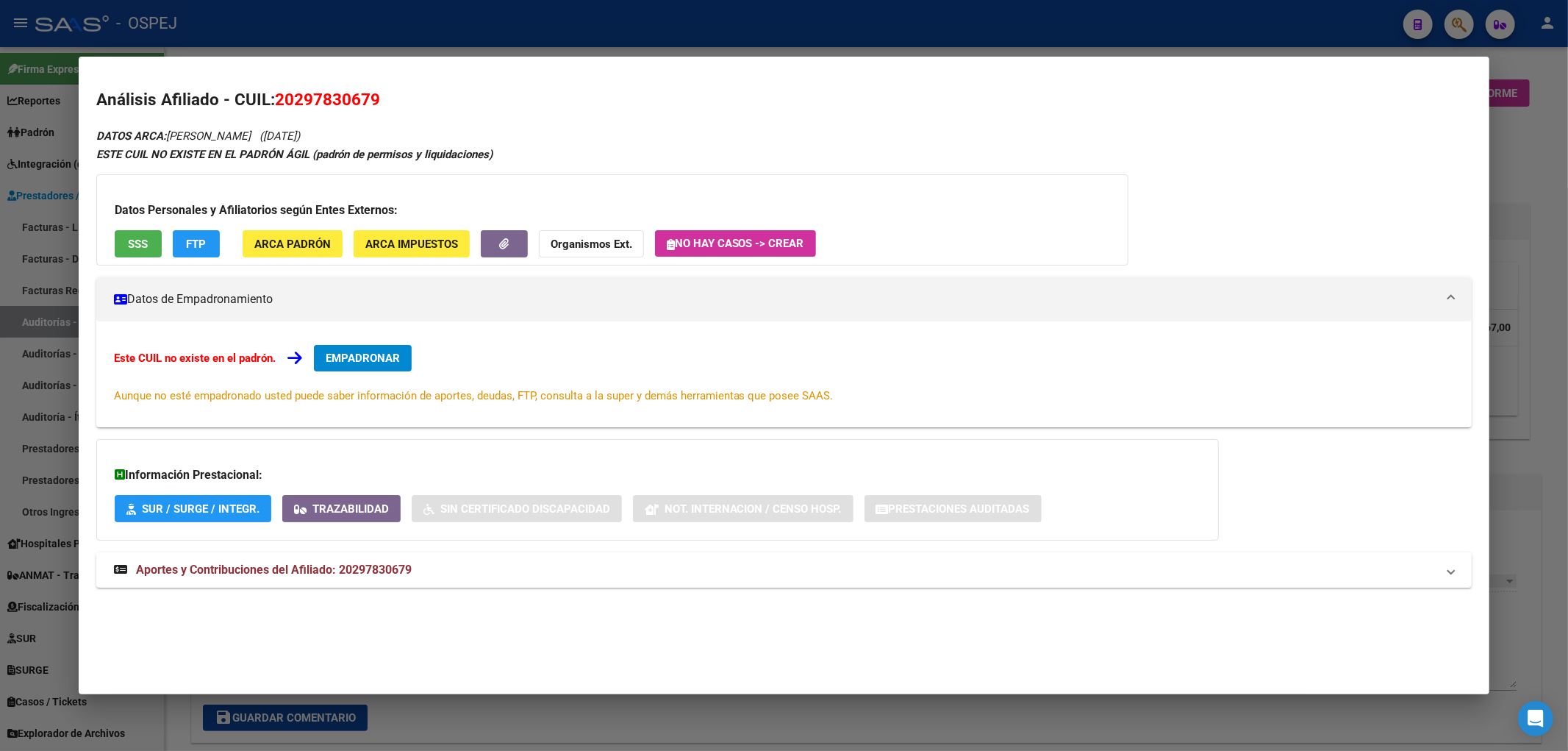
click at [122, 233] on button "SSS" at bounding box center [138, 243] width 47 height 27
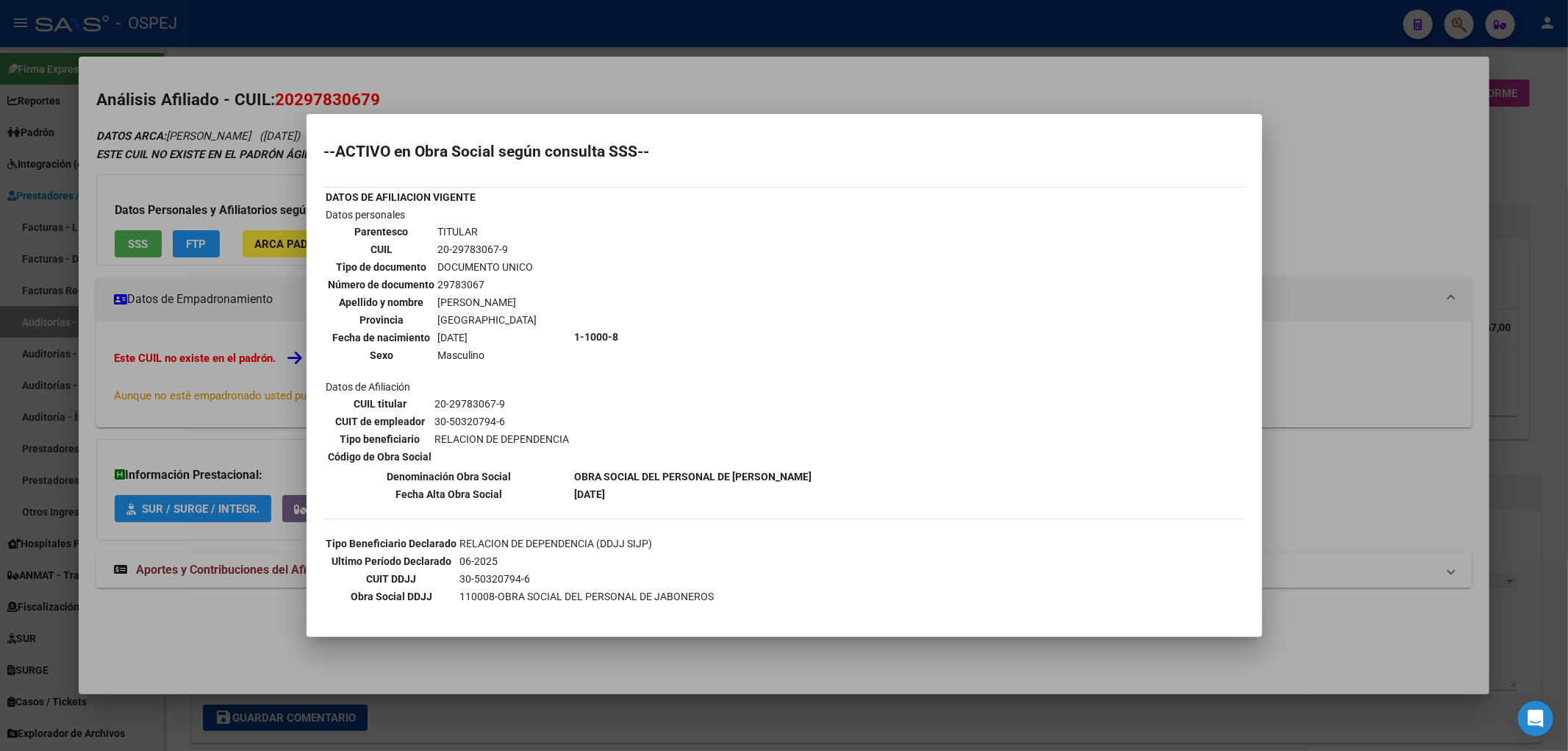
click at [213, 213] on div at bounding box center [784, 376] width 1568 height 751
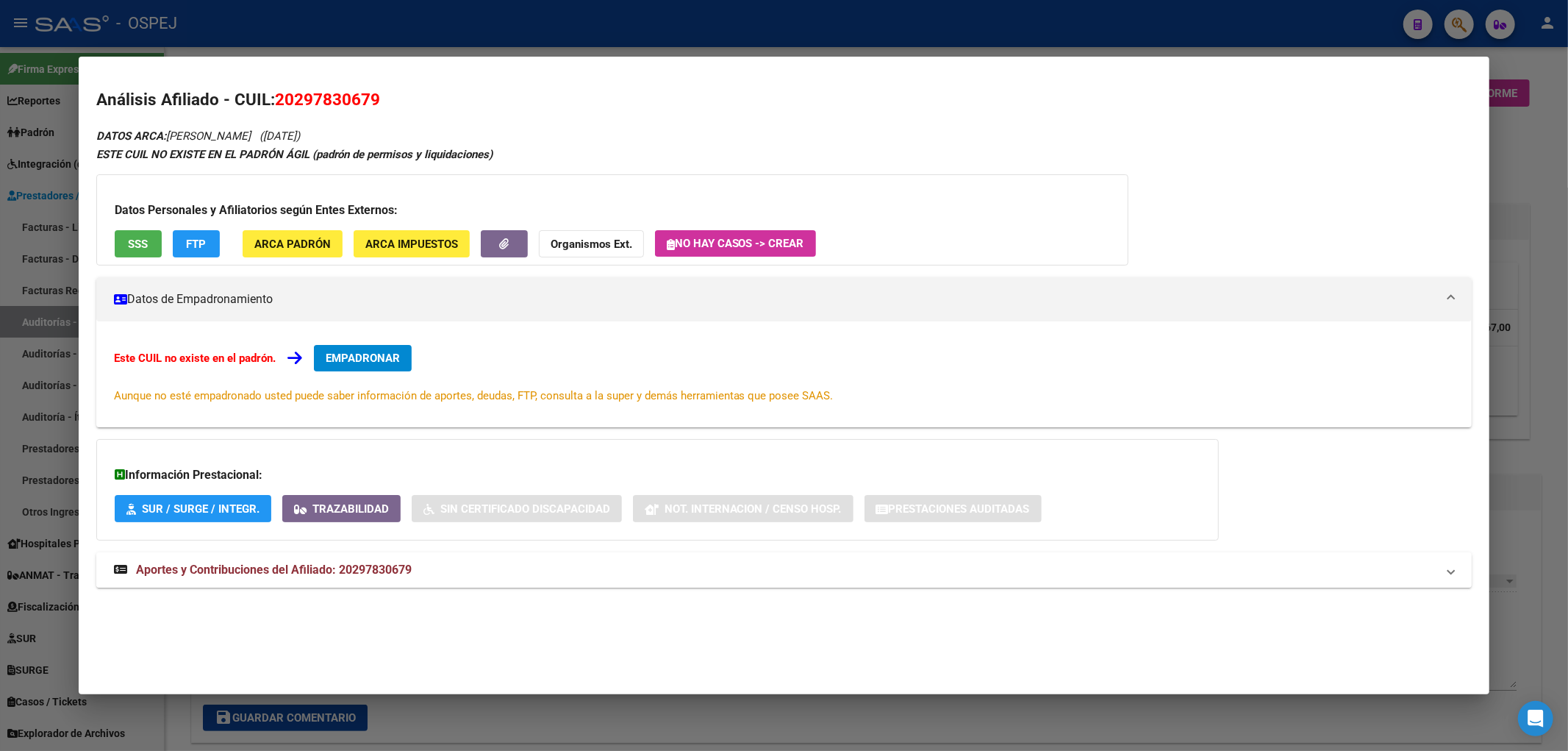
click at [417, 579] on mat-expansion-panel-header "Aportes y Contribuciones del Afiliado: 20297830679" at bounding box center [784, 569] width 1376 height 35
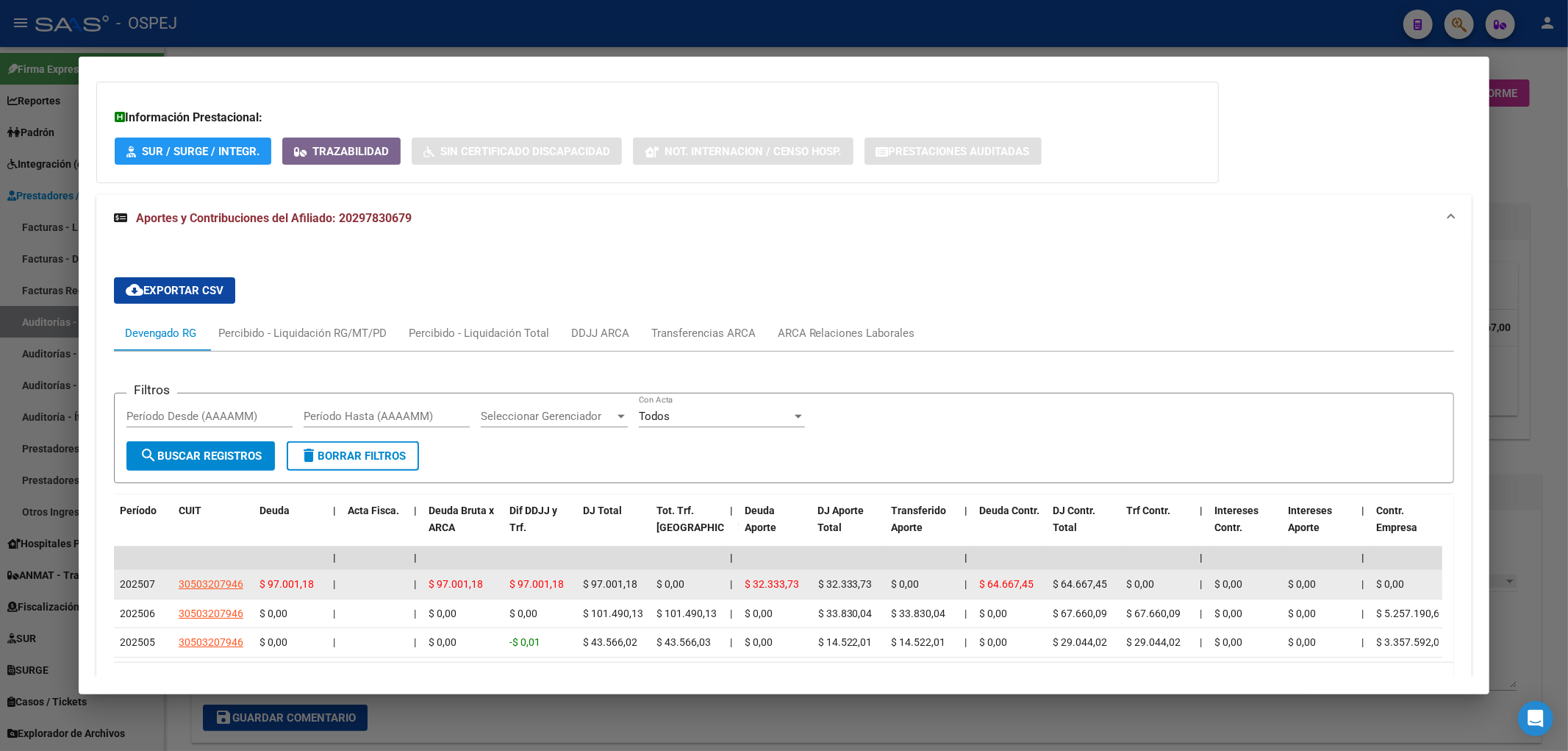
scroll to position [463, 0]
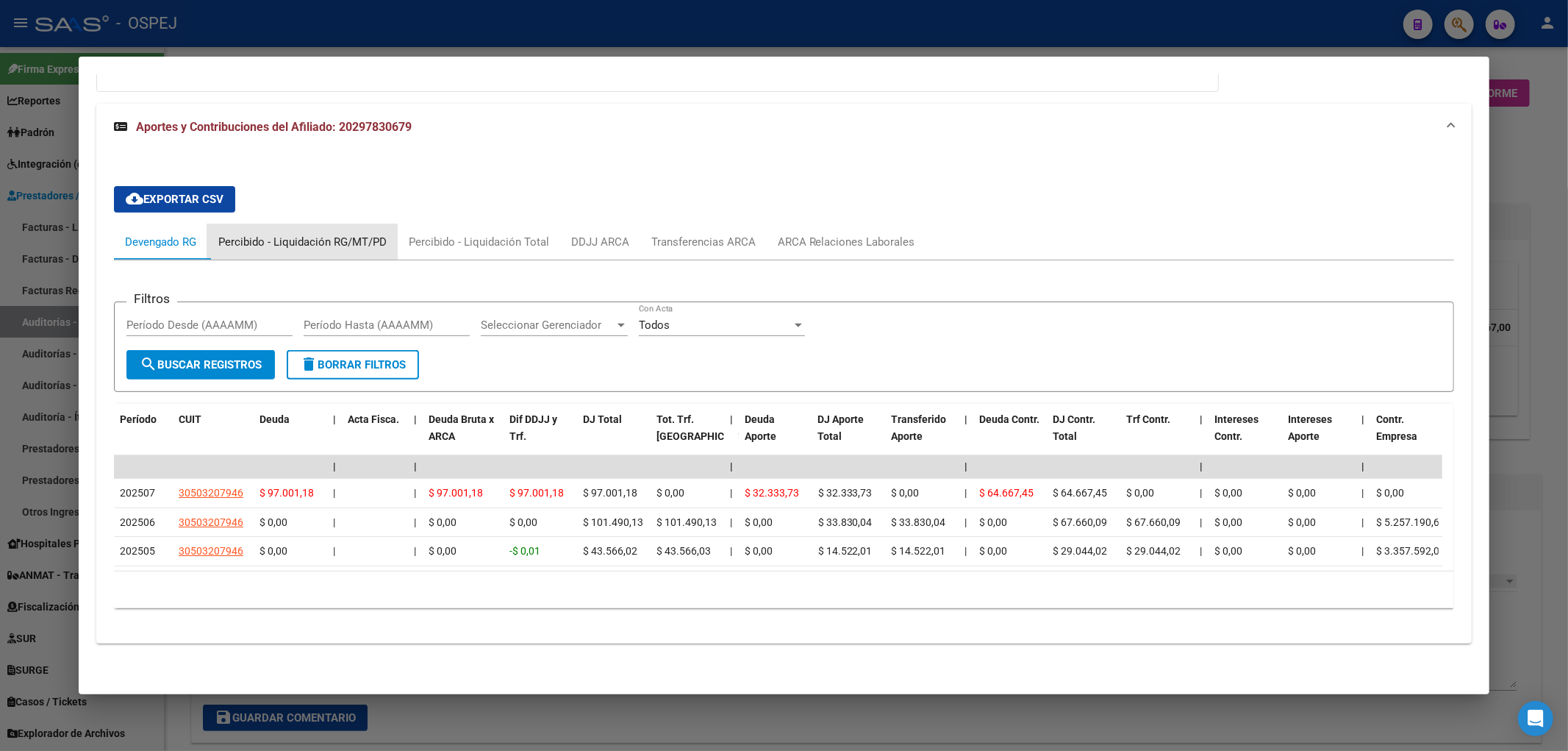
click at [374, 224] on div "Percibido - Liquidación RG/MT/PD" at bounding box center [302, 242] width 191 height 35
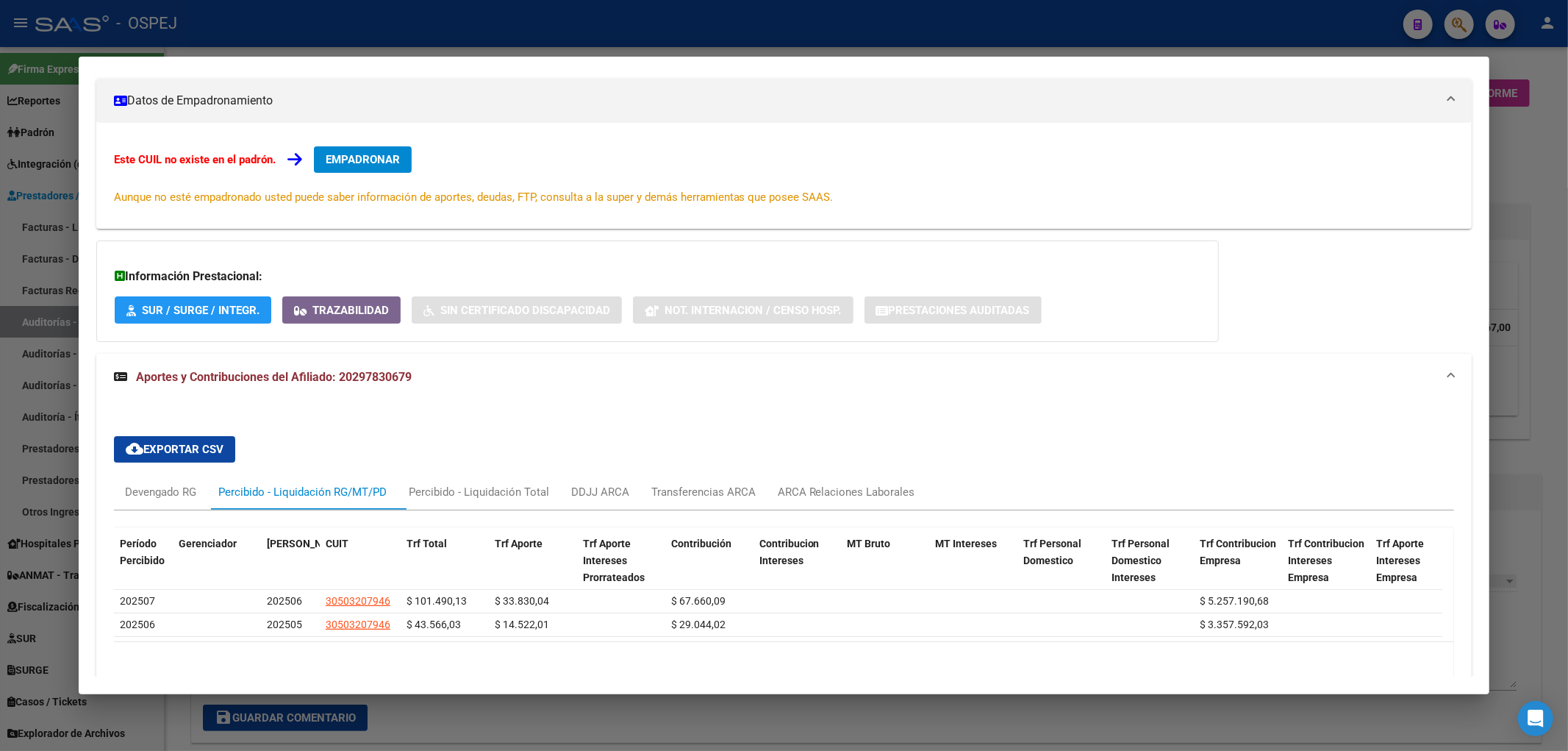
scroll to position [282, 0]
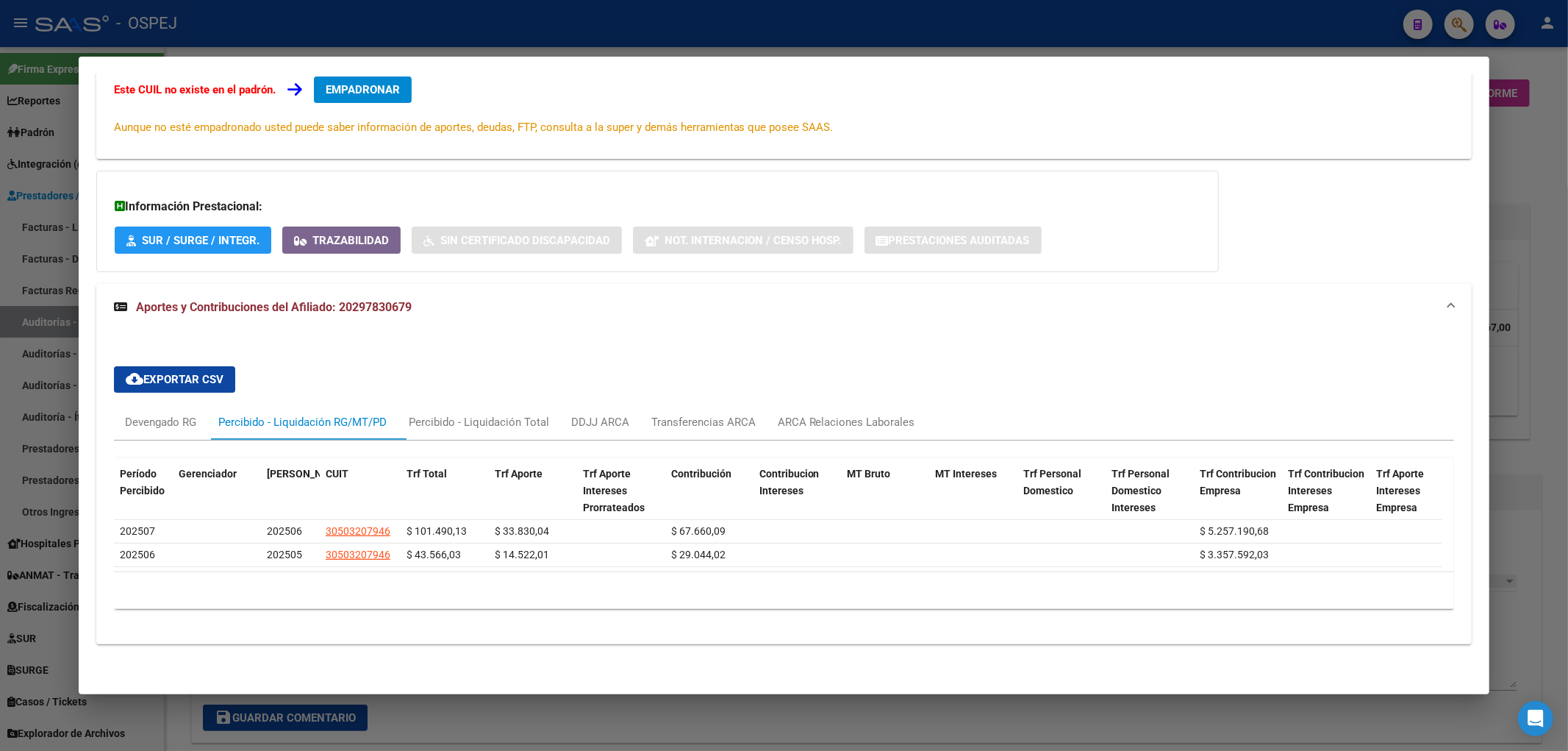
drag, startPoint x: 478, startPoint y: 442, endPoint x: 490, endPoint y: 413, distance: 31.4
click at [478, 442] on div "Período Percibido Gerenciador Período Devengado CUIT Trf Total Trf Aporte Trf A…" at bounding box center [784, 531] width 1340 height 180
click at [490, 414] on div "Percibido - Liquidación Total" at bounding box center [478, 423] width 140 height 17
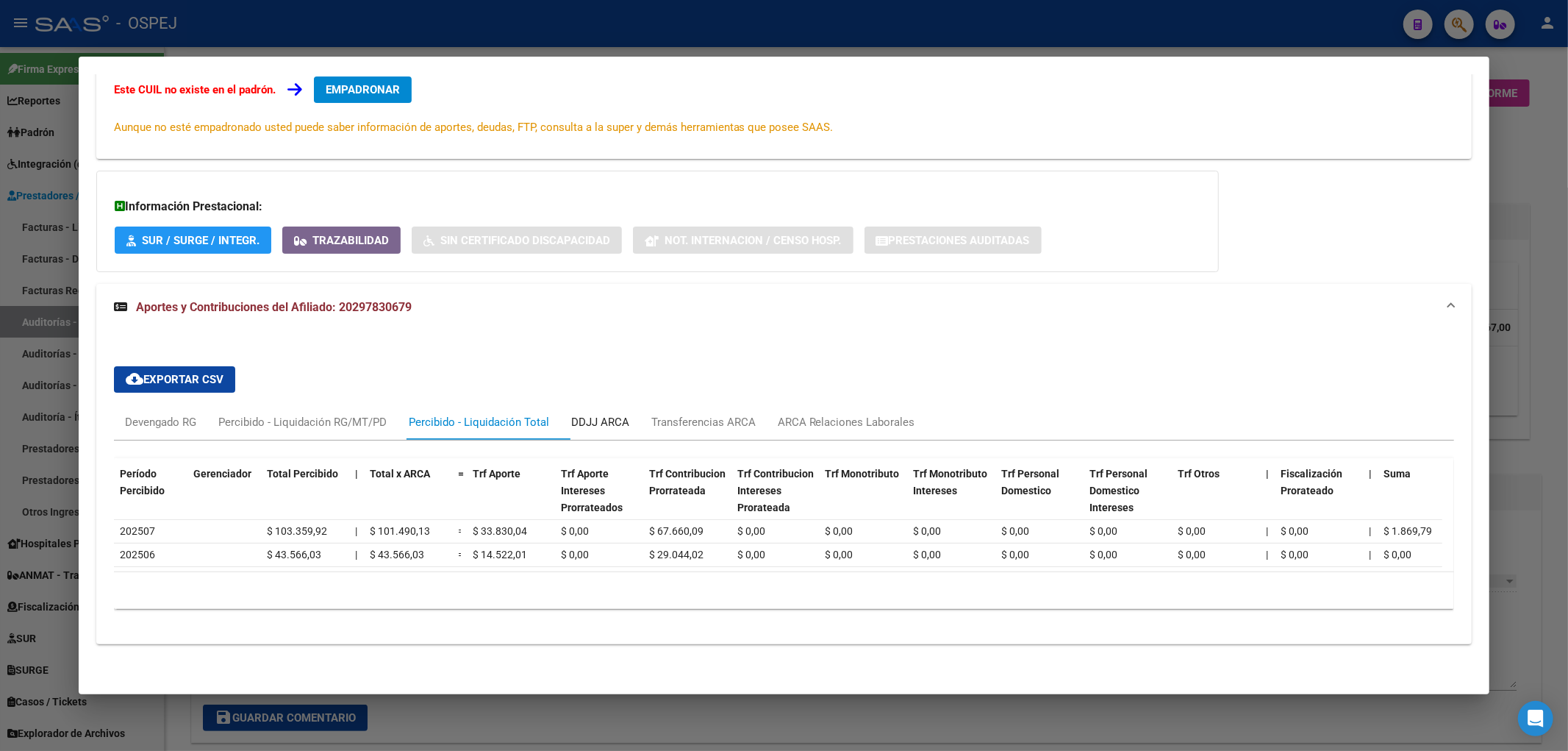
click at [629, 414] on div "DDJJ ARCA" at bounding box center [600, 423] width 58 height 17
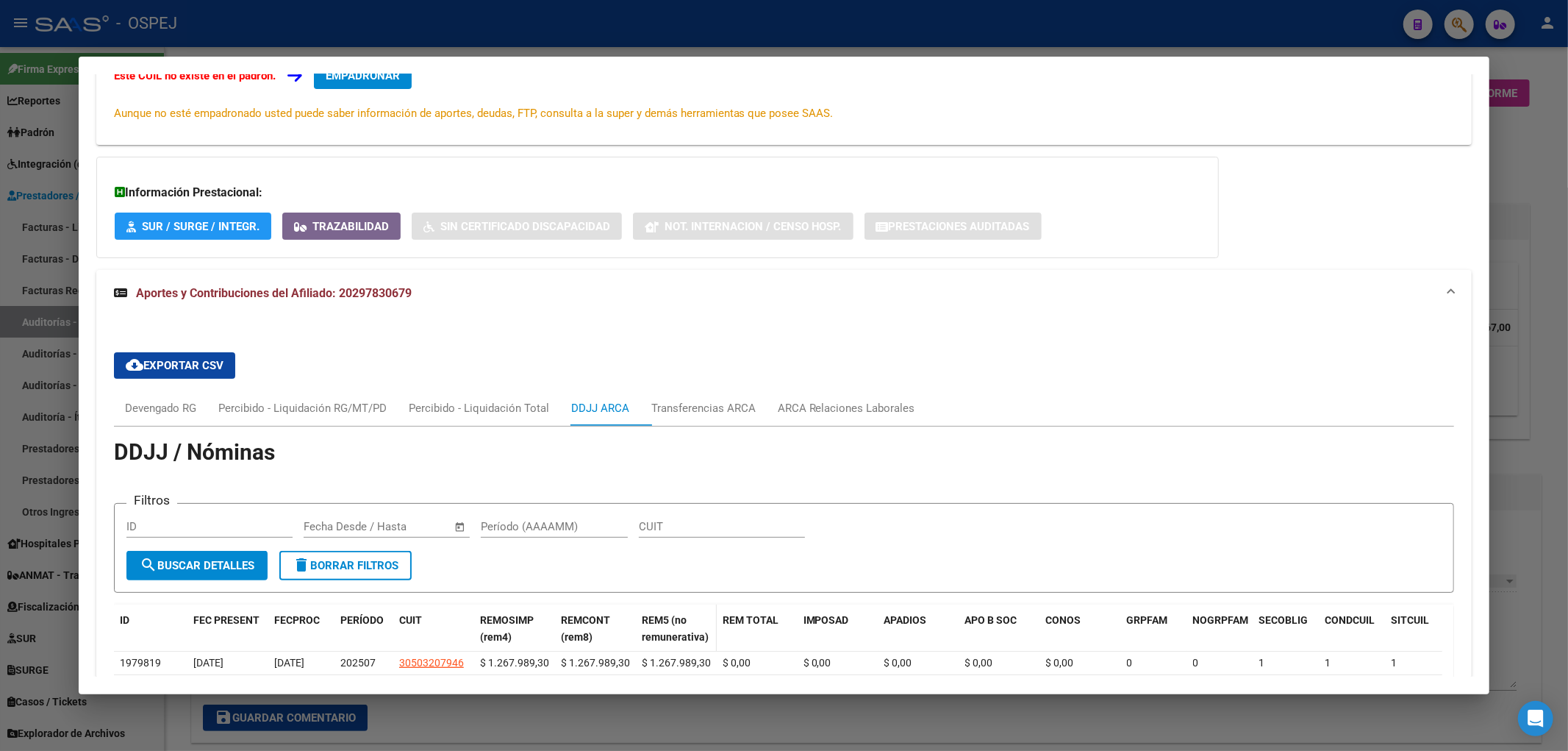
scroll to position [474, 0]
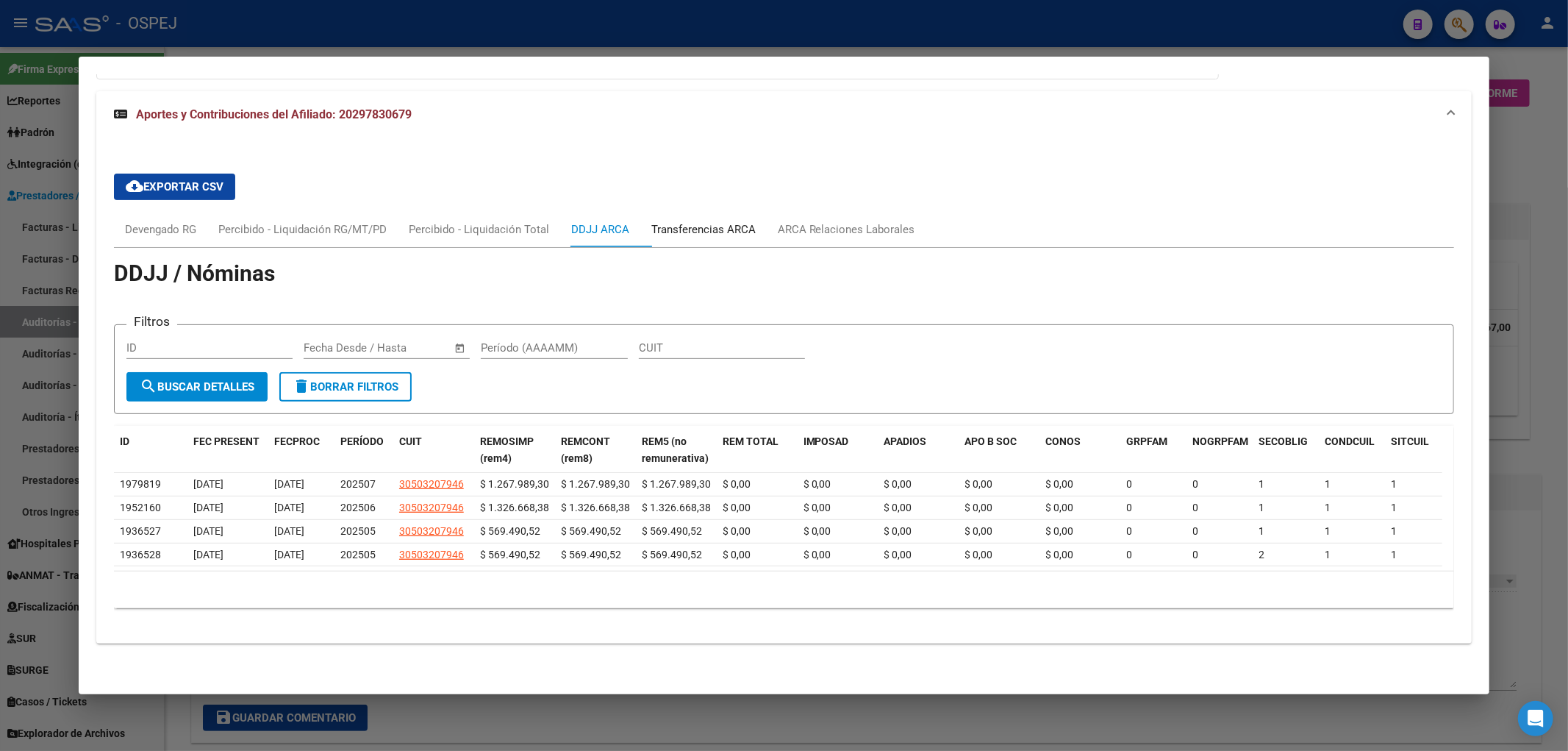
click at [756, 221] on div "Transferencias ARCA" at bounding box center [704, 229] width 105 height 17
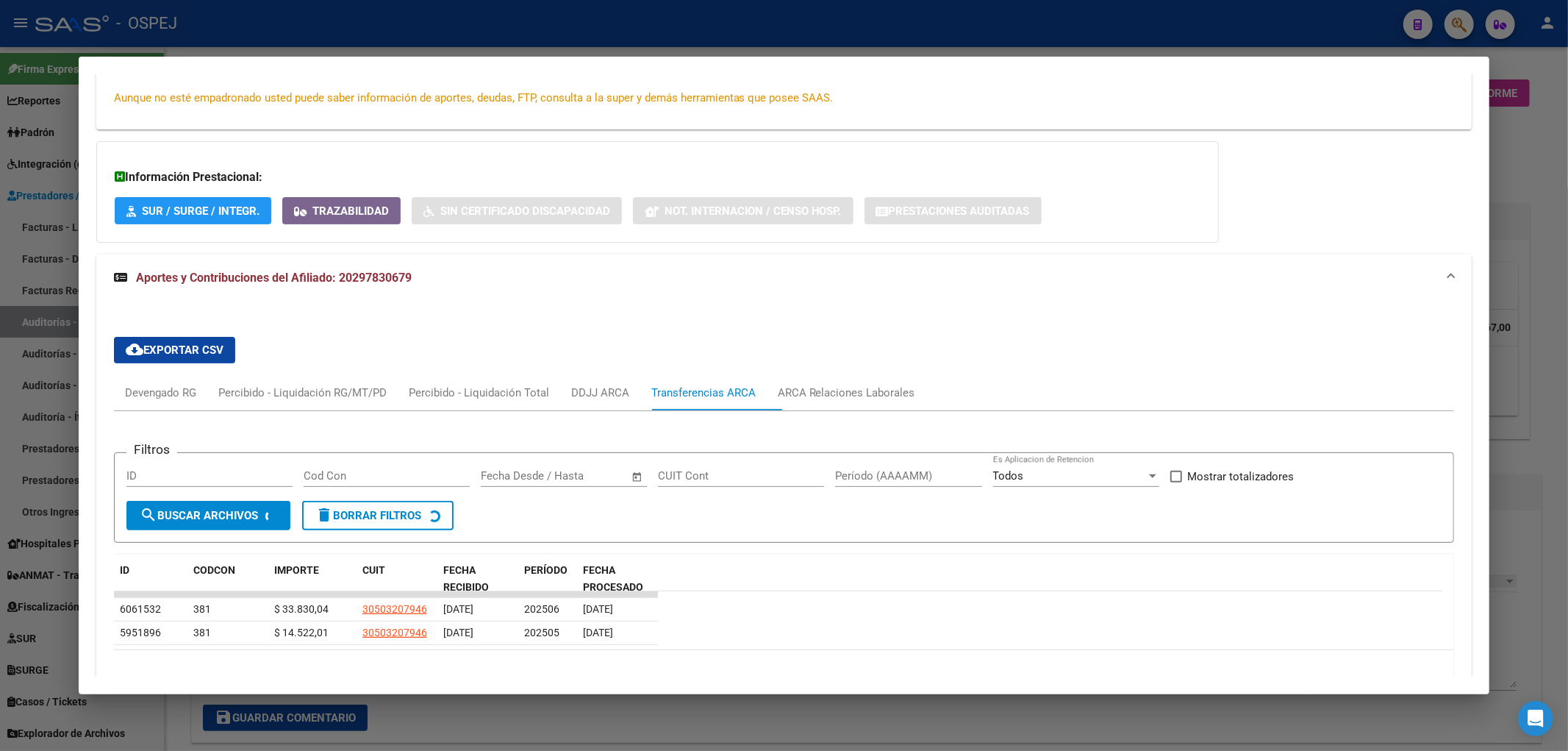
scroll to position [376, 0]
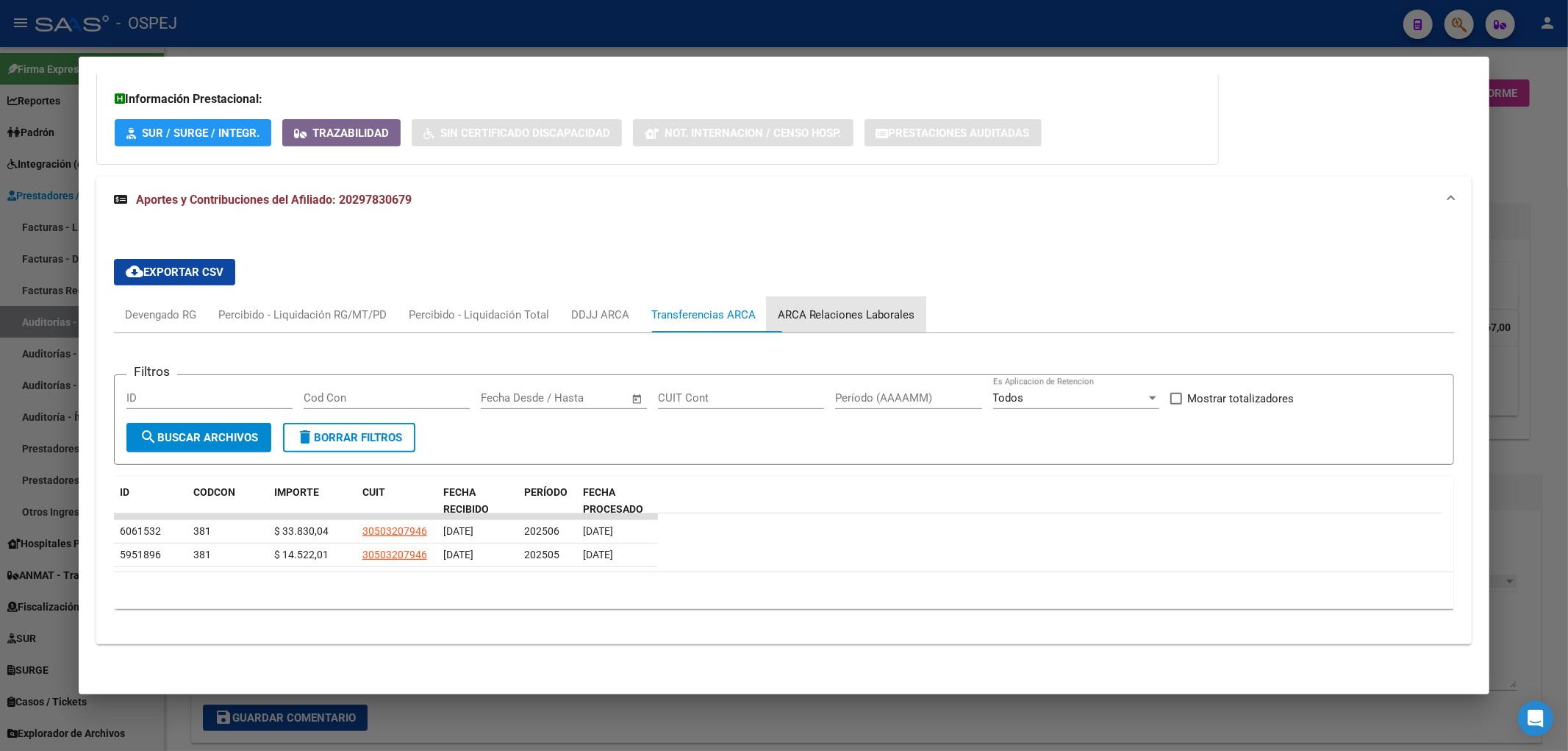
click at [847, 333] on div "ARCA Relaciones Laborales" at bounding box center [845, 314] width 159 height 35
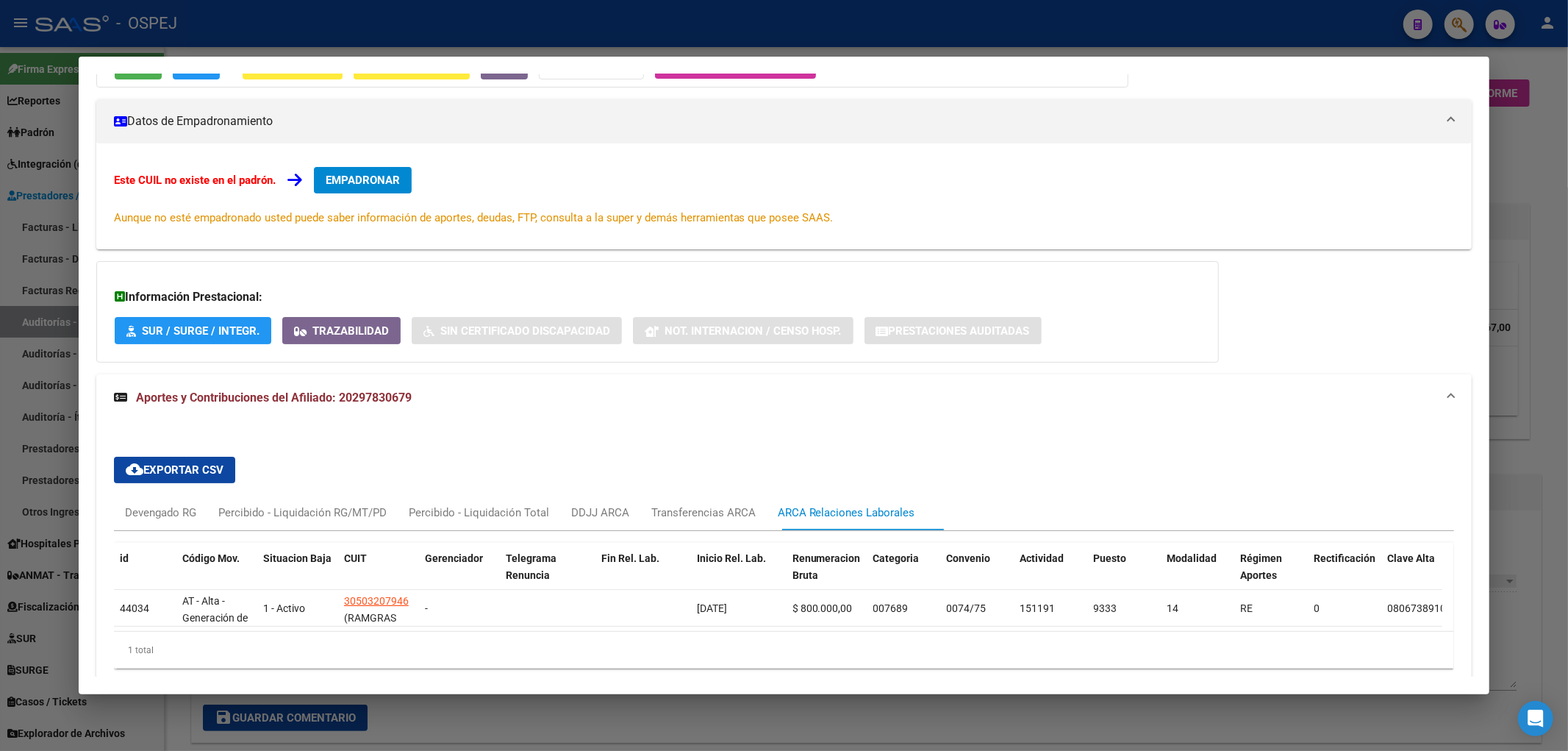
scroll to position [252, 0]
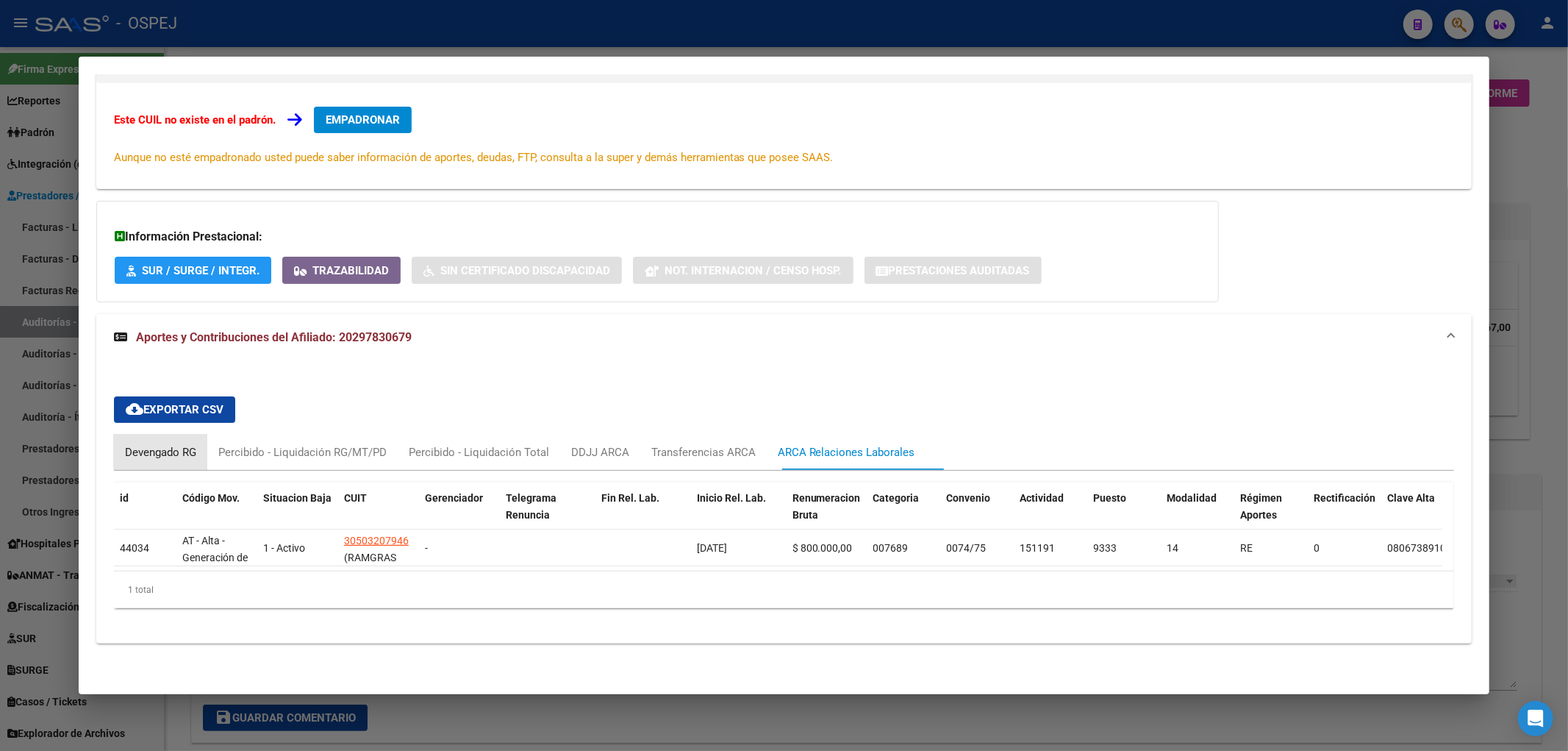
click at [170, 444] on div "Devengado RG" at bounding box center [160, 452] width 71 height 17
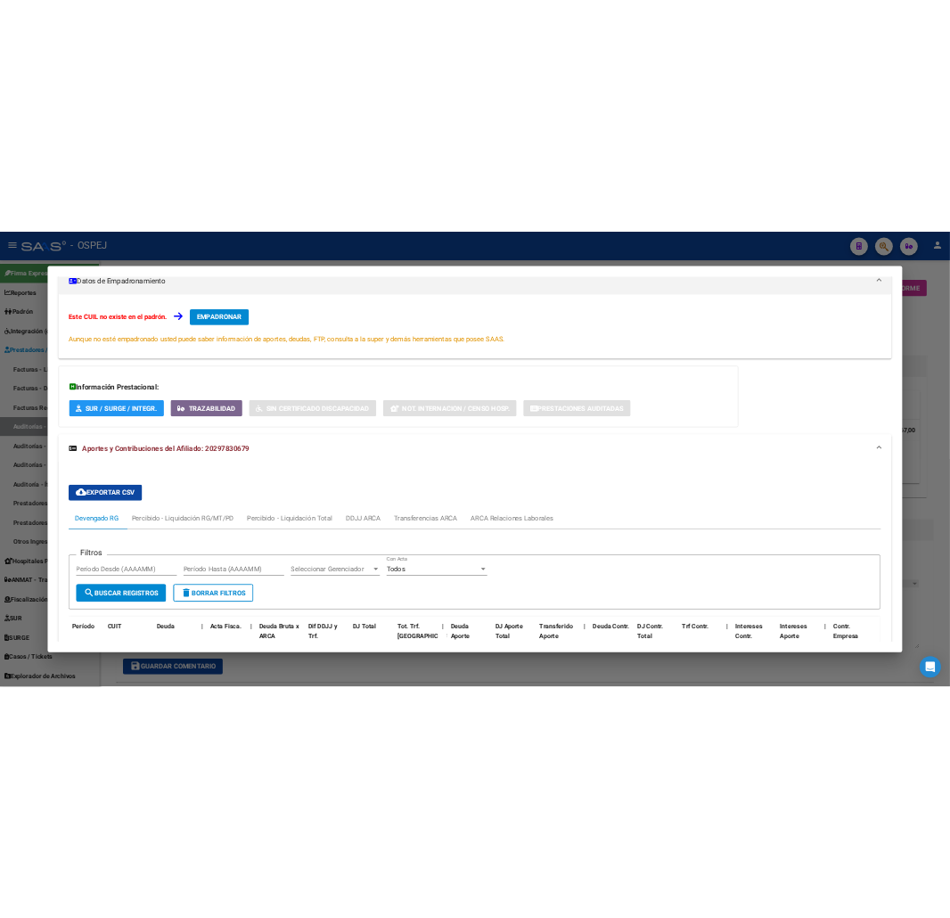
scroll to position [0, 0]
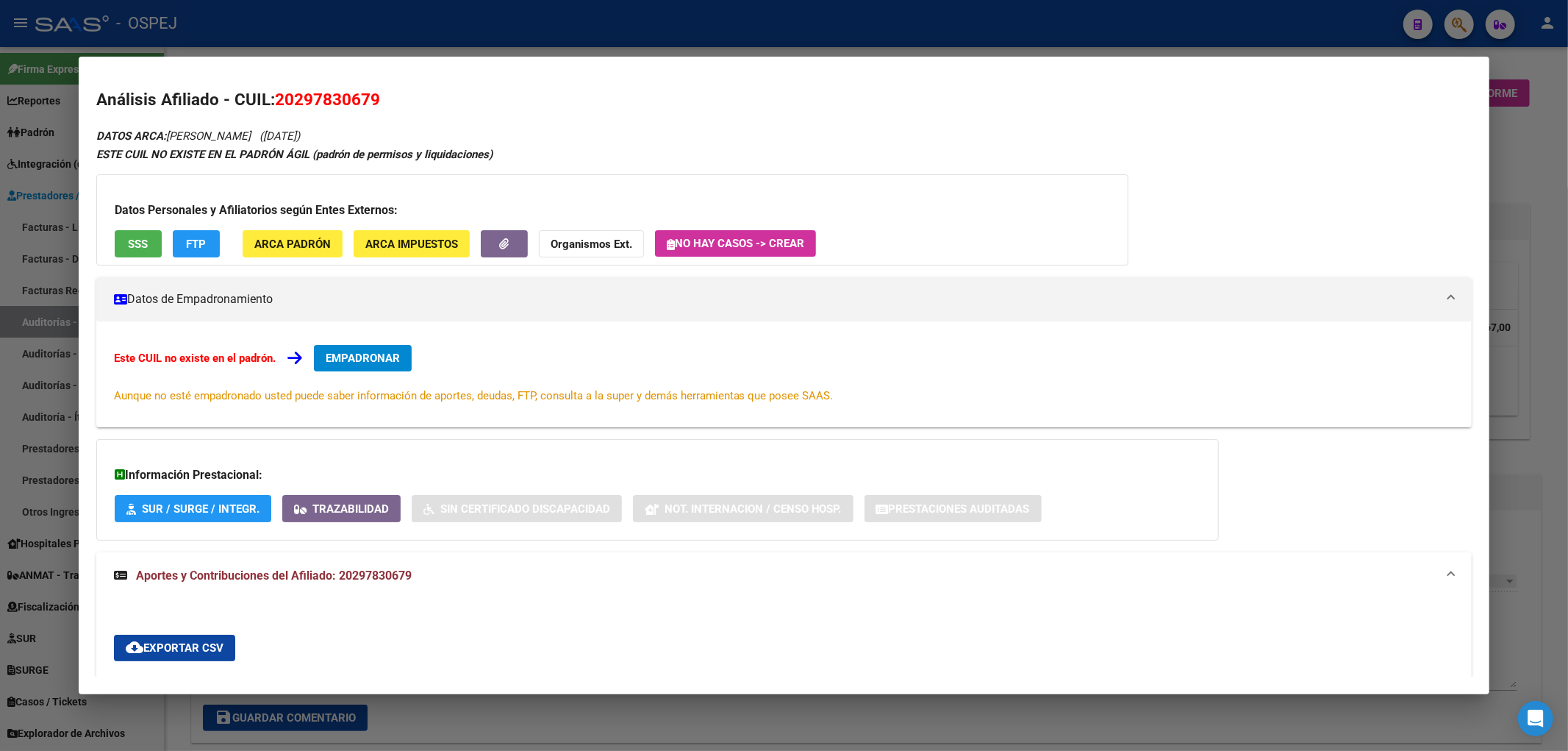
click at [325, 93] on span "20297830679" at bounding box center [327, 99] width 105 height 19
copy span "20297830679"
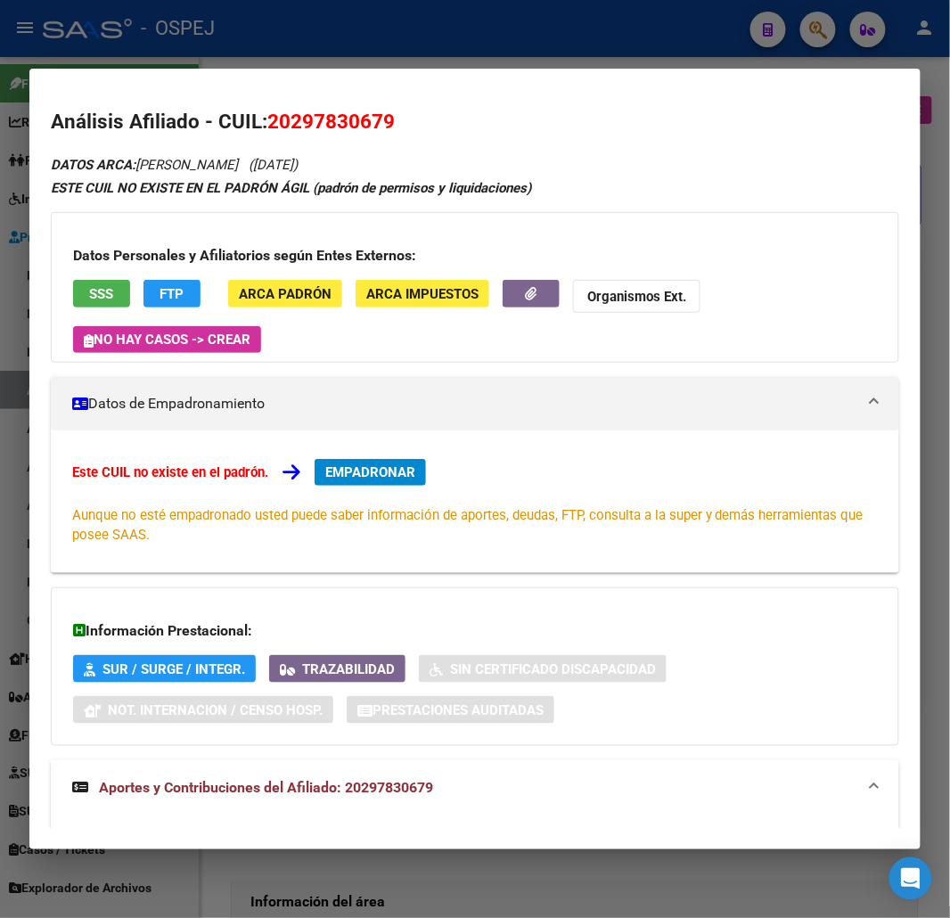
copy span "20297830679"
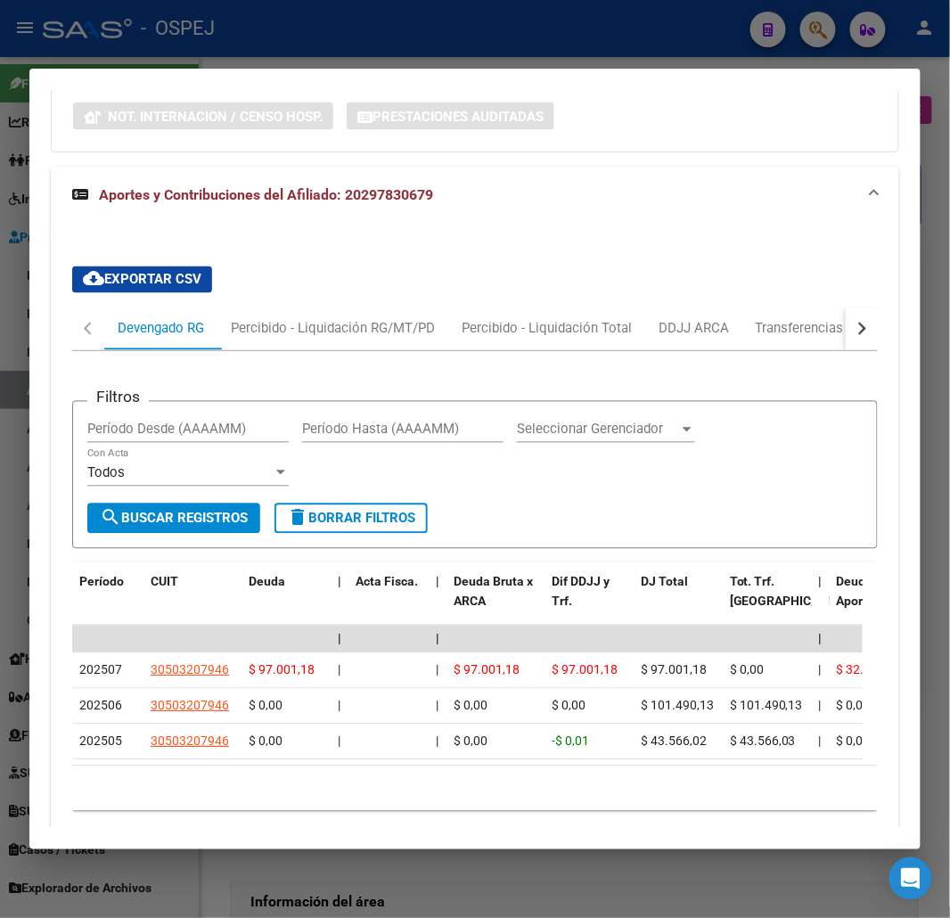
scroll to position [675, 0]
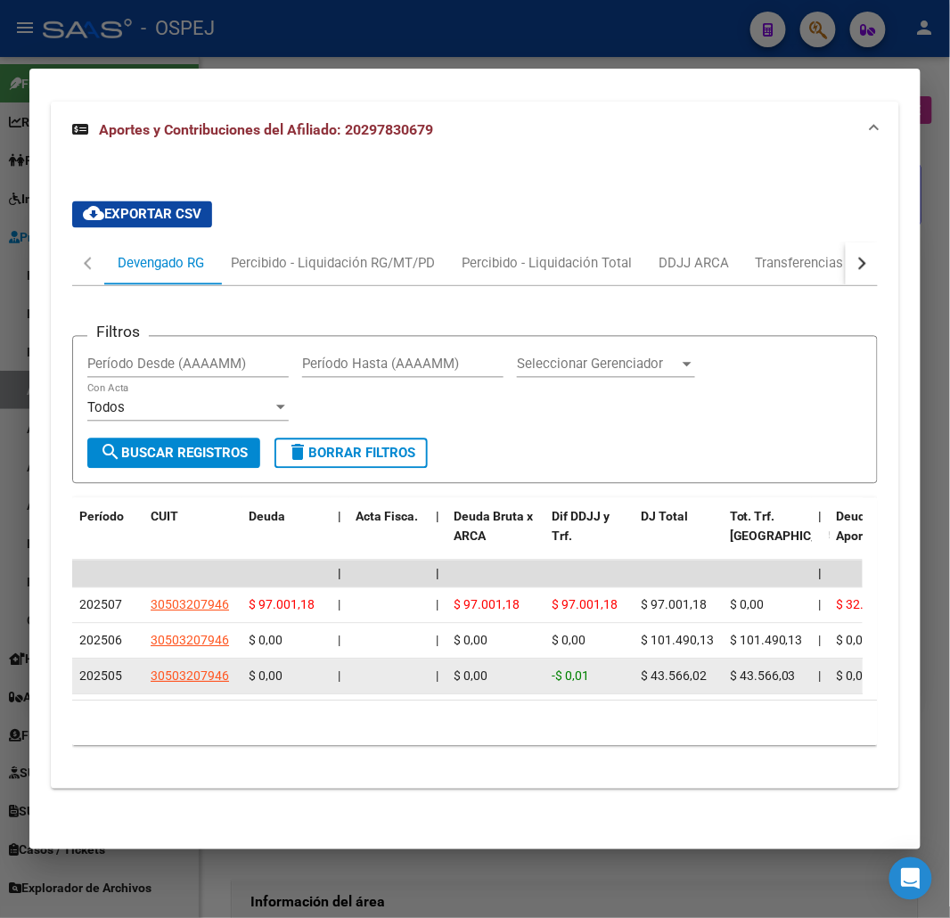
click at [184, 659] on datatable-body-cell "30503207946" at bounding box center [192, 676] width 98 height 35
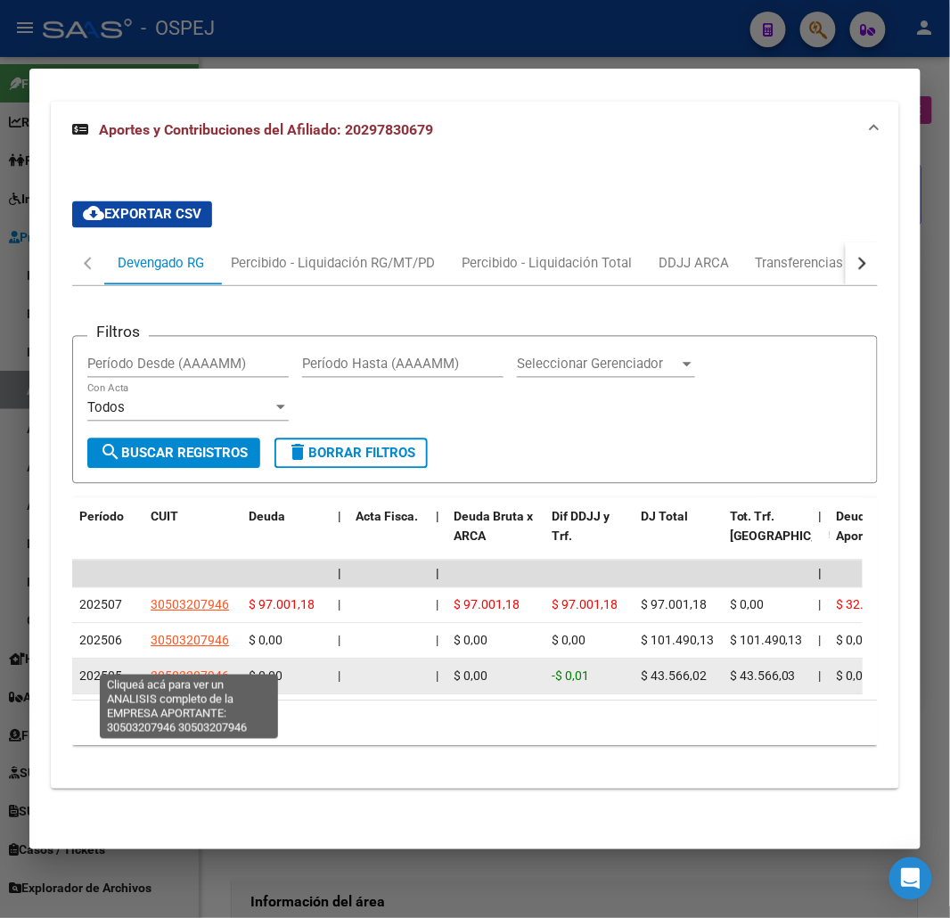
click at [183, 669] on span "30503207946" at bounding box center [190, 676] width 78 height 14
type textarea "30503207946"
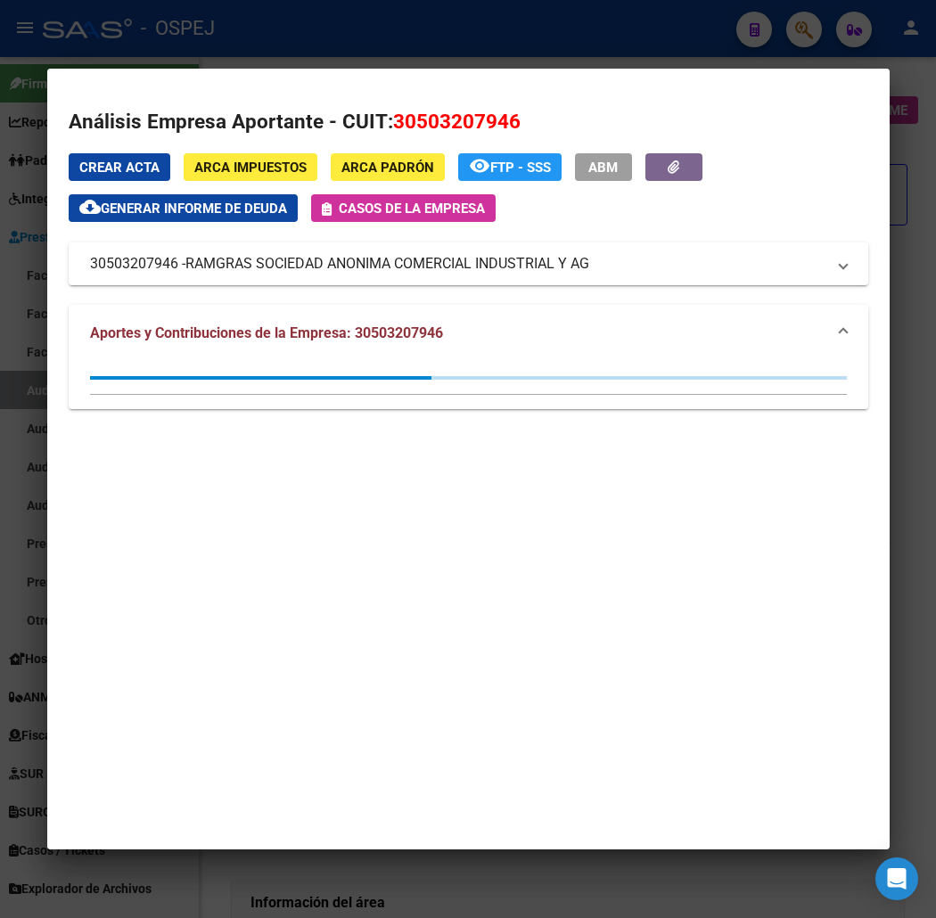
click at [290, 21] on div at bounding box center [468, 459] width 936 height 918
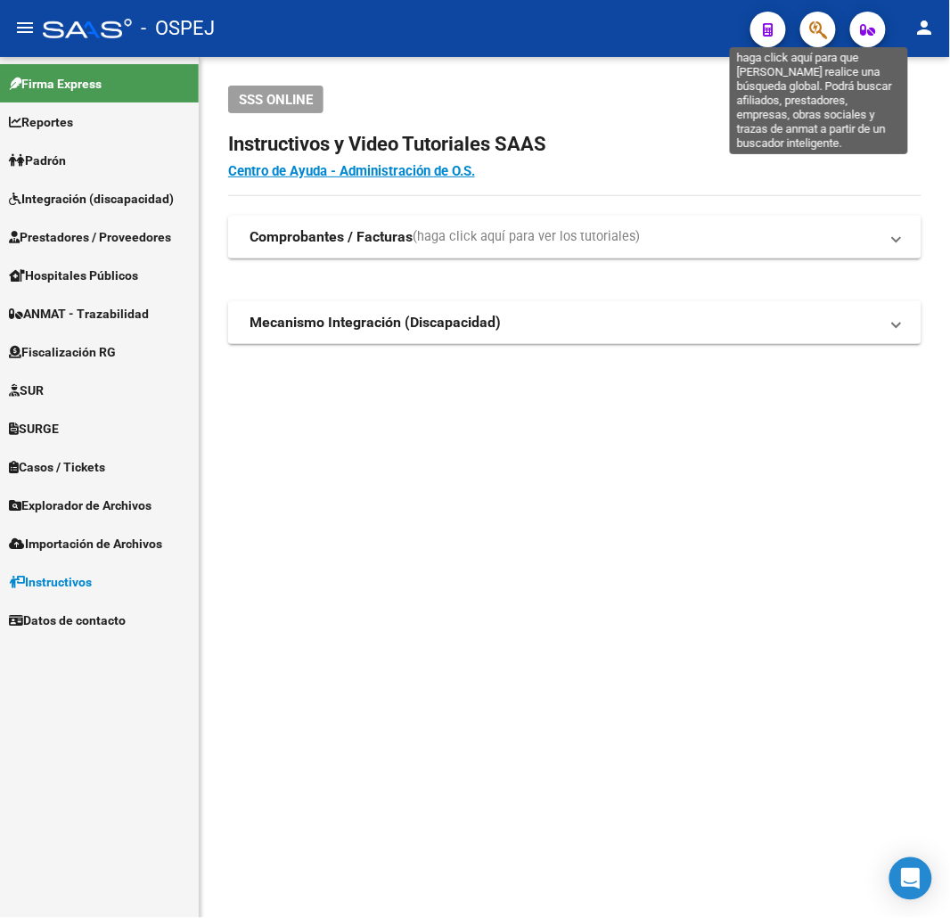
click at [825, 37] on icon "button" at bounding box center [818, 30] width 18 height 20
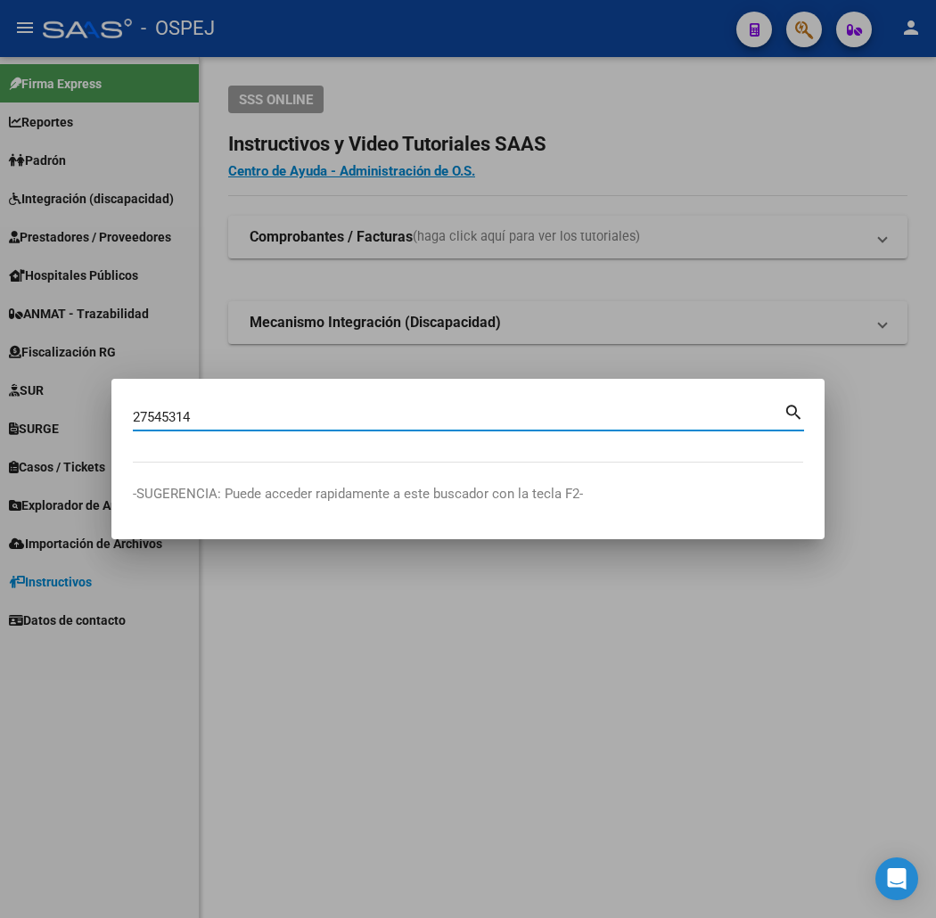
type input "27545314"
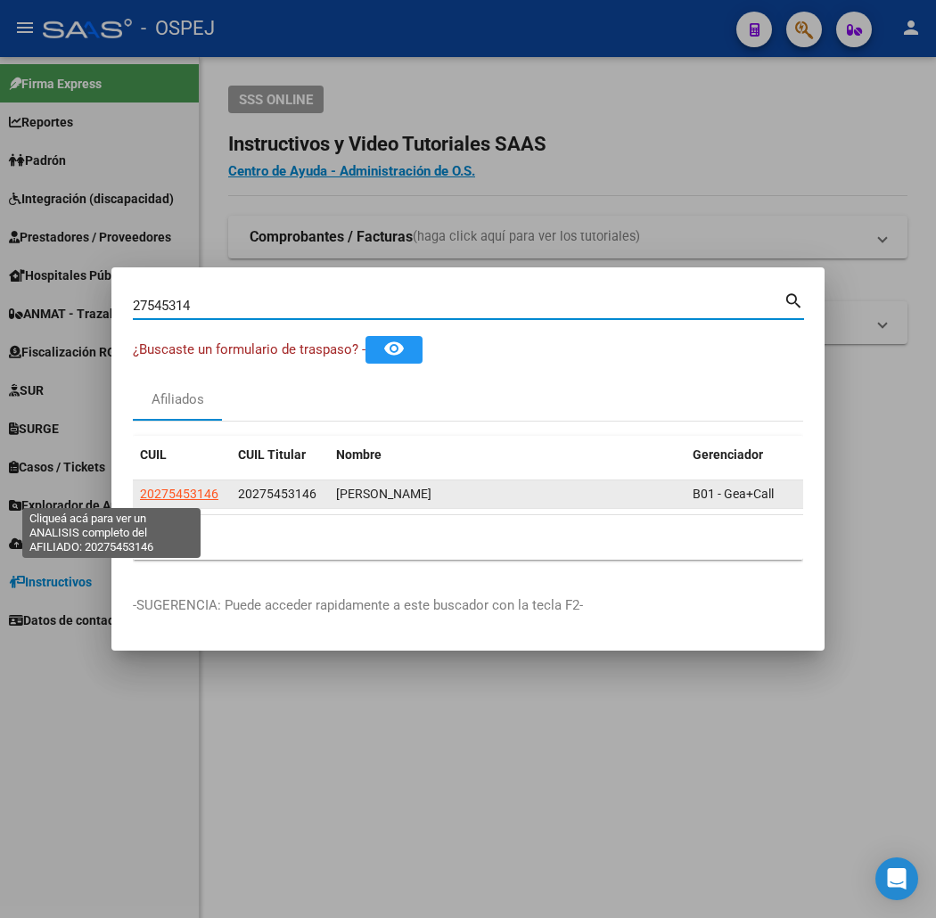
click at [140, 487] on span "20275453146" at bounding box center [179, 494] width 78 height 14
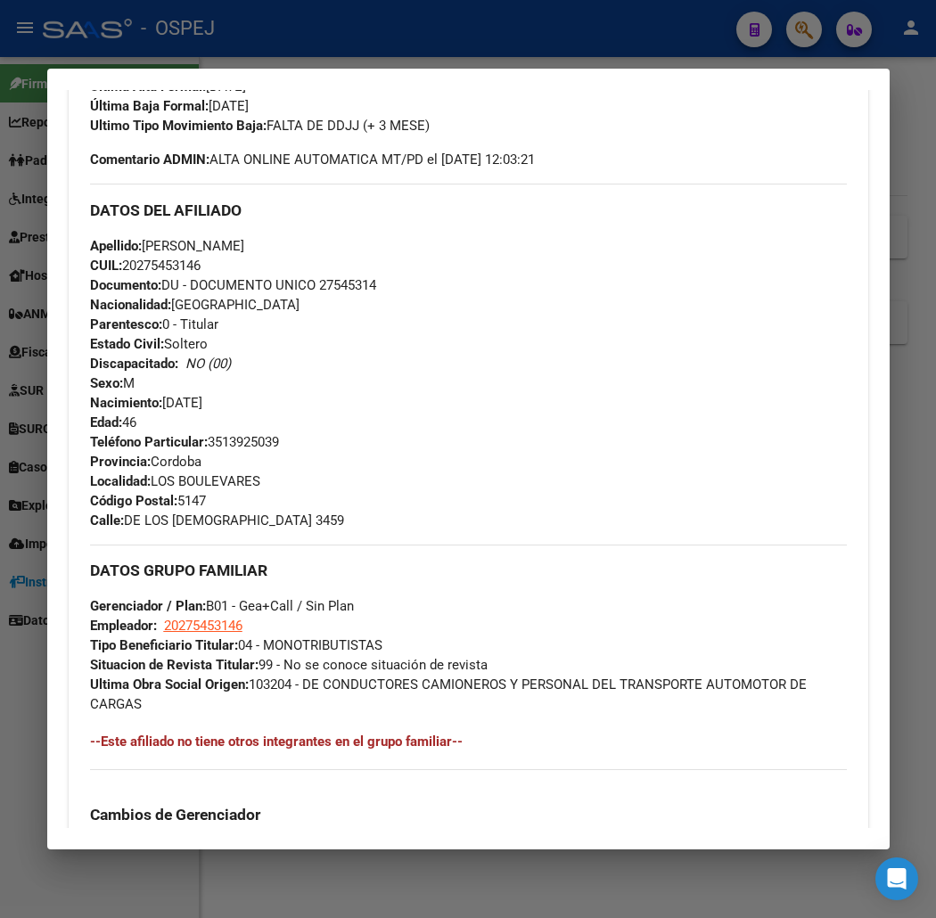
scroll to position [1057, 0]
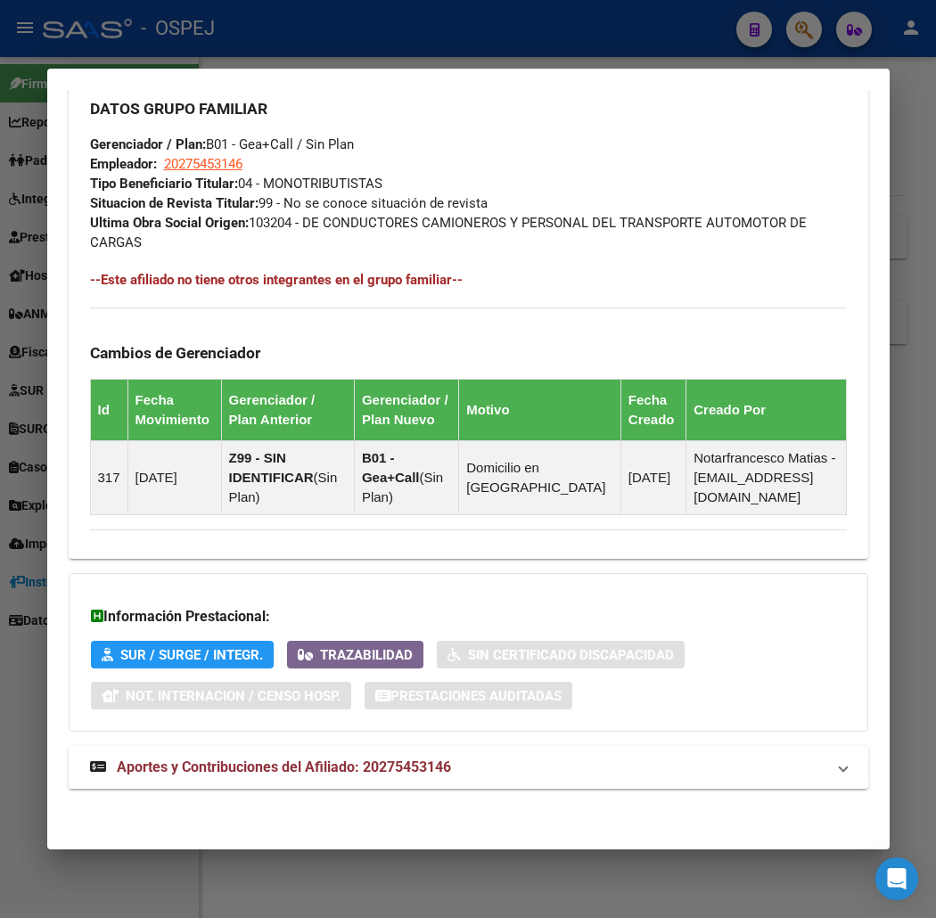
click at [411, 753] on mat-expansion-panel-header "Aportes y Contribuciones del Afiliado: 20275453146" at bounding box center [468, 767] width 799 height 43
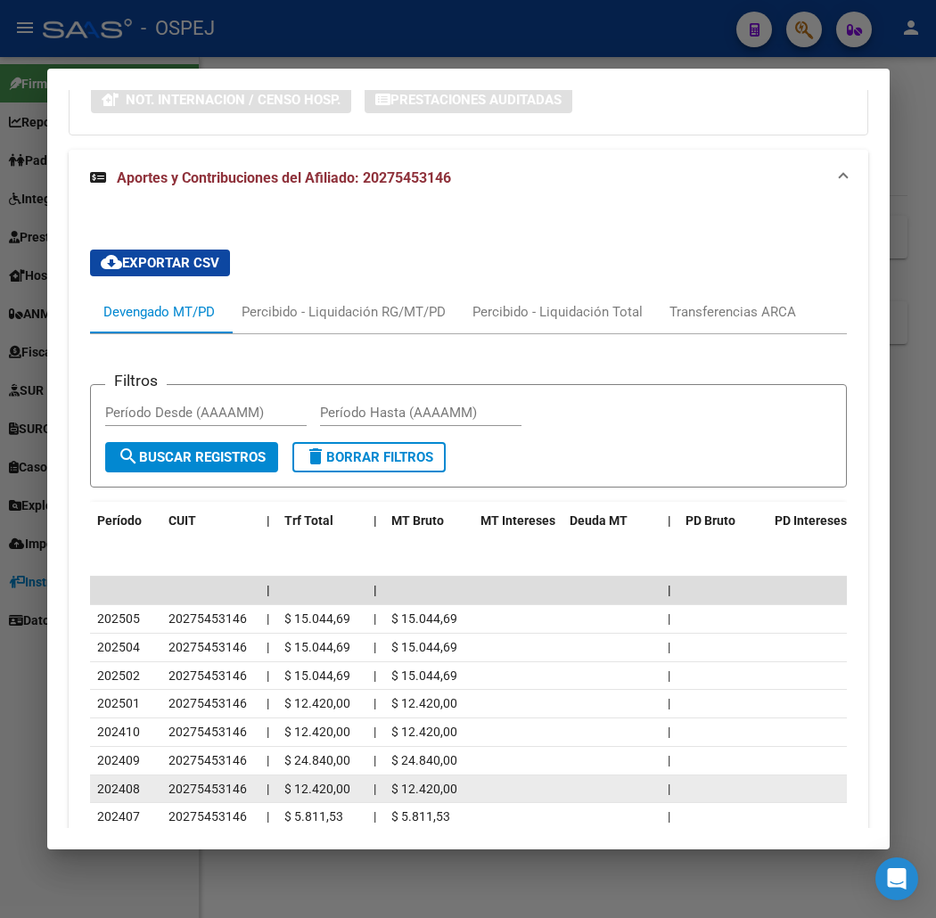
scroll to position [1849, 0]
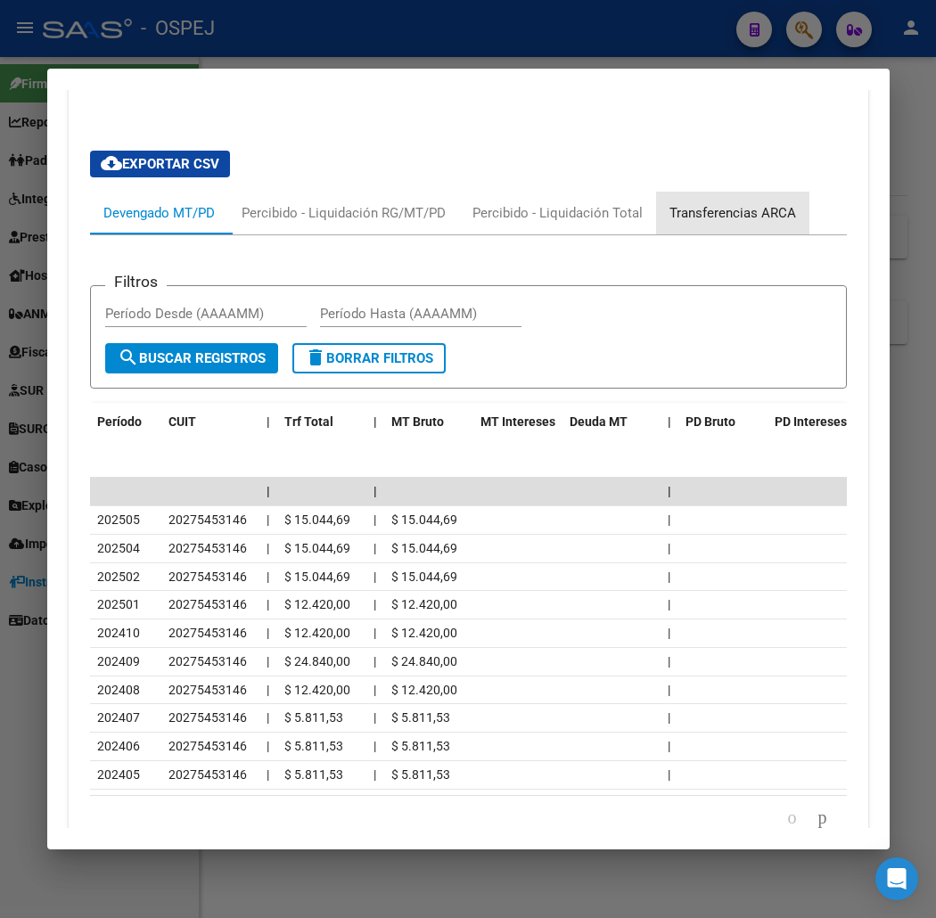
click at [746, 219] on div "Transferencias ARCA" at bounding box center [732, 213] width 127 height 20
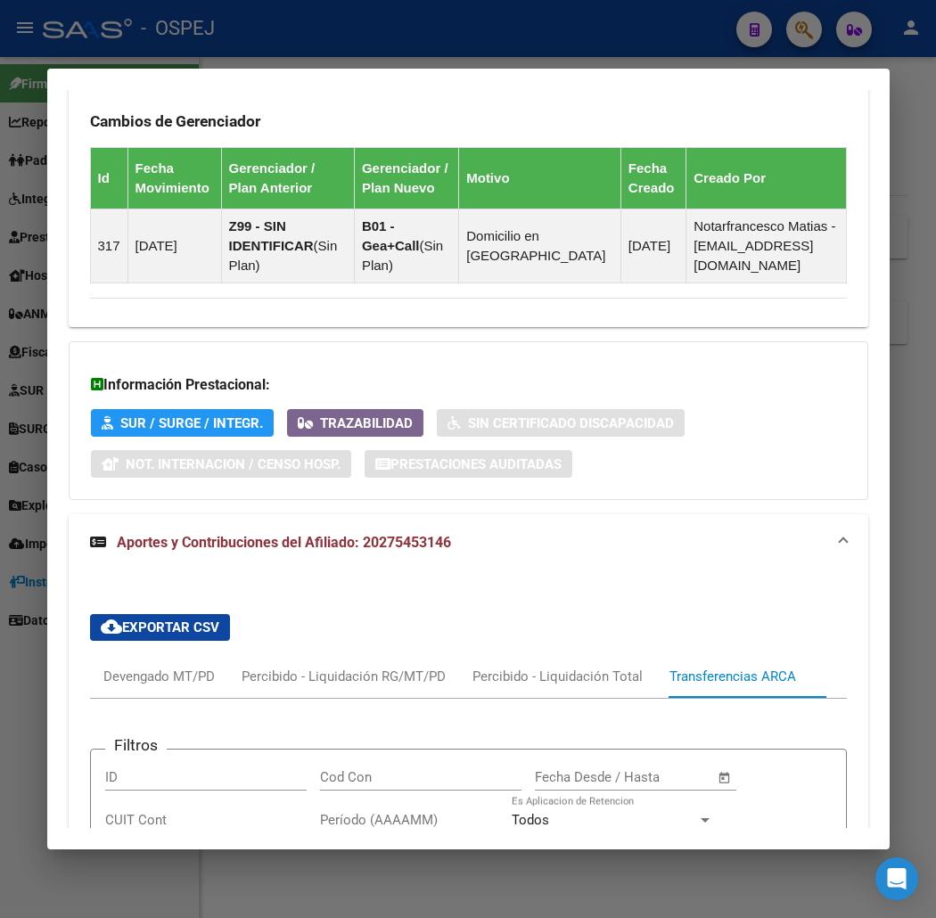
scroll to position [1875, 0]
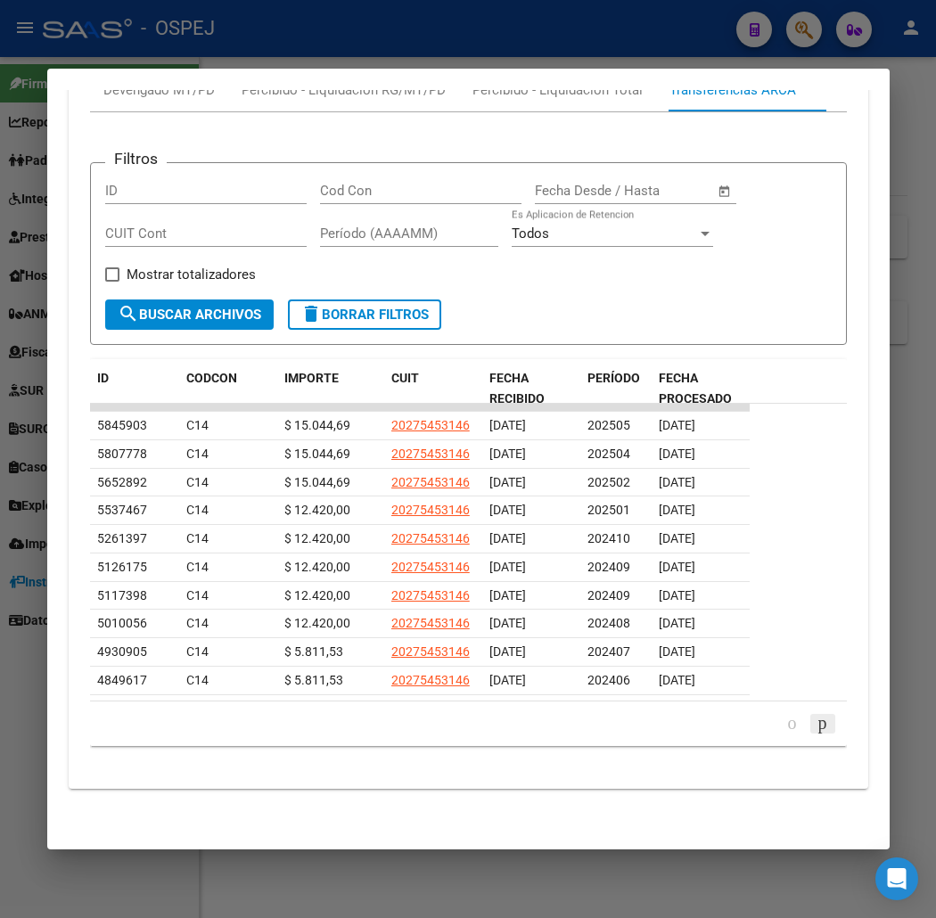
click at [830, 720] on icon "go to next page" at bounding box center [822, 722] width 14 height 21
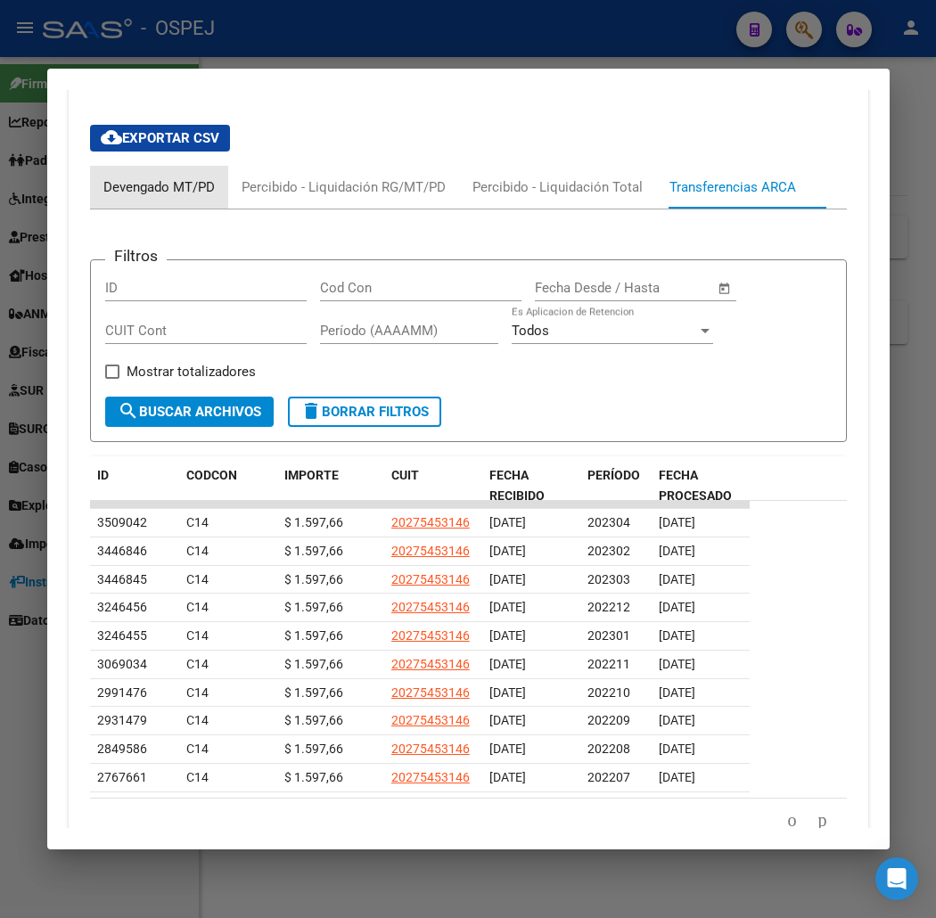
click at [161, 198] on div "Devengado MT/PD" at bounding box center [159, 187] width 138 height 43
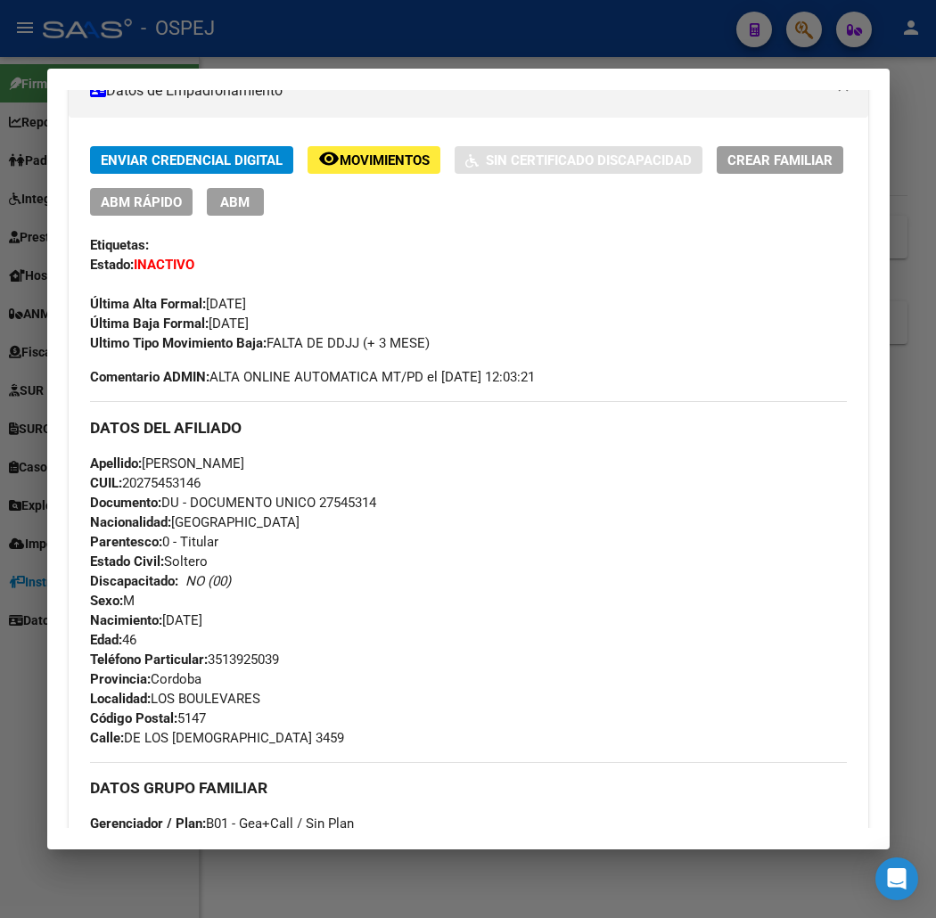
scroll to position [0, 0]
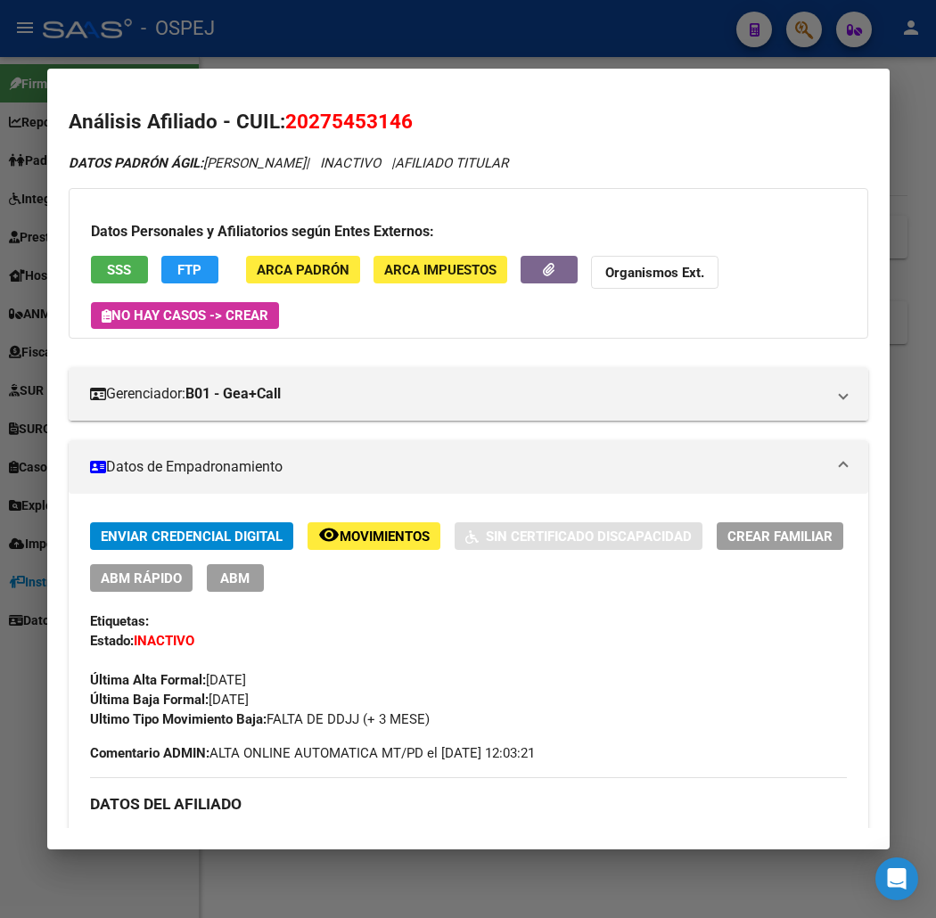
click at [389, 188] on div "Datos Personales y Afiliatorios según Entes Externos: SSS FTP ARCA Padrón ARCA …" at bounding box center [468, 263] width 799 height 151
